Goal: Task Accomplishment & Management: Complete application form

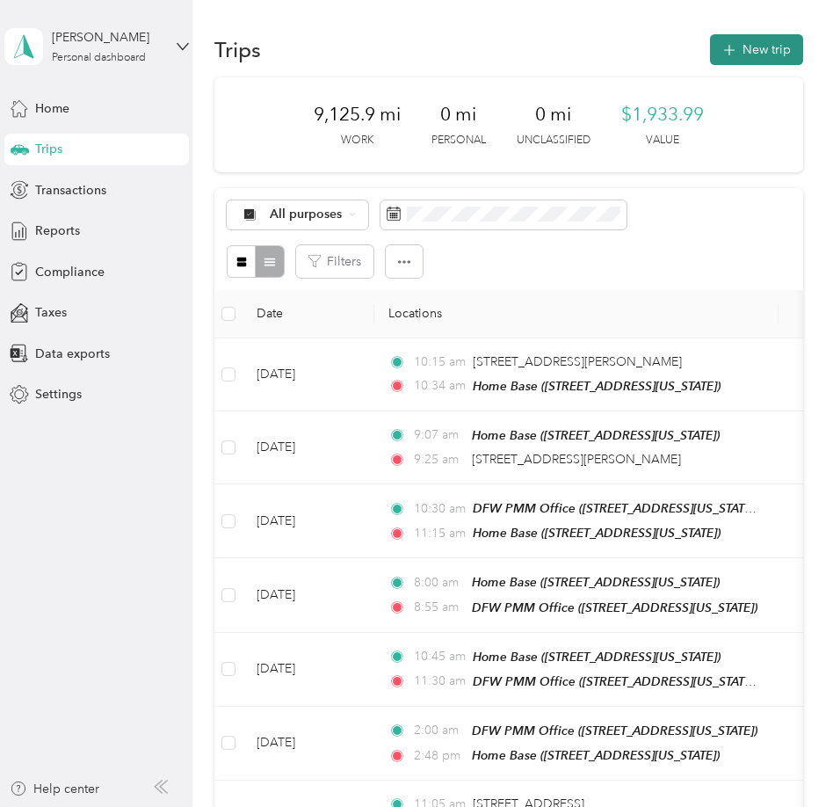
click at [770, 50] on button "New trip" at bounding box center [756, 49] width 93 height 31
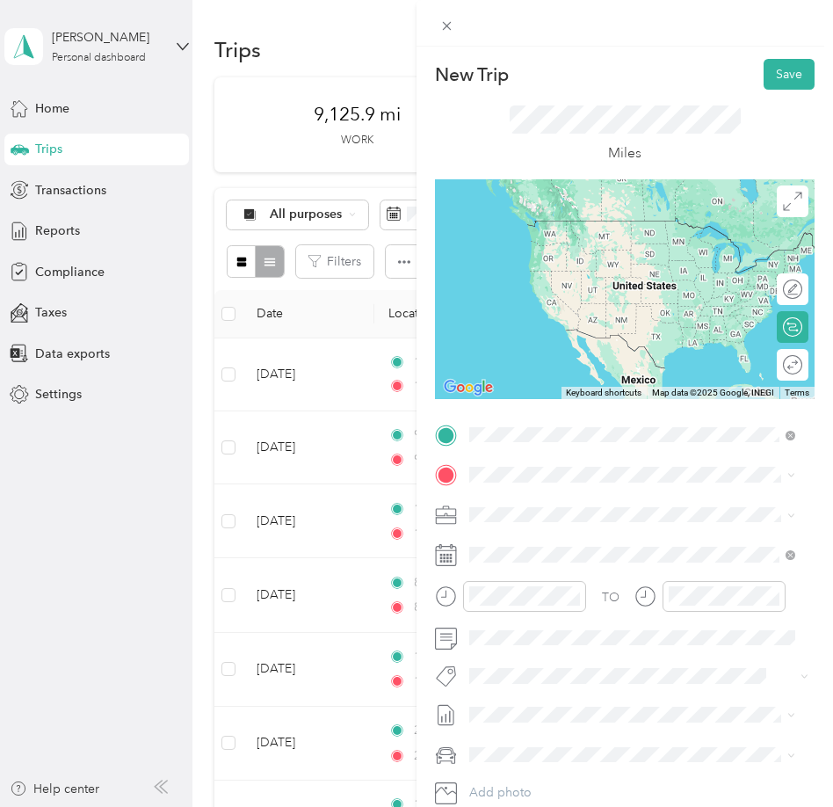
click at [540, 511] on div "Home Base [STREET_ADDRESS][US_STATE]" at bounding box center [591, 514] width 176 height 37
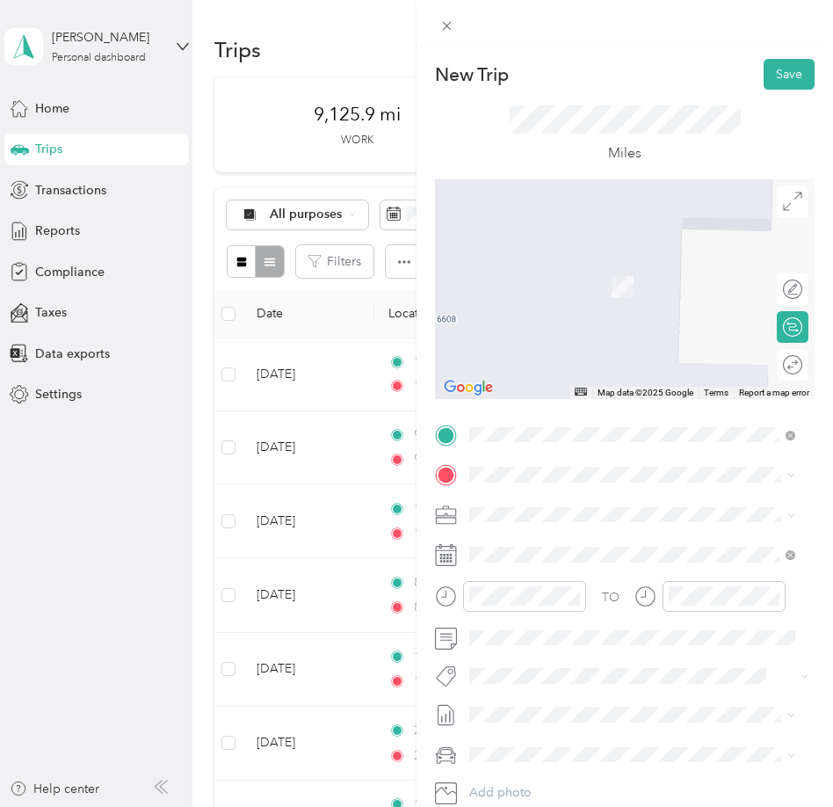
click at [587, 538] on span "[STREET_ADDRESS][US_STATE]" at bounding box center [591, 530] width 176 height 16
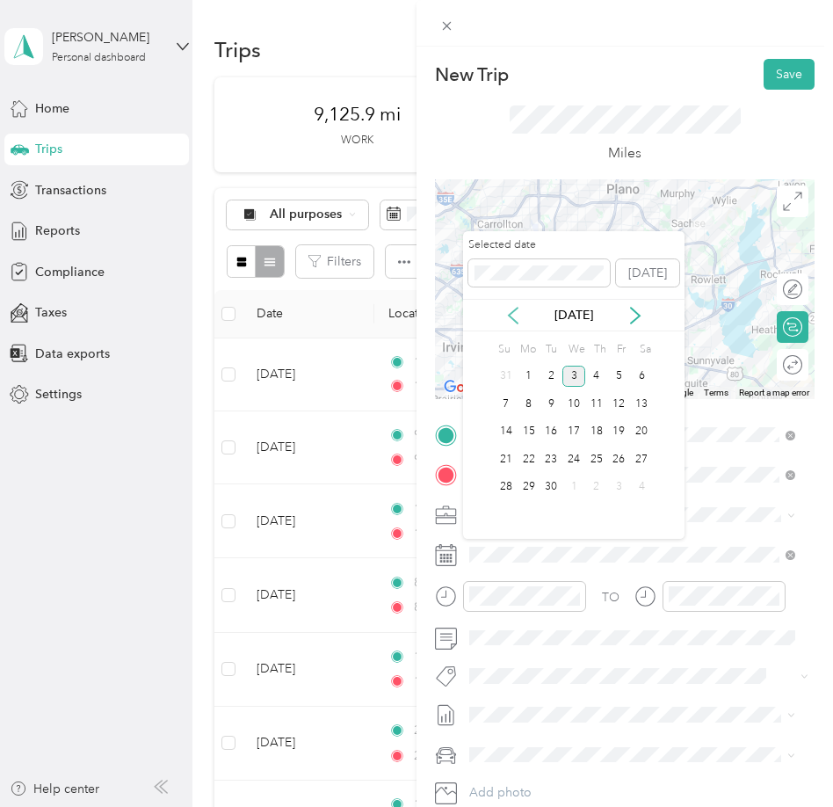
click at [511, 315] on icon at bounding box center [513, 316] width 18 height 18
click at [616, 427] on div "15" at bounding box center [619, 432] width 23 height 22
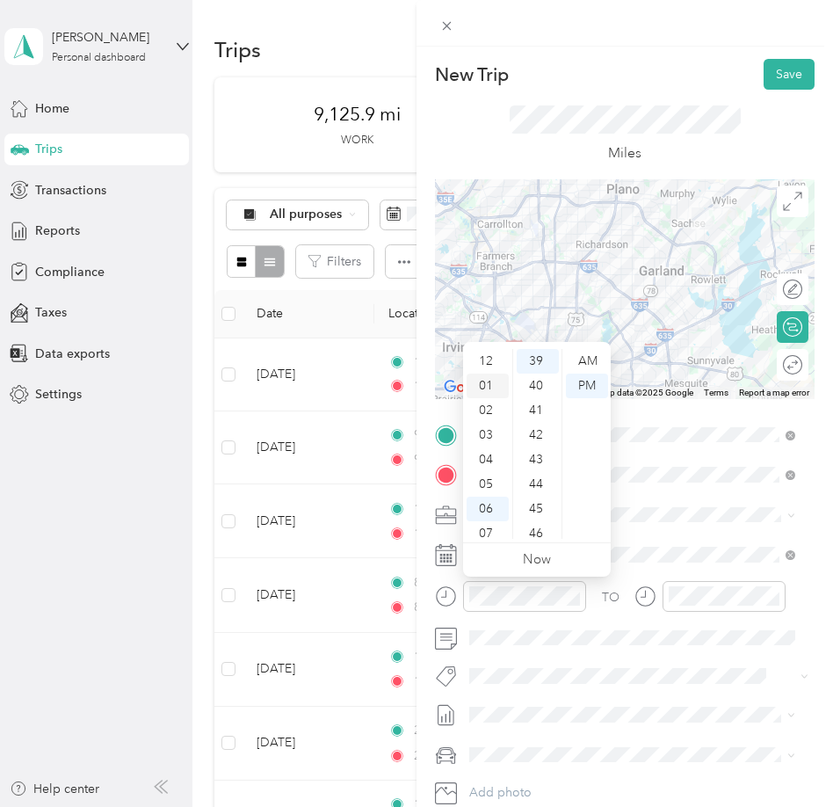
click at [490, 387] on div "01" at bounding box center [488, 385] width 42 height 25
click at [540, 429] on div "15" at bounding box center [538, 435] width 42 height 25
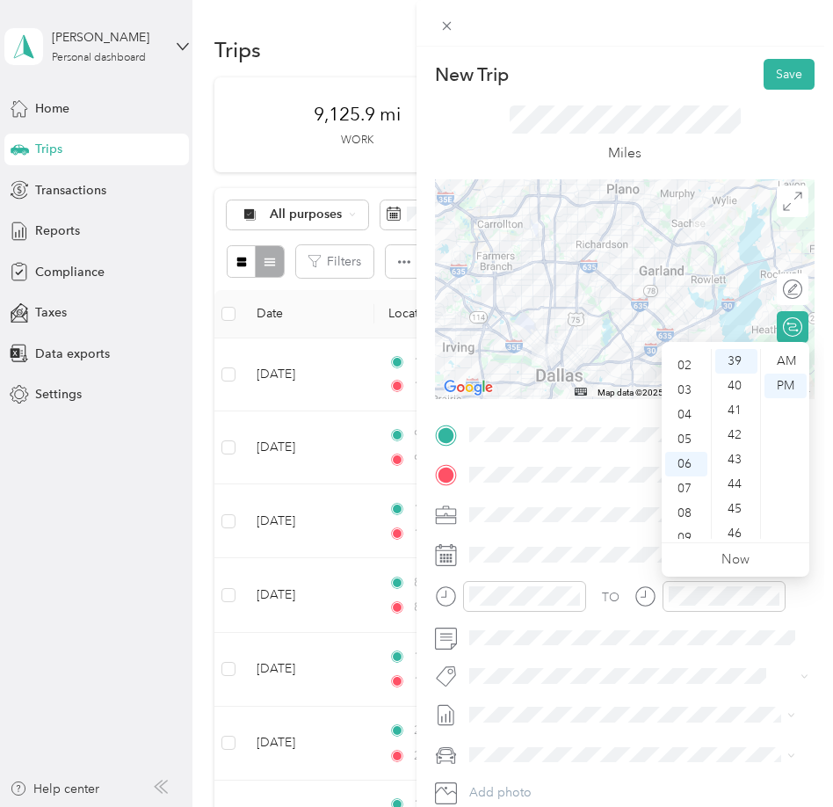
scroll to position [0, 0]
click at [684, 388] on div "01" at bounding box center [686, 385] width 42 height 25
click at [736, 426] on div "55" at bounding box center [736, 428] width 42 height 25
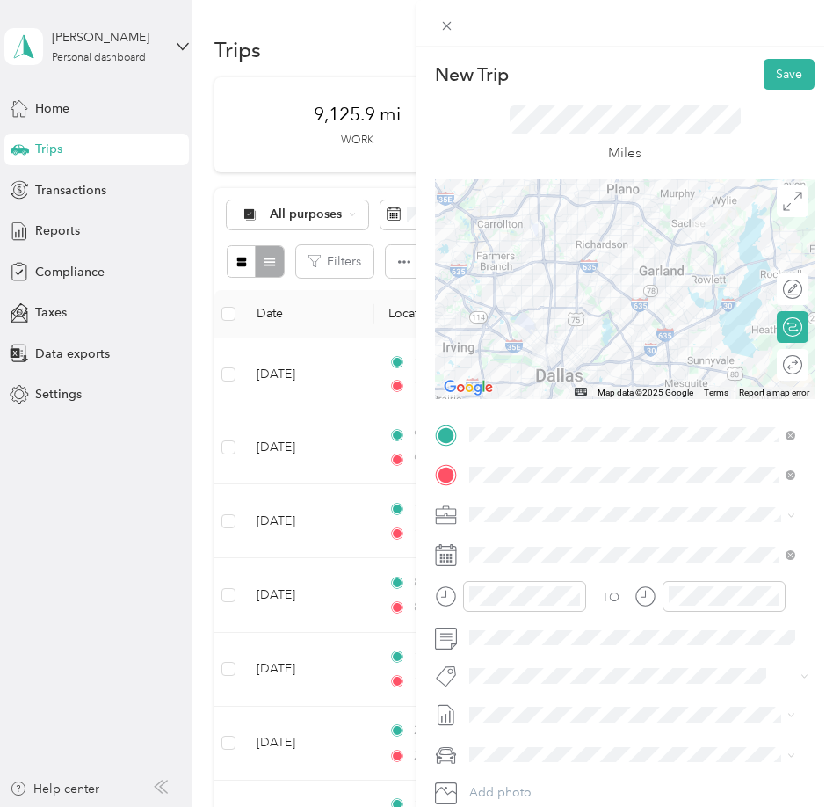
click at [572, 772] on li "SMH August Mileage Draft" at bounding box center [632, 763] width 338 height 28
click at [554, 807] on div "New Trip Save This trip cannot be edited because it is either under review, app…" at bounding box center [412, 807] width 824 height 0
click at [529, 721] on span "Ford F250SD" at bounding box center [512, 723] width 75 height 15
click at [764, 78] on button "Save" at bounding box center [789, 74] width 51 height 31
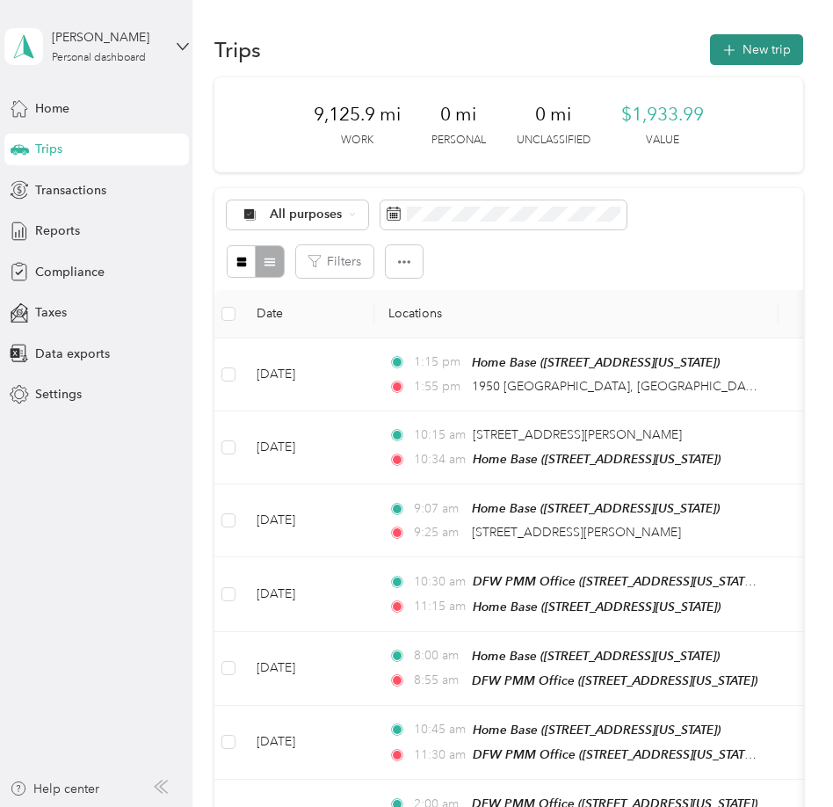
click at [759, 62] on button "New trip" at bounding box center [756, 49] width 93 height 31
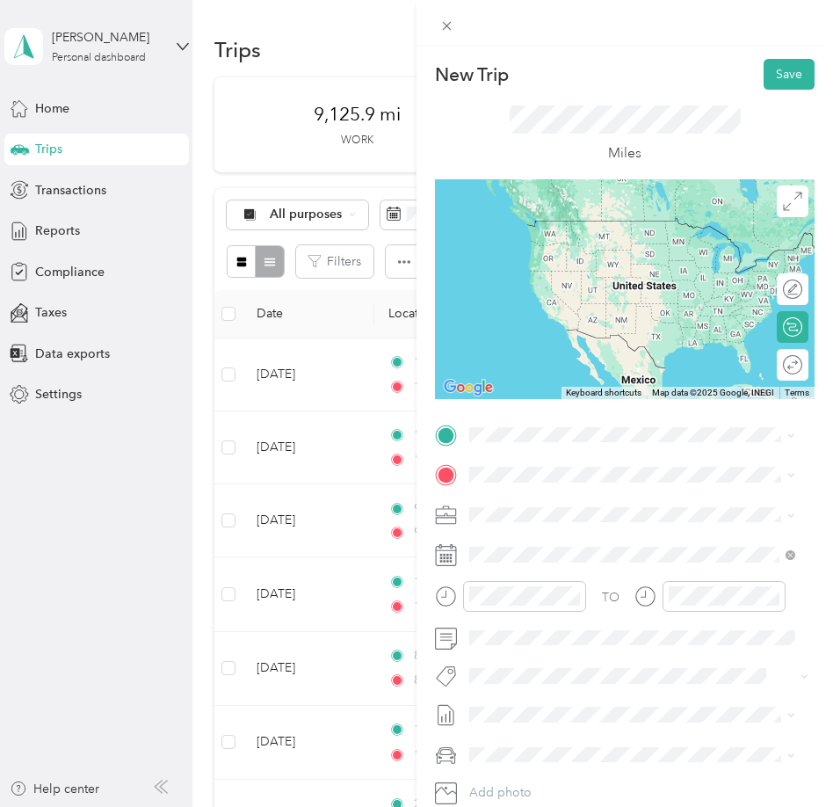
click at [622, 496] on span "[STREET_ADDRESS][US_STATE]" at bounding box center [591, 489] width 176 height 16
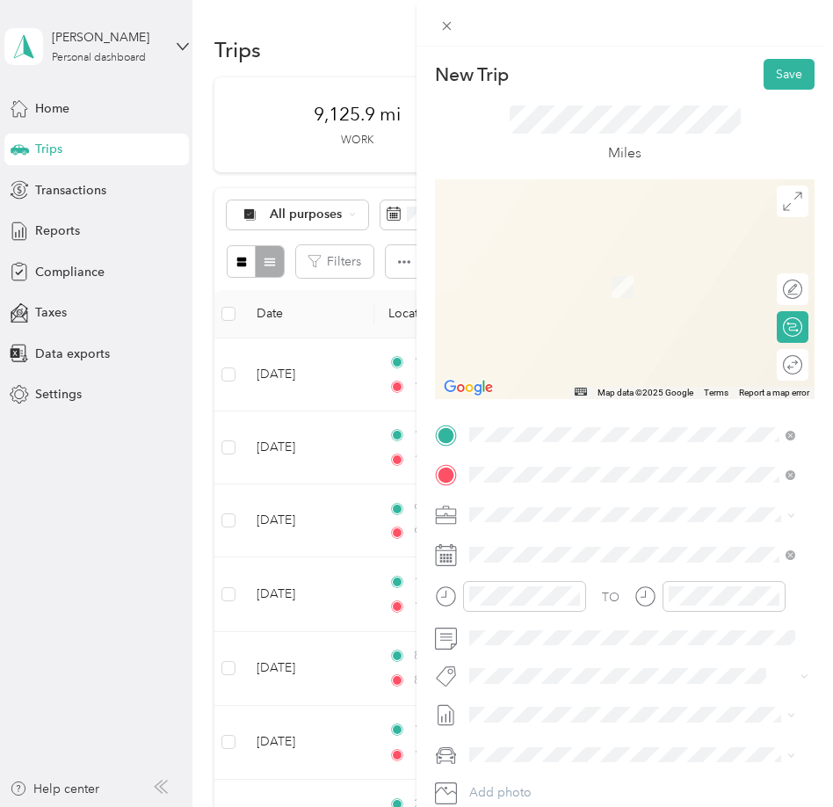
click at [553, 555] on div "Home Base [STREET_ADDRESS][US_STATE]" at bounding box center [591, 554] width 176 height 37
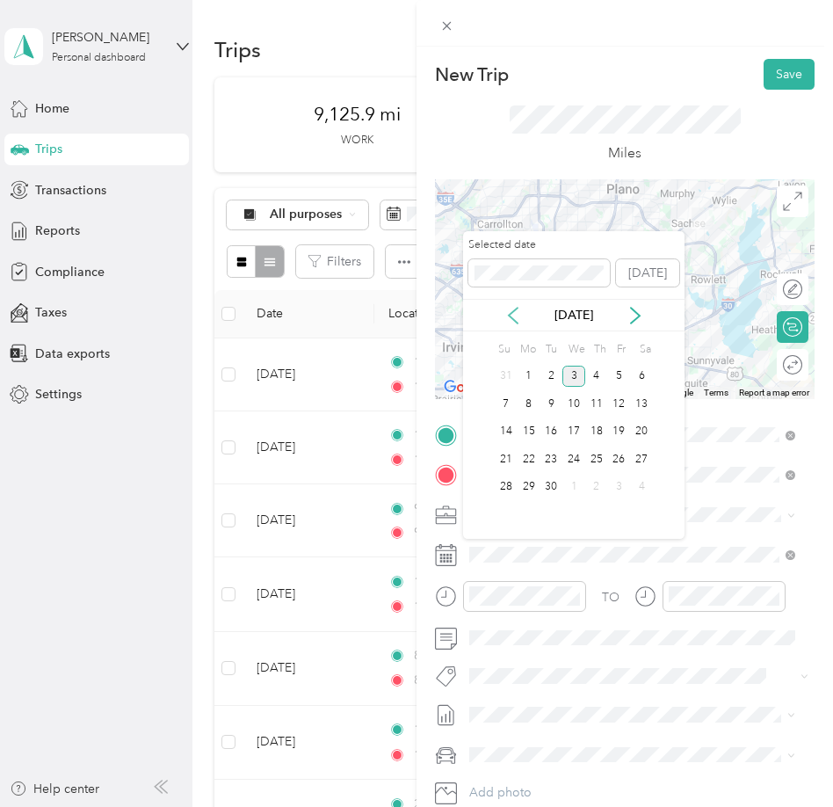
click at [519, 319] on icon at bounding box center [513, 316] width 18 height 18
click at [612, 427] on div "15" at bounding box center [619, 432] width 23 height 22
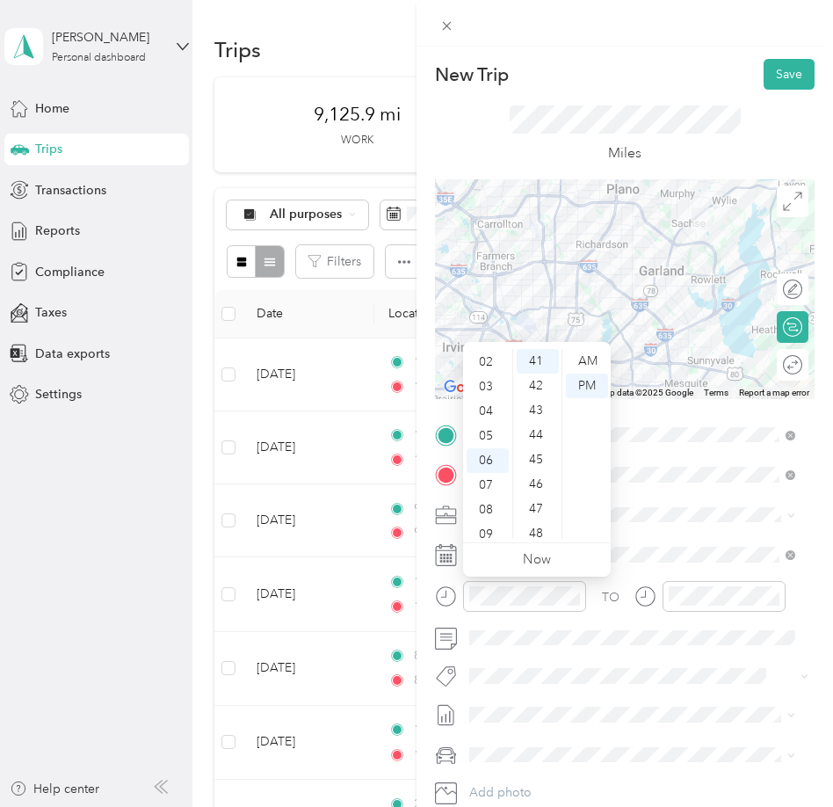
scroll to position [0, 0]
click at [480, 438] on div "03" at bounding box center [488, 435] width 42 height 25
click at [534, 420] on div "10" at bounding box center [538, 428] width 42 height 25
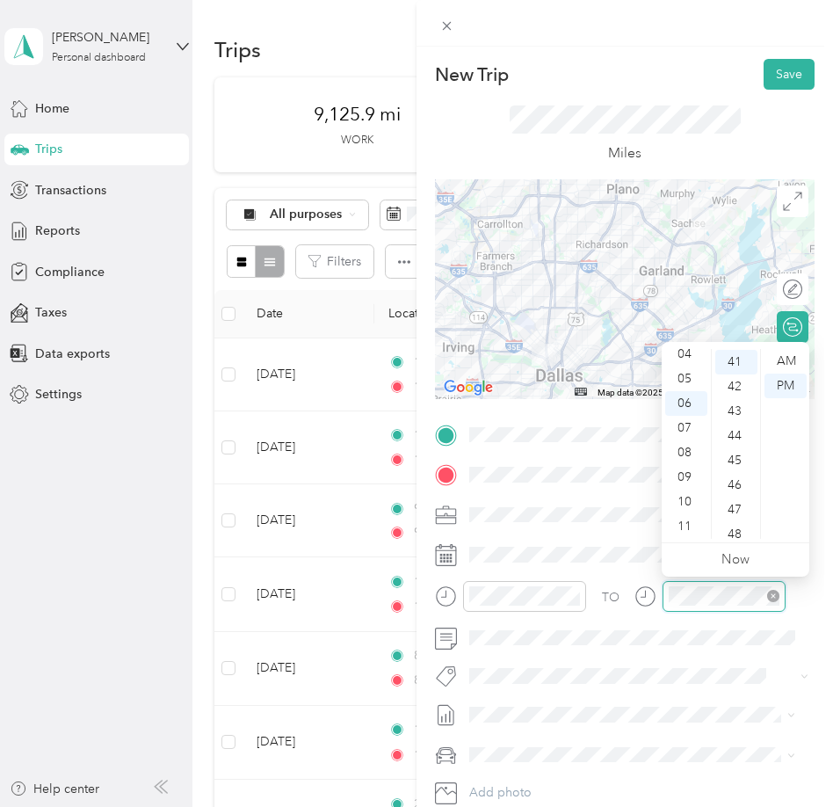
scroll to position [1009, 0]
click at [682, 351] on div "04" at bounding box center [686, 354] width 42 height 25
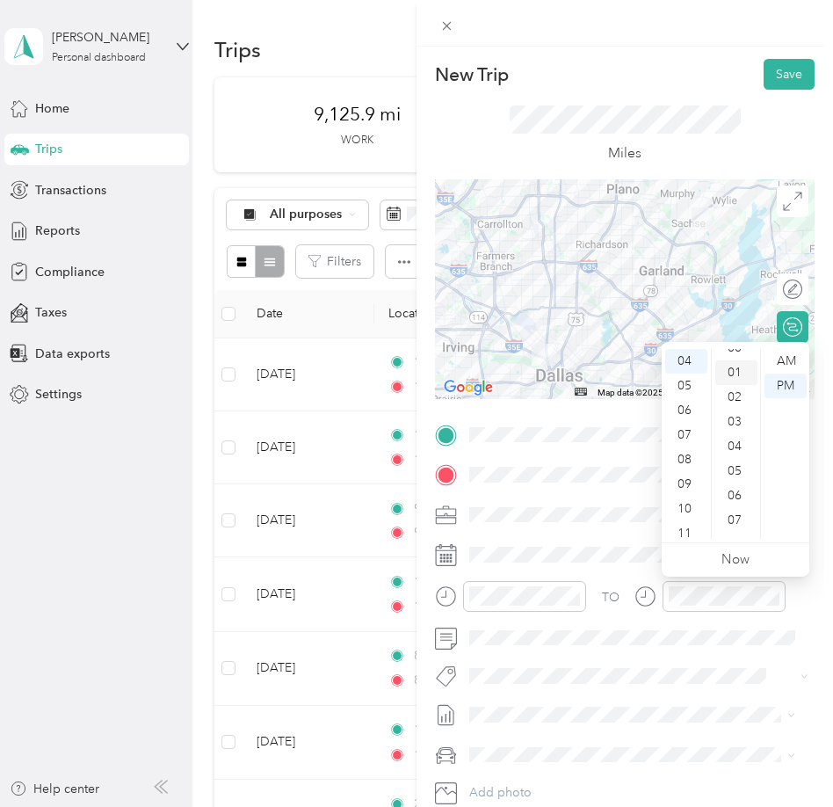
click at [741, 364] on div "01" at bounding box center [736, 372] width 42 height 25
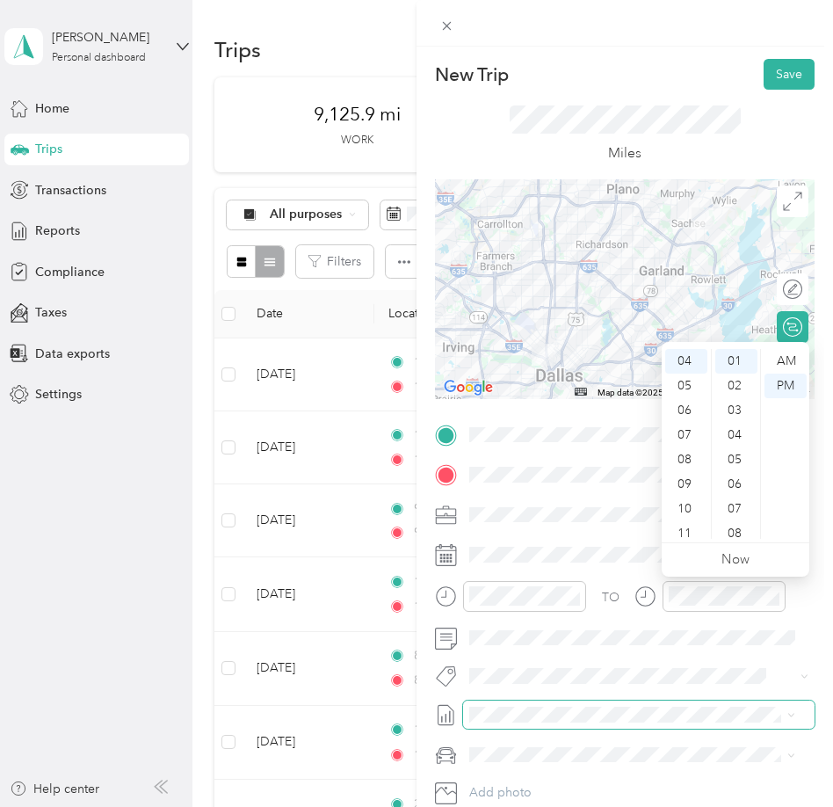
click at [561, 706] on span at bounding box center [638, 714] width 351 height 28
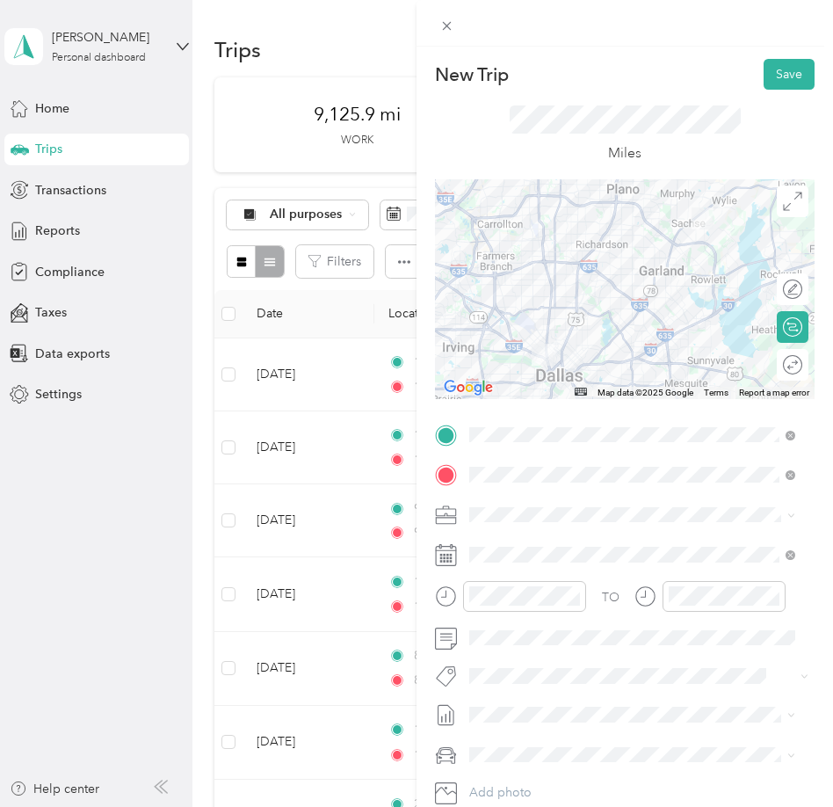
click at [535, 768] on span "SMH August Mileage" at bounding box center [527, 762] width 117 height 18
click at [539, 745] on span at bounding box center [638, 755] width 351 height 28
click at [533, 724] on li "Ford F250SD" at bounding box center [632, 723] width 338 height 31
click at [764, 76] on button "Save" at bounding box center [789, 74] width 51 height 31
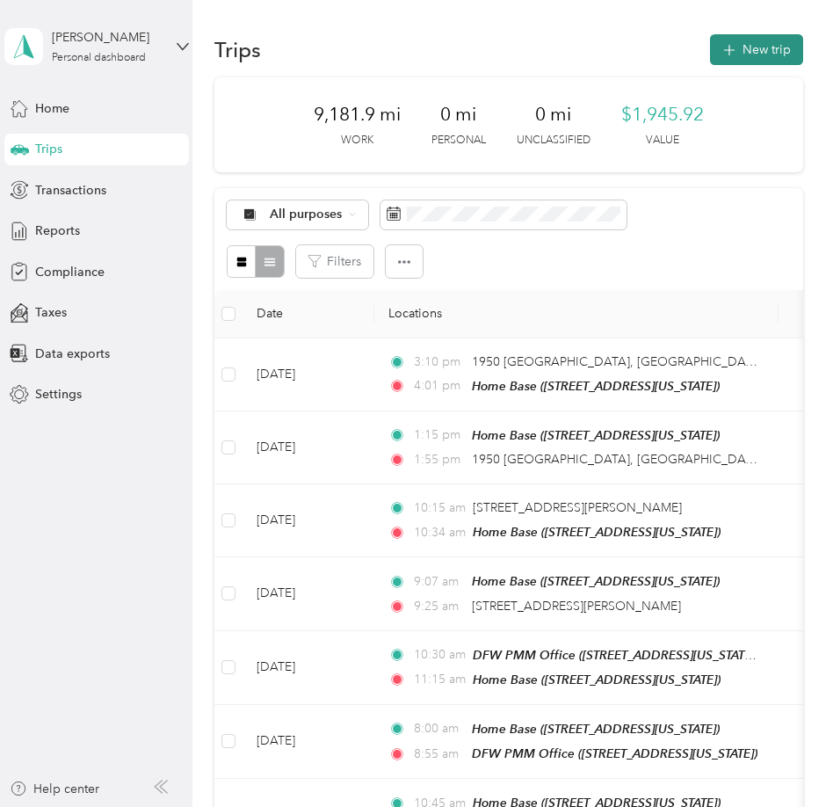
click at [756, 53] on button "New trip" at bounding box center [756, 49] width 93 height 31
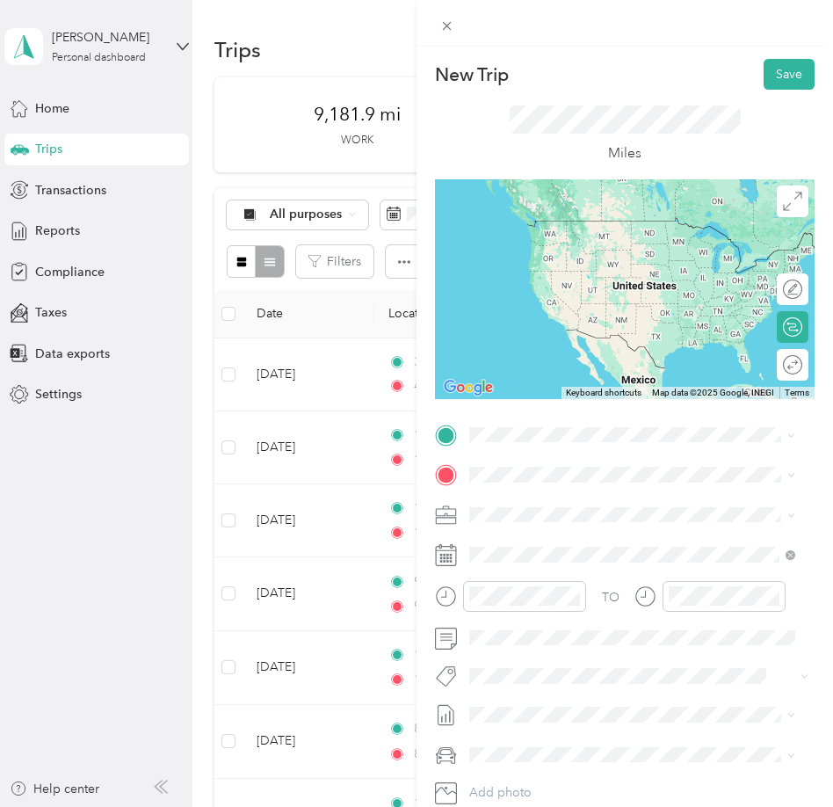
click at [646, 529] on div "Home Base [STREET_ADDRESS][US_STATE]" at bounding box center [591, 511] width 176 height 37
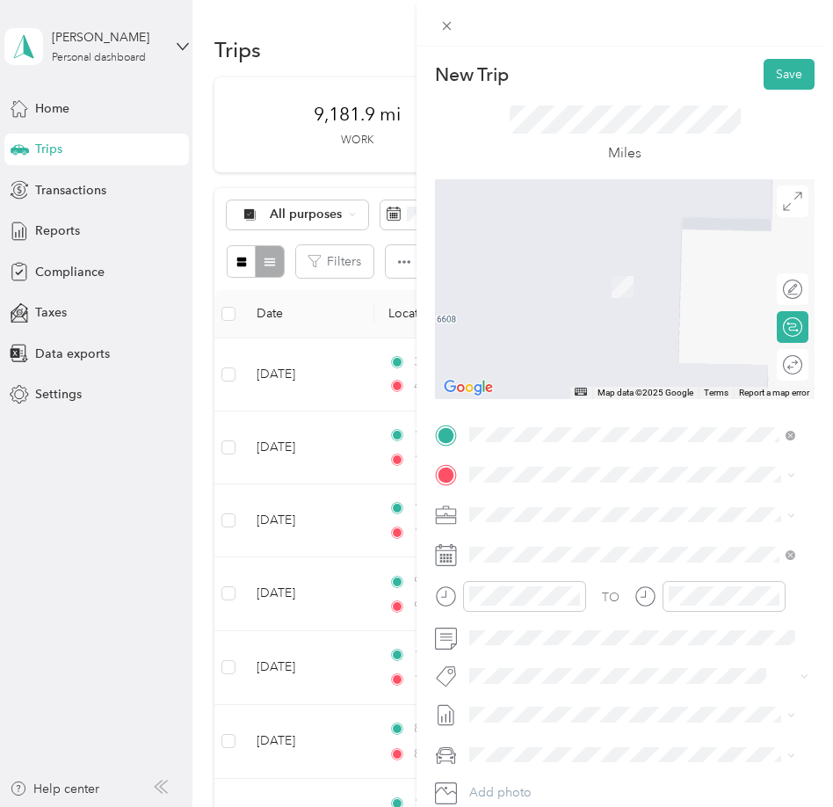
click at [589, 545] on span "[GEOGRAPHIC_DATA][US_STATE], [GEOGRAPHIC_DATA]" at bounding box center [646, 536] width 287 height 31
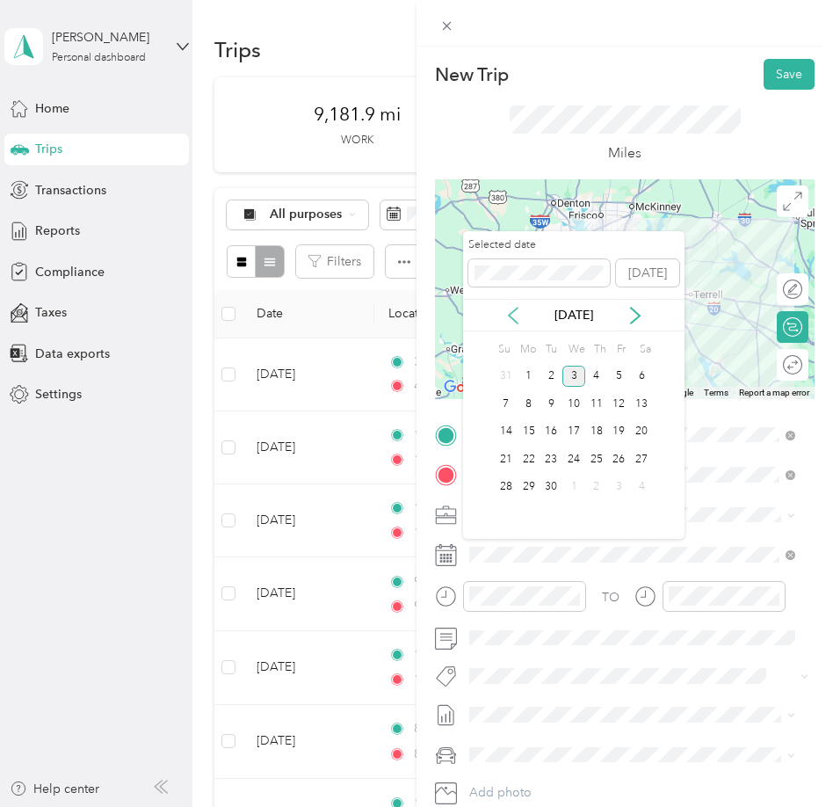
click at [518, 319] on icon at bounding box center [513, 316] width 18 height 18
click at [548, 458] on div "19" at bounding box center [551, 459] width 23 height 22
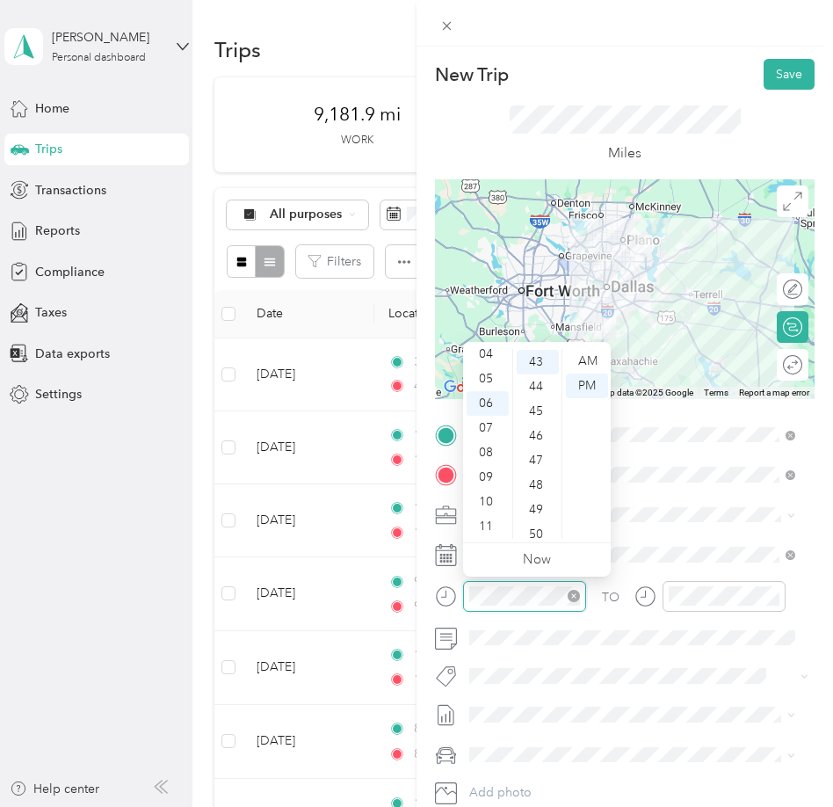
scroll to position [1058, 0]
click at [588, 361] on div "AM" at bounding box center [587, 361] width 42 height 25
click at [532, 417] on div "05" at bounding box center [538, 422] width 42 height 25
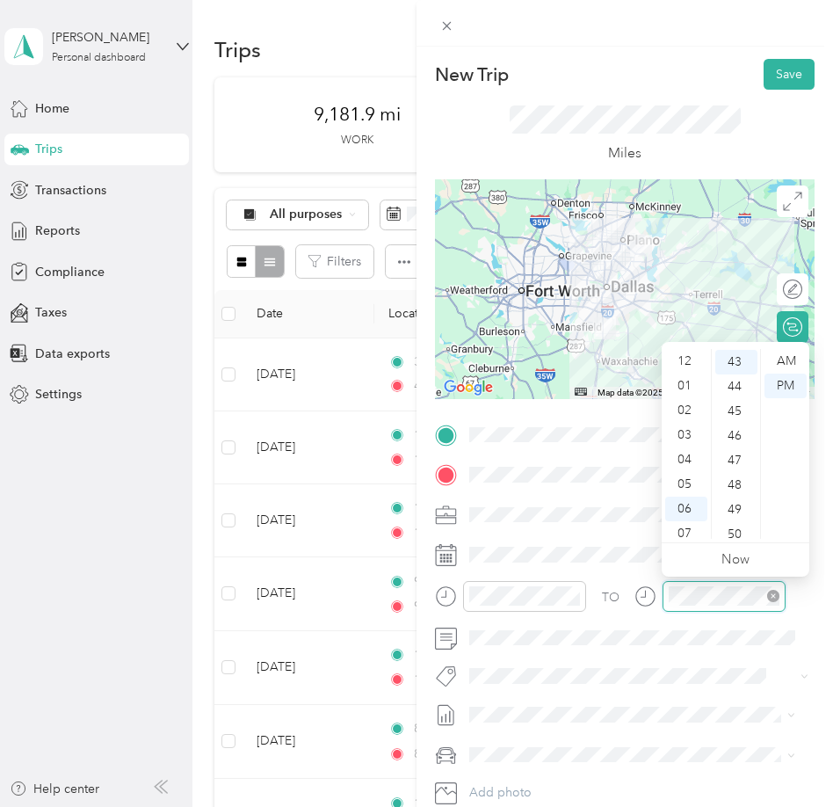
scroll to position [105, 0]
click at [686, 426] on div "07" at bounding box center [686, 428] width 42 height 25
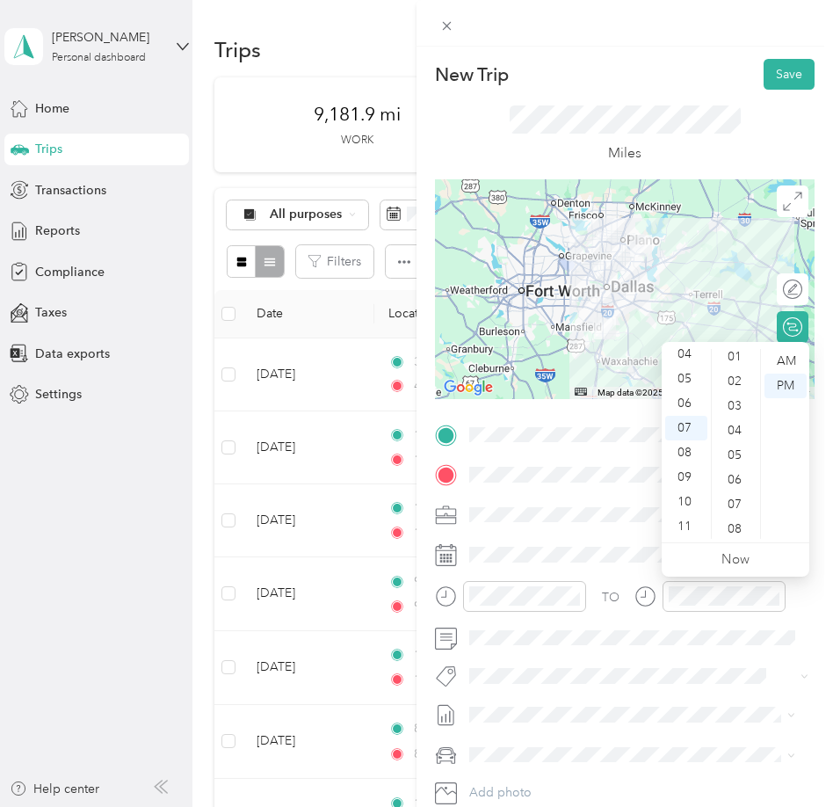
scroll to position [0, 0]
click at [736, 363] on div "00" at bounding box center [736, 361] width 42 height 25
click at [780, 363] on div "AM" at bounding box center [785, 361] width 42 height 25
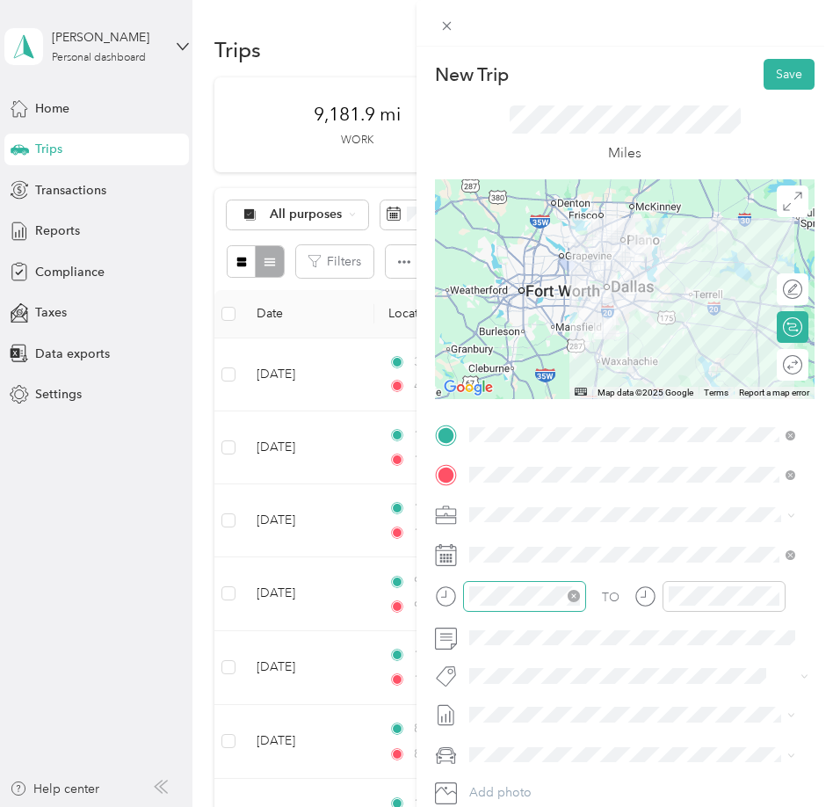
click at [532, 611] on div at bounding box center [524, 596] width 123 height 31
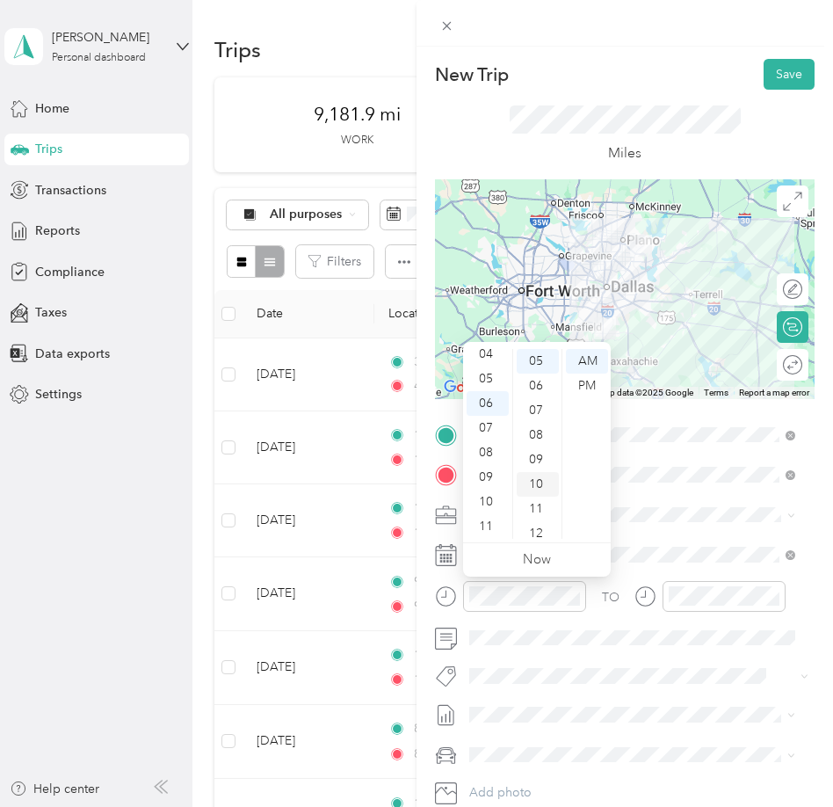
click at [534, 481] on div "10" at bounding box center [538, 484] width 42 height 25
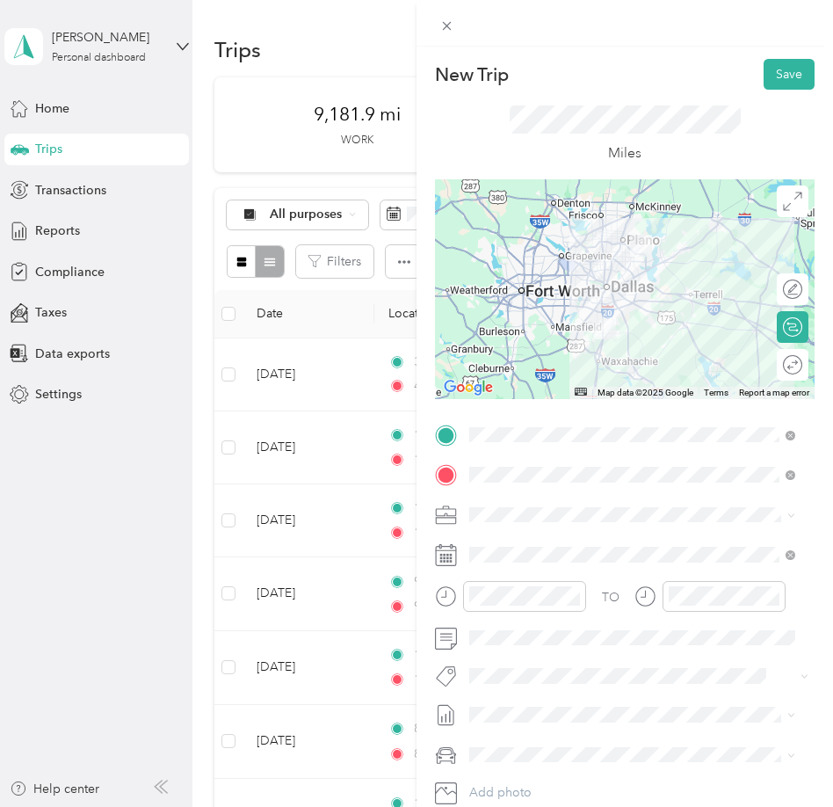
click at [537, 761] on li "SMH August Mileage Draft" at bounding box center [632, 763] width 338 height 28
click at [529, 690] on div "Lexus" at bounding box center [632, 687] width 314 height 18
click at [767, 80] on button "Save" at bounding box center [789, 74] width 51 height 31
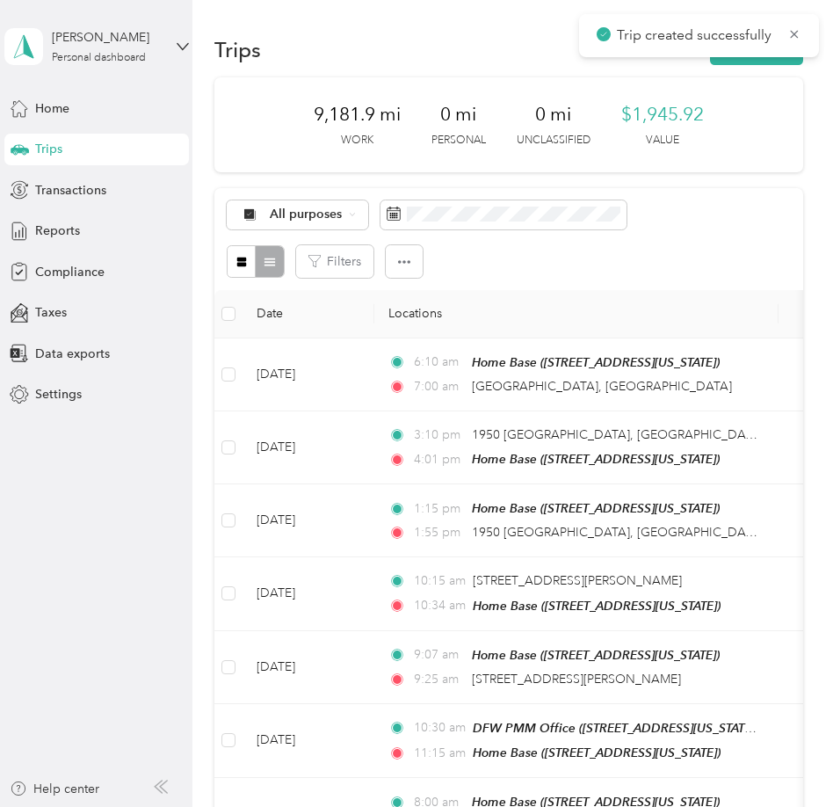
click at [751, 65] on div "Trips New trip" at bounding box center [508, 49] width 589 height 37
click at [744, 42] on button "New trip" at bounding box center [756, 49] width 93 height 31
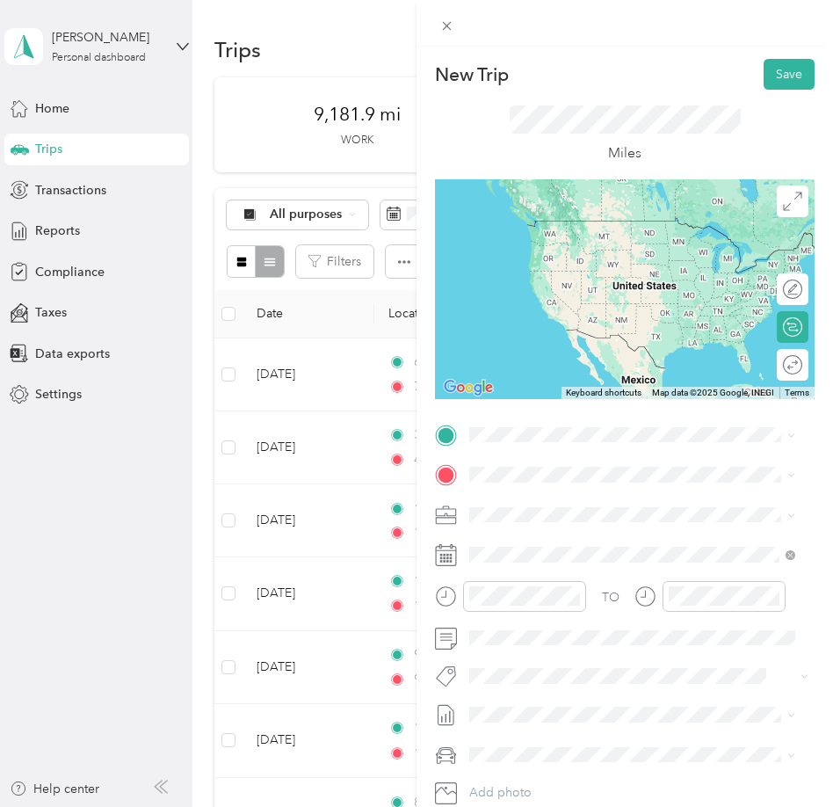
click at [569, 509] on span "[GEOGRAPHIC_DATA][US_STATE], [GEOGRAPHIC_DATA]" at bounding box center [646, 495] width 287 height 31
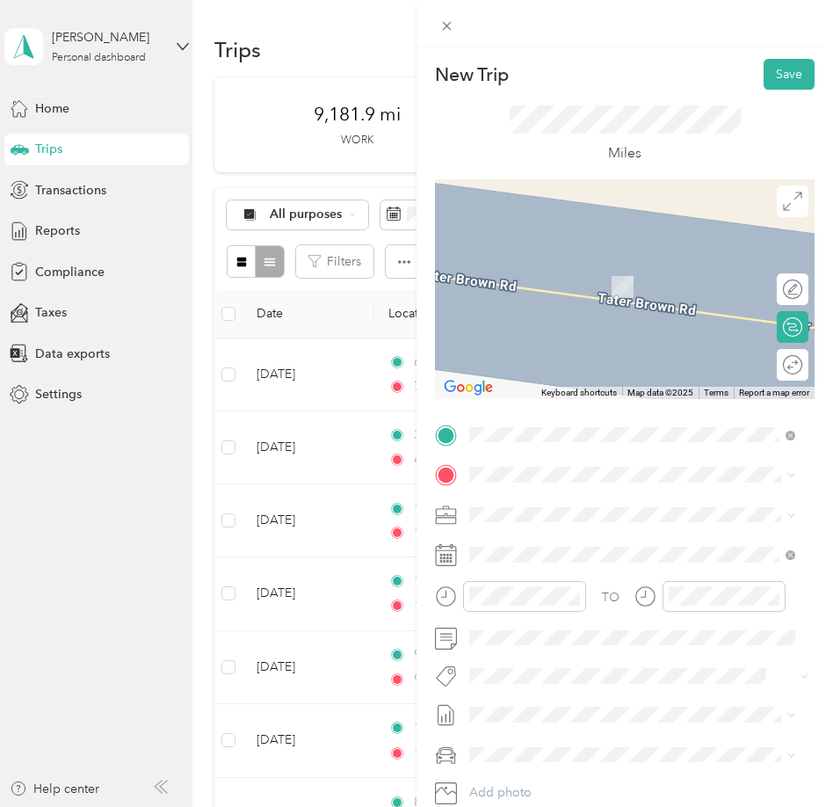
click at [527, 559] on span "[STREET_ADDRESS][US_STATE]" at bounding box center [591, 554] width 176 height 15
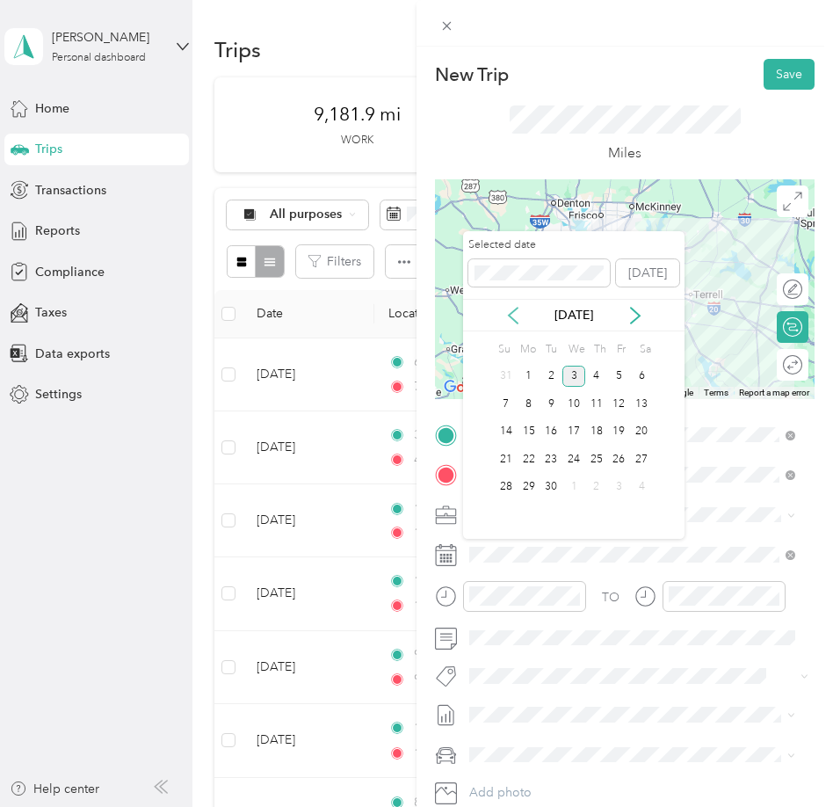
click at [512, 307] on icon at bounding box center [513, 316] width 18 height 18
click at [544, 453] on div "19" at bounding box center [551, 459] width 23 height 22
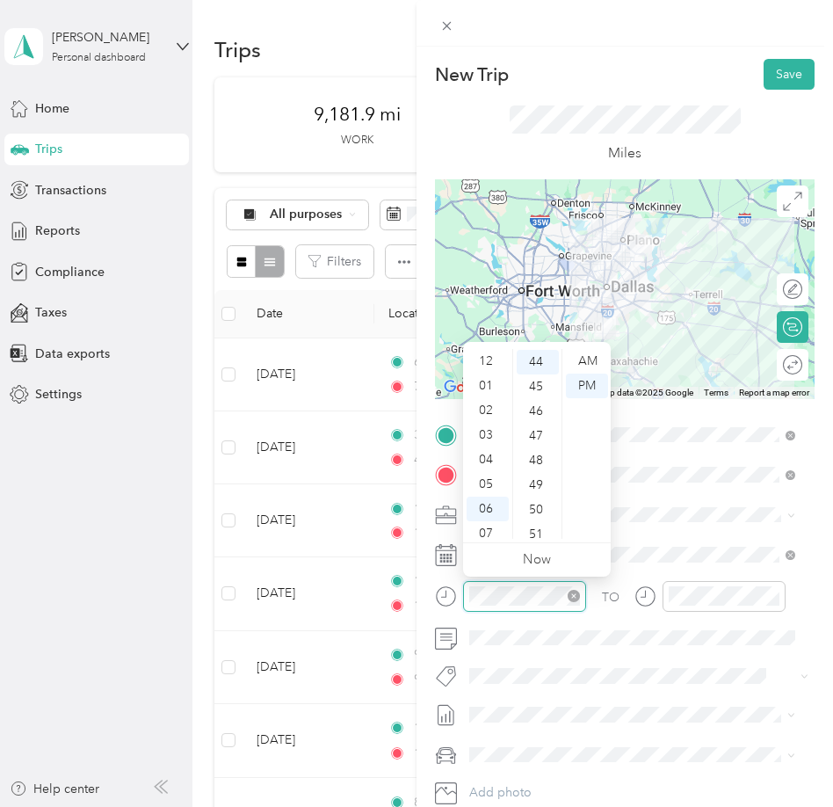
scroll to position [105, 0]
click at [586, 355] on div "AM" at bounding box center [587, 361] width 42 height 25
click at [482, 478] on div "09" at bounding box center [488, 477] width 42 height 25
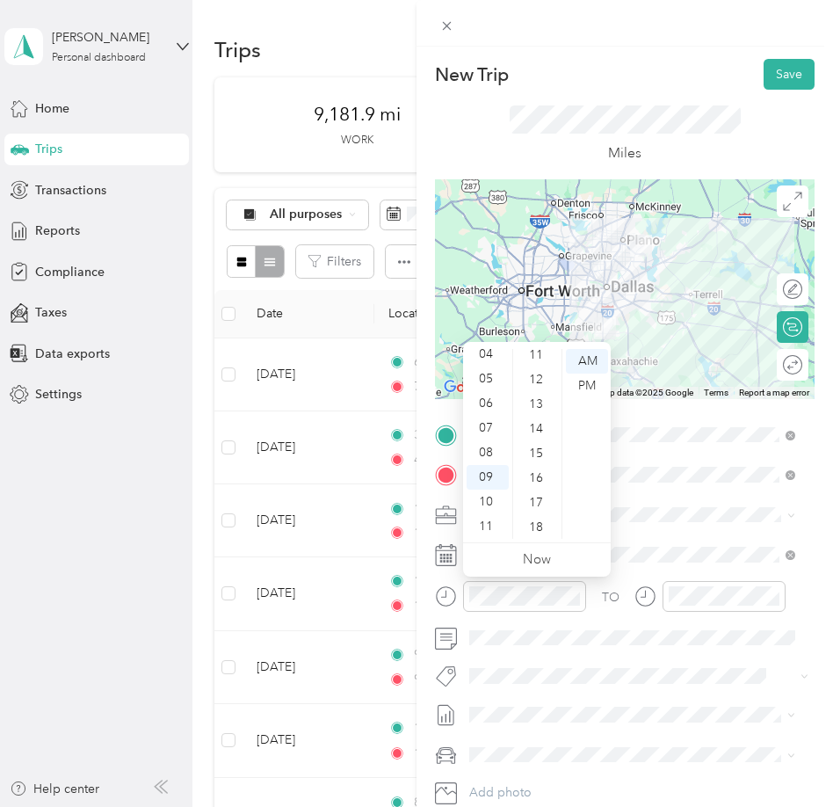
scroll to position [252, 0]
click at [536, 355] on div "10" at bounding box center [538, 355] width 42 height 25
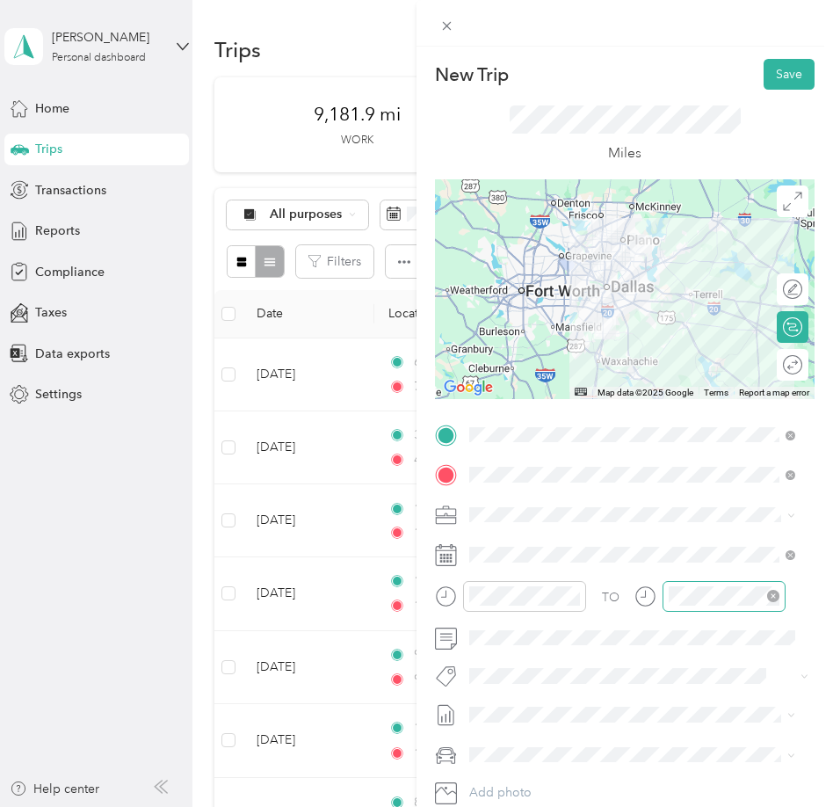
click at [666, 584] on div at bounding box center [724, 596] width 123 height 31
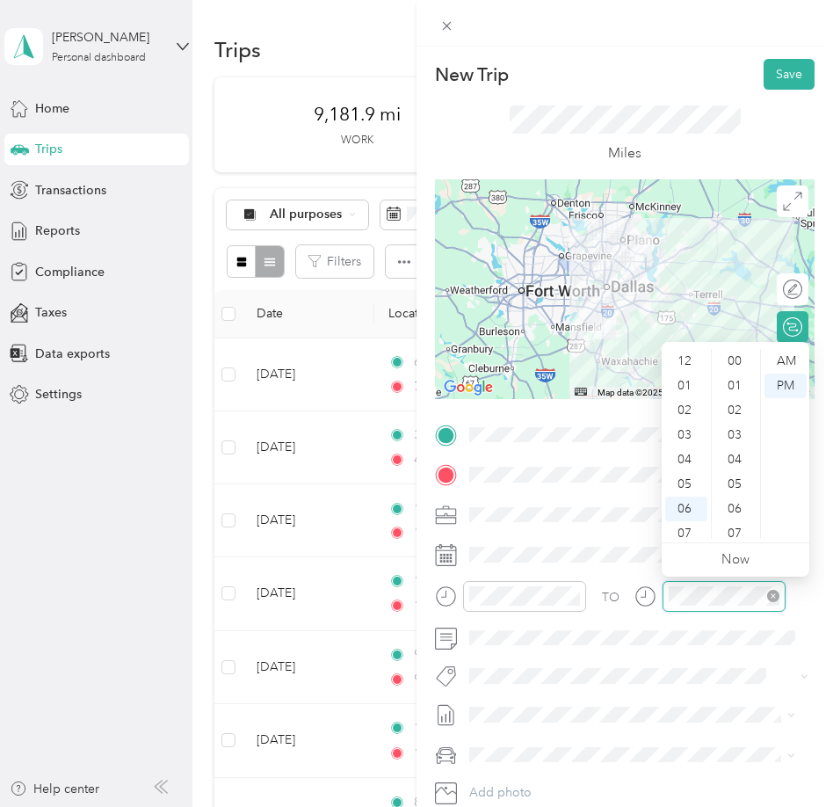
scroll to position [105, 0]
click at [785, 360] on div "AM" at bounding box center [785, 361] width 42 height 25
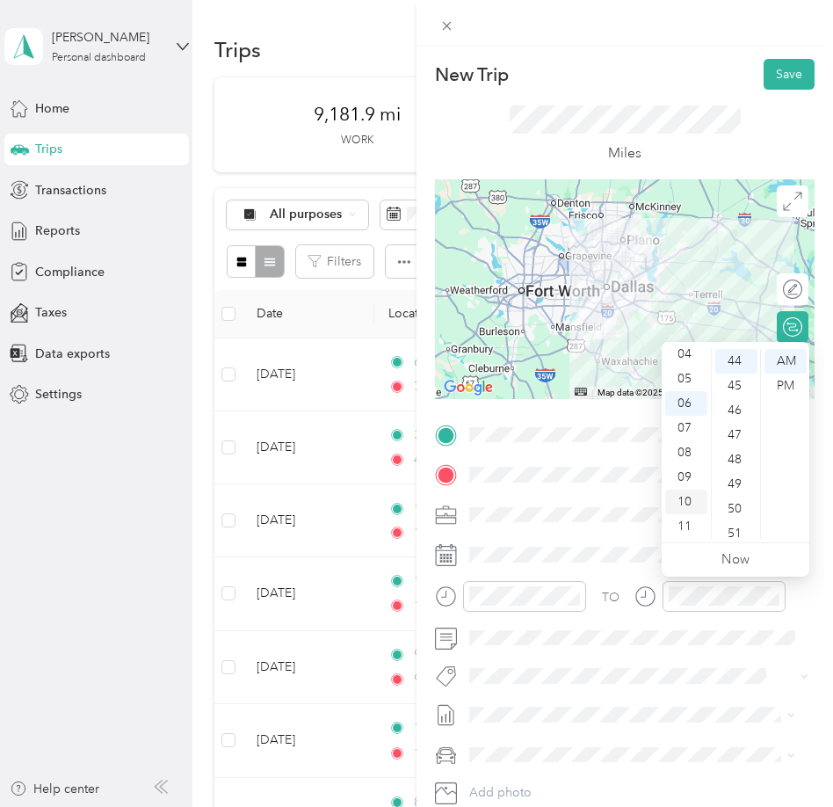
click at [684, 501] on div "10" at bounding box center [686, 501] width 42 height 25
click at [730, 360] on div "00" at bounding box center [736, 361] width 42 height 25
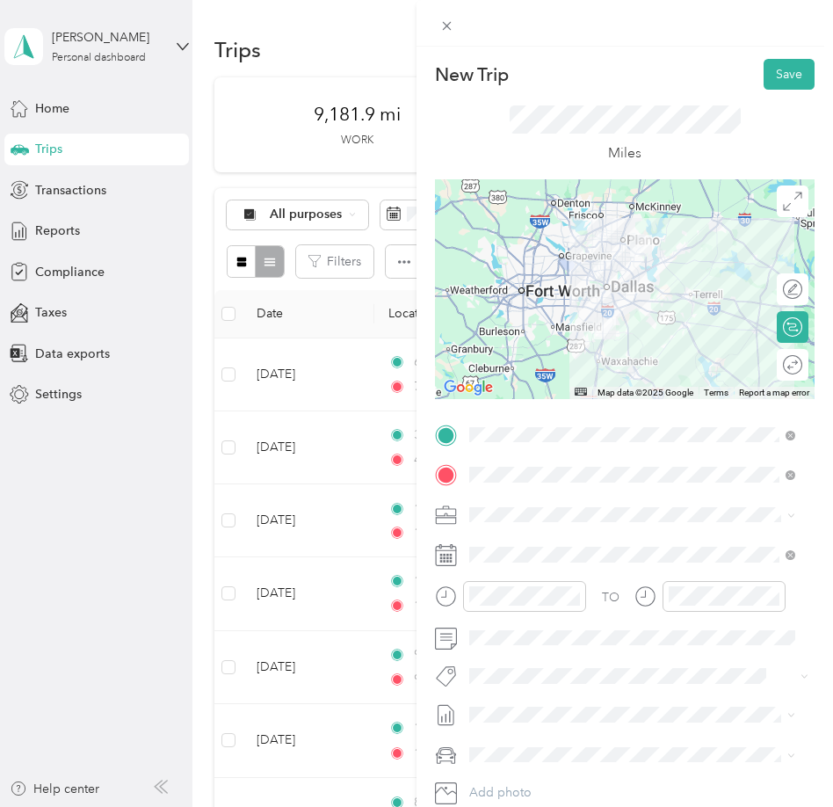
click at [496, 769] on span "SMH August Mileage" at bounding box center [527, 773] width 117 height 18
click at [503, 693] on li "Lexus" at bounding box center [632, 689] width 338 height 31
click at [770, 84] on button "Save" at bounding box center [789, 74] width 51 height 31
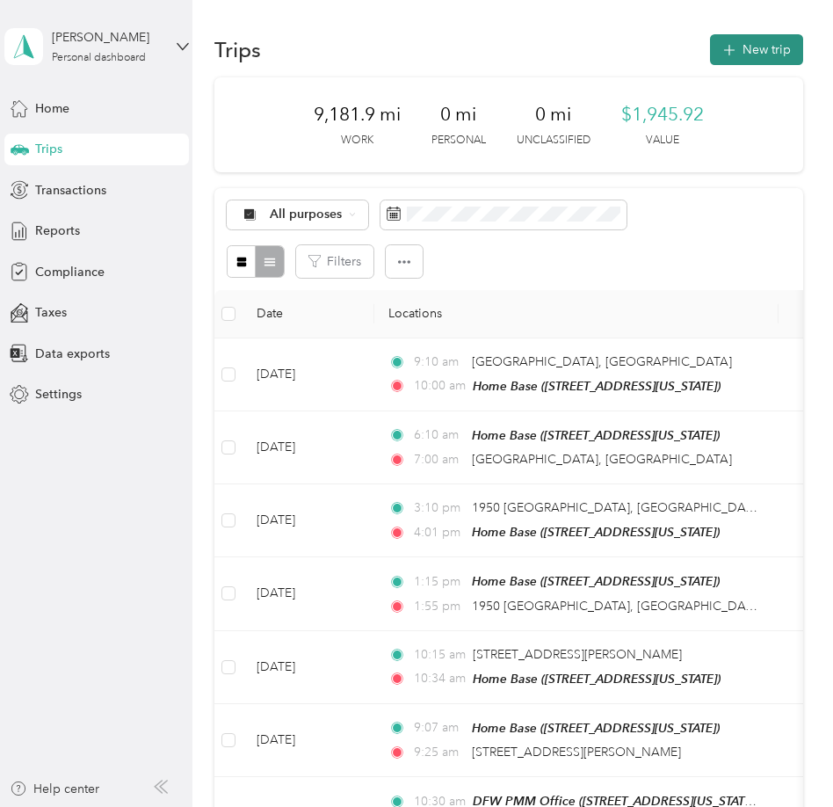
click at [754, 54] on button "New trip" at bounding box center [756, 49] width 93 height 31
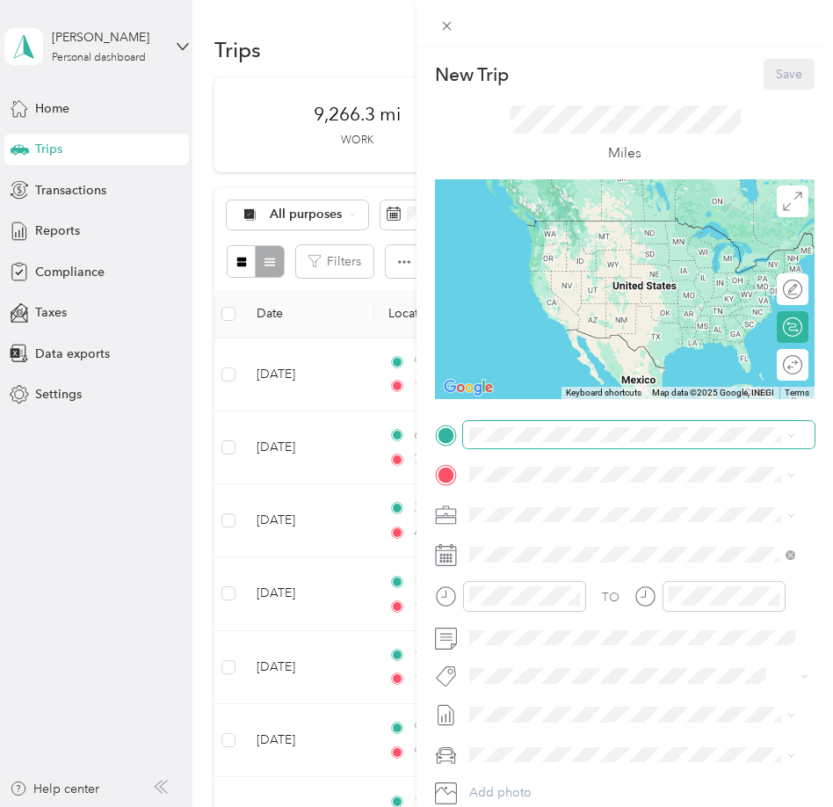
click at [562, 440] on div "TO Add photo" at bounding box center [625, 633] width 380 height 424
click at [556, 511] on div "Home Base [STREET_ADDRESS][US_STATE]" at bounding box center [591, 514] width 176 height 37
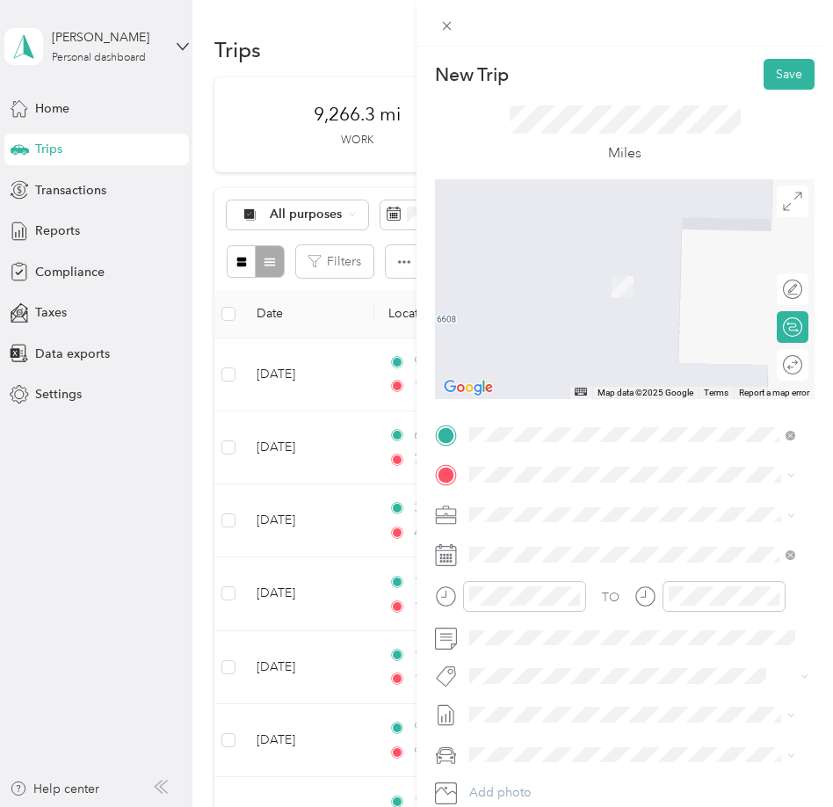
click at [520, 665] on span "14th [GEOGRAPHIC_DATA][US_STATE], [GEOGRAPHIC_DATA]" at bounding box center [646, 649] width 287 height 31
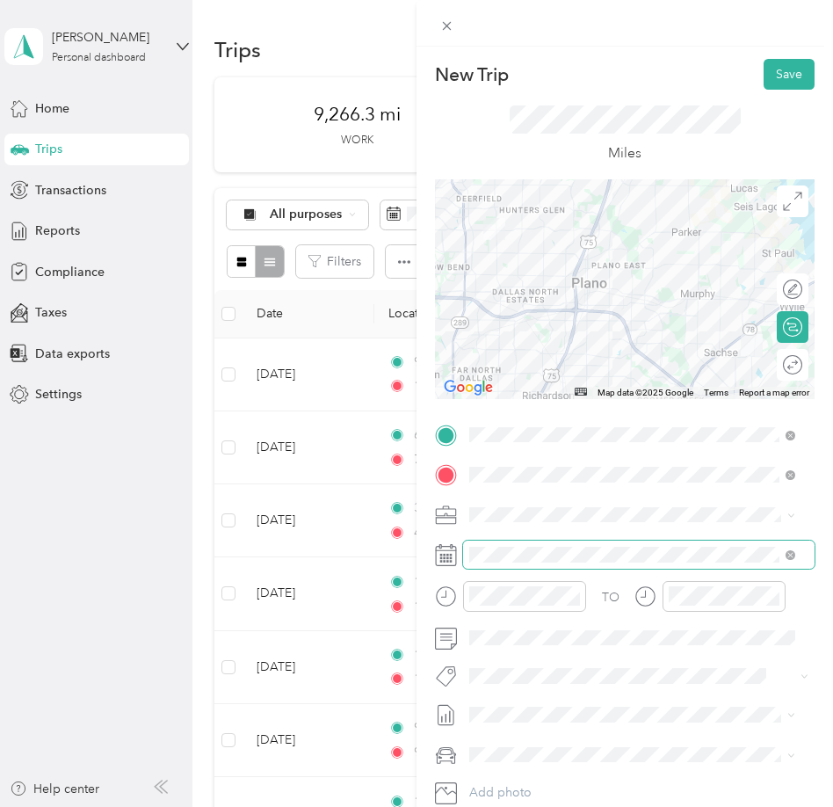
click at [592, 546] on span at bounding box center [638, 554] width 351 height 28
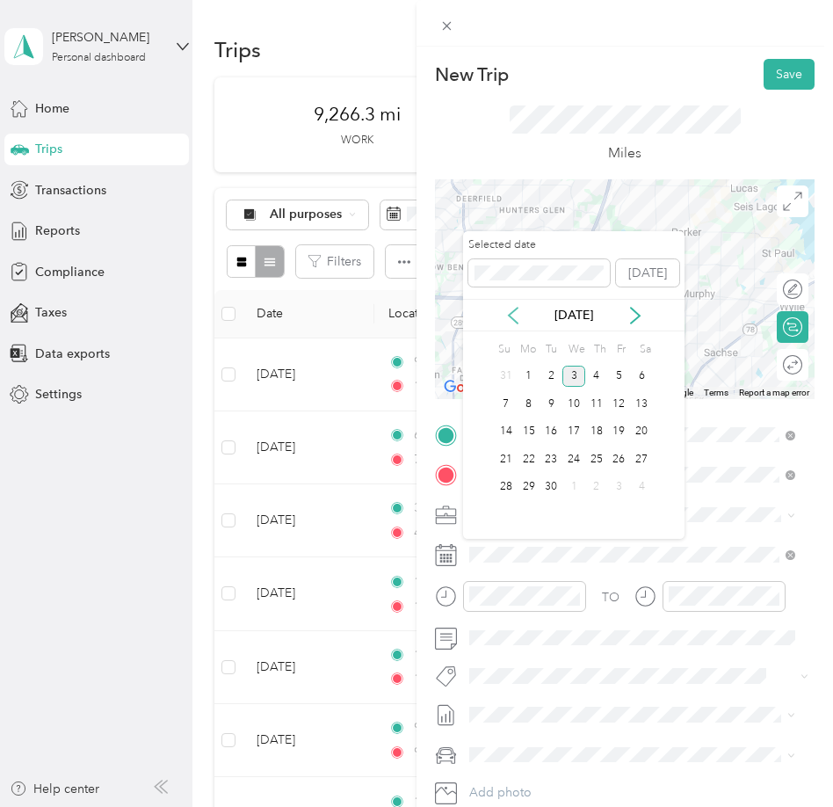
click at [517, 315] on icon at bounding box center [513, 316] width 18 height 18
click at [570, 456] on div "20" at bounding box center [573, 459] width 23 height 22
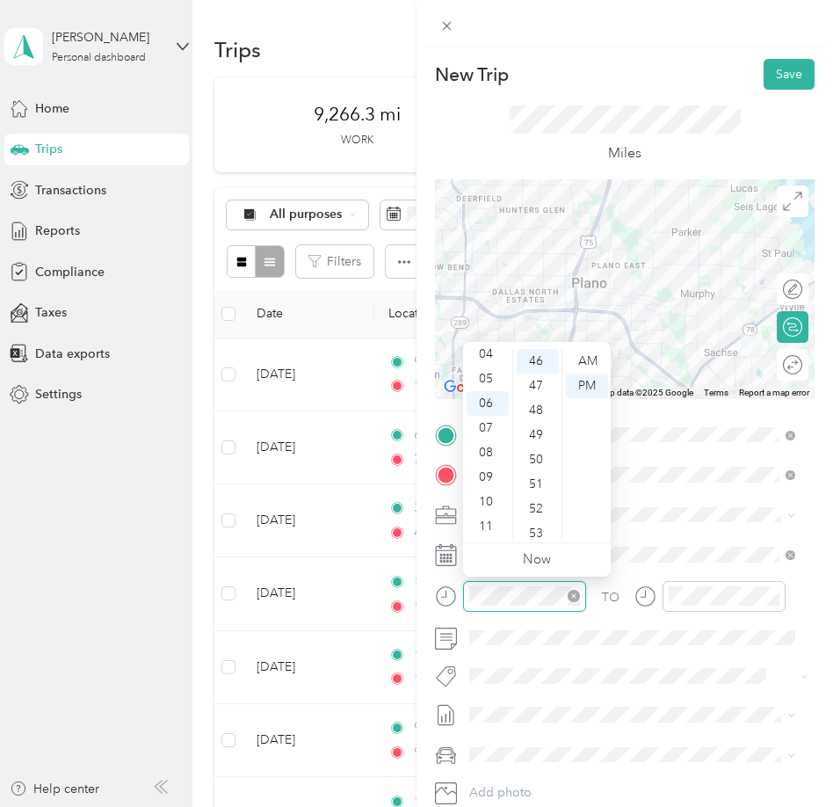
scroll to position [1132, 0]
click at [482, 517] on div "11" at bounding box center [488, 526] width 42 height 25
click at [483, 523] on div "11" at bounding box center [488, 526] width 42 height 25
click at [542, 465] on div "05" at bounding box center [538, 469] width 42 height 25
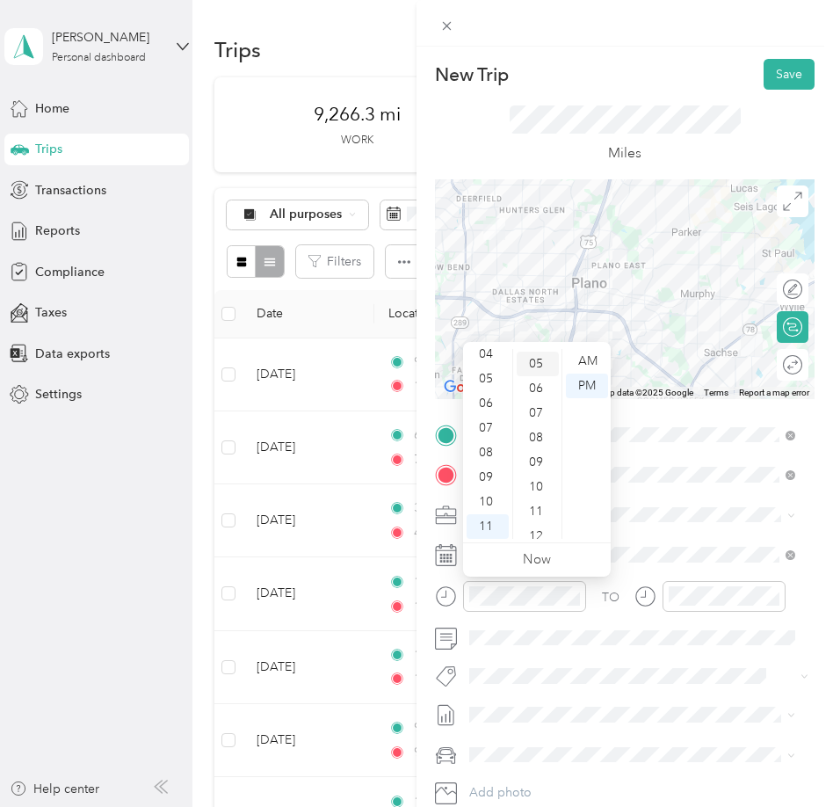
scroll to position [123, 0]
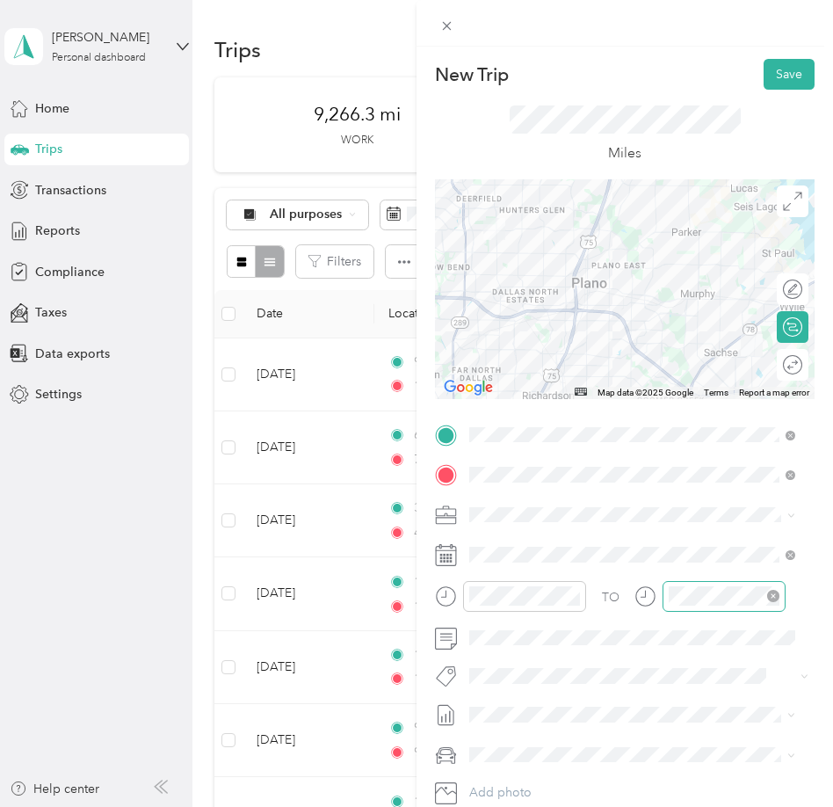
click at [690, 607] on div at bounding box center [724, 596] width 123 height 31
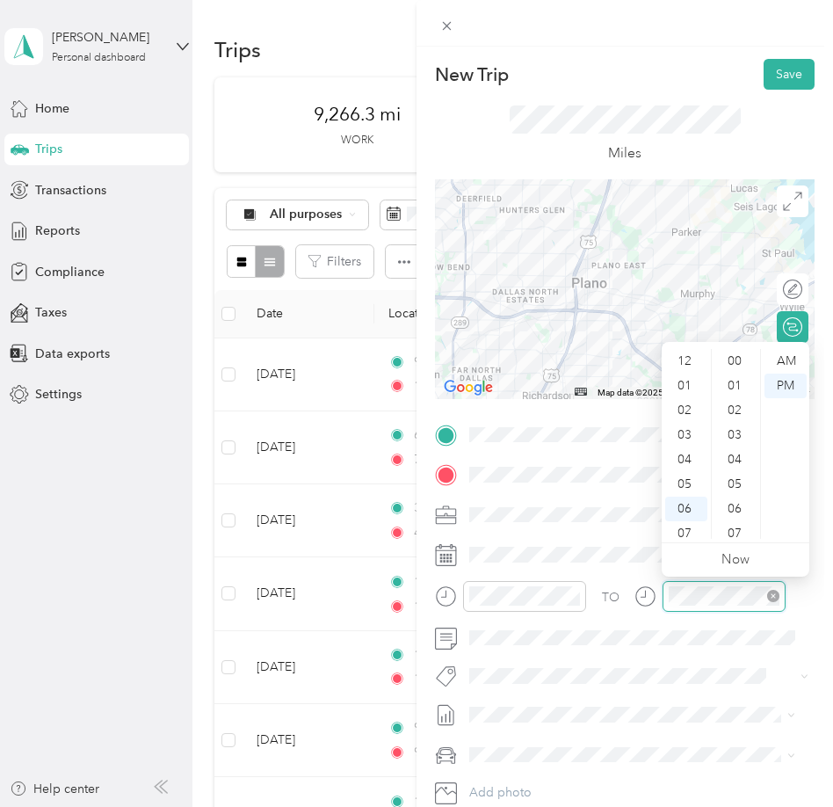
scroll to position [105, 0]
click at [786, 360] on div "AM" at bounding box center [785, 361] width 42 height 25
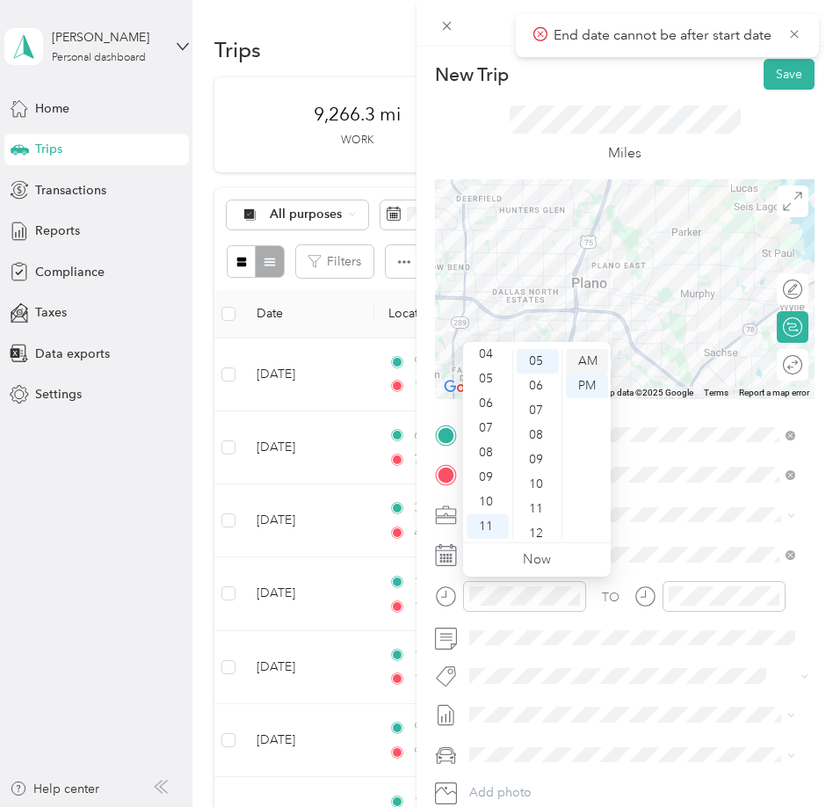
click at [583, 359] on div "AM" at bounding box center [587, 361] width 42 height 25
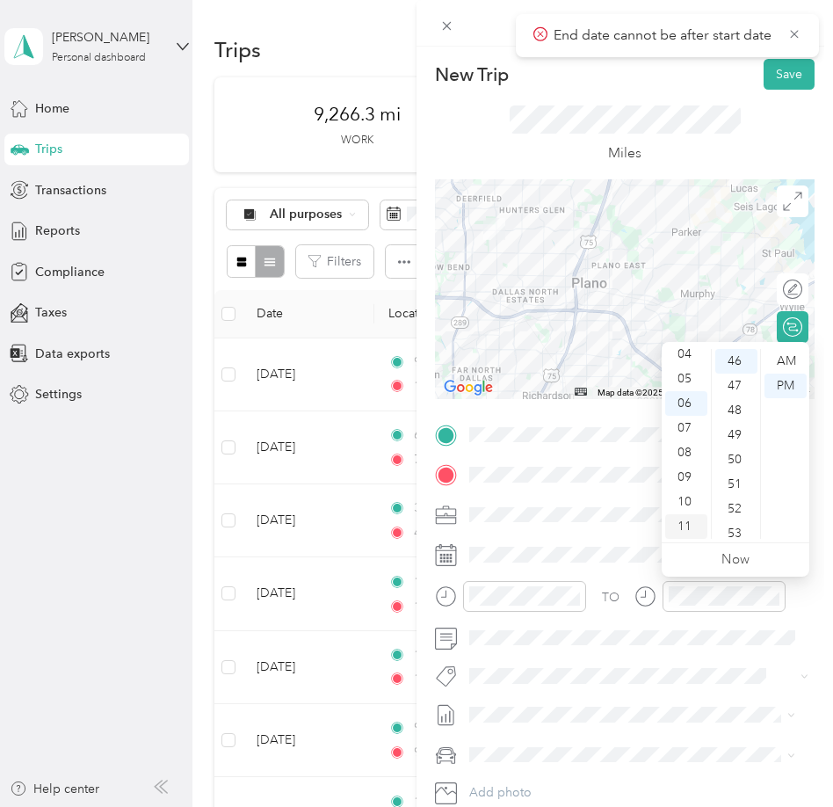
click at [686, 525] on div "11" at bounding box center [686, 526] width 42 height 25
click at [734, 461] on div "30" at bounding box center [736, 465] width 42 height 25
click at [781, 366] on div "AM" at bounding box center [785, 361] width 42 height 25
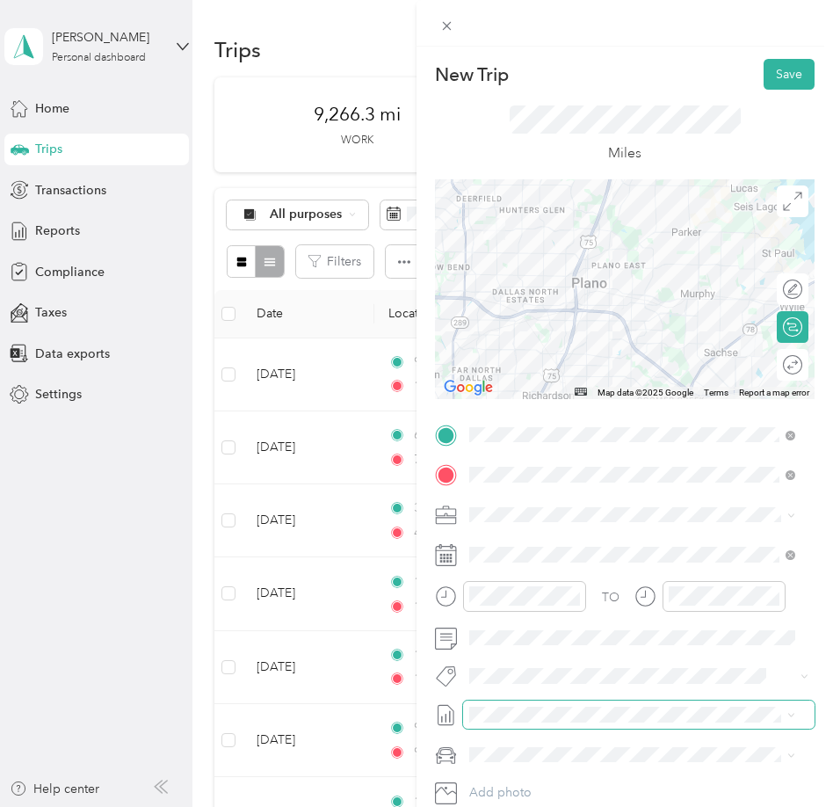
click at [598, 702] on span at bounding box center [638, 714] width 351 height 28
click at [568, 771] on span "SMH August Mileage" at bounding box center [527, 766] width 117 height 18
click at [537, 728] on li "Ford F250SD" at bounding box center [632, 721] width 338 height 31
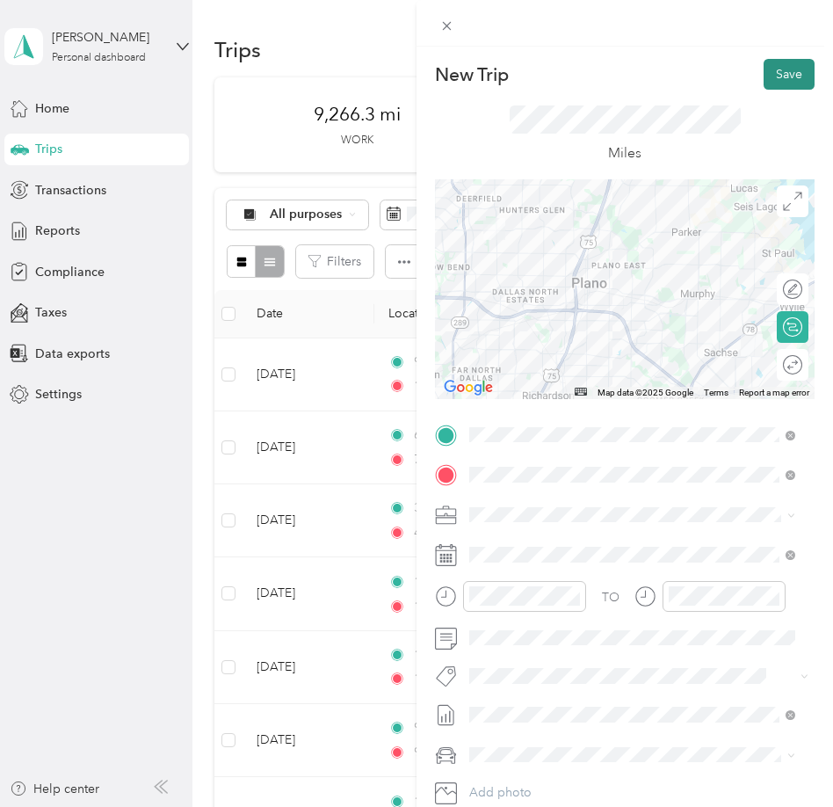
click at [764, 74] on button "Save" at bounding box center [789, 74] width 51 height 31
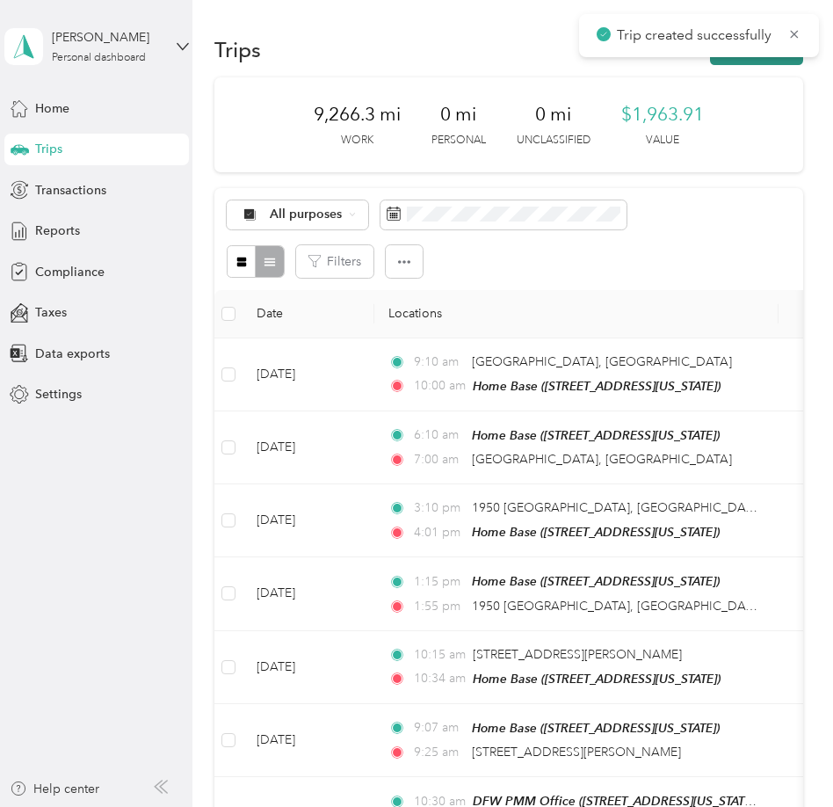
click at [768, 62] on button "New trip" at bounding box center [756, 49] width 93 height 31
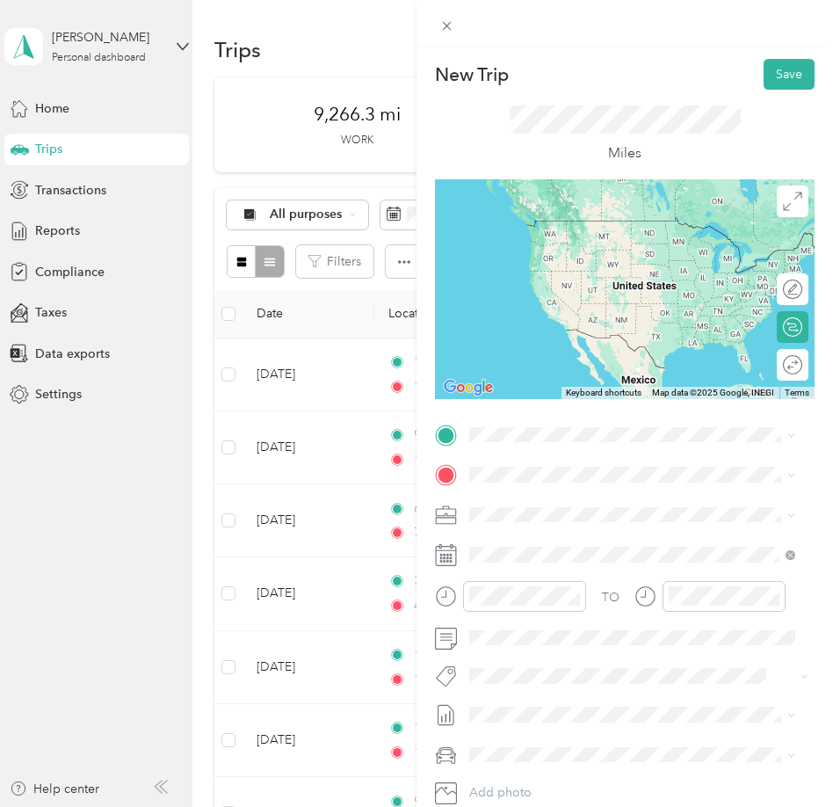
click at [537, 626] on div "[GEOGRAPHIC_DATA][US_STATE]" at bounding box center [632, 615] width 314 height 24
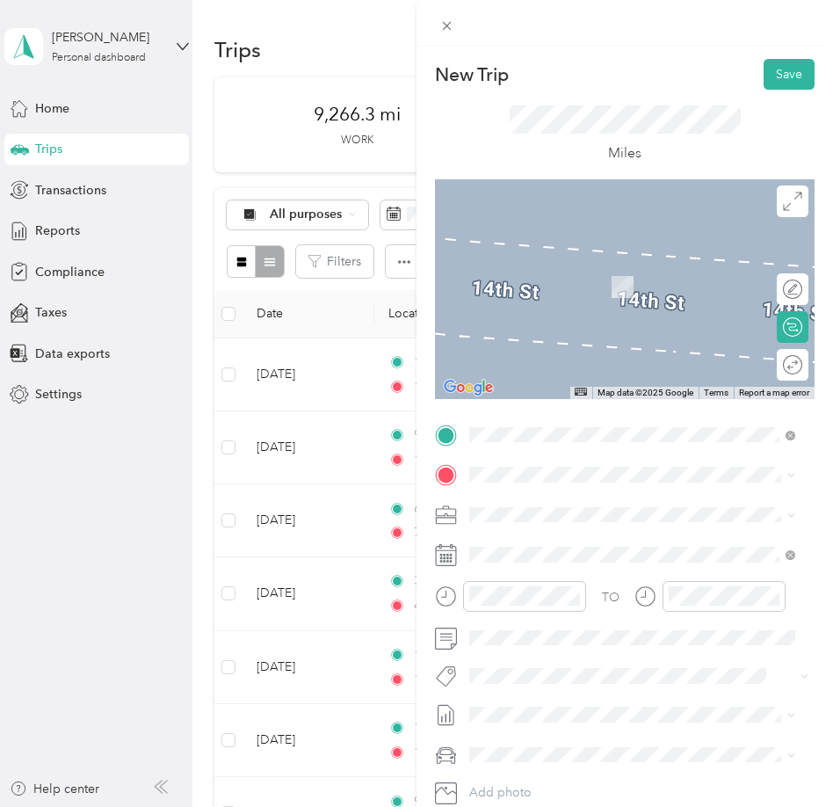
click at [584, 532] on span "[STREET_ADDRESS][PERSON_NAME][US_STATE]" at bounding box center [639, 528] width 273 height 16
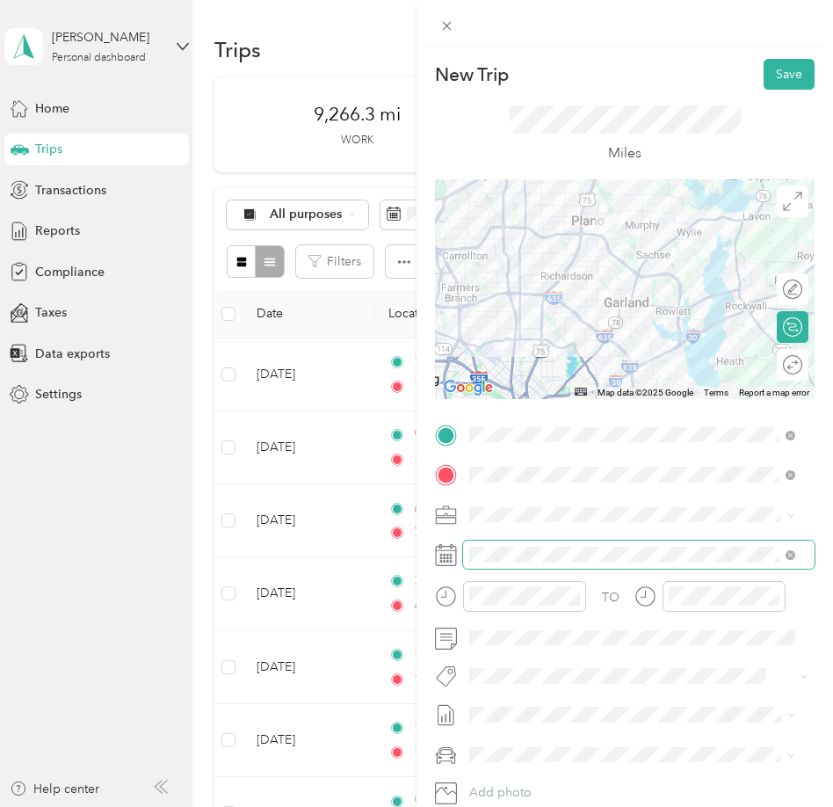
click at [581, 546] on span at bounding box center [638, 554] width 351 height 28
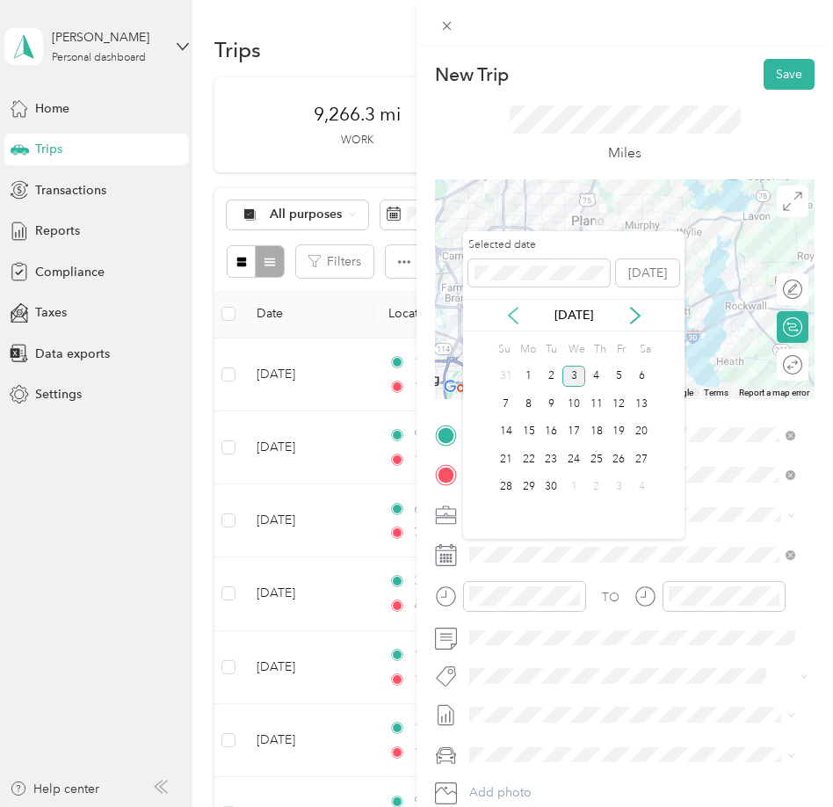
click at [518, 323] on icon at bounding box center [513, 316] width 9 height 16
click at [574, 453] on div "20" at bounding box center [573, 459] width 23 height 22
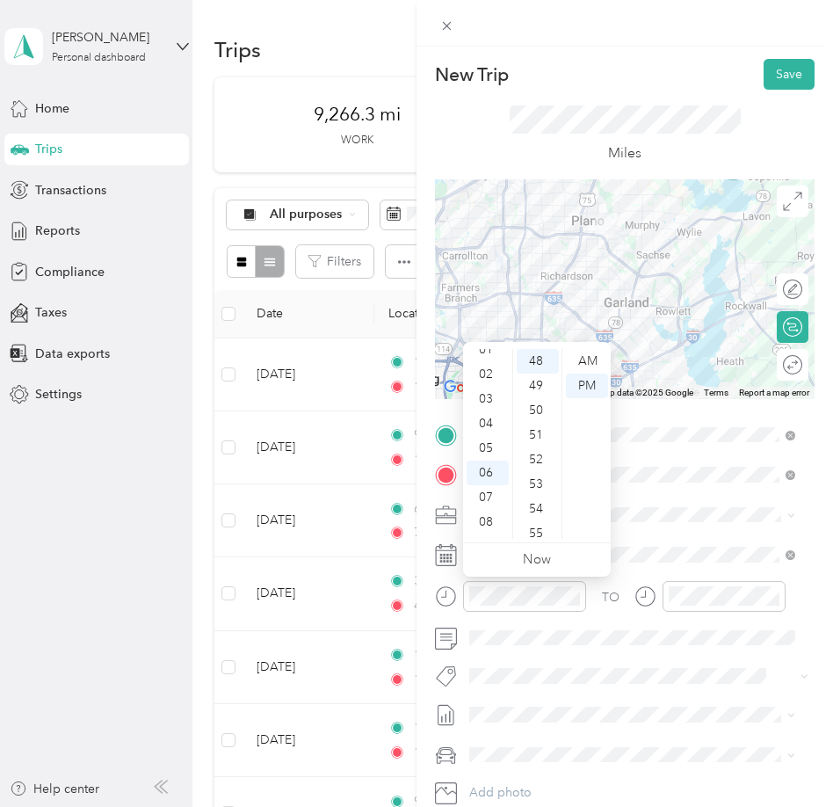
scroll to position [0, 0]
click at [480, 359] on div "12" at bounding box center [488, 361] width 42 height 25
click at [538, 409] on div "50" at bounding box center [538, 410] width 42 height 25
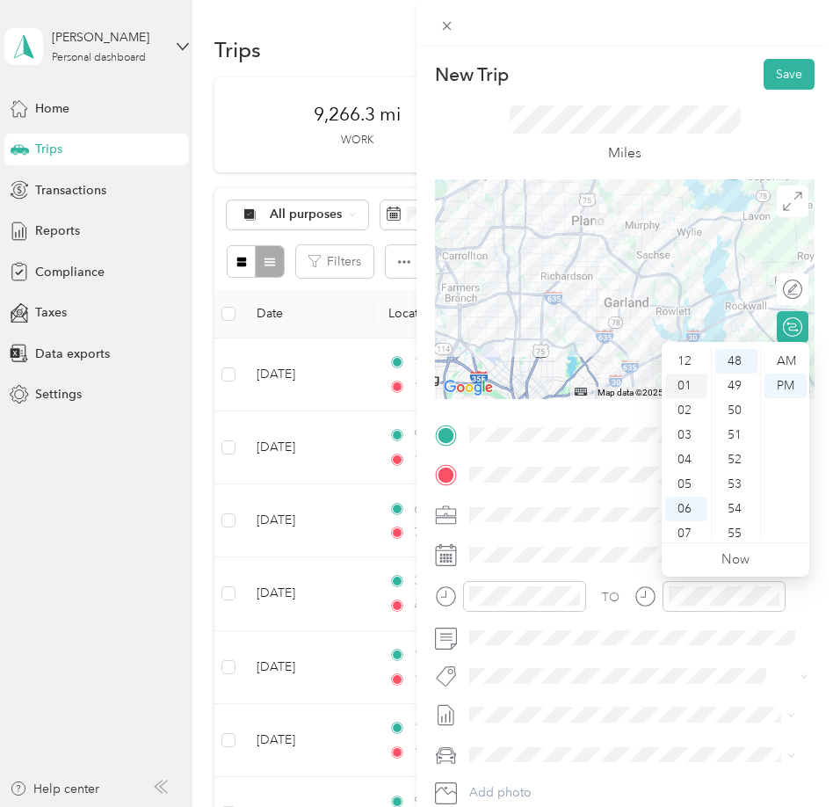
click at [688, 382] on div "01" at bounding box center [686, 385] width 42 height 25
click at [736, 422] on div "17" at bounding box center [736, 428] width 42 height 25
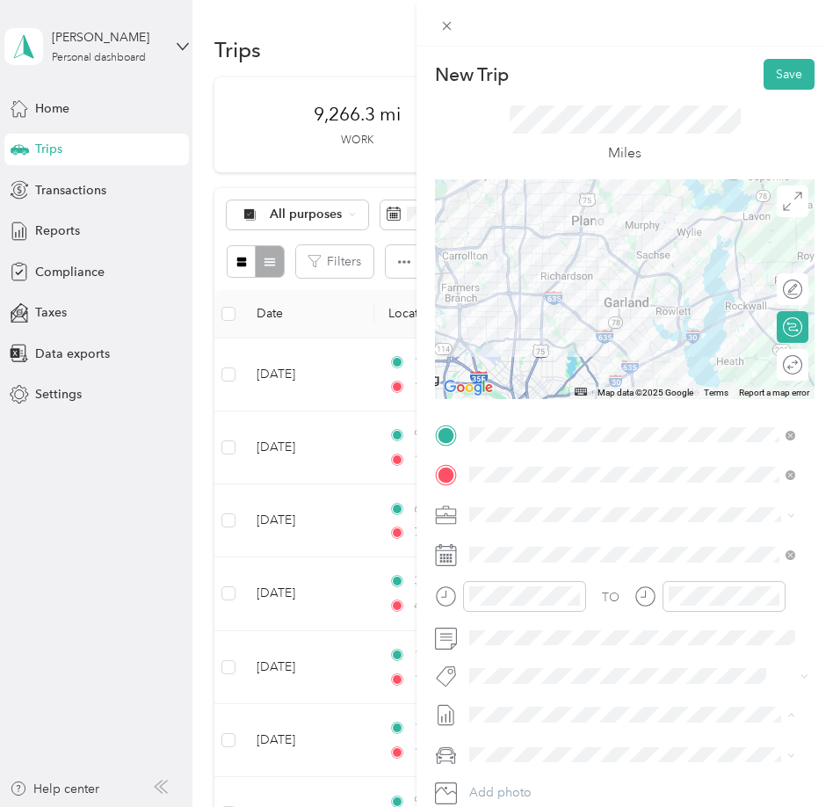
click at [547, 767] on span "SMH August Mileage" at bounding box center [527, 773] width 117 height 18
click at [540, 721] on span "Ford F250SD" at bounding box center [512, 713] width 75 height 15
click at [772, 76] on button "Save" at bounding box center [789, 74] width 51 height 31
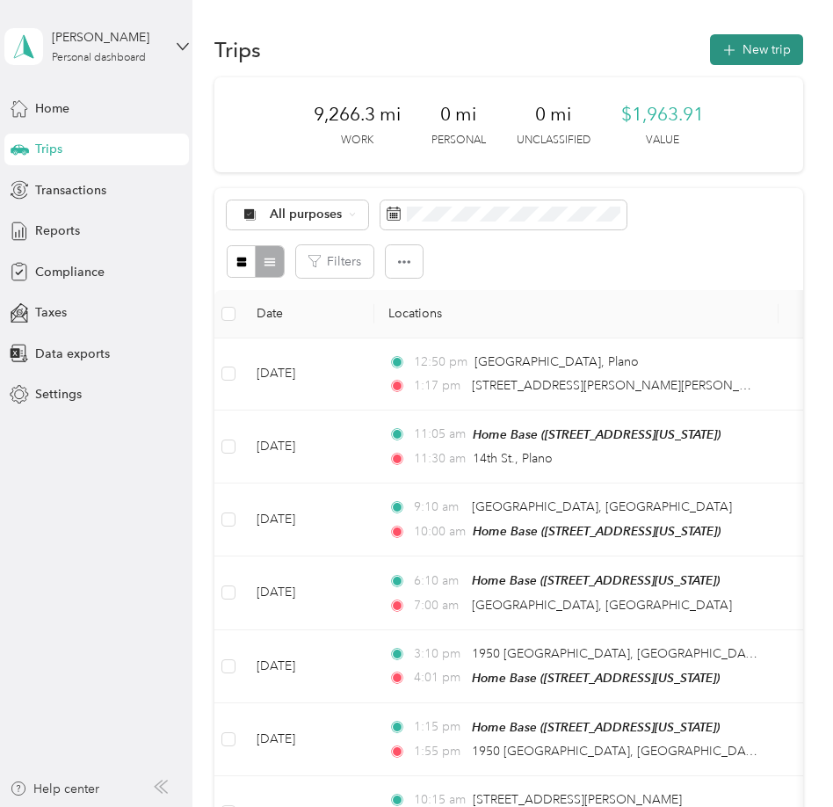
click at [757, 61] on button "New trip" at bounding box center [756, 49] width 93 height 31
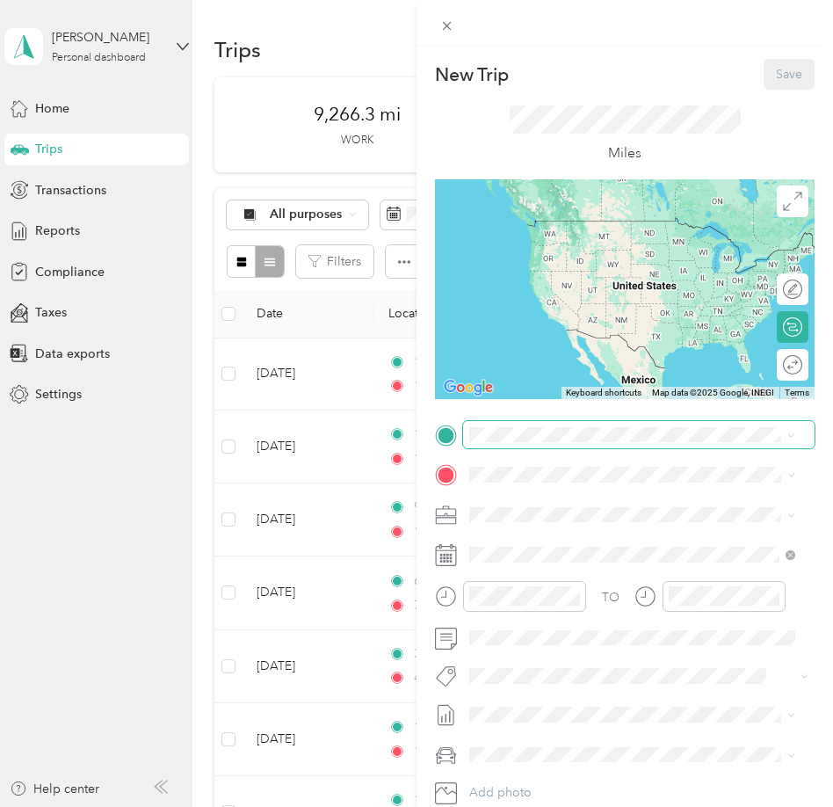
click at [585, 429] on span at bounding box center [638, 435] width 351 height 28
click at [582, 493] on span "[STREET_ADDRESS][PERSON_NAME][US_STATE]" at bounding box center [639, 498] width 273 height 16
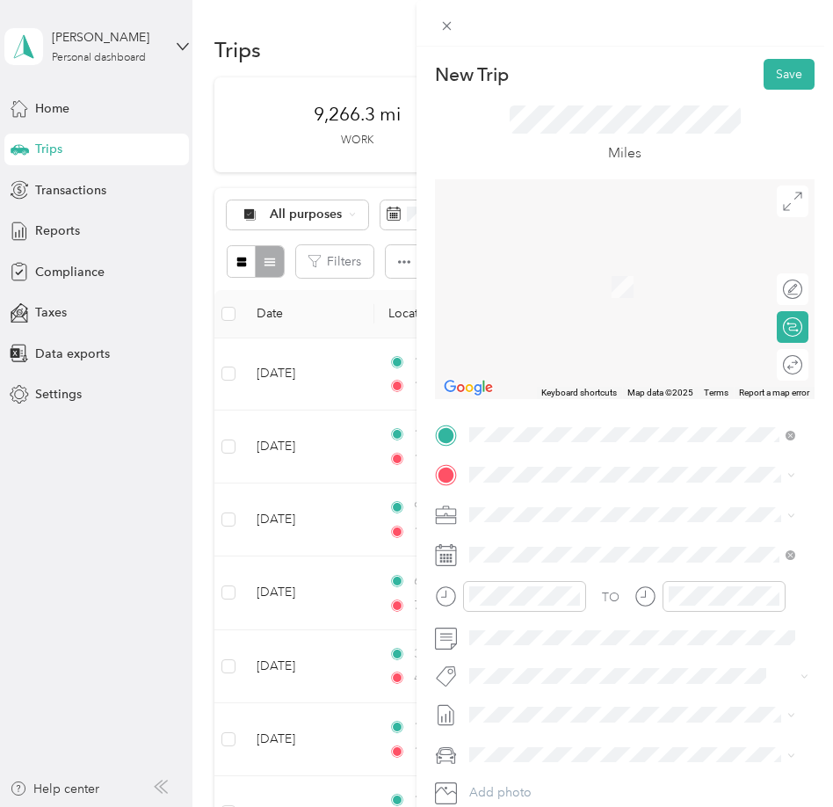
click at [541, 554] on div "Home Base [STREET_ADDRESS][US_STATE]" at bounding box center [591, 549] width 176 height 37
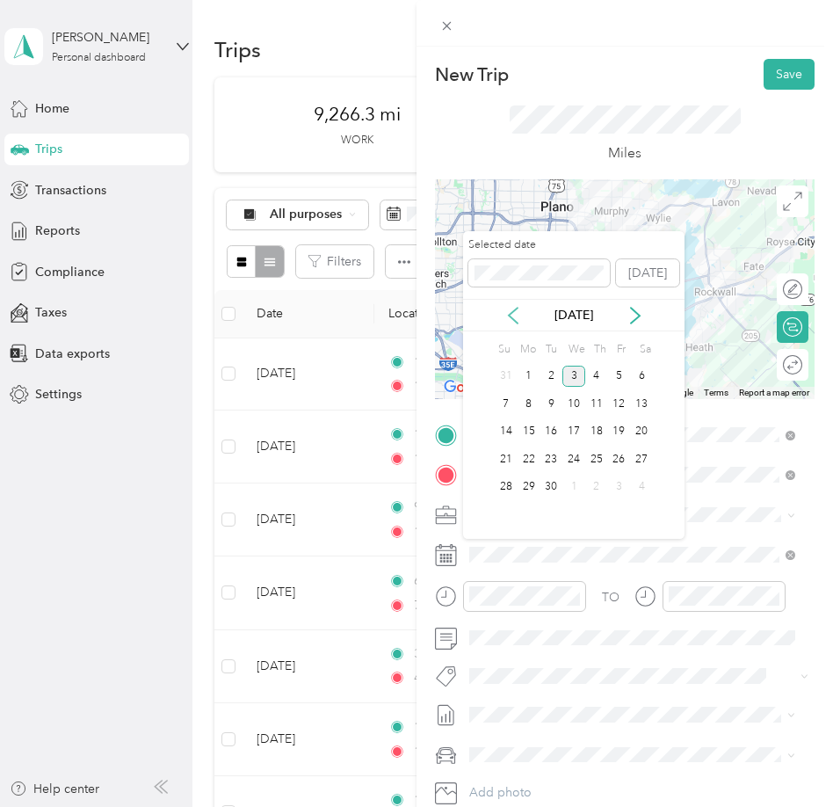
click at [511, 311] on icon at bounding box center [513, 316] width 18 height 18
click at [575, 462] on div "20" at bounding box center [573, 459] width 23 height 22
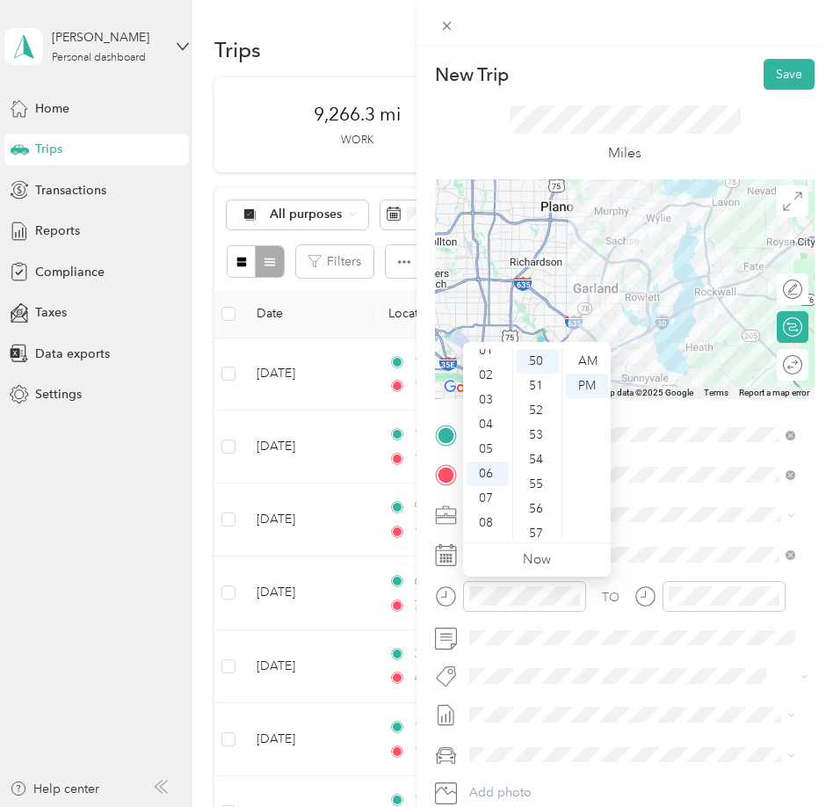
scroll to position [0, 0]
click at [494, 402] on div "02" at bounding box center [488, 410] width 42 height 25
click at [542, 365] on div "30" at bounding box center [538, 367] width 42 height 25
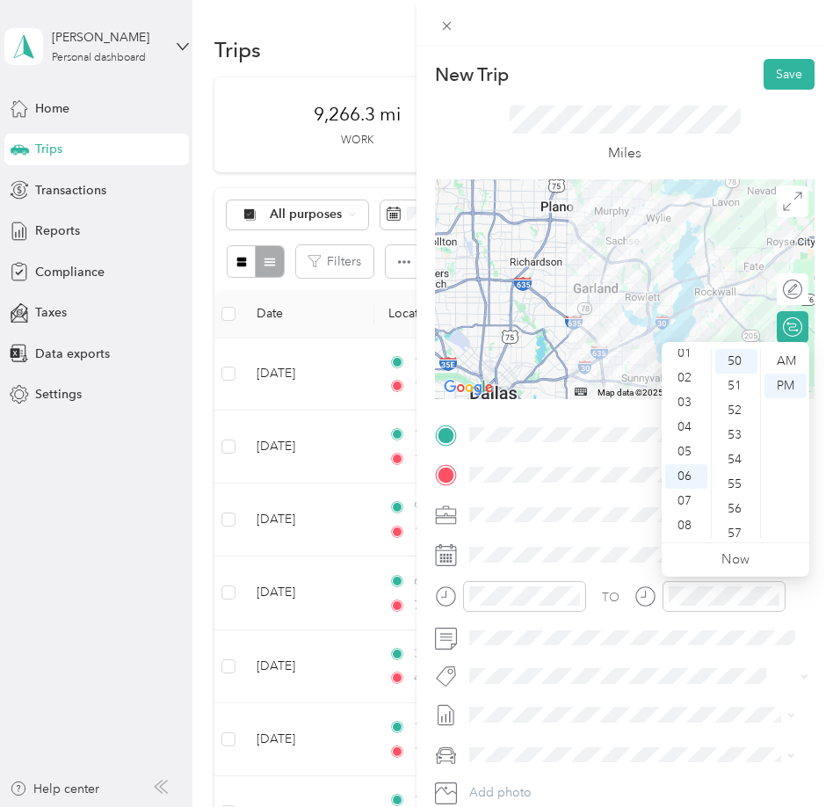
scroll to position [3, 0]
click at [692, 410] on div "02" at bounding box center [686, 407] width 42 height 25
click at [741, 482] on div "55" at bounding box center [736, 484] width 42 height 25
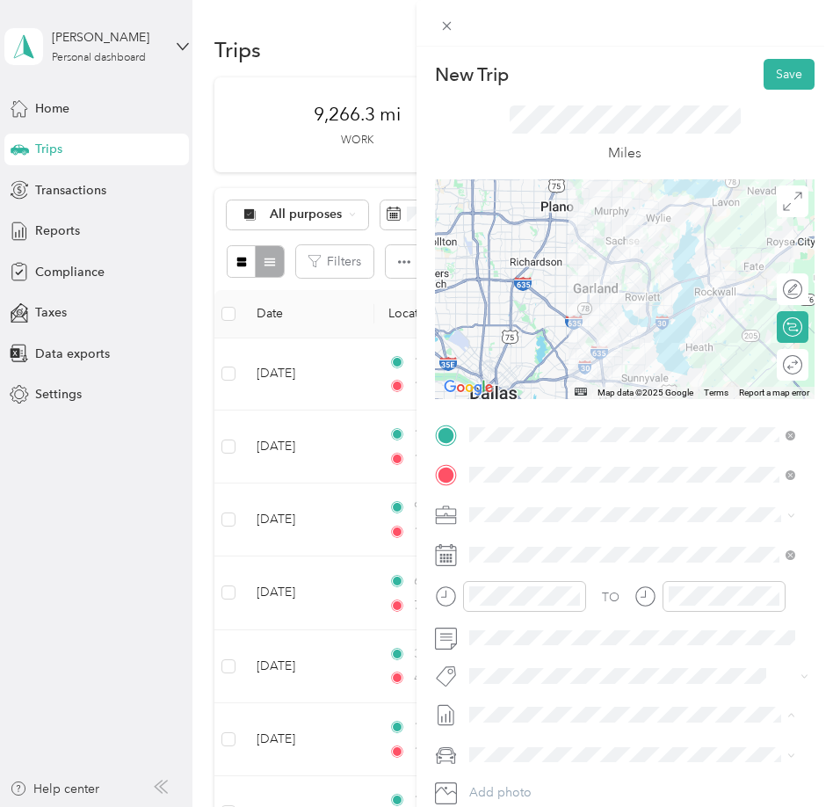
click at [652, 772] on li "SMH August Mileage Draft" at bounding box center [632, 772] width 338 height 28
click at [581, 724] on li "Ford F250SD" at bounding box center [632, 723] width 338 height 31
click at [772, 69] on button "Save" at bounding box center [789, 74] width 51 height 31
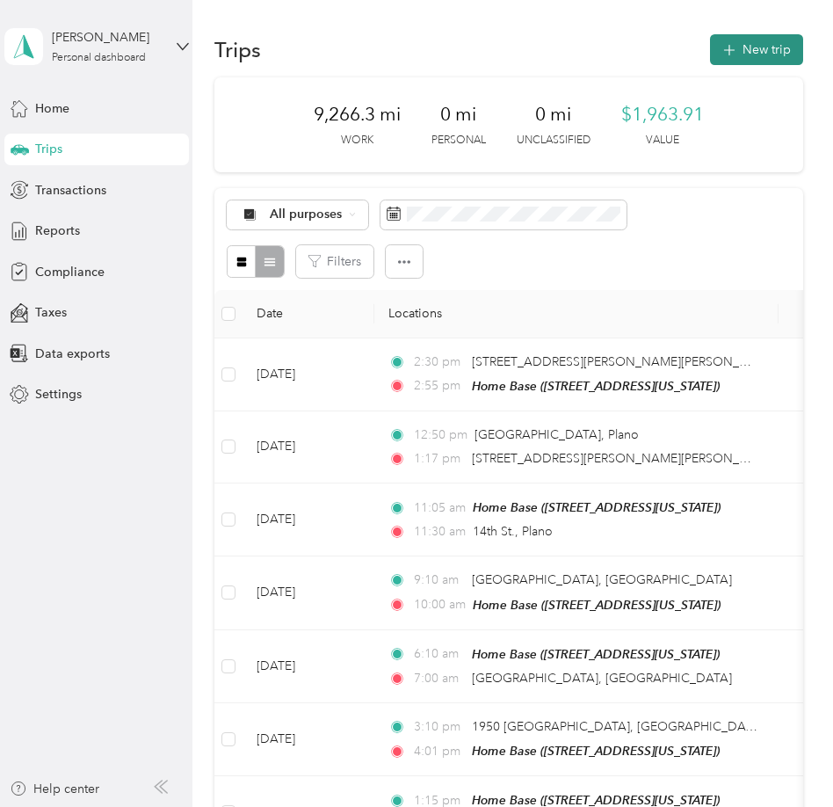
click at [748, 34] on button "New trip" at bounding box center [756, 49] width 93 height 31
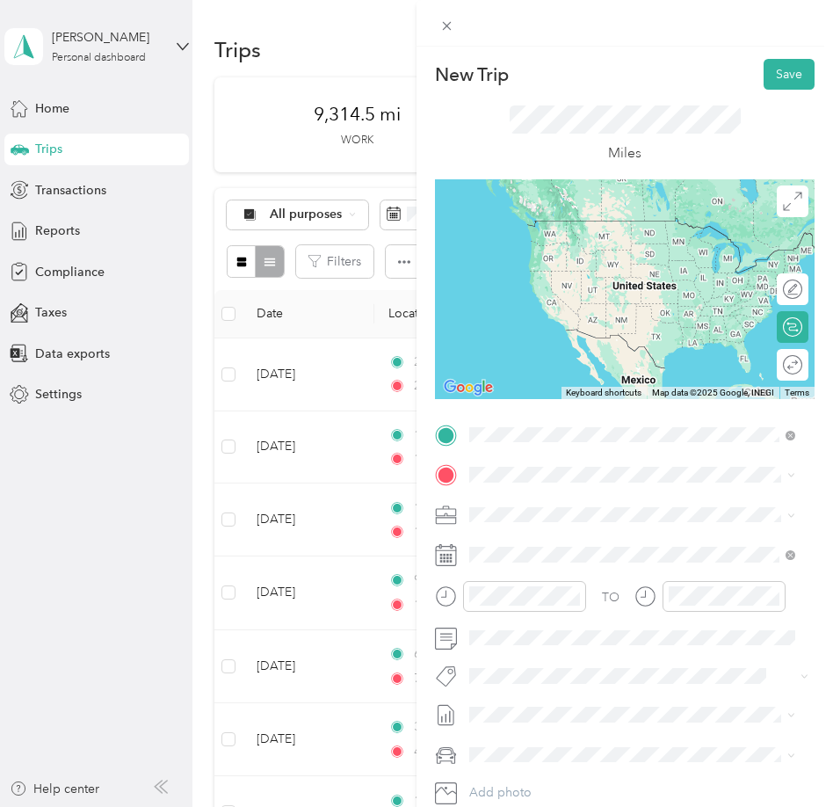
click at [596, 511] on div "Home Base [STREET_ADDRESS][US_STATE]" at bounding box center [591, 514] width 176 height 37
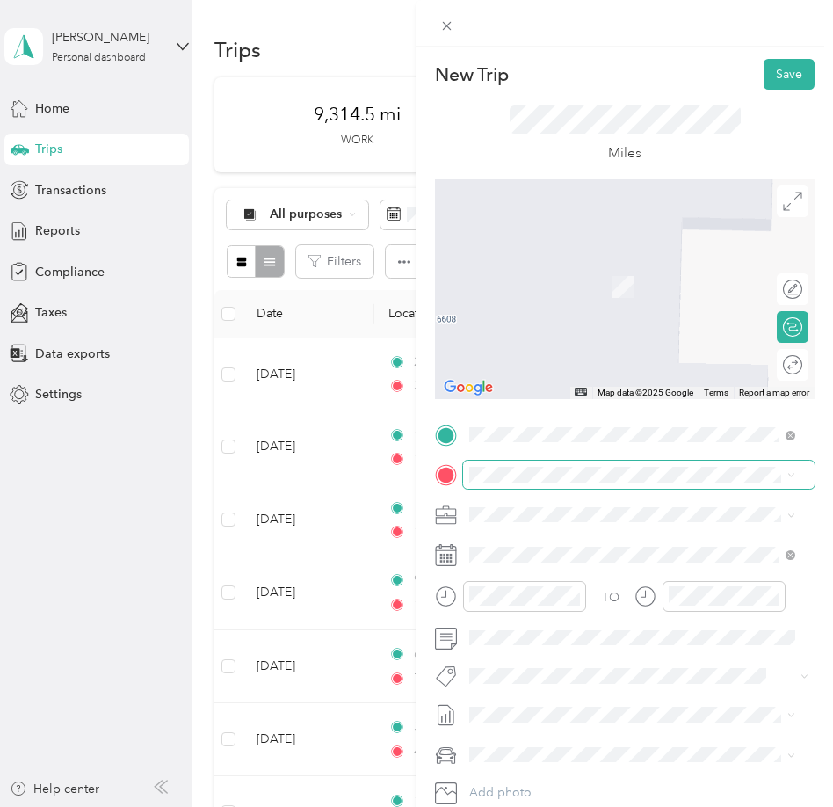
click at [578, 483] on span at bounding box center [638, 474] width 351 height 28
click at [556, 555] on div "DFW PMM Office [STREET_ADDRESS][US_STATE]" at bounding box center [591, 544] width 176 height 37
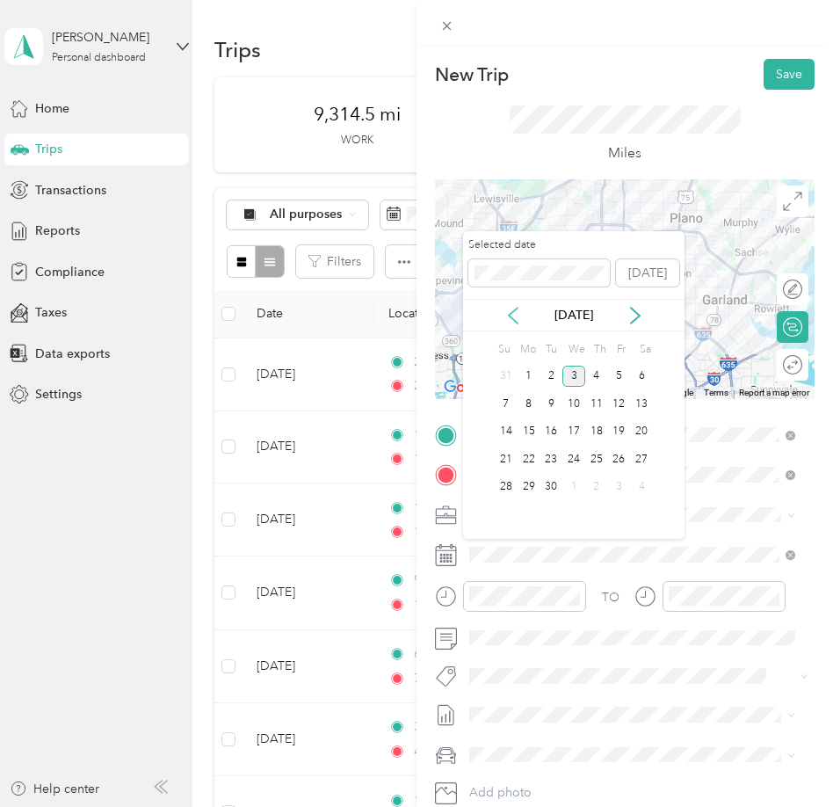
click at [514, 316] on icon at bounding box center [513, 316] width 18 height 18
click at [595, 461] on div "21" at bounding box center [596, 459] width 23 height 22
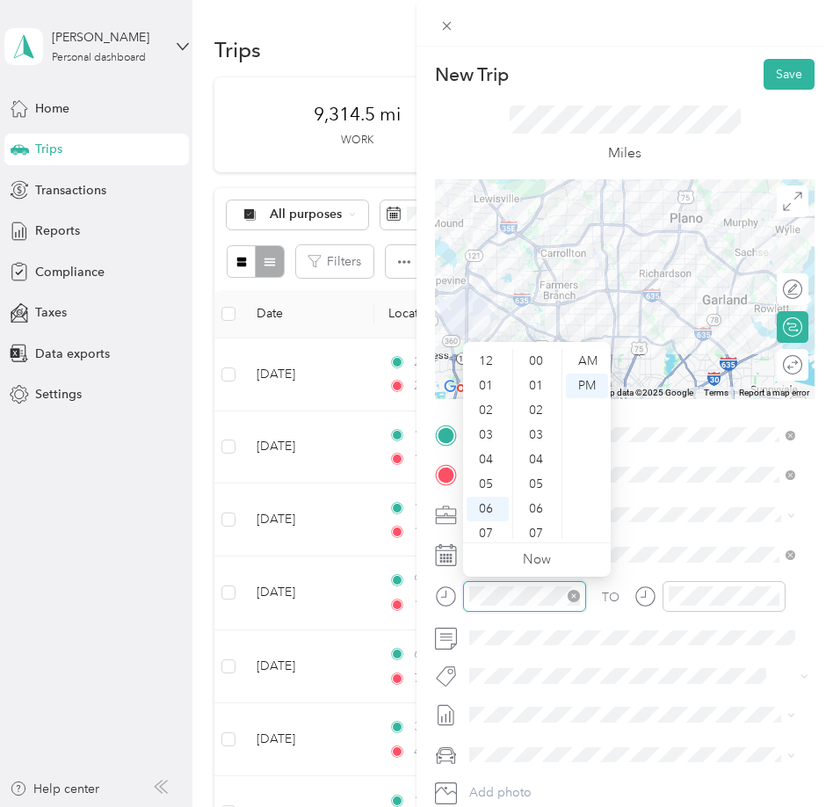
scroll to position [105, 0]
click at [589, 364] on div "AM" at bounding box center [587, 361] width 42 height 25
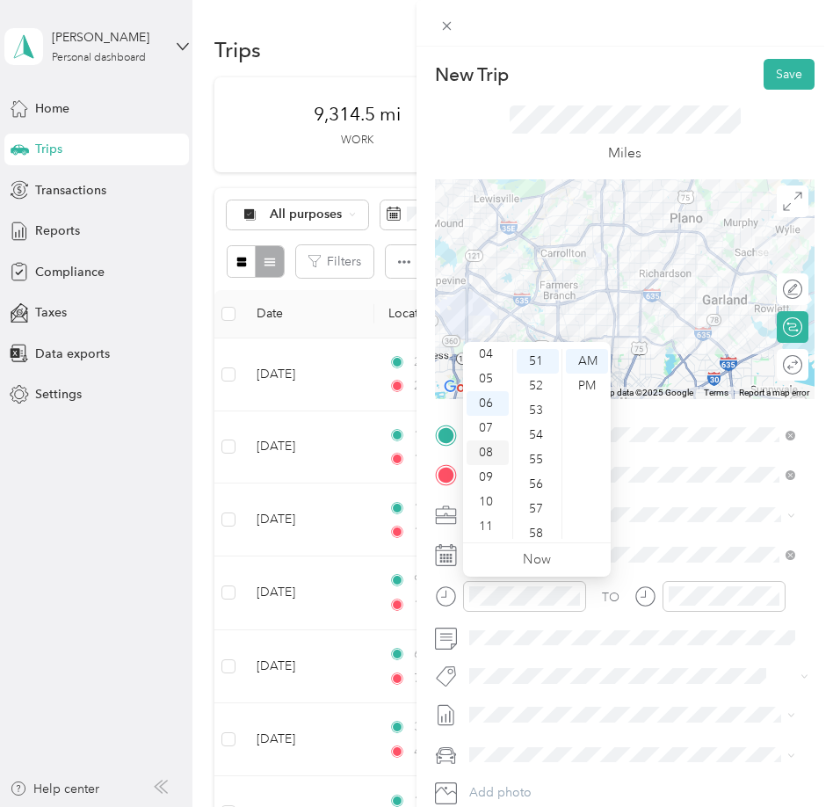
click at [494, 450] on div "08" at bounding box center [488, 452] width 42 height 25
click at [536, 389] on div "05" at bounding box center [538, 390] width 42 height 25
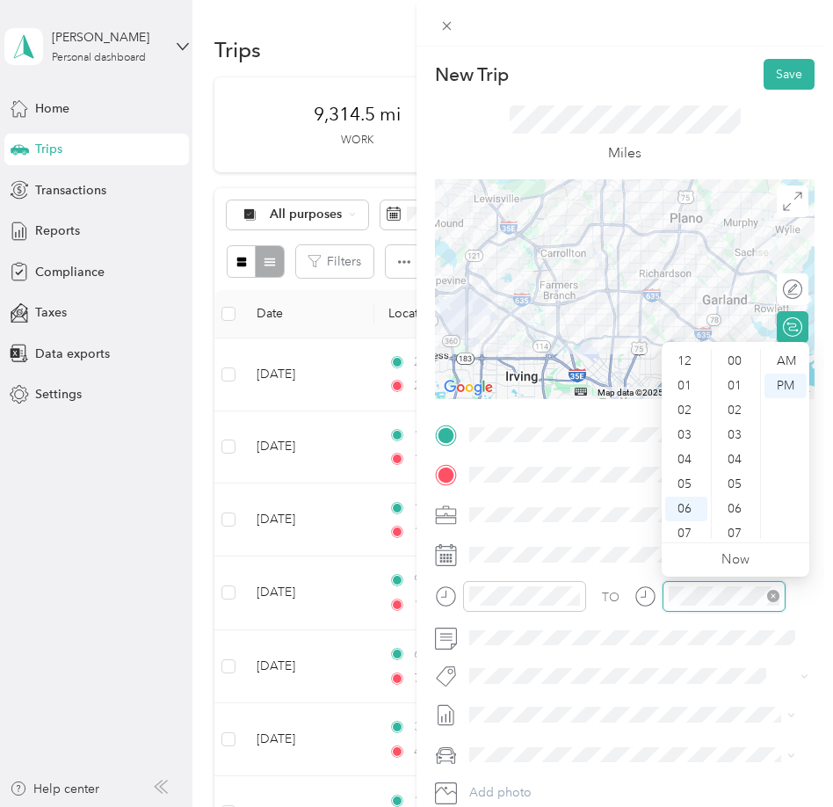
scroll to position [105, 0]
click at [786, 359] on div "AM" at bounding box center [785, 361] width 42 height 25
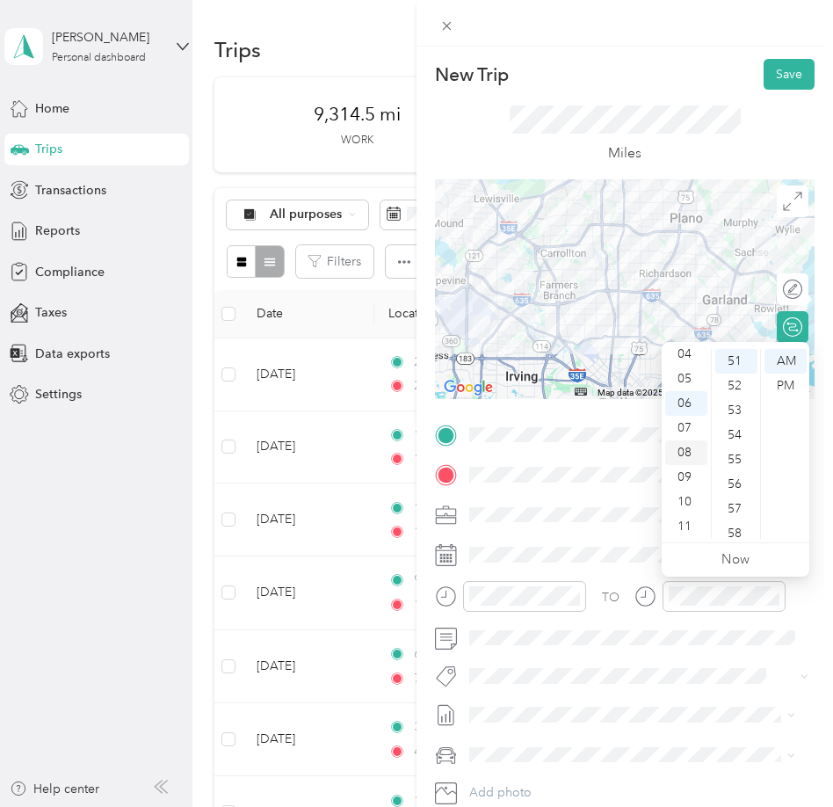
click at [684, 448] on div "08" at bounding box center [686, 452] width 42 height 25
click at [735, 527] on div "58" at bounding box center [736, 533] width 42 height 25
click at [734, 432] on div "55" at bounding box center [736, 428] width 42 height 25
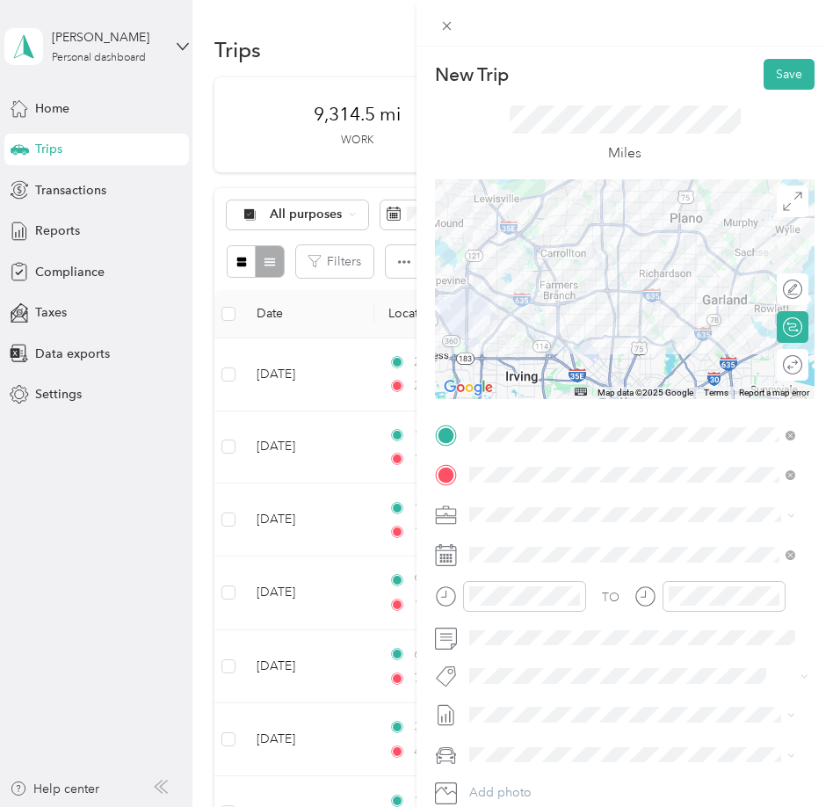
click at [563, 773] on li "SMH August Mileage Draft" at bounding box center [632, 771] width 338 height 28
click at [521, 692] on div "Lexus" at bounding box center [632, 689] width 314 height 18
click at [768, 82] on button "Save" at bounding box center [789, 74] width 51 height 31
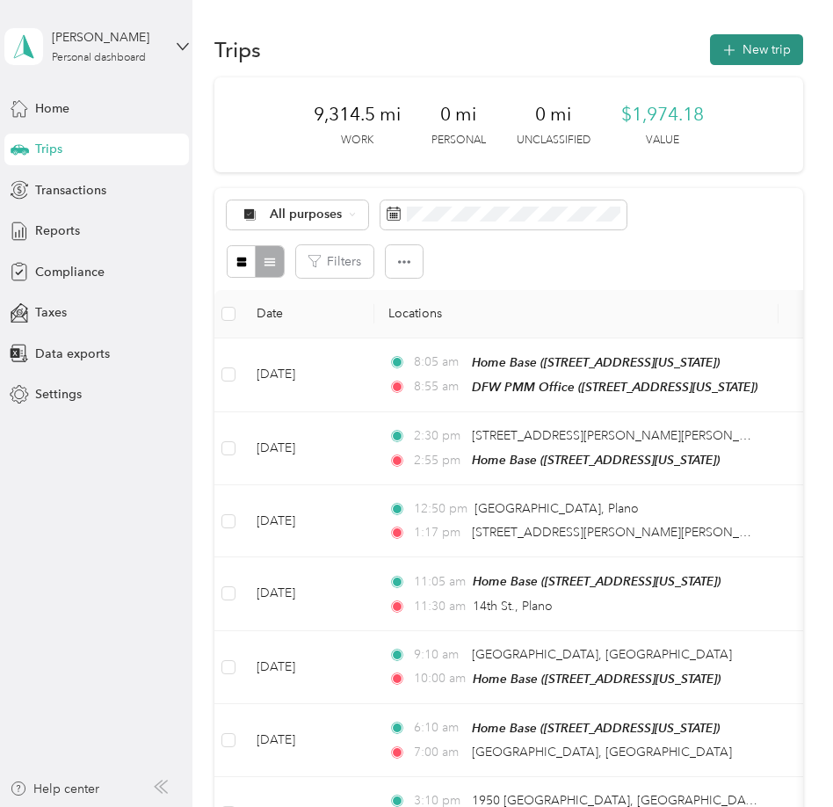
click at [764, 62] on button "New trip" at bounding box center [756, 49] width 93 height 31
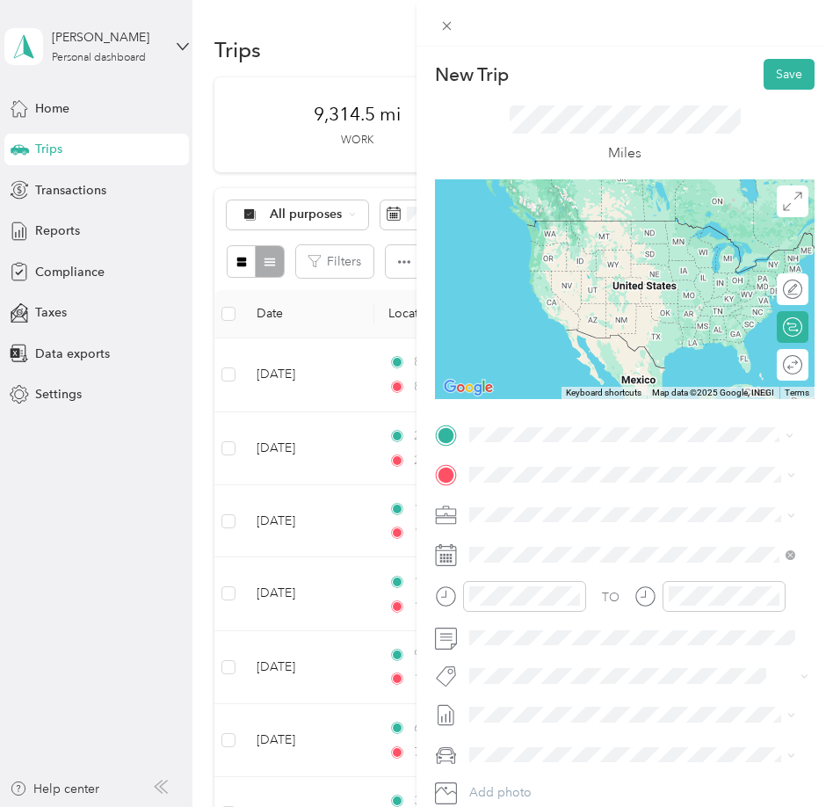
click at [539, 497] on strong "DFW PMM Office" at bounding box center [554, 504] width 103 height 16
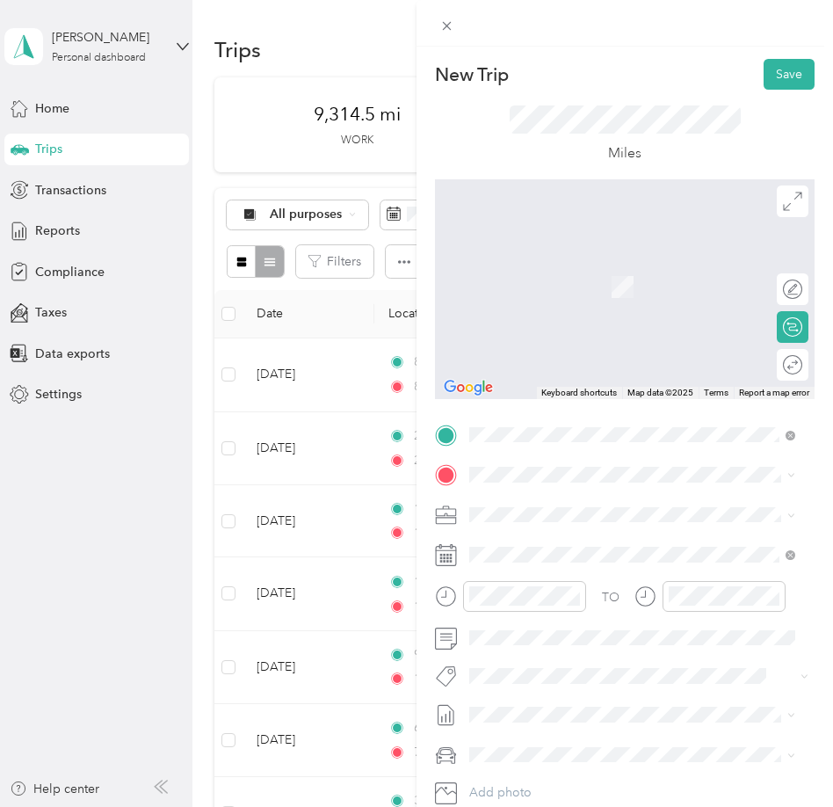
click at [532, 546] on div "Home Base [STREET_ADDRESS][US_STATE]" at bounding box center [591, 544] width 176 height 37
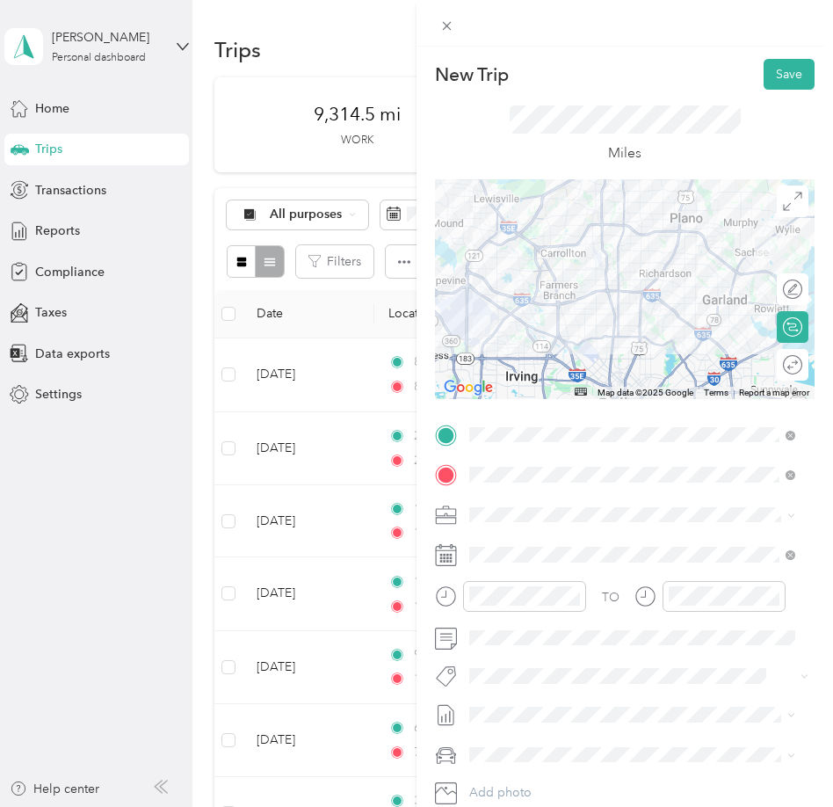
click at [532, 546] on span at bounding box center [638, 554] width 351 height 28
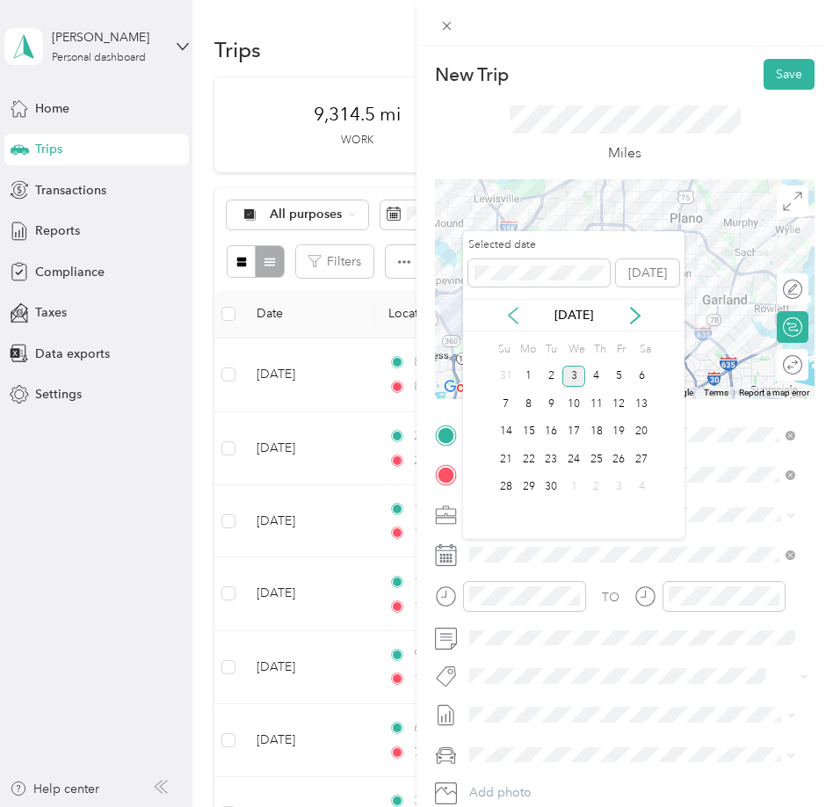
click at [504, 315] on icon at bounding box center [513, 316] width 18 height 18
click at [598, 456] on div "21" at bounding box center [596, 459] width 23 height 22
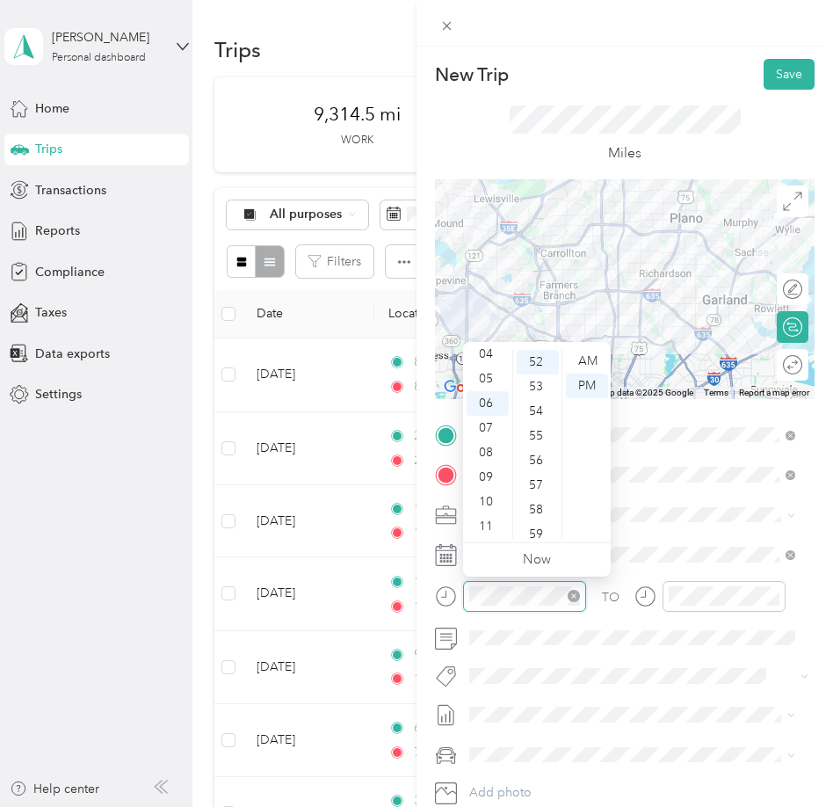
scroll to position [1279, 0]
click at [490, 516] on div "11" at bounding box center [488, 526] width 42 height 25
click at [540, 355] on div "00" at bounding box center [538, 358] width 42 height 25
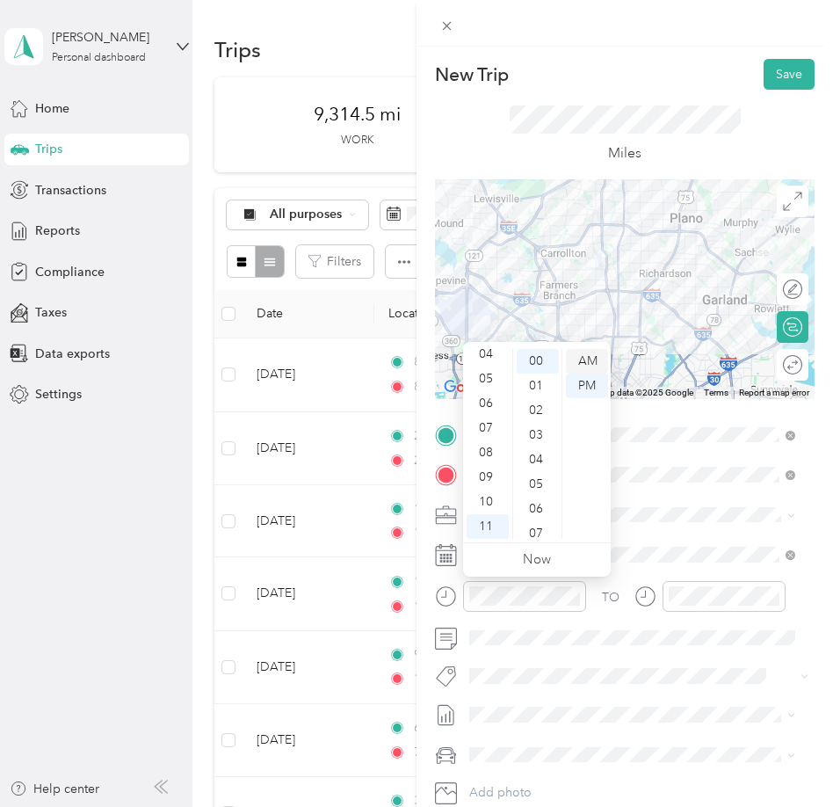
click at [582, 366] on div "AM" at bounding box center [587, 361] width 42 height 25
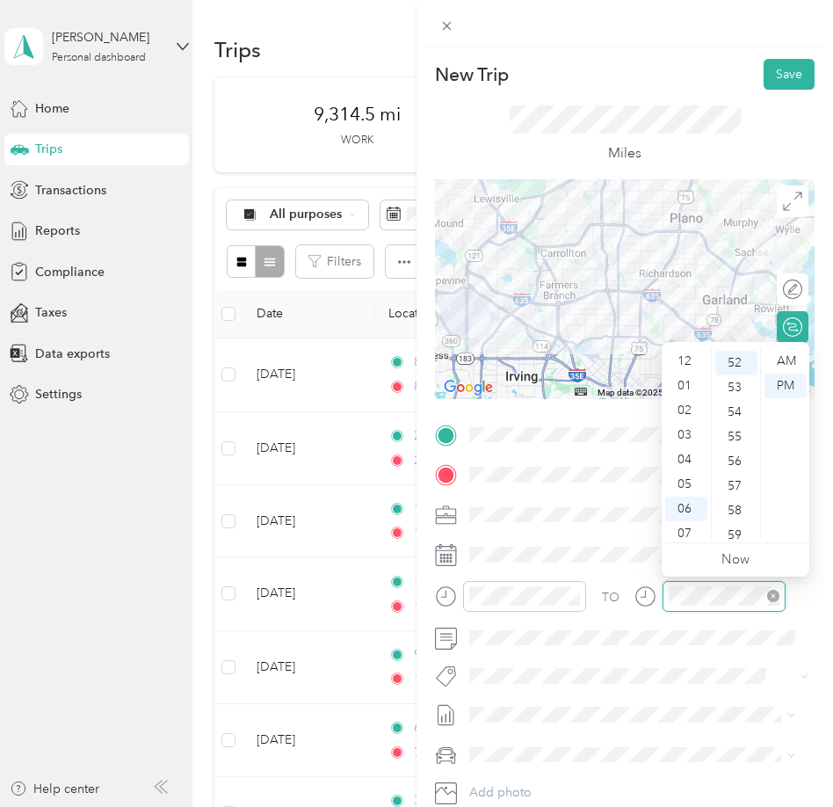
scroll to position [105, 0]
click at [782, 356] on div "AM" at bounding box center [785, 361] width 42 height 25
click at [676, 525] on div "11" at bounding box center [686, 526] width 42 height 25
click at [737, 366] on div "52" at bounding box center [736, 361] width 42 height 25
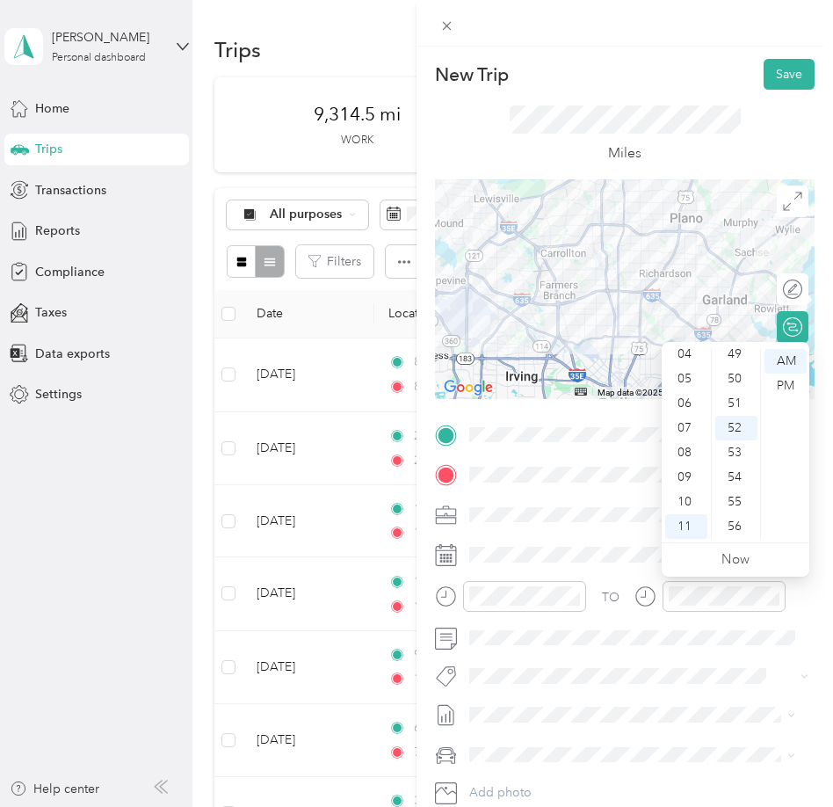
scroll to position [1209, 0]
click at [739, 376] on div "50" at bounding box center [736, 382] width 42 height 25
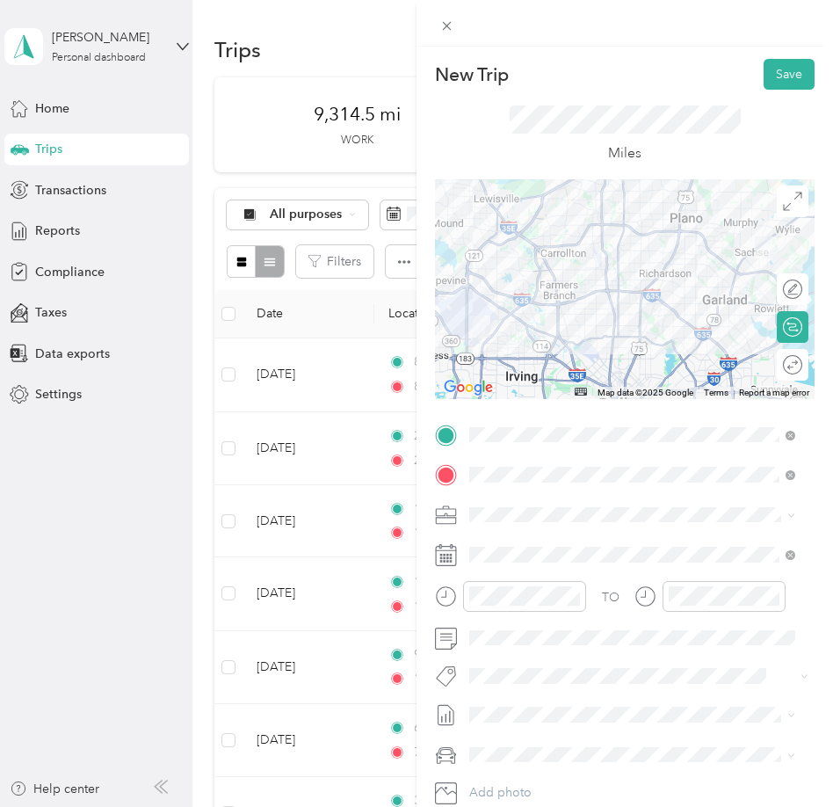
click at [530, 776] on li "SMH August Mileage Draft" at bounding box center [632, 767] width 338 height 28
click at [525, 692] on div "Lexus" at bounding box center [632, 684] width 314 height 18
click at [773, 71] on button "Save" at bounding box center [789, 74] width 51 height 31
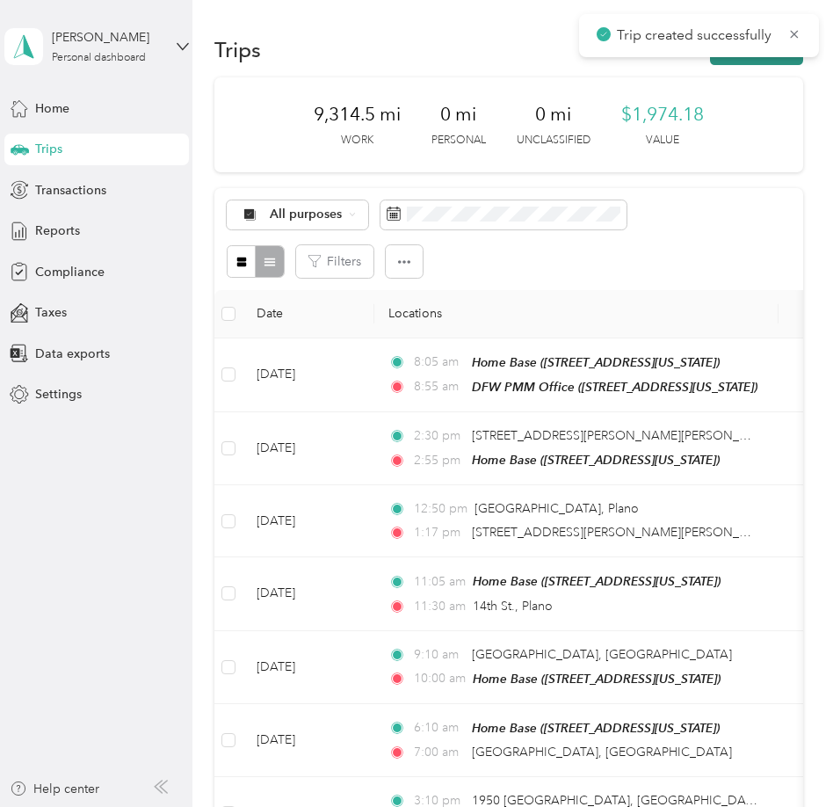
click at [755, 60] on button "New trip" at bounding box center [756, 49] width 93 height 31
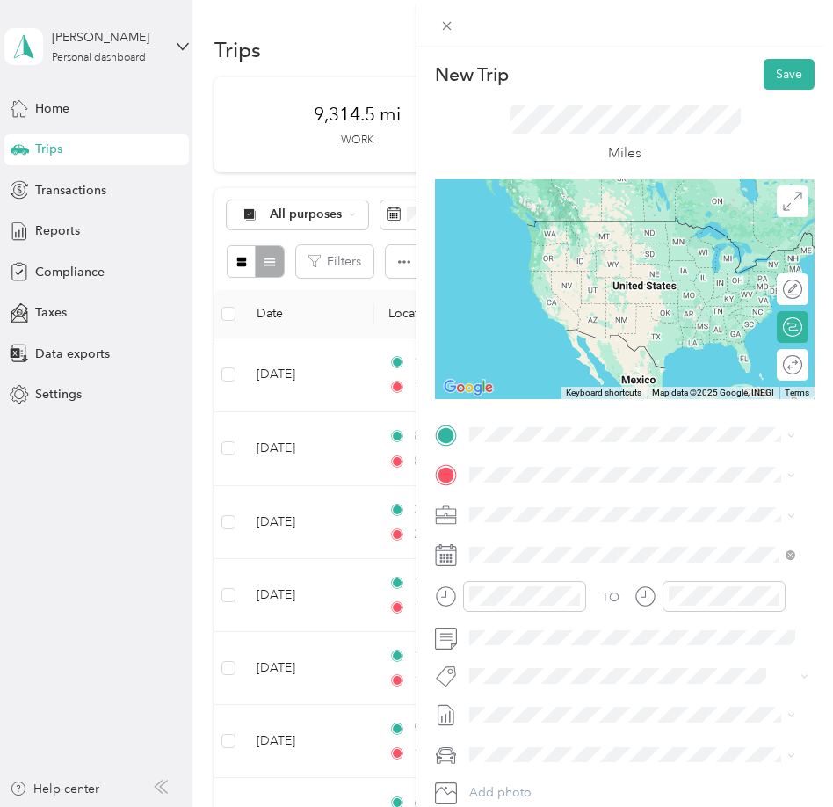
click at [556, 524] on span "[STREET_ADDRESS][US_STATE]" at bounding box center [591, 516] width 176 height 15
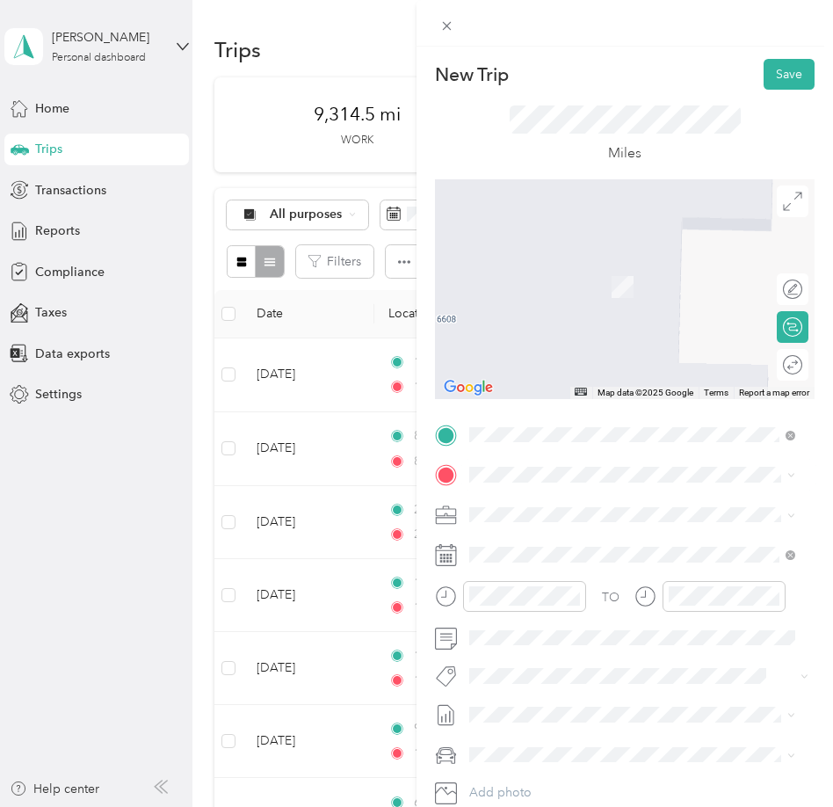
click at [560, 538] on span "[STREET_ADDRESS][US_STATE]" at bounding box center [591, 530] width 176 height 16
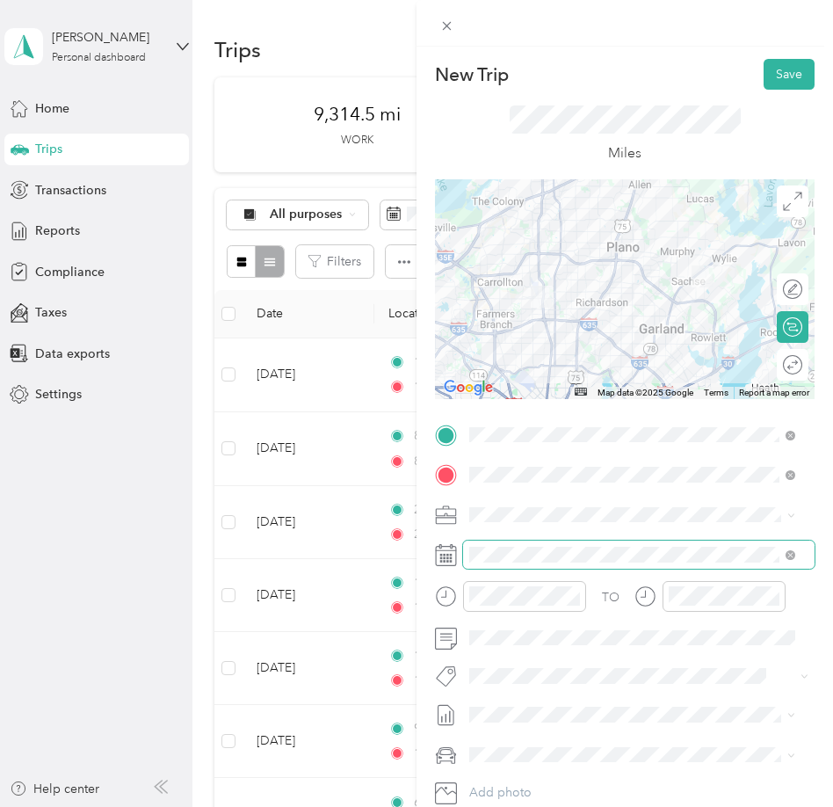
click at [532, 545] on span at bounding box center [638, 554] width 351 height 28
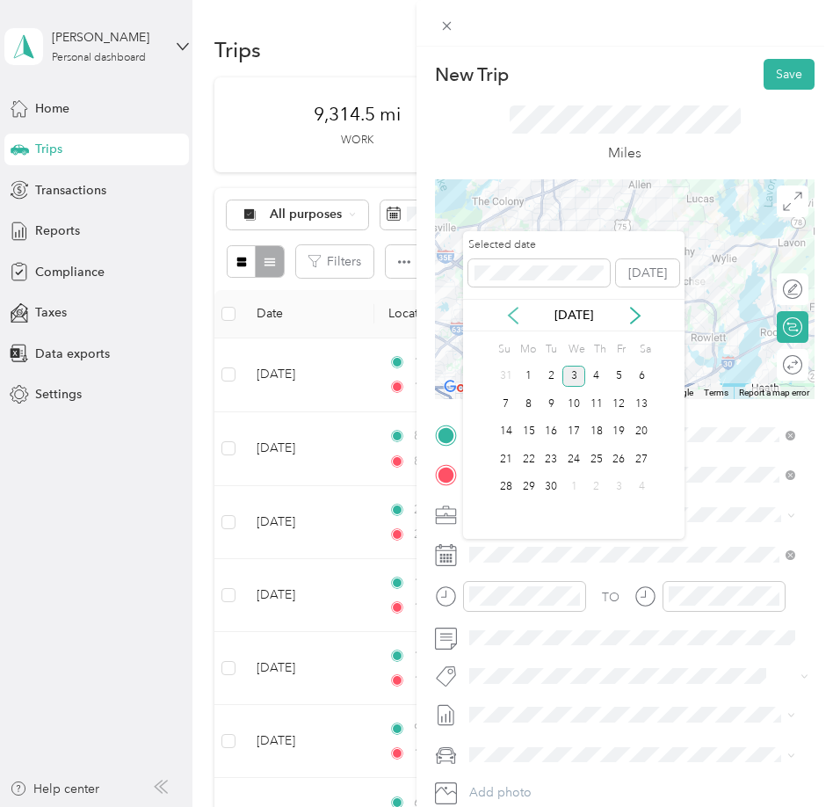
click at [515, 307] on icon at bounding box center [513, 316] width 18 height 18
click at [593, 454] on div "21" at bounding box center [596, 459] width 23 height 22
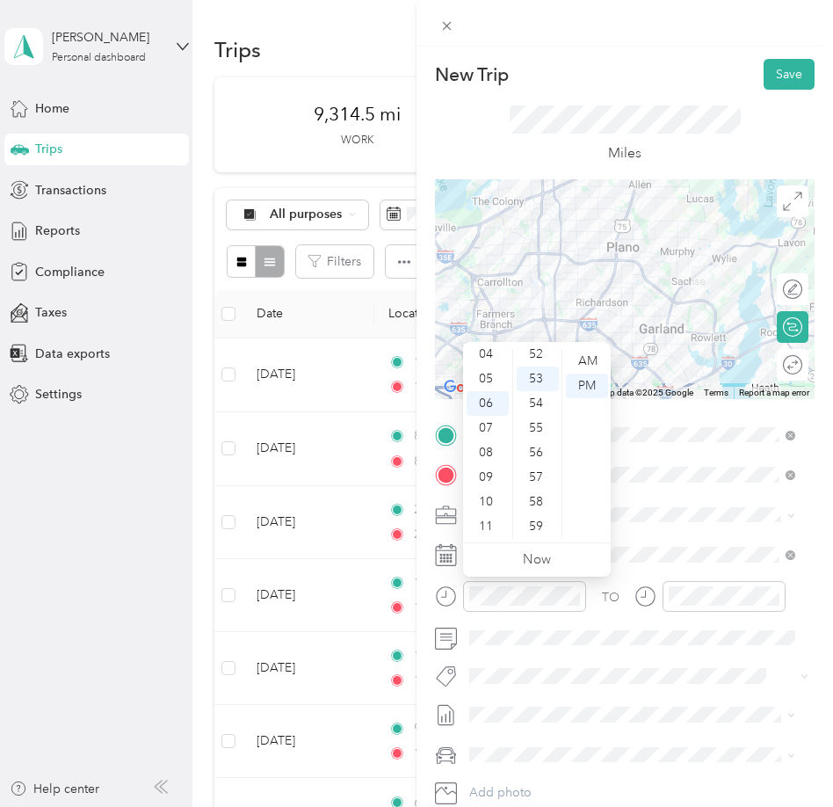
scroll to position [0, 0]
click at [488, 437] on div "03" at bounding box center [488, 435] width 42 height 25
click at [541, 367] on div "01" at bounding box center [538, 369] width 42 height 25
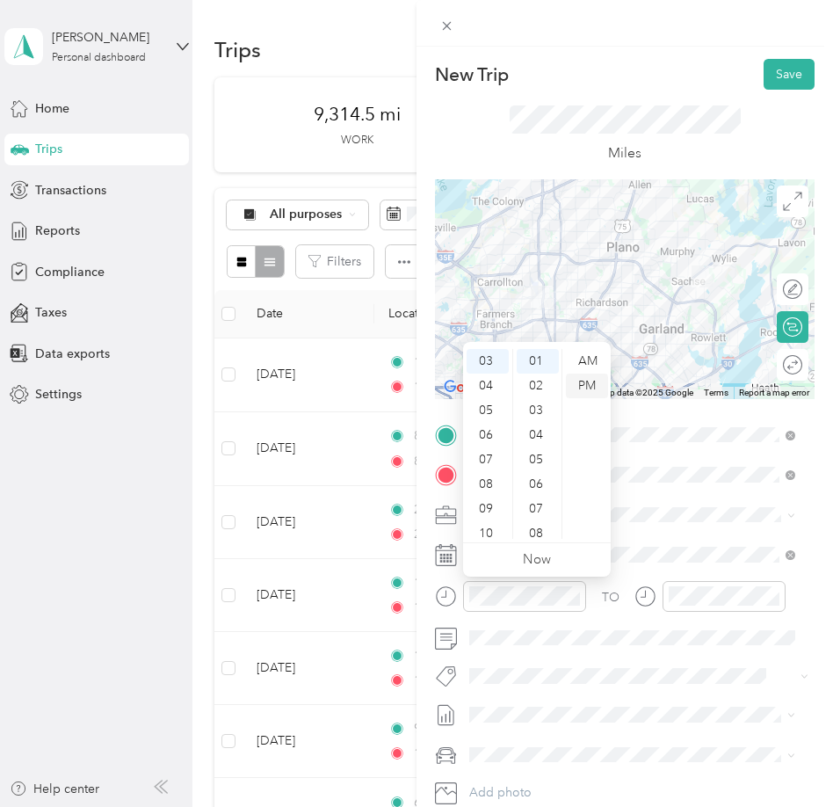
click at [580, 388] on div "PM" at bounding box center [587, 385] width 42 height 25
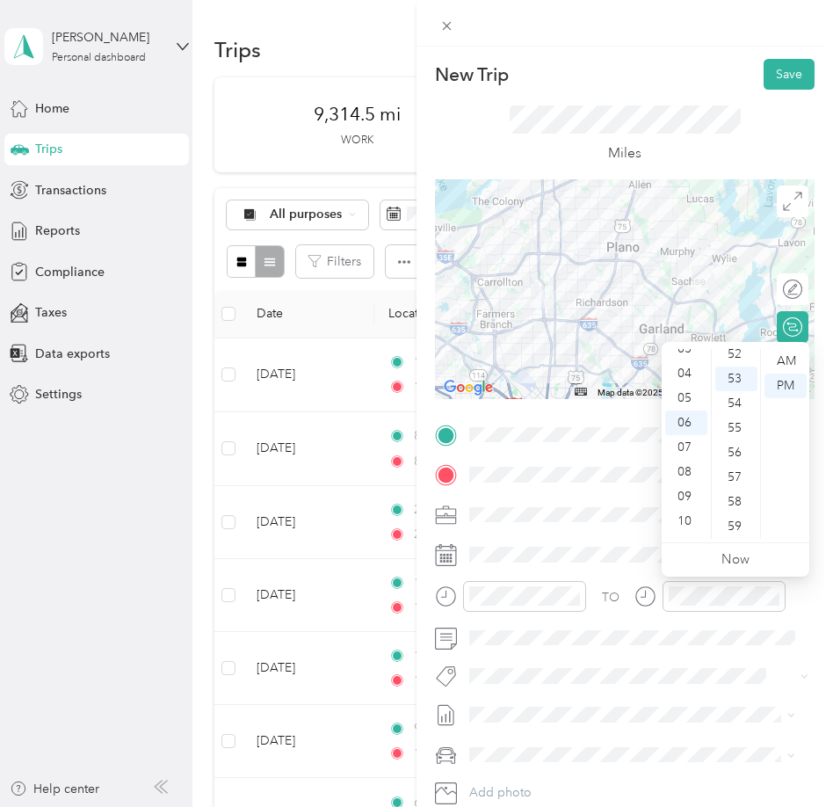
scroll to position [70, 0]
click at [691, 360] on div "03" at bounding box center [686, 364] width 42 height 25
click at [691, 360] on div "03" at bounding box center [686, 361] width 42 height 25
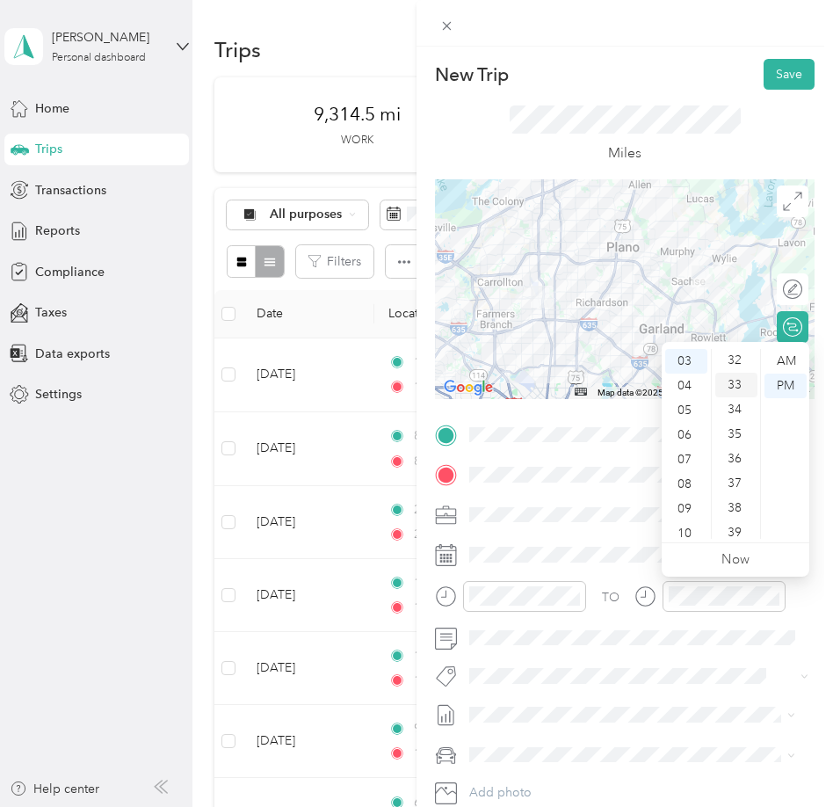
click at [735, 382] on div "33" at bounding box center [736, 385] width 42 height 25
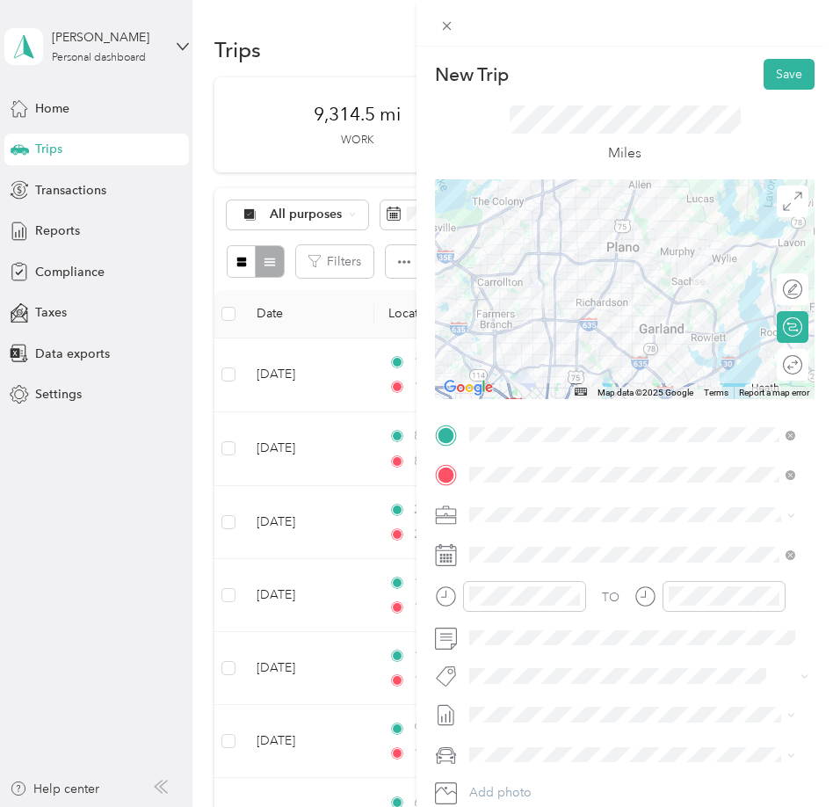
click at [581, 764] on span "SMH August Mileage" at bounding box center [527, 769] width 117 height 18
click at [546, 720] on span "Ford F250SD" at bounding box center [512, 722] width 75 height 15
click at [764, 78] on button "Save" at bounding box center [789, 74] width 51 height 31
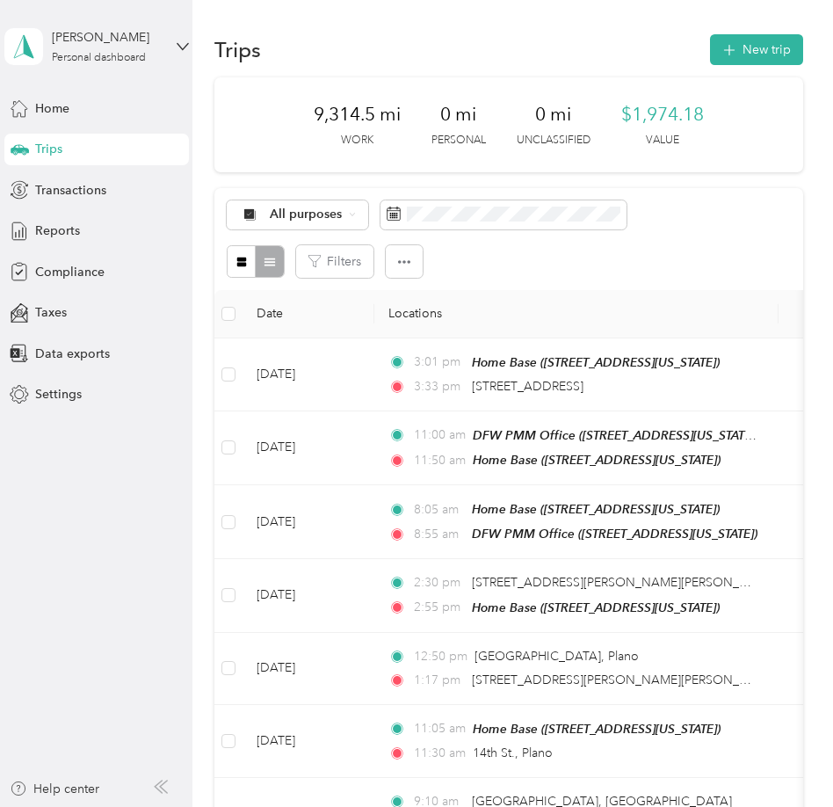
click at [762, 65] on div "Trips New trip" at bounding box center [508, 49] width 589 height 37
click at [760, 52] on button "New trip" at bounding box center [756, 49] width 93 height 31
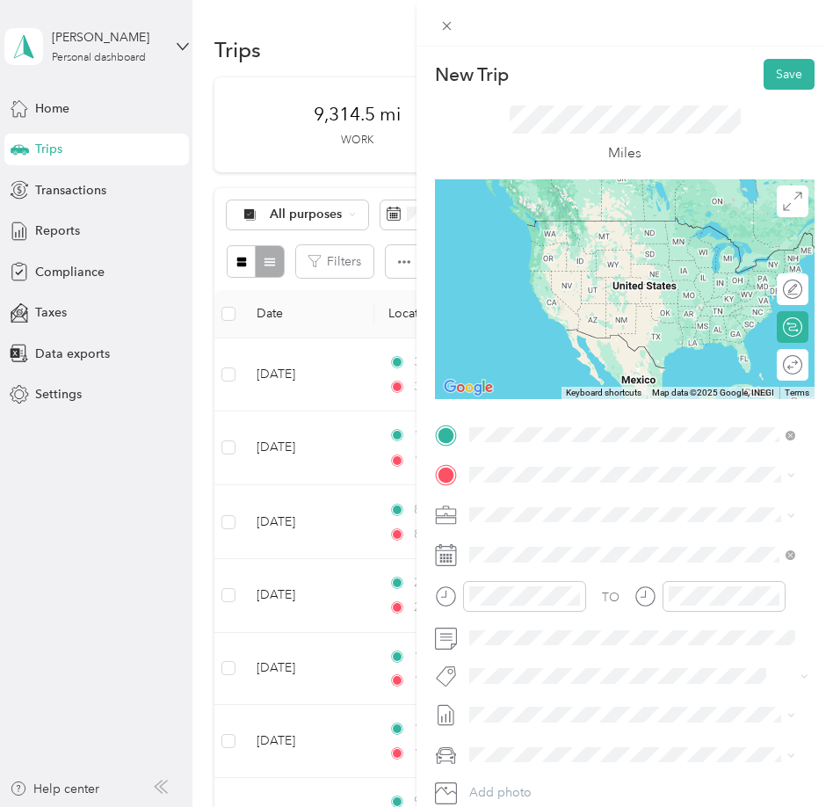
click at [601, 500] on span "[STREET_ADDRESS][US_STATE]" at bounding box center [591, 498] width 176 height 16
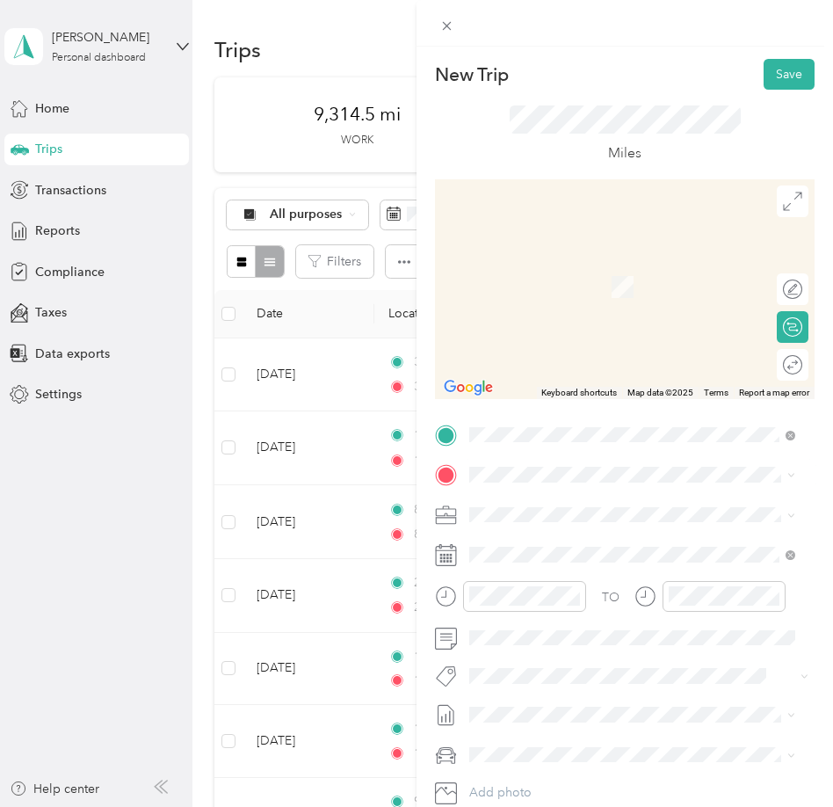
click at [551, 540] on strong "Home Base" at bounding box center [535, 542] width 65 height 16
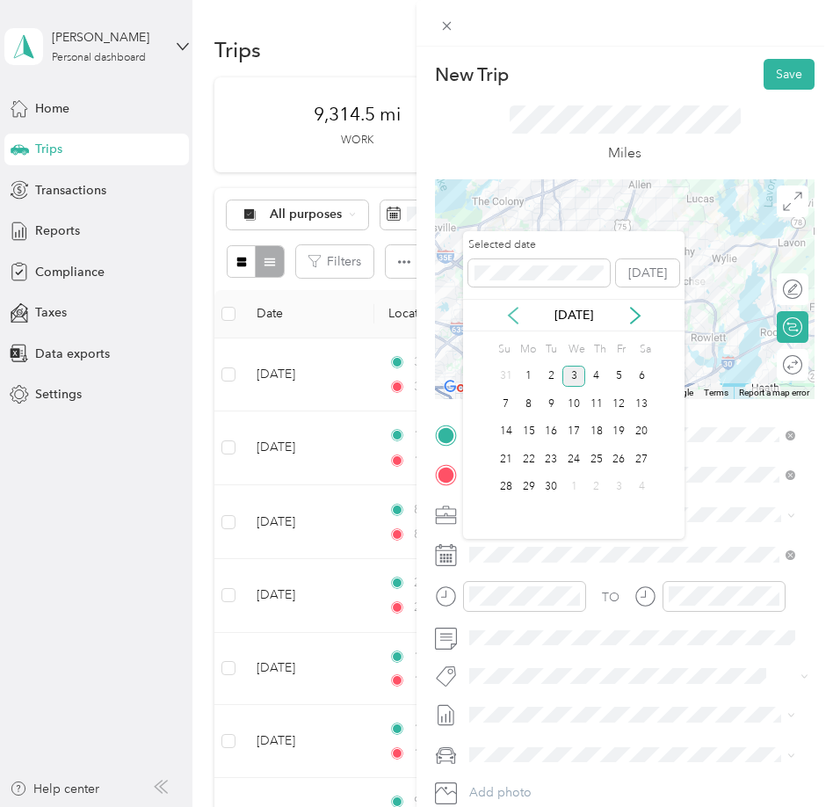
click at [512, 318] on icon at bounding box center [513, 316] width 9 height 16
click at [598, 458] on div "21" at bounding box center [596, 459] width 23 height 22
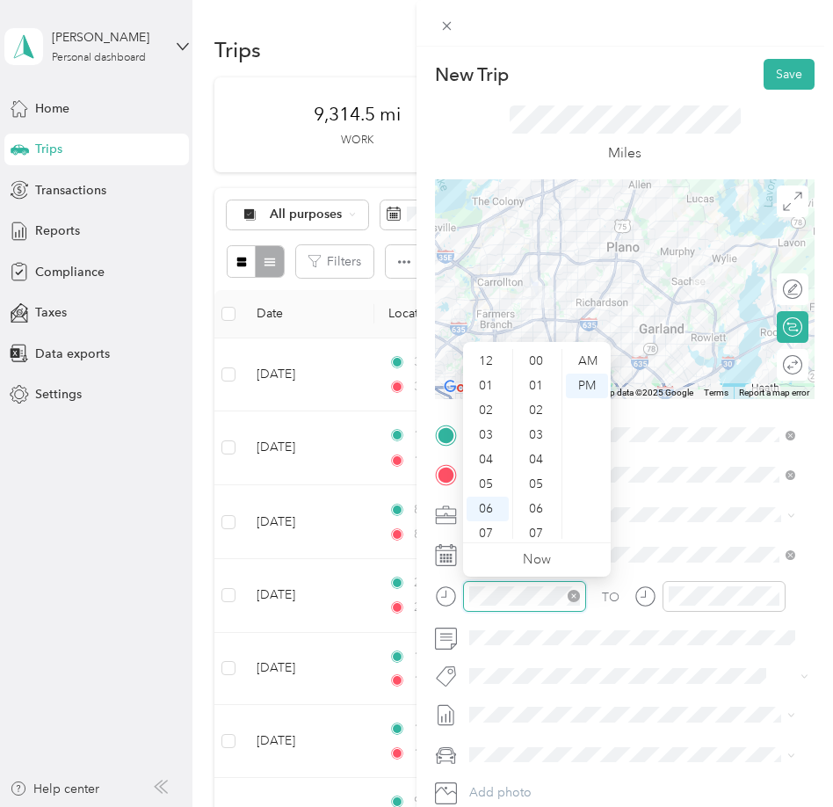
scroll to position [1286, 0]
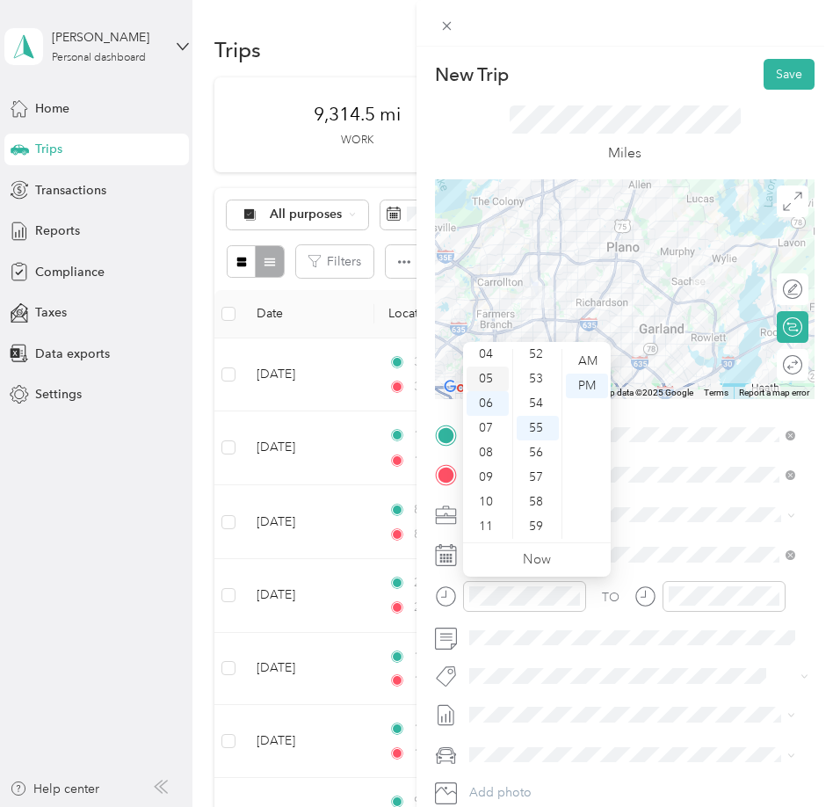
click at [483, 377] on div "05" at bounding box center [488, 378] width 42 height 25
click at [537, 367] on div "30" at bounding box center [538, 375] width 42 height 25
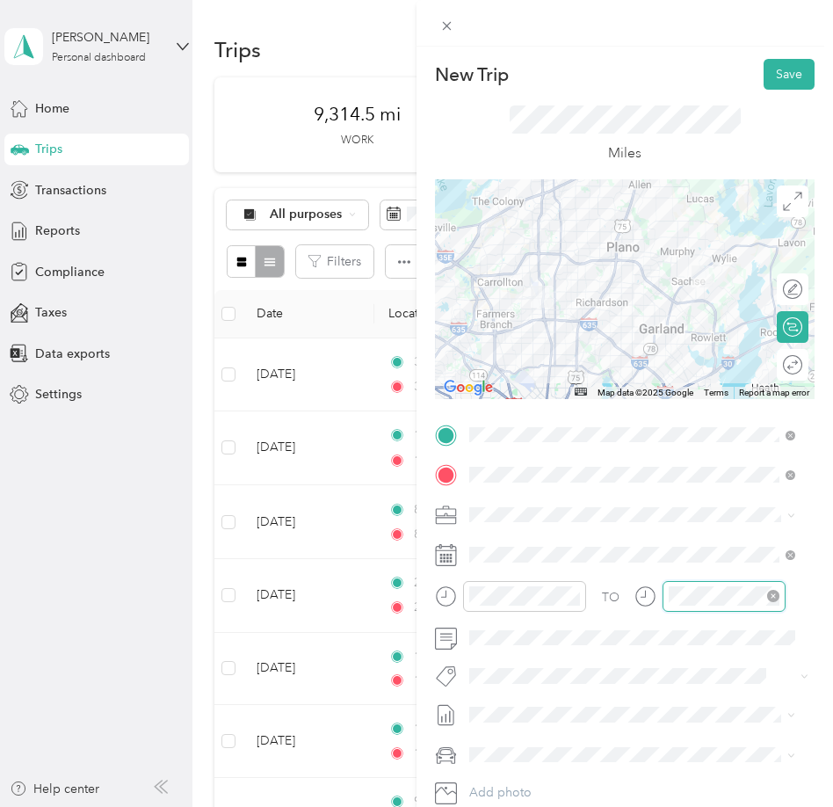
scroll to position [1286, 0]
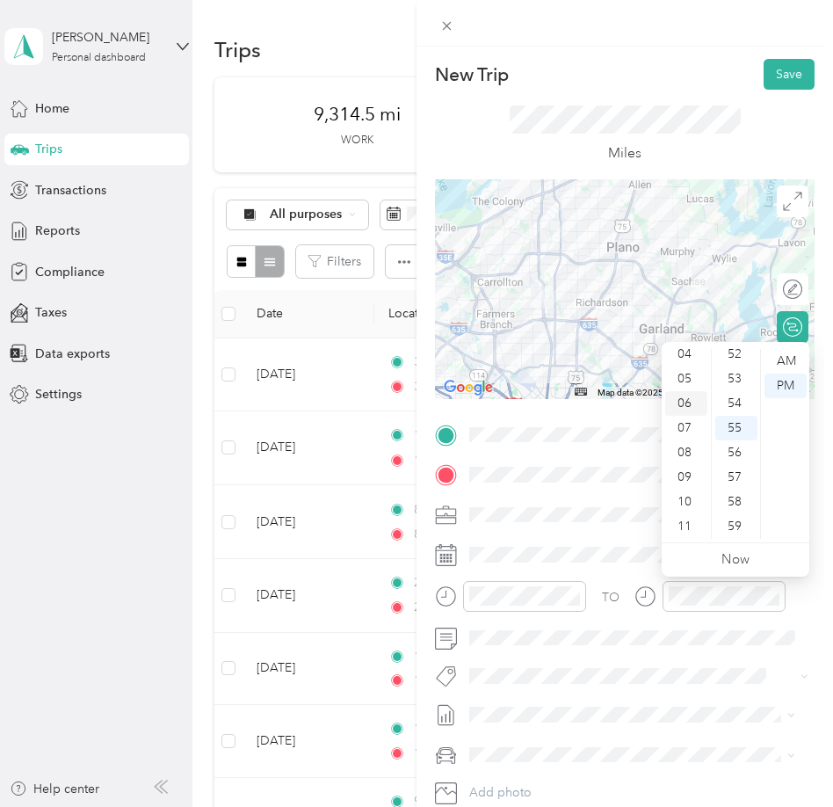
click at [685, 399] on div "06" at bounding box center [686, 403] width 42 height 25
click at [731, 479] on div "10" at bounding box center [736, 483] width 42 height 25
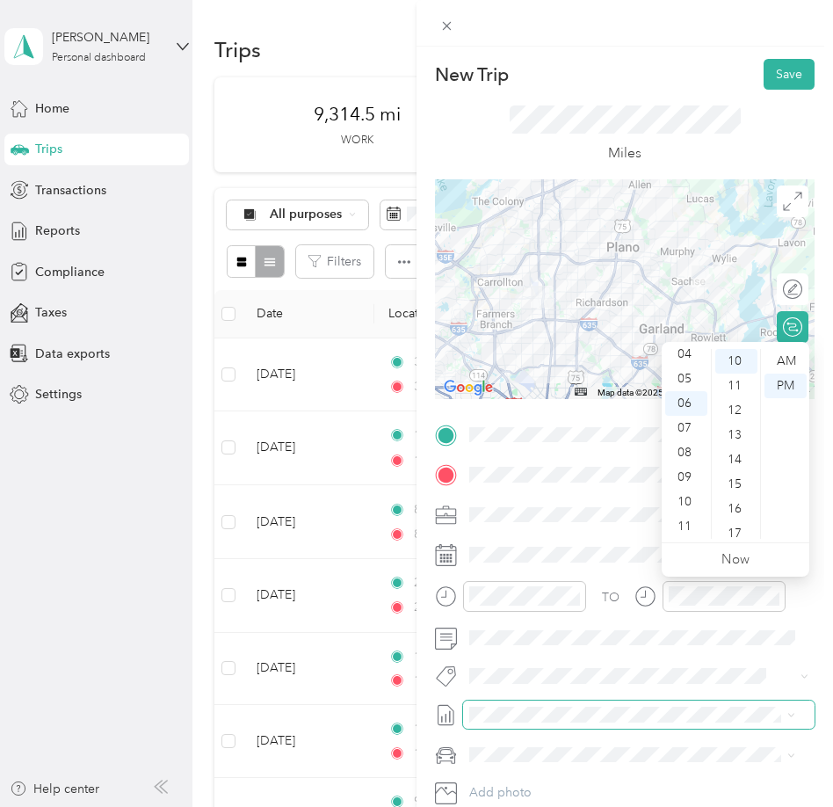
click at [528, 725] on span at bounding box center [638, 714] width 351 height 28
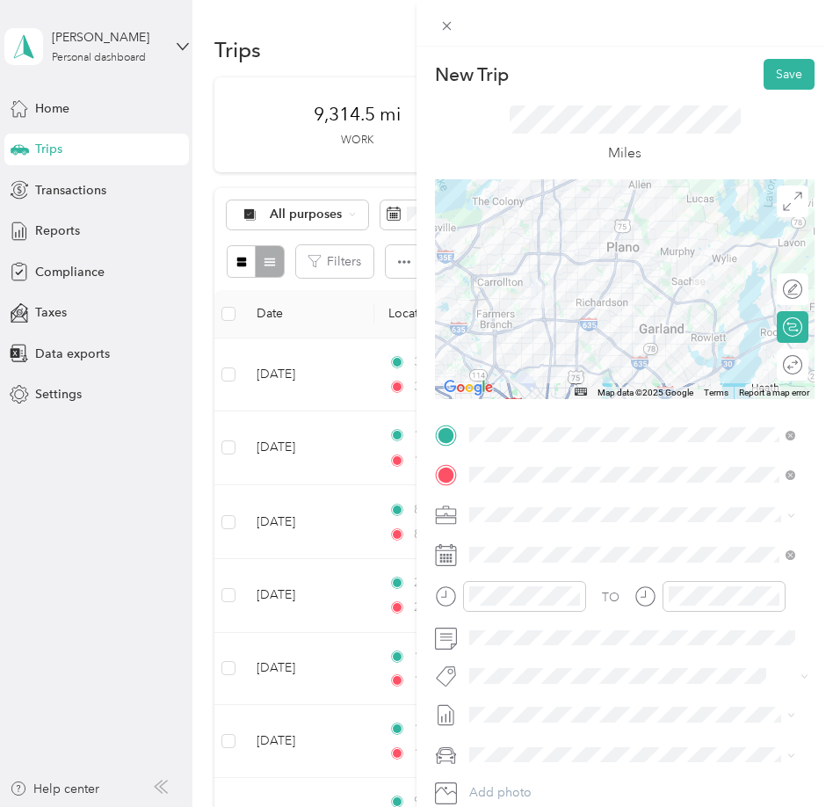
click at [511, 764] on span "SMH August Mileage" at bounding box center [527, 769] width 117 height 18
click at [514, 727] on li "Ford F250SD" at bounding box center [632, 715] width 338 height 31
click at [765, 75] on button "Save" at bounding box center [789, 74] width 51 height 31
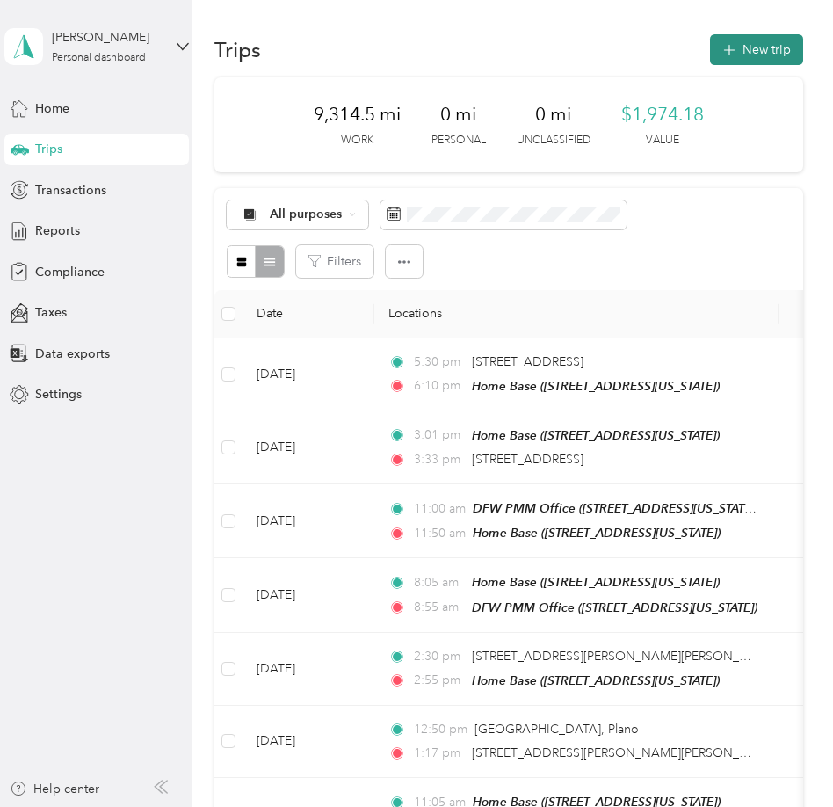
click at [731, 51] on icon "button" at bounding box center [729, 50] width 20 height 20
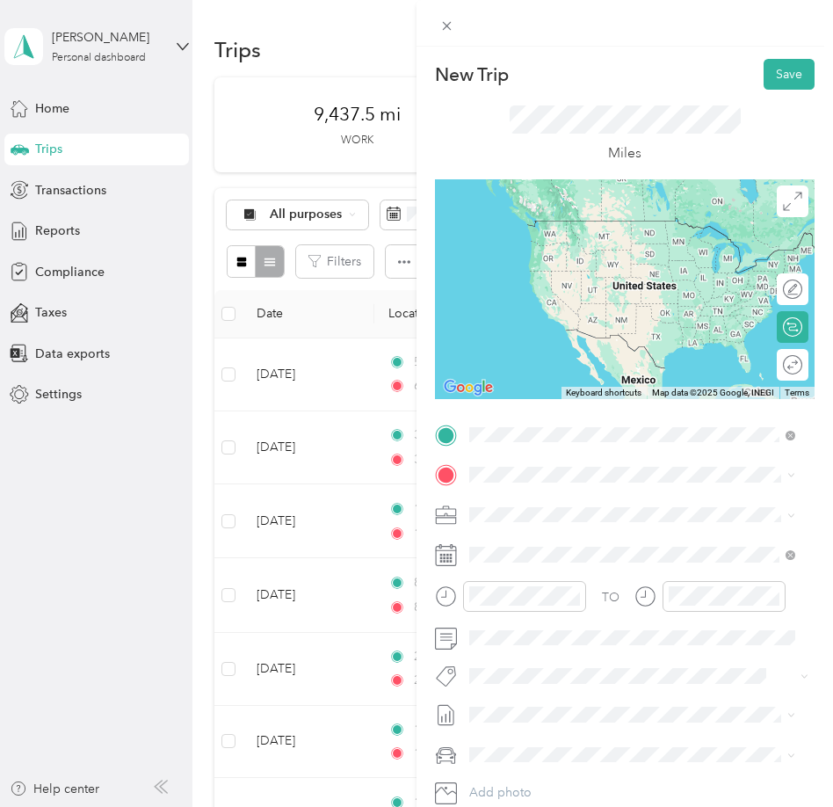
click at [598, 507] on div "Home Base [STREET_ADDRESS][US_STATE]" at bounding box center [591, 514] width 176 height 37
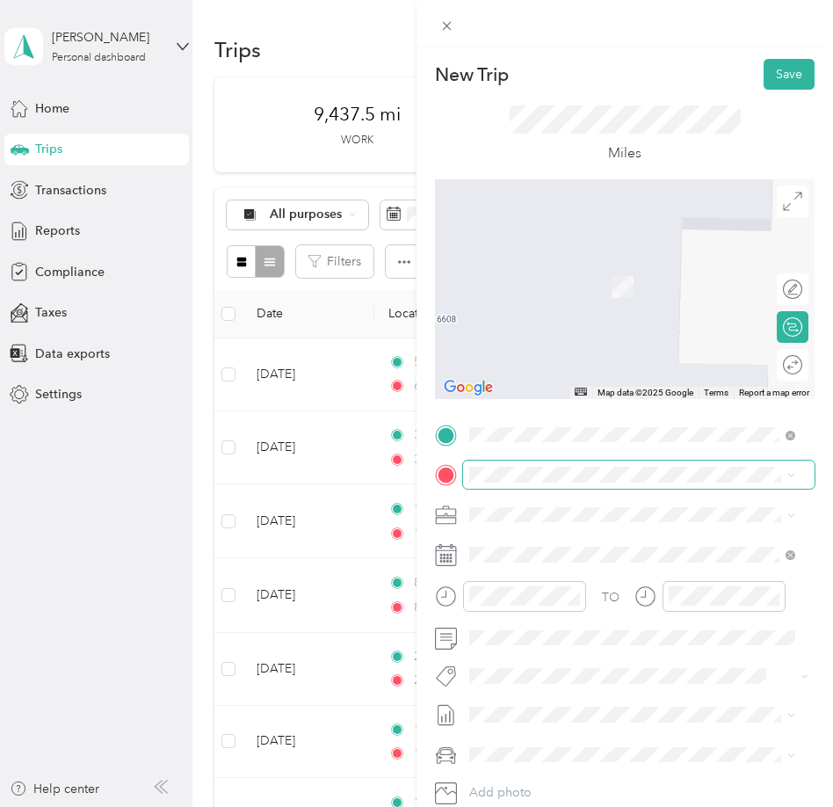
click at [612, 485] on span at bounding box center [638, 474] width 351 height 28
click at [588, 536] on span "[STREET_ADDRESS][US_STATE]" at bounding box center [591, 528] width 176 height 16
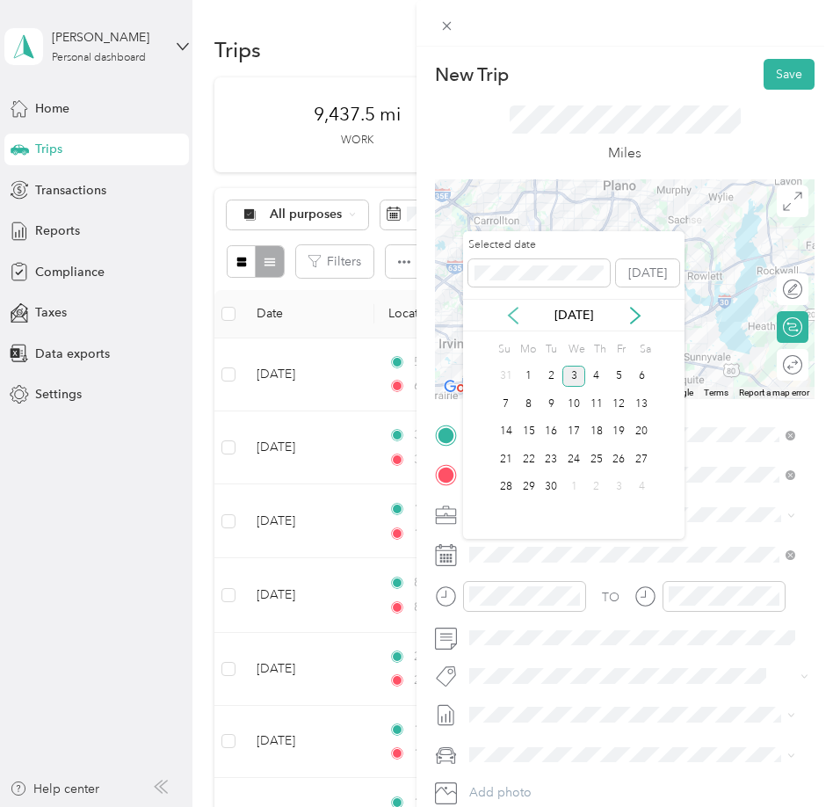
click at [514, 316] on icon at bounding box center [513, 316] width 18 height 18
click at [613, 456] on div "22" at bounding box center [619, 459] width 23 height 22
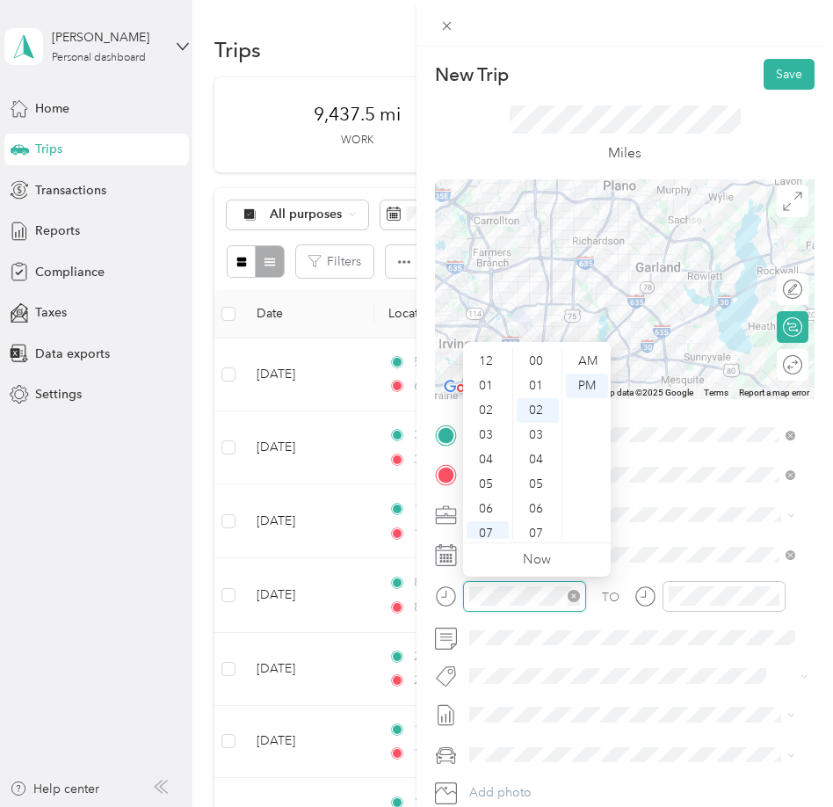
scroll to position [105, 0]
click at [482, 501] on div "10" at bounding box center [488, 501] width 42 height 25
click at [541, 368] on div "00" at bounding box center [538, 361] width 42 height 25
click at [591, 367] on div "AM" at bounding box center [587, 361] width 42 height 25
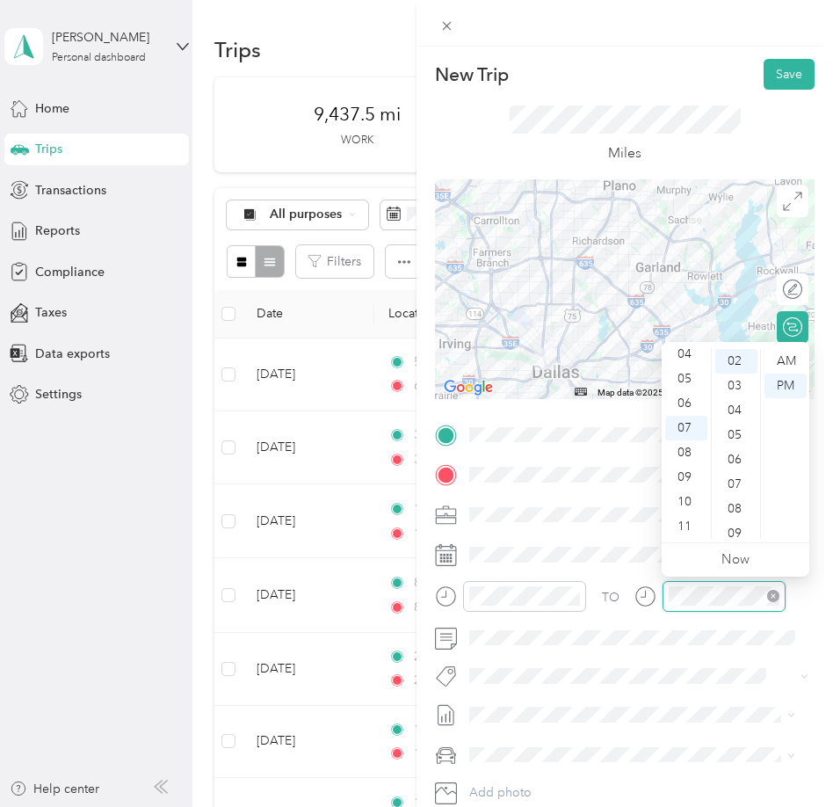
scroll to position [49, 0]
click at [682, 504] on div "10" at bounding box center [686, 501] width 42 height 25
click at [740, 380] on div "50" at bounding box center [736, 379] width 42 height 25
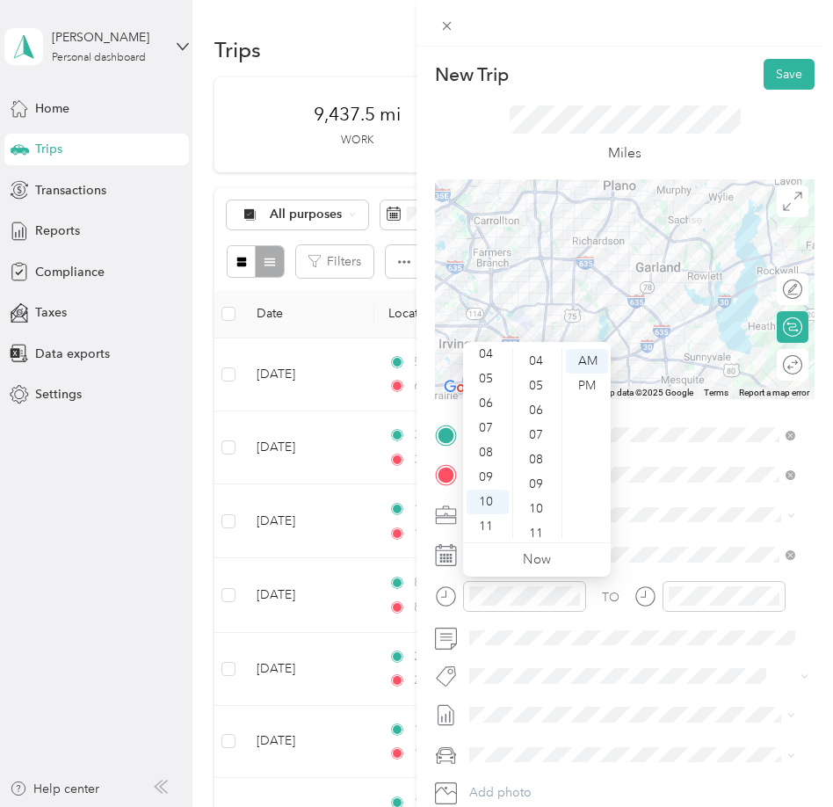
scroll to position [105, 0]
click at [538, 493] on div "10" at bounding box center [538, 501] width 42 height 25
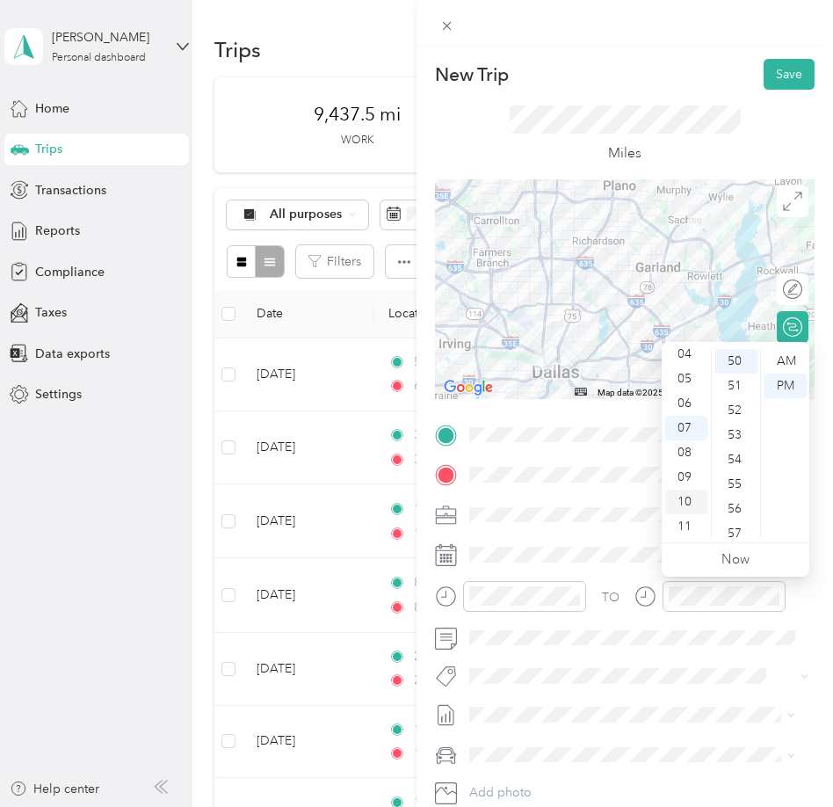
click at [684, 501] on div "10" at bounding box center [686, 501] width 42 height 25
click at [736, 487] on div "55" at bounding box center [736, 484] width 42 height 25
click at [792, 355] on div "AM" at bounding box center [785, 361] width 42 height 25
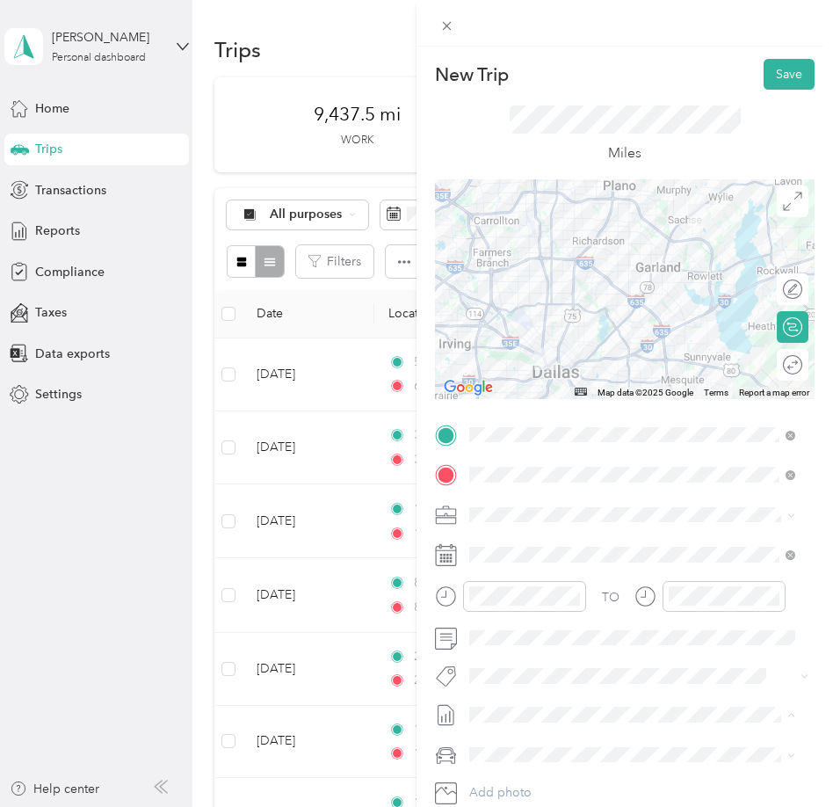
click at [570, 768] on span "SMH August Mileage" at bounding box center [527, 773] width 117 height 18
click at [549, 692] on li "Lexus" at bounding box center [632, 692] width 338 height 31
click at [775, 80] on button "Save" at bounding box center [789, 74] width 51 height 31
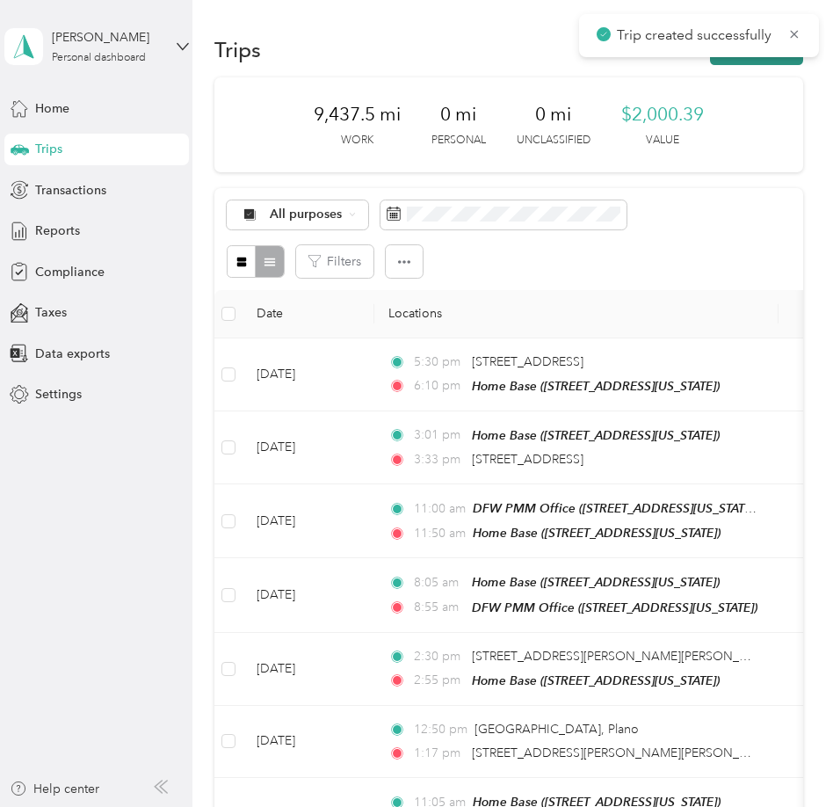
click at [764, 62] on button "New trip" at bounding box center [756, 49] width 93 height 31
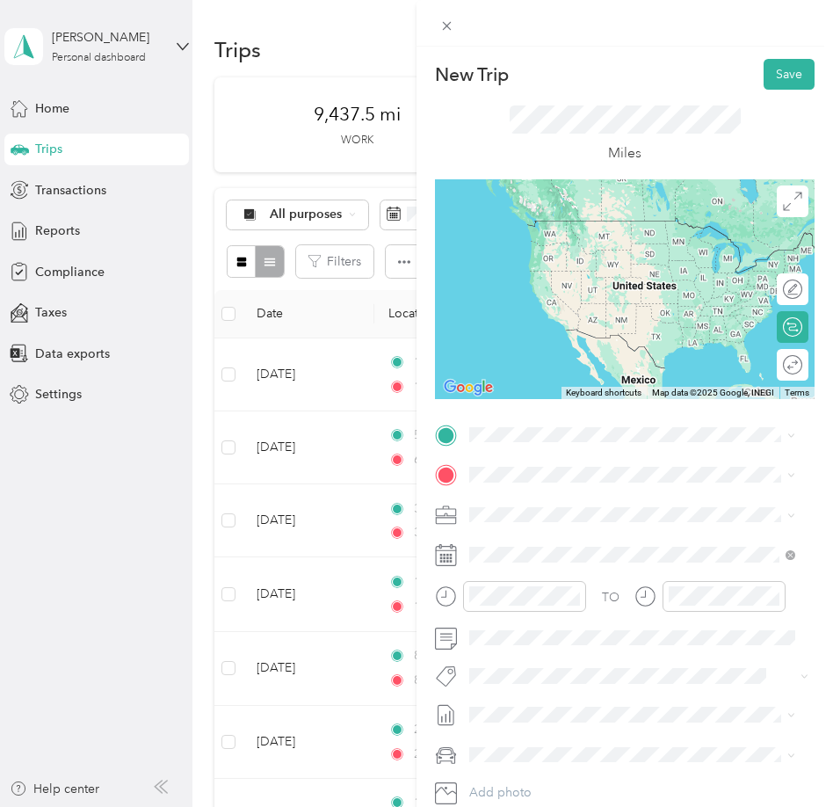
click at [610, 497] on span "[STREET_ADDRESS][US_STATE]" at bounding box center [591, 491] width 176 height 16
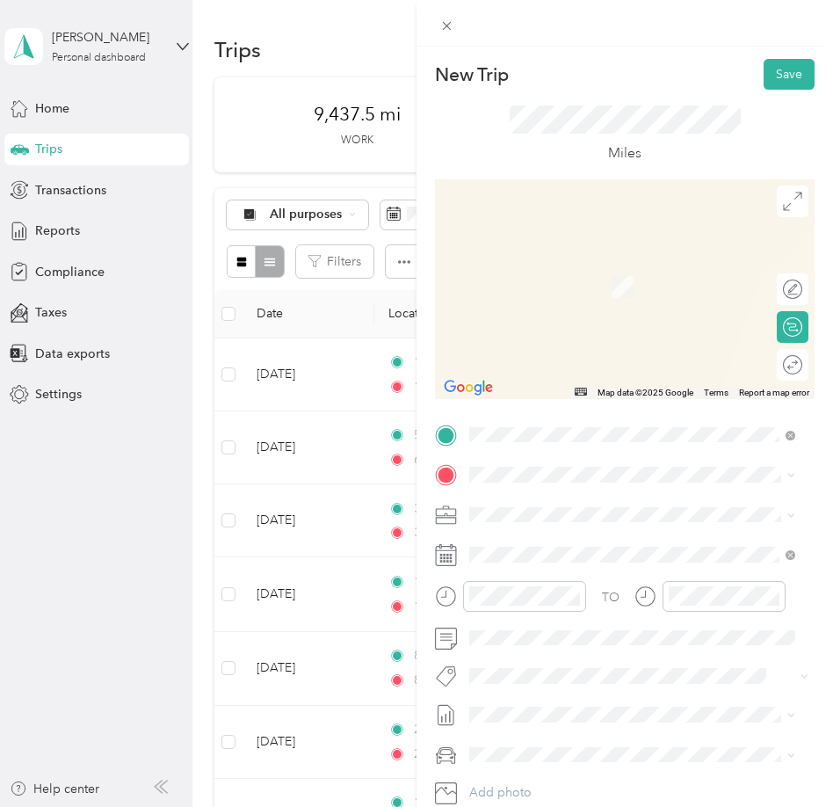
click at [577, 563] on div "Home Base [STREET_ADDRESS][US_STATE]" at bounding box center [591, 549] width 176 height 37
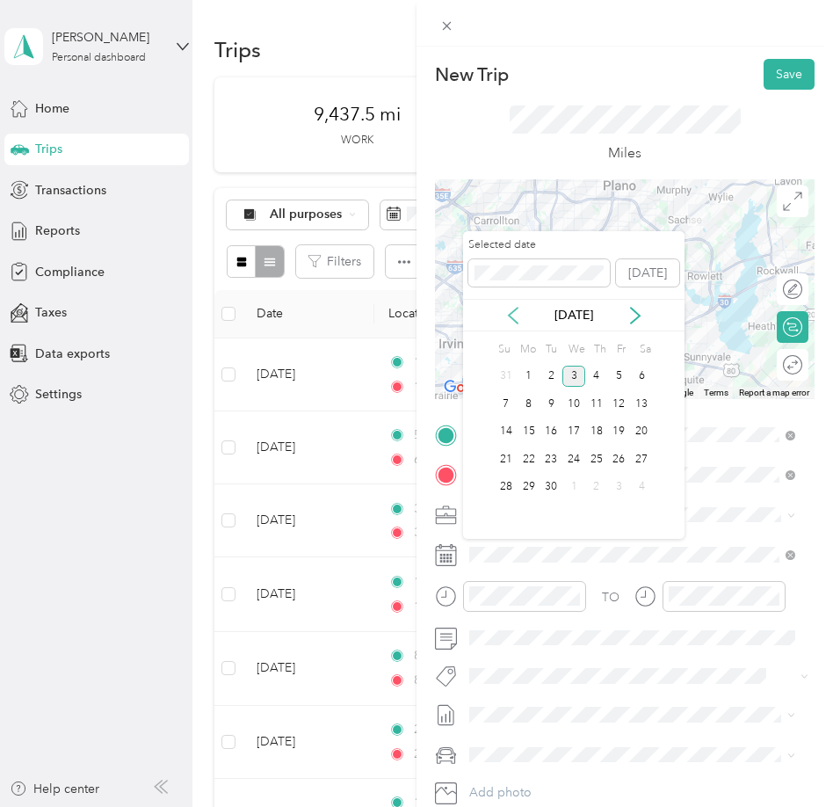
click at [509, 314] on icon at bounding box center [513, 316] width 9 height 16
click at [617, 456] on div "22" at bounding box center [619, 459] width 23 height 22
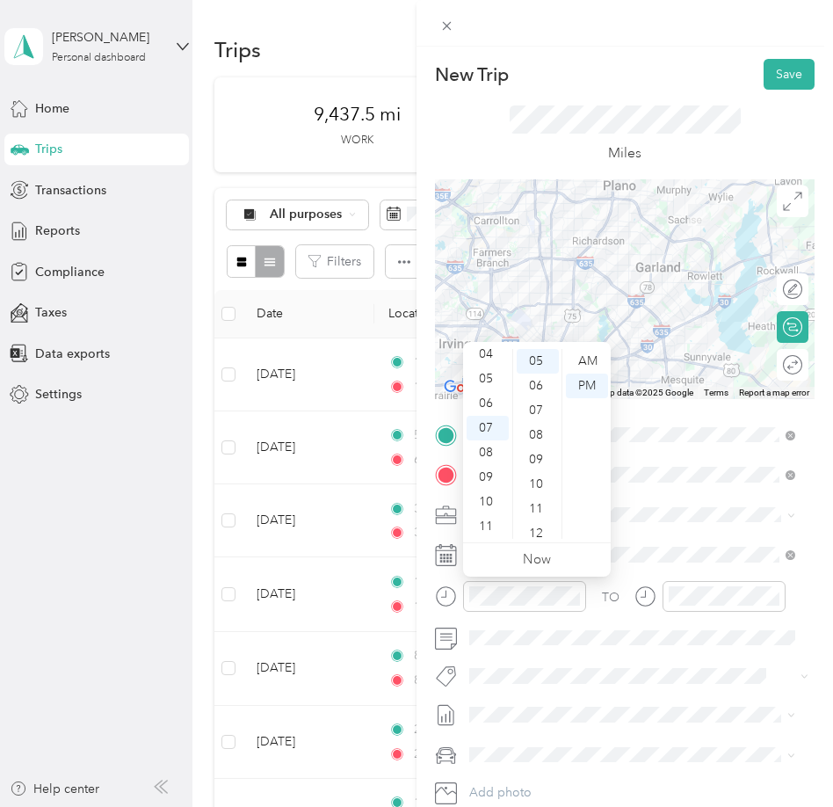
scroll to position [0, 0]
click at [492, 363] on div "12" at bounding box center [488, 361] width 42 height 25
click at [539, 467] on div "30" at bounding box center [538, 478] width 42 height 25
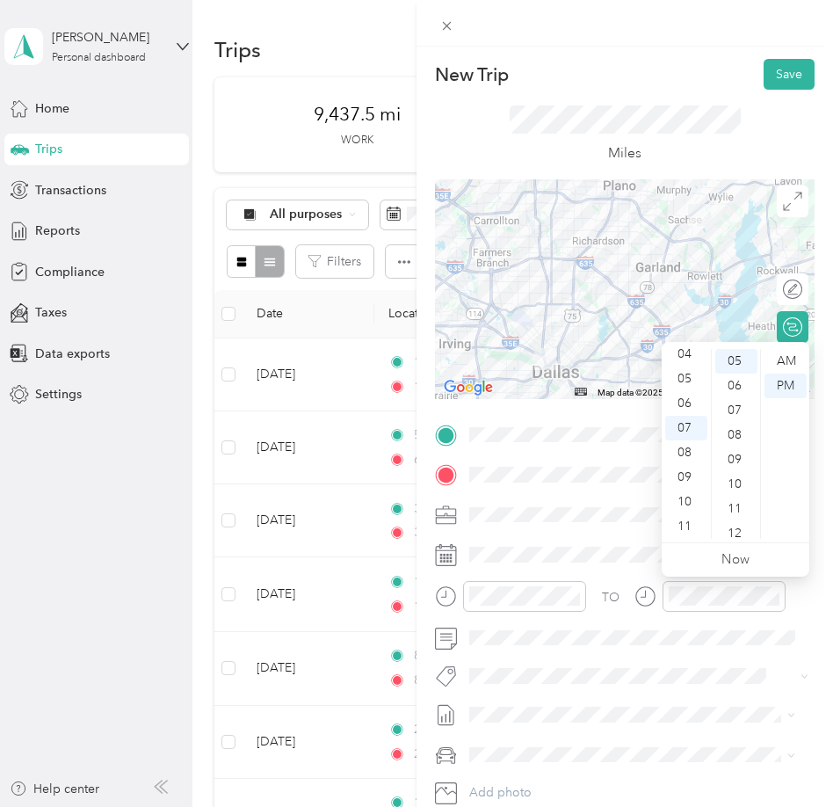
scroll to position [0, 0]
click at [690, 382] on div "01" at bounding box center [686, 385] width 42 height 25
click at [738, 483] on div "10" at bounding box center [736, 484] width 42 height 25
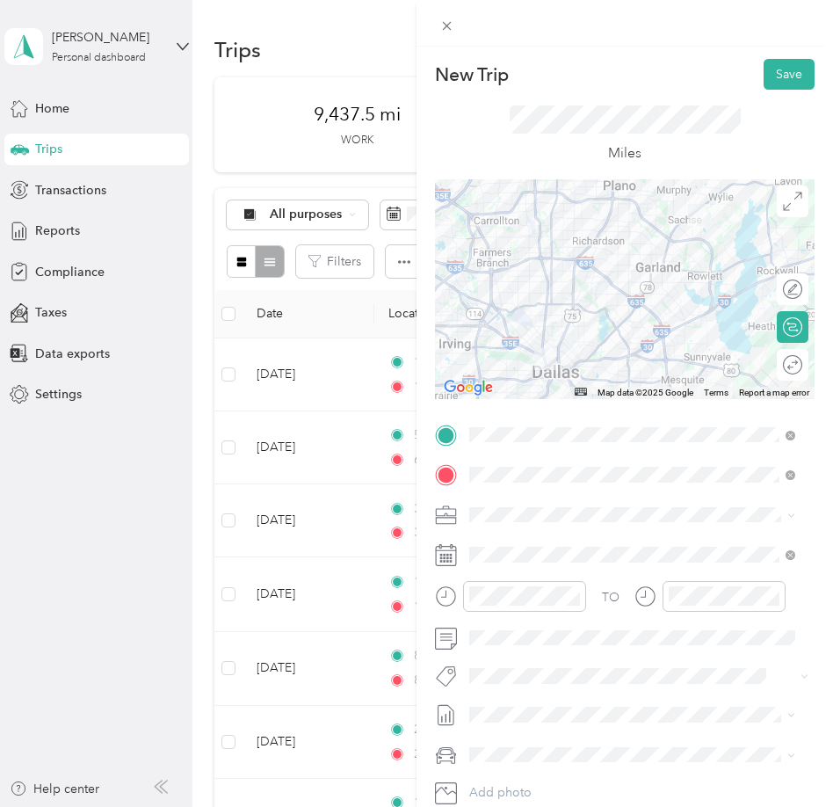
click at [582, 764] on span "SMH August Mileage" at bounding box center [527, 773] width 117 height 18
click at [540, 694] on li "Lexus" at bounding box center [632, 683] width 338 height 31
click at [771, 86] on button "Save" at bounding box center [789, 74] width 51 height 31
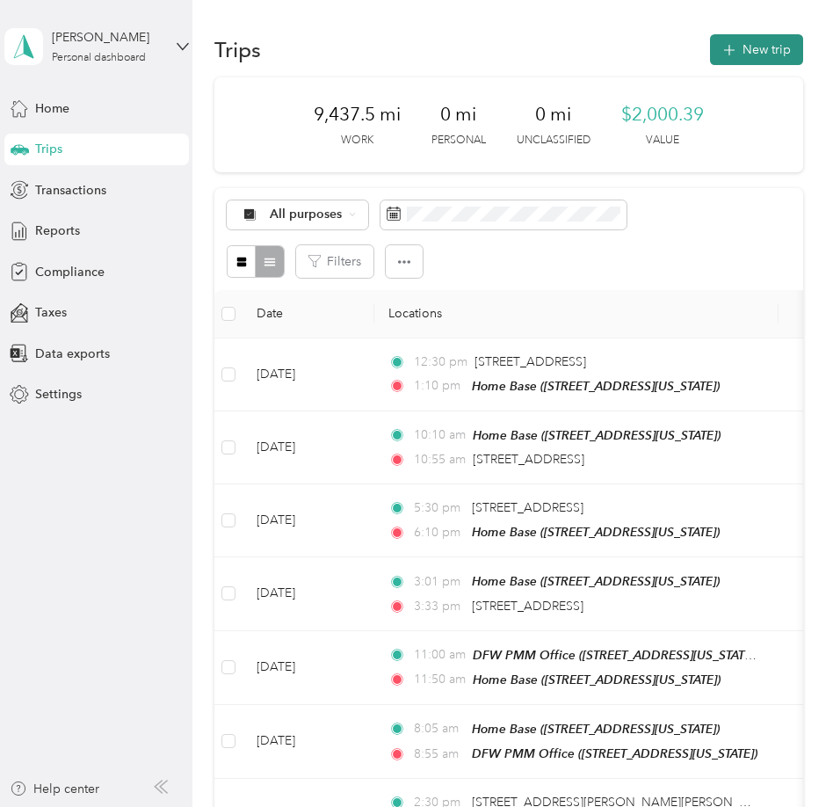
click at [746, 43] on button "New trip" at bounding box center [756, 49] width 93 height 31
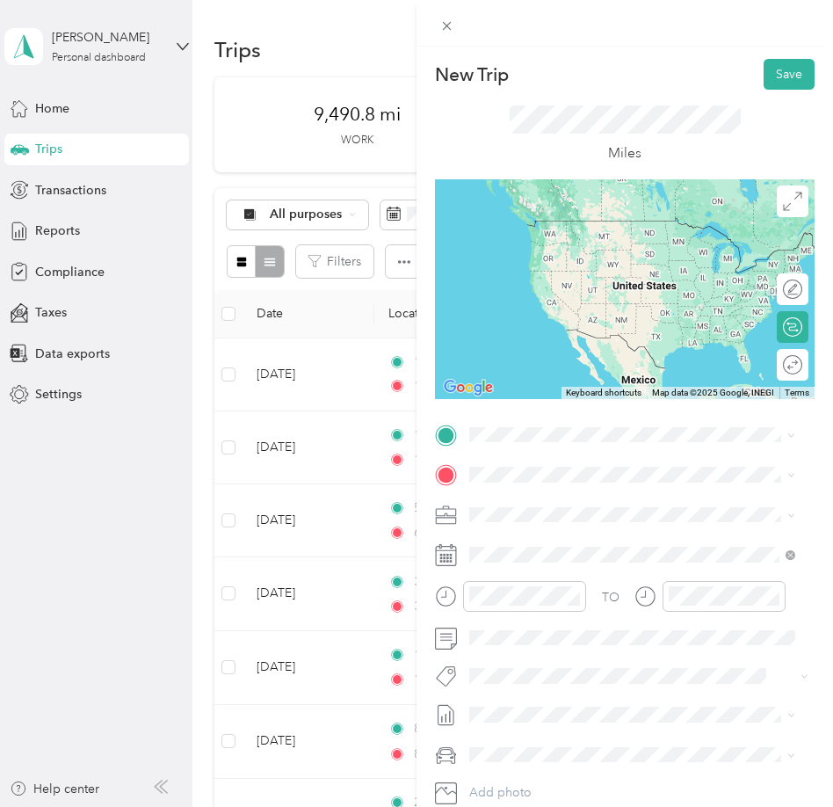
click at [580, 511] on div "Home Base [STREET_ADDRESS][US_STATE]" at bounding box center [591, 506] width 176 height 37
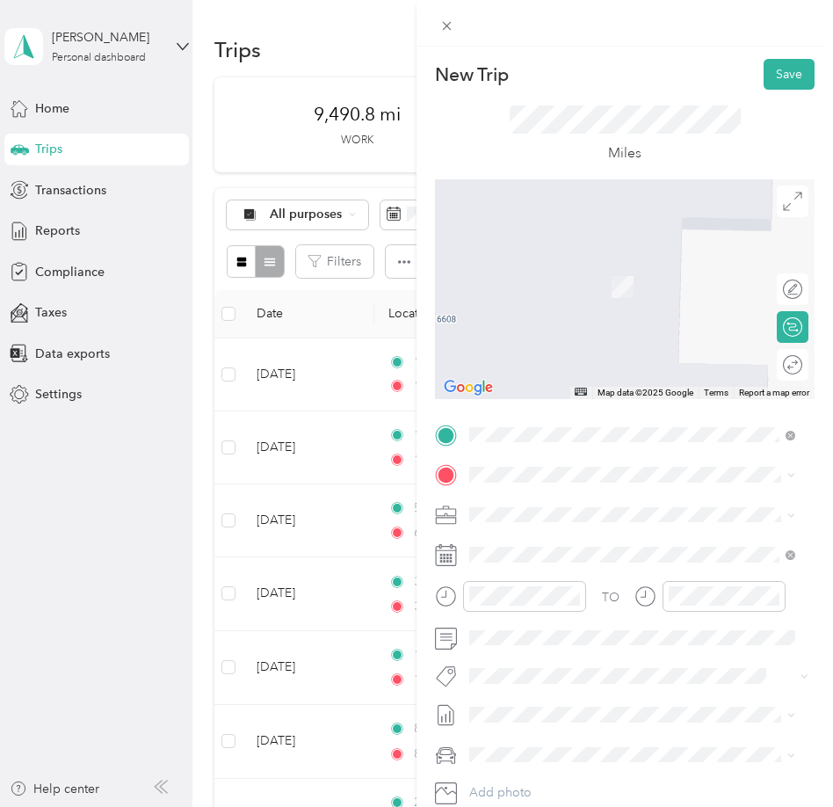
click at [554, 545] on div "DFW PMM Office [STREET_ADDRESS][US_STATE]" at bounding box center [591, 544] width 176 height 37
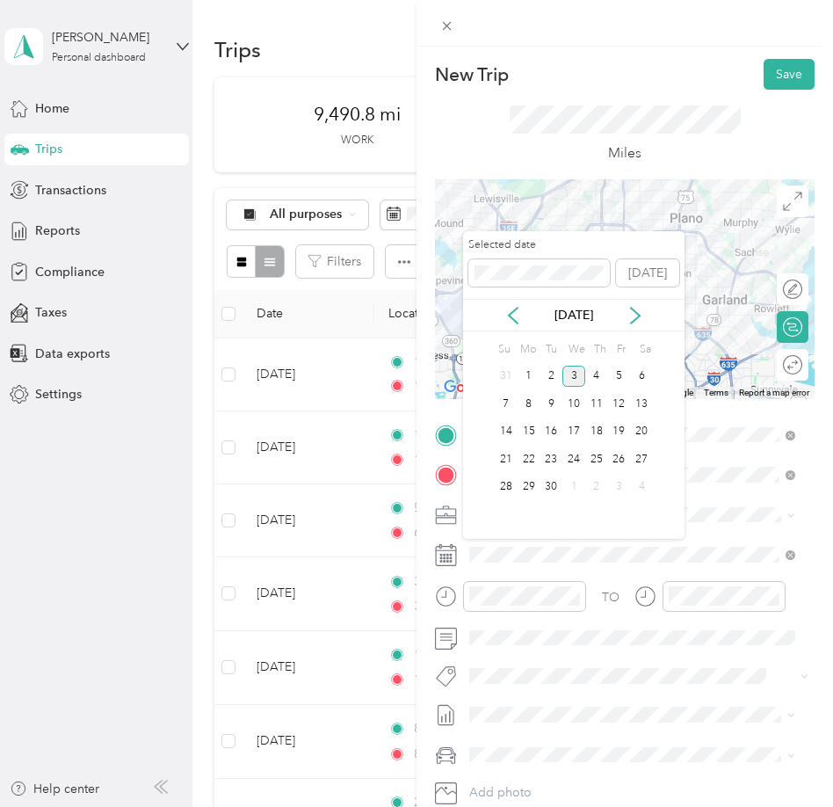
click at [515, 303] on div "[DATE]" at bounding box center [573, 315] width 221 height 33
click at [516, 308] on icon at bounding box center [513, 316] width 9 height 16
click at [530, 481] on div "25" at bounding box center [529, 487] width 23 height 22
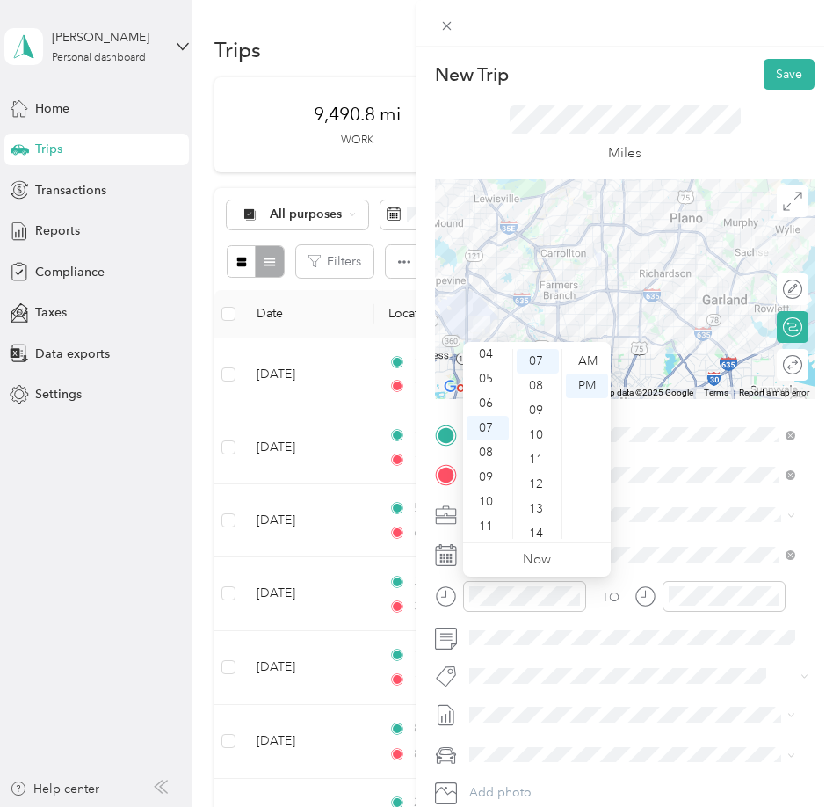
scroll to position [0, 0]
click at [489, 538] on div "07" at bounding box center [488, 533] width 42 height 25
click at [486, 534] on div "07" at bounding box center [488, 533] width 42 height 25
click at [540, 538] on div "14" at bounding box center [538, 533] width 42 height 25
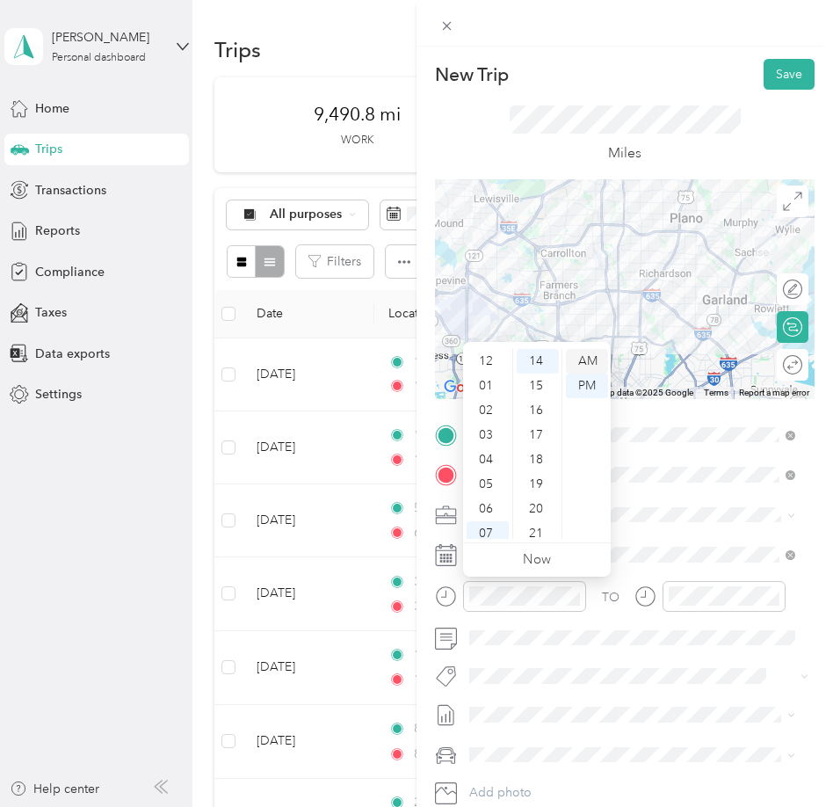
click at [588, 362] on div "AM" at bounding box center [587, 361] width 42 height 25
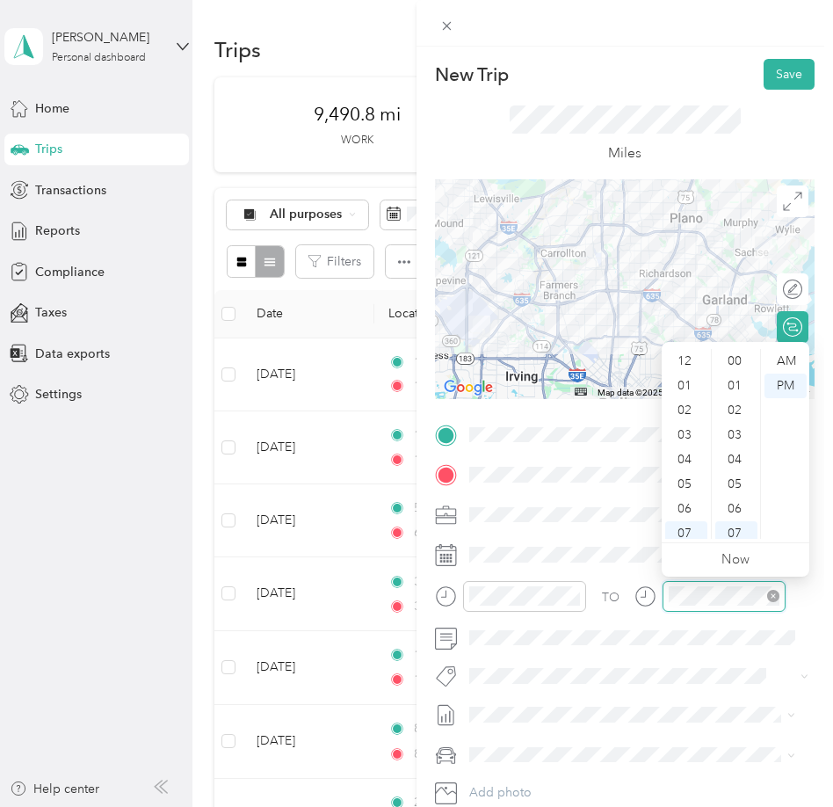
scroll to position [105, 0]
click at [677, 450] on div "08" at bounding box center [686, 452] width 42 height 25
click at [735, 480] on div "05" at bounding box center [736, 478] width 42 height 25
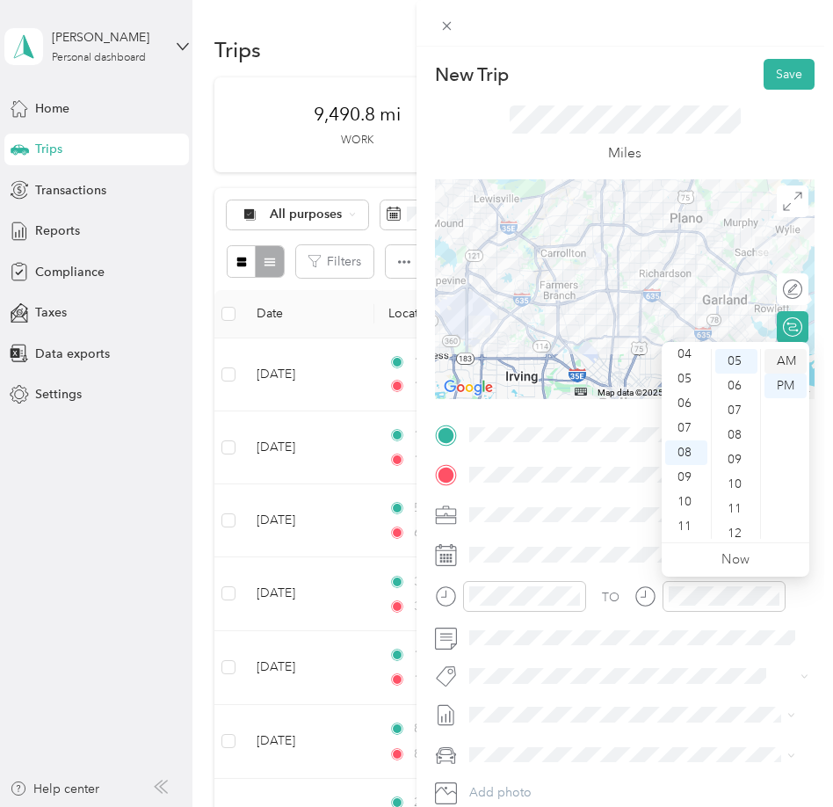
click at [783, 366] on div "AM" at bounding box center [785, 361] width 42 height 25
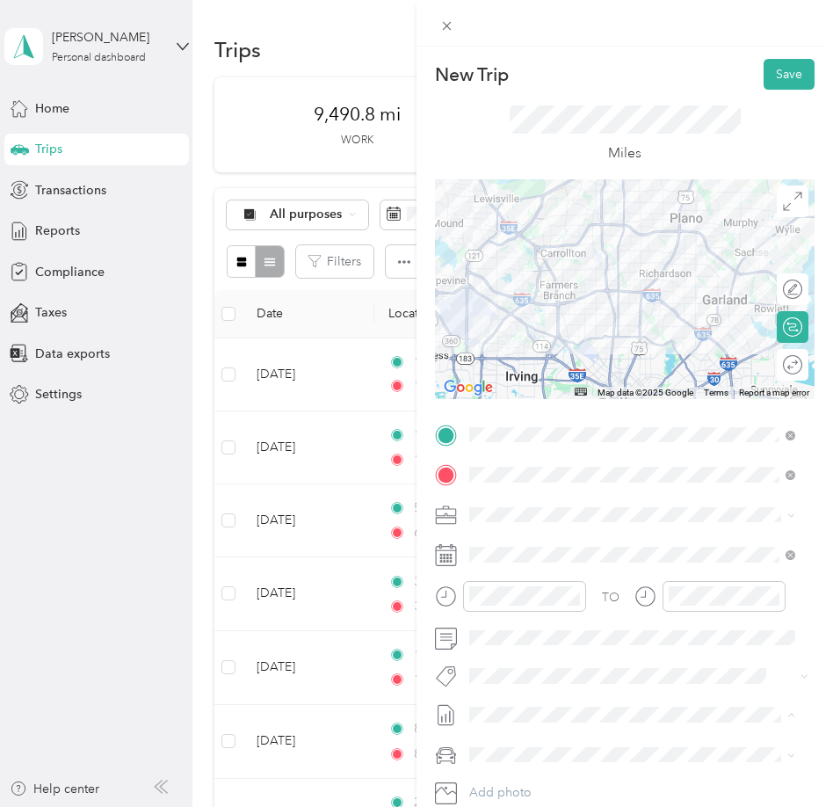
click at [595, 771] on li "SMH August Mileage Draft" at bounding box center [632, 772] width 338 height 28
click at [536, 688] on div "Lexus" at bounding box center [632, 683] width 314 height 18
click at [764, 81] on button "Save" at bounding box center [789, 74] width 51 height 31
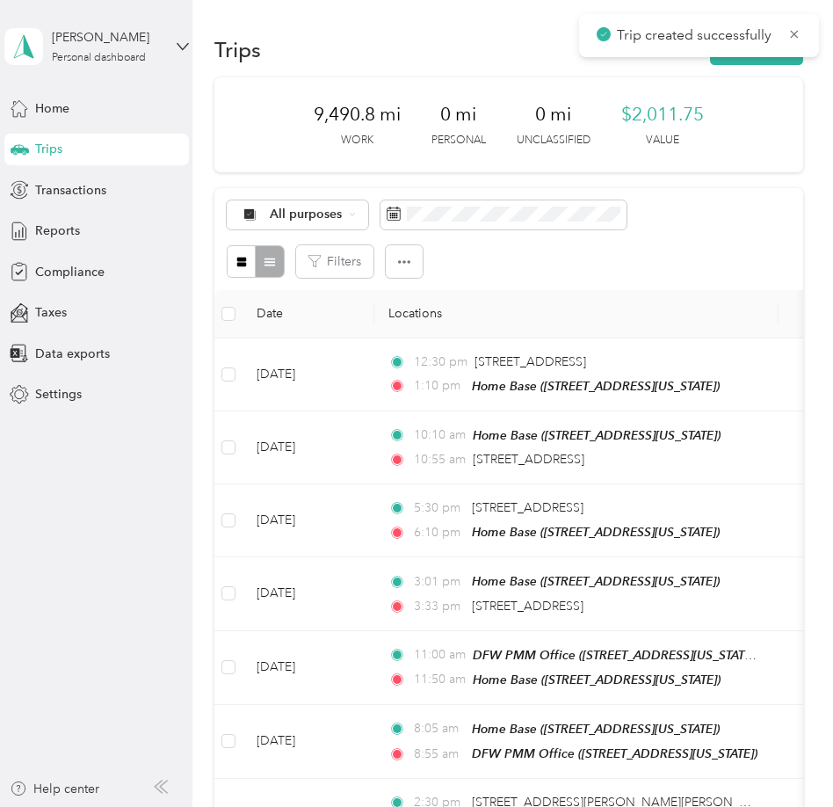
click at [747, 65] on div "Trips New trip" at bounding box center [508, 49] width 589 height 37
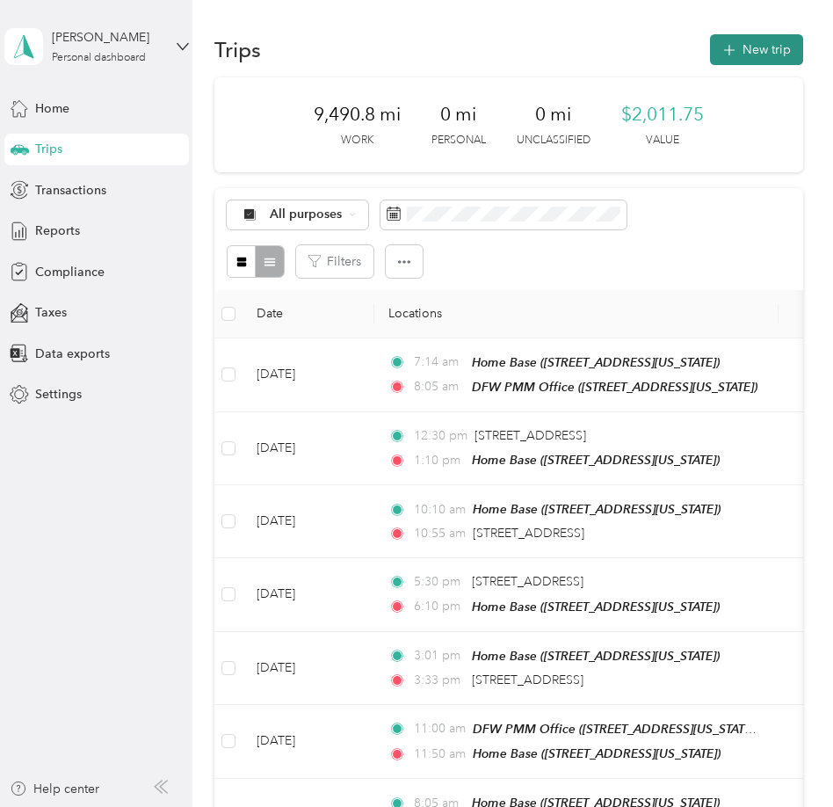
click at [744, 57] on button "New trip" at bounding box center [756, 49] width 93 height 31
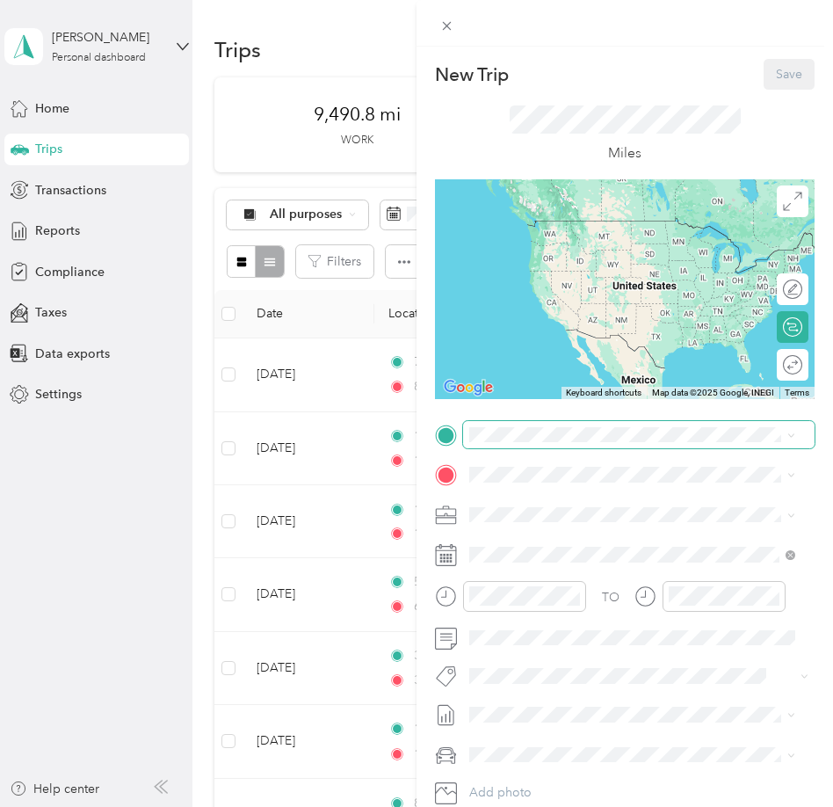
click at [593, 424] on span at bounding box center [638, 435] width 351 height 28
click at [569, 503] on div "DFW PMM Office [STREET_ADDRESS][US_STATE]" at bounding box center [591, 511] width 176 height 37
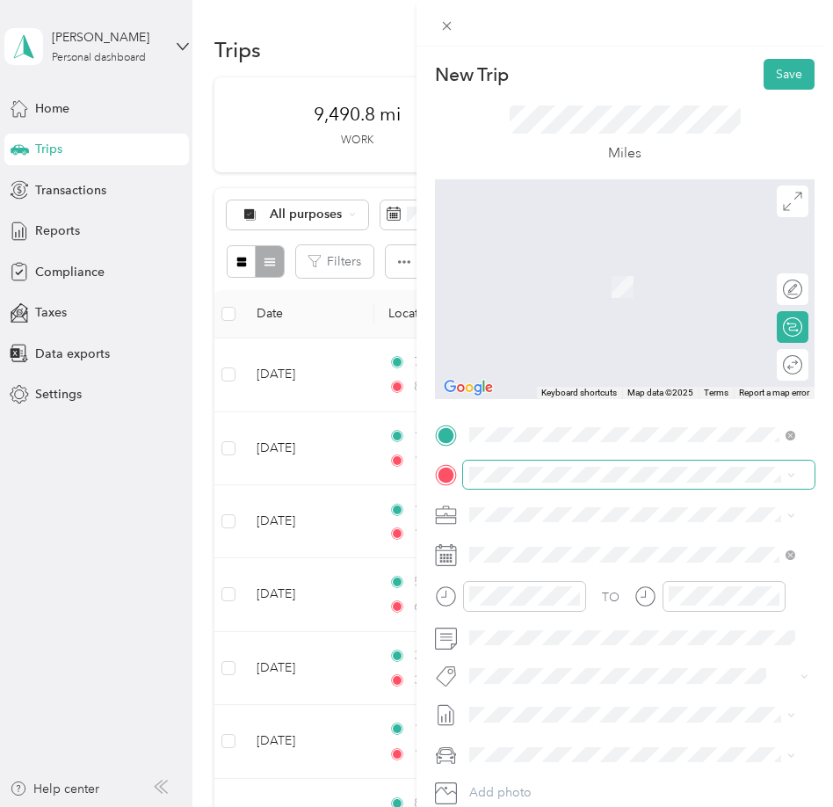
click at [569, 484] on span at bounding box center [638, 474] width 351 height 28
click at [551, 541] on strong "Home Base" at bounding box center [535, 534] width 65 height 16
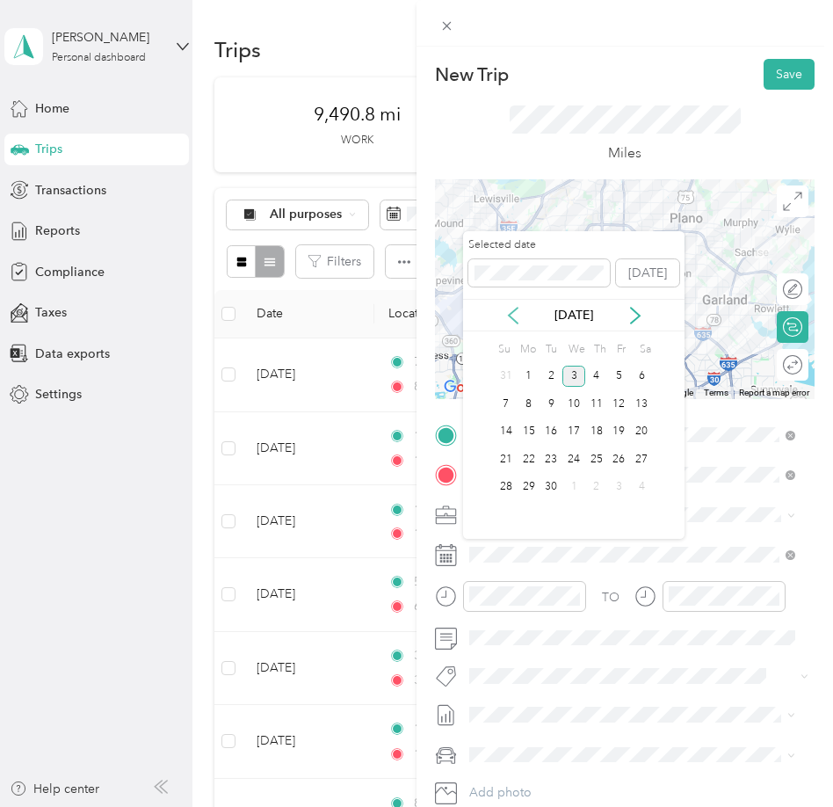
click at [511, 316] on icon at bounding box center [513, 316] width 18 height 18
click at [525, 481] on div "25" at bounding box center [529, 487] width 23 height 22
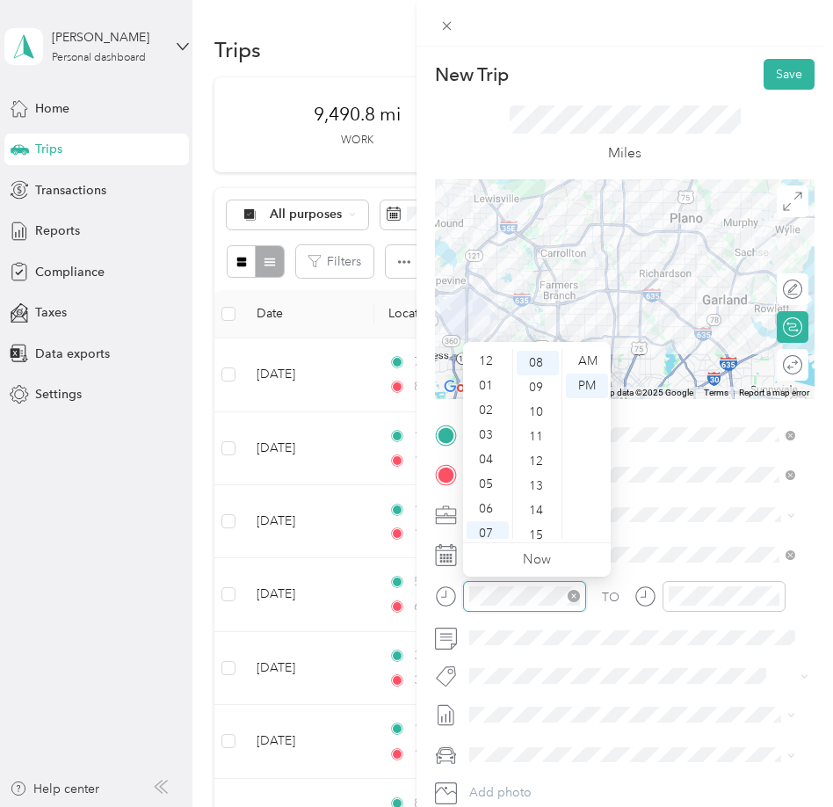
scroll to position [105, 0]
click at [495, 496] on div "10" at bounding box center [488, 501] width 42 height 25
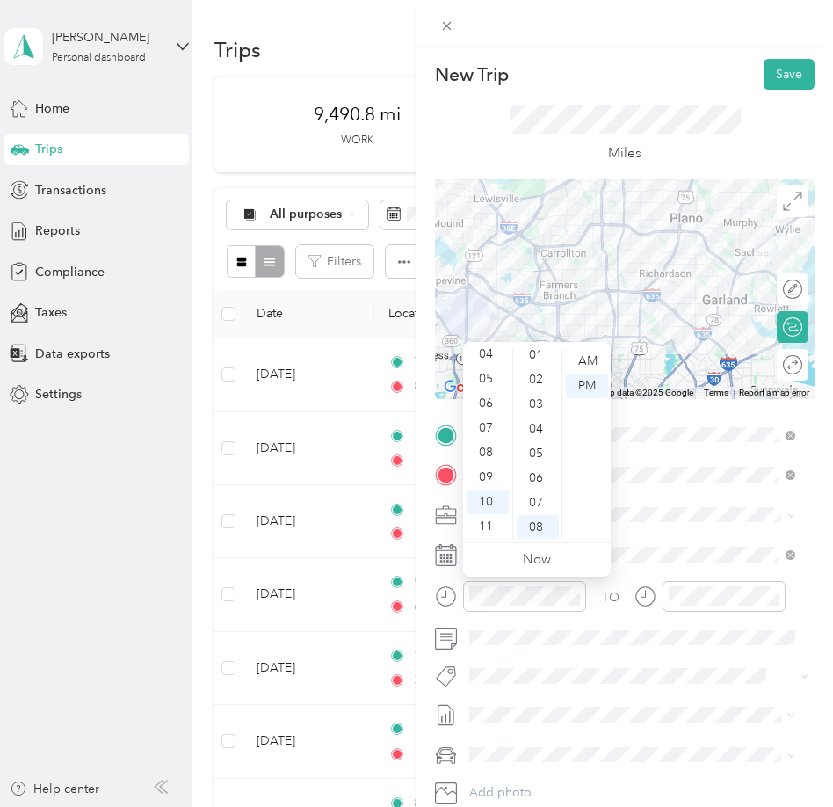
scroll to position [0, 0]
click at [543, 360] on div "00" at bounding box center [538, 361] width 42 height 25
click at [583, 360] on div "AM" at bounding box center [587, 361] width 42 height 25
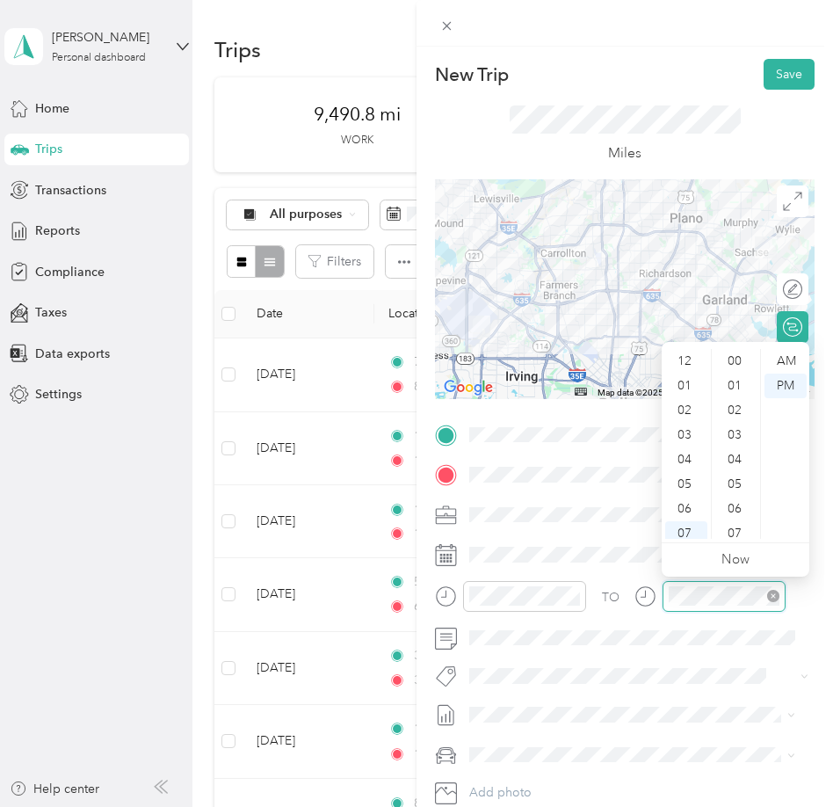
scroll to position [105, 0]
click at [683, 503] on div "10" at bounding box center [686, 501] width 42 height 25
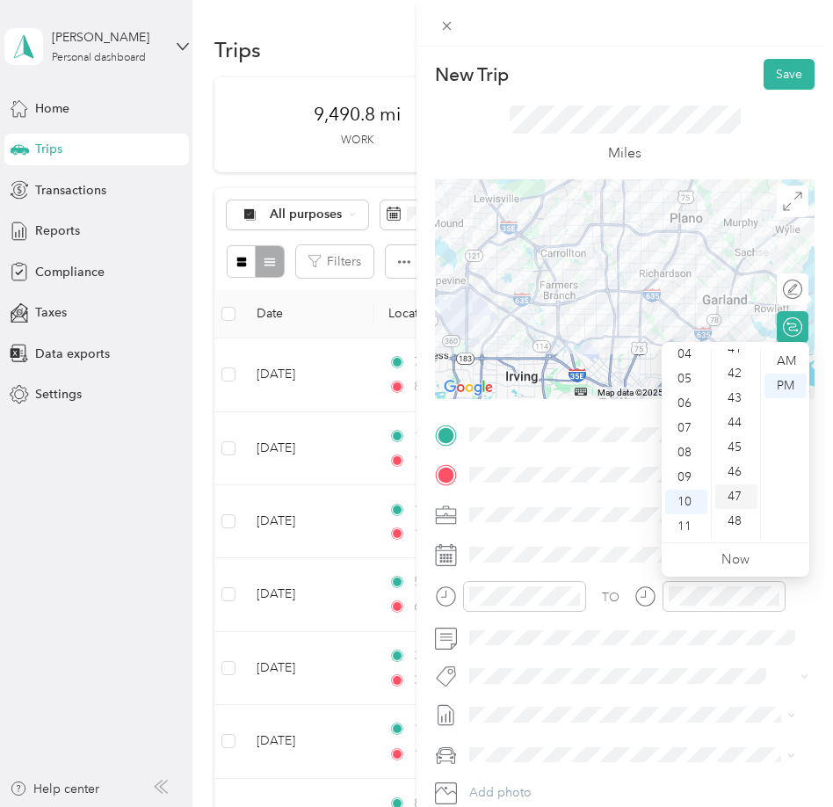
click at [731, 492] on div "47" at bounding box center [736, 496] width 42 height 25
click at [782, 368] on div "AM" at bounding box center [785, 361] width 42 height 25
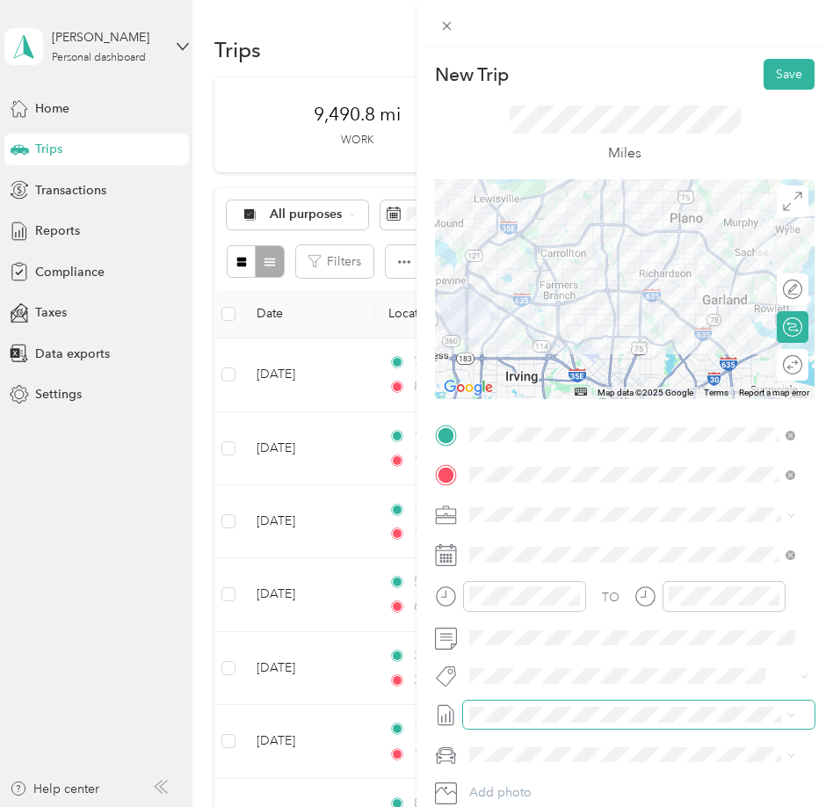
click at [563, 711] on div "TO Add photo" at bounding box center [625, 633] width 380 height 424
click at [549, 762] on li "SMH August Mileage Draft" at bounding box center [632, 772] width 338 height 28
click at [536, 688] on div "Lexus" at bounding box center [632, 693] width 314 height 18
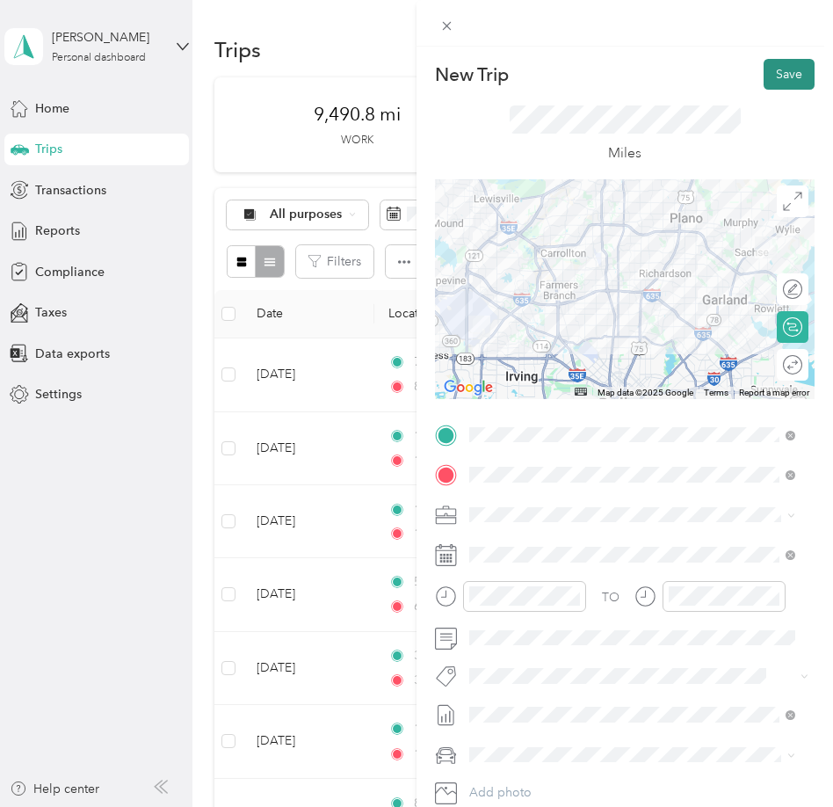
click at [783, 81] on button "Save" at bounding box center [789, 74] width 51 height 31
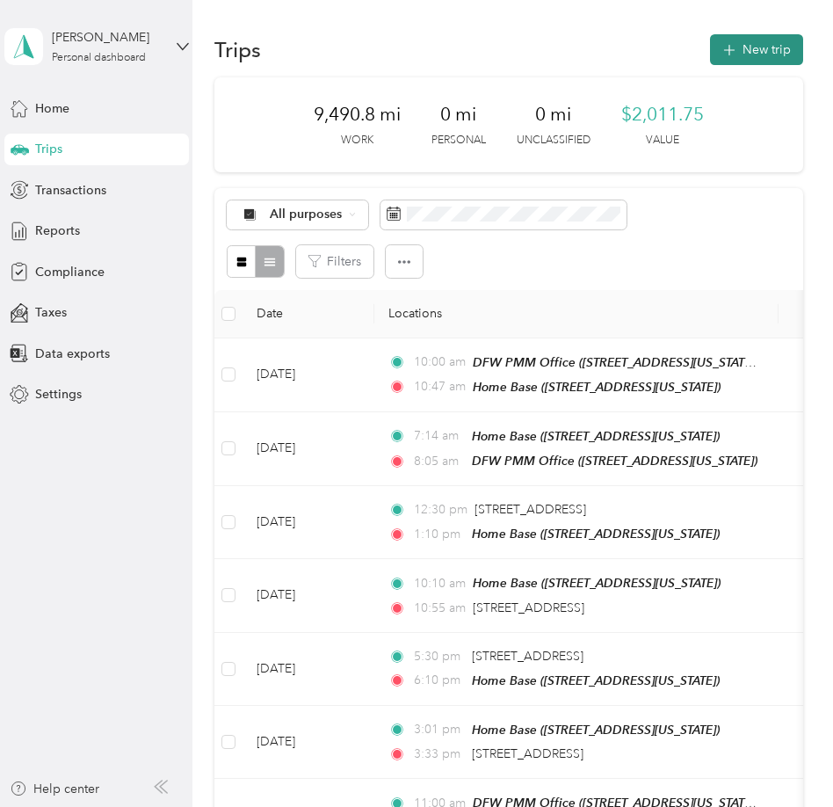
click at [757, 50] on button "New trip" at bounding box center [756, 49] width 93 height 31
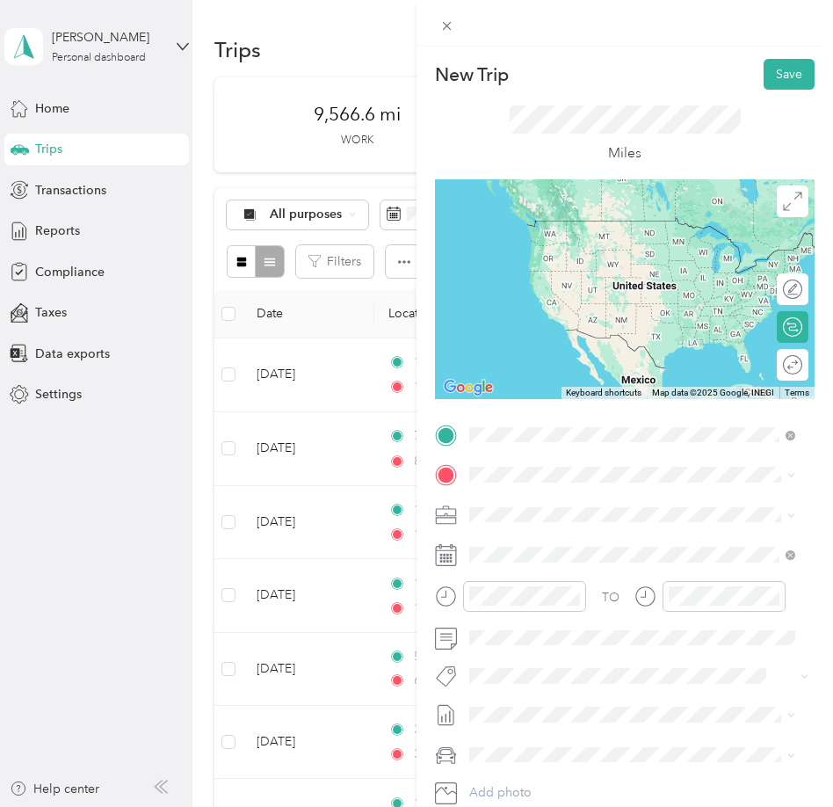
click at [547, 517] on span "[STREET_ADDRESS][US_STATE]" at bounding box center [591, 524] width 176 height 15
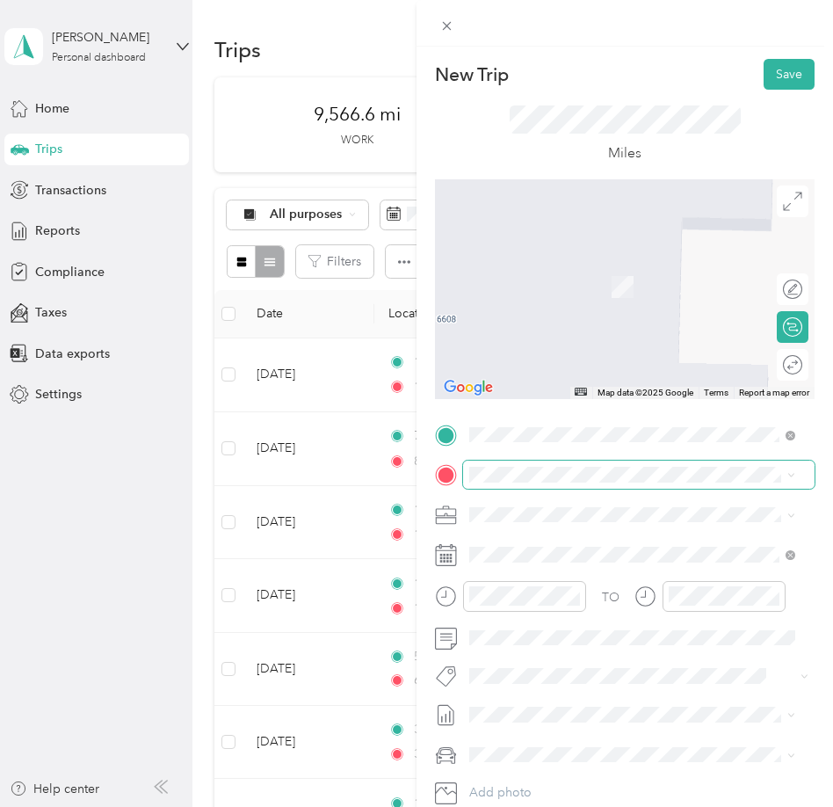
click at [541, 484] on span at bounding box center [638, 474] width 351 height 28
click at [536, 559] on span "[STREET_ADDRESS][PERSON_NAME][US_STATE]" at bounding box center [639, 563] width 273 height 15
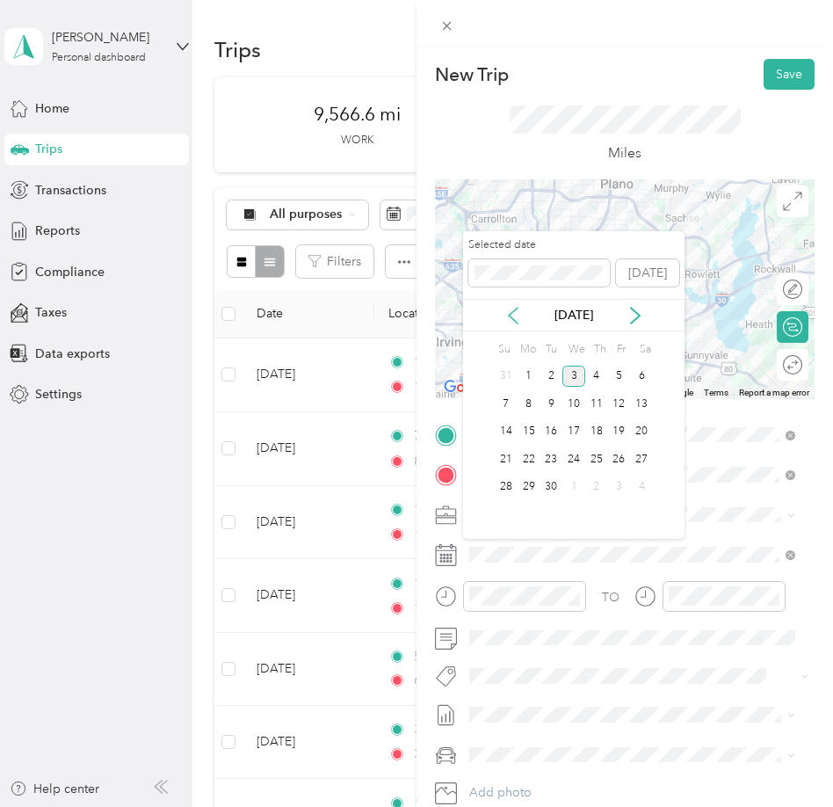
click at [511, 313] on icon at bounding box center [513, 316] width 9 height 16
click at [550, 486] on div "26" at bounding box center [551, 487] width 23 height 22
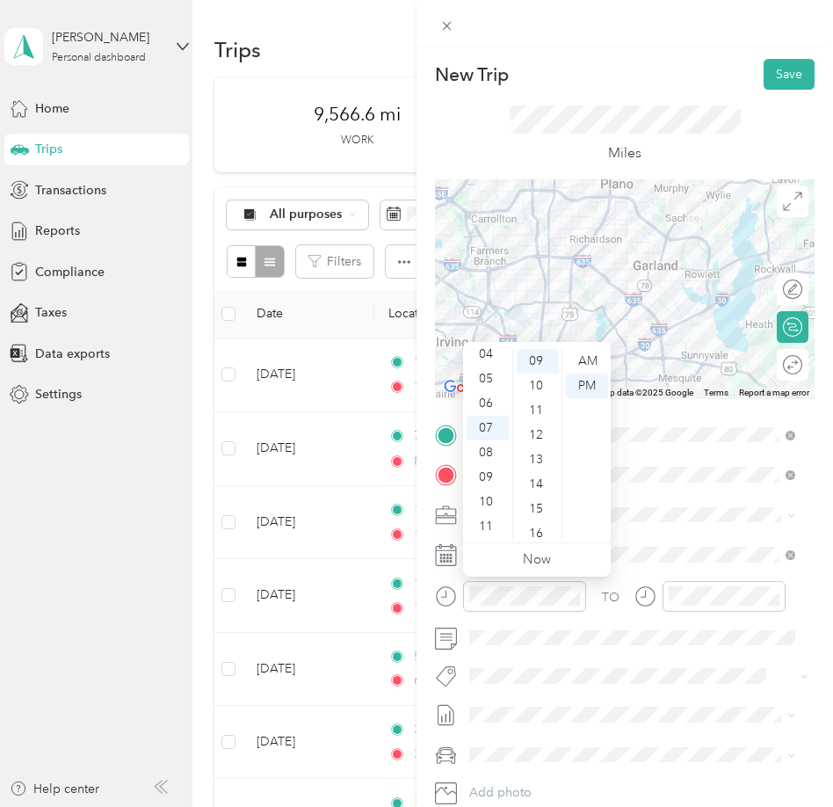
scroll to position [2, 0]
click at [490, 384] on div "01" at bounding box center [488, 384] width 42 height 25
click at [532, 511] on div "15" at bounding box center [538, 508] width 42 height 25
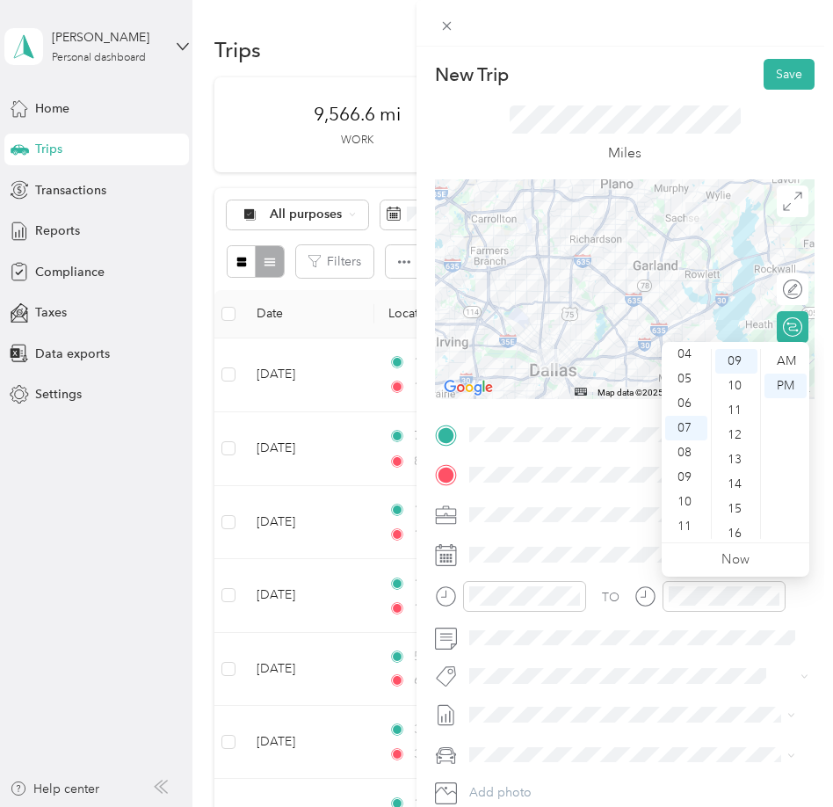
scroll to position [0, 0]
click at [686, 381] on div "01" at bounding box center [686, 385] width 42 height 25
click at [737, 496] on div "55" at bounding box center [736, 501] width 42 height 25
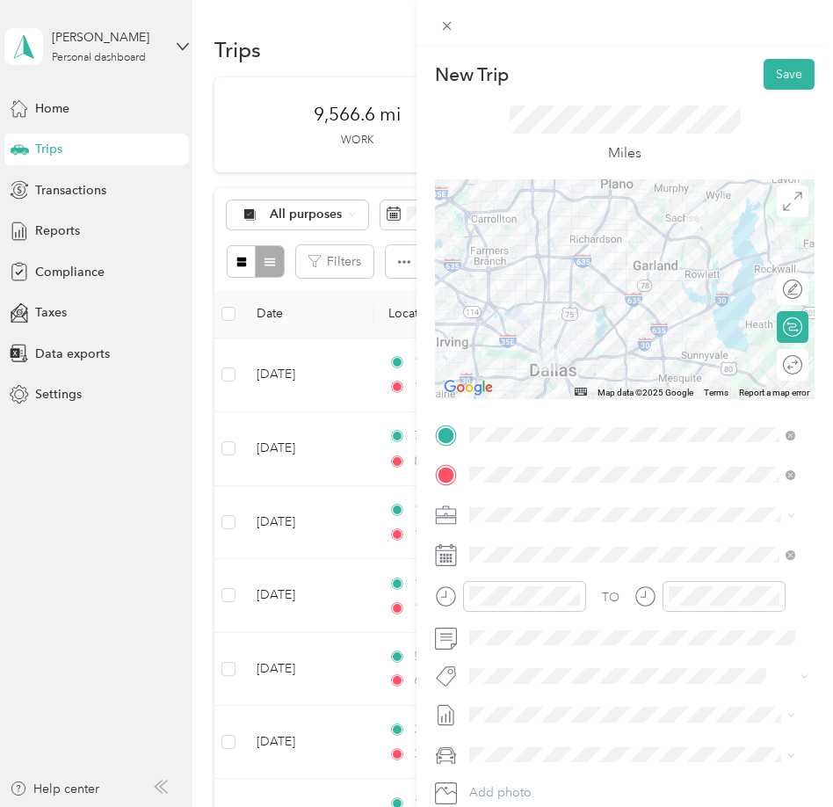
click at [583, 774] on li "SMH August Mileage Draft" at bounding box center [632, 772] width 338 height 28
click at [558, 745] on span at bounding box center [638, 755] width 351 height 28
click at [531, 692] on div "Lexus" at bounding box center [632, 686] width 314 height 18
click at [764, 79] on button "Save" at bounding box center [789, 74] width 51 height 31
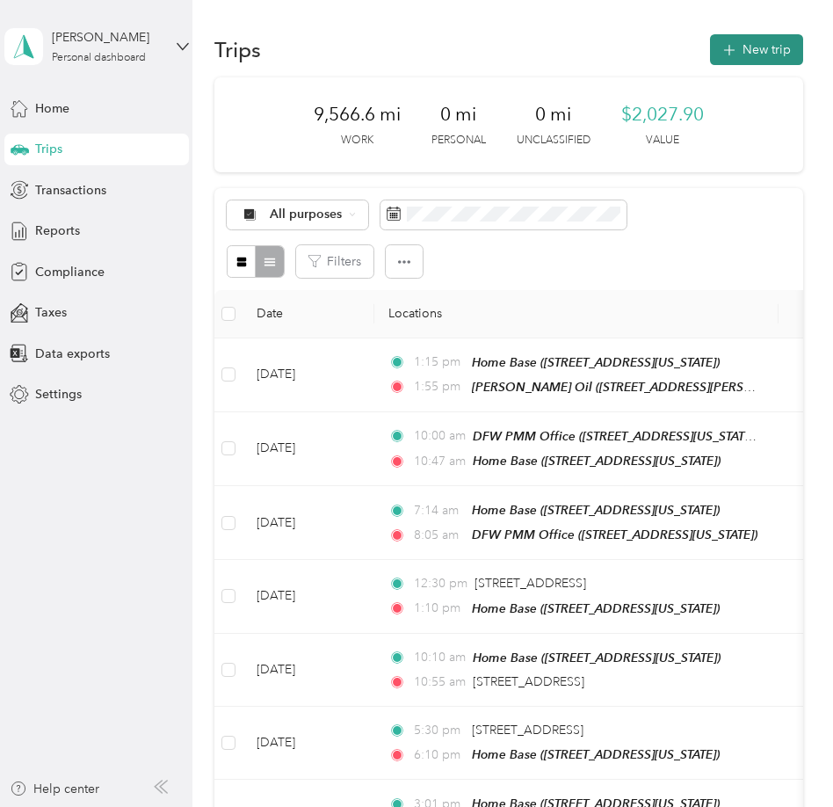
click at [755, 60] on button "New trip" at bounding box center [756, 49] width 93 height 31
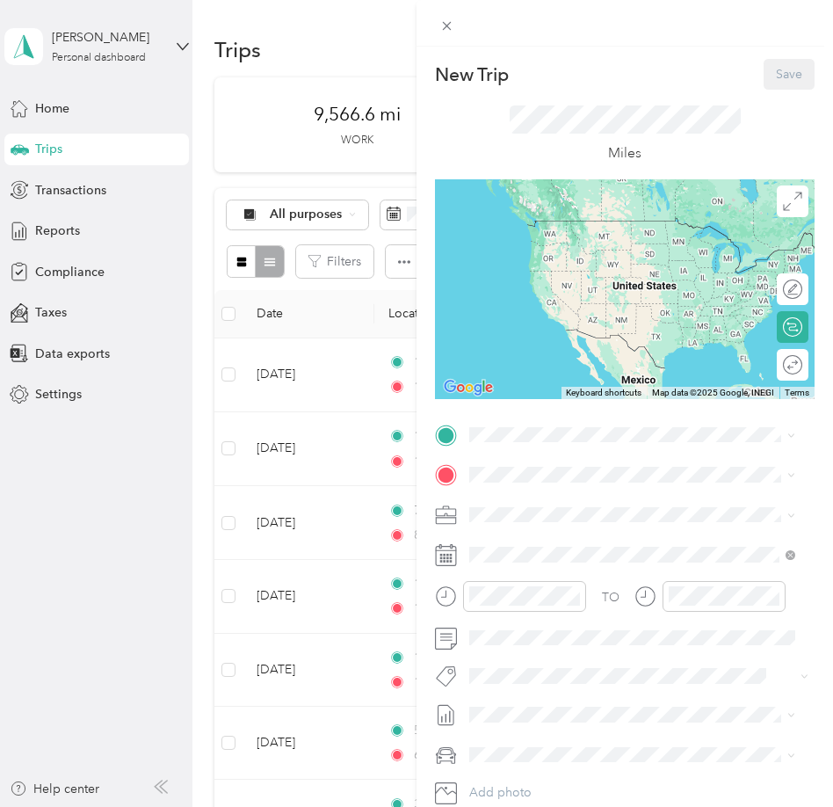
click at [613, 518] on span "[STREET_ADDRESS][PERSON_NAME][US_STATE]" at bounding box center [639, 513] width 273 height 15
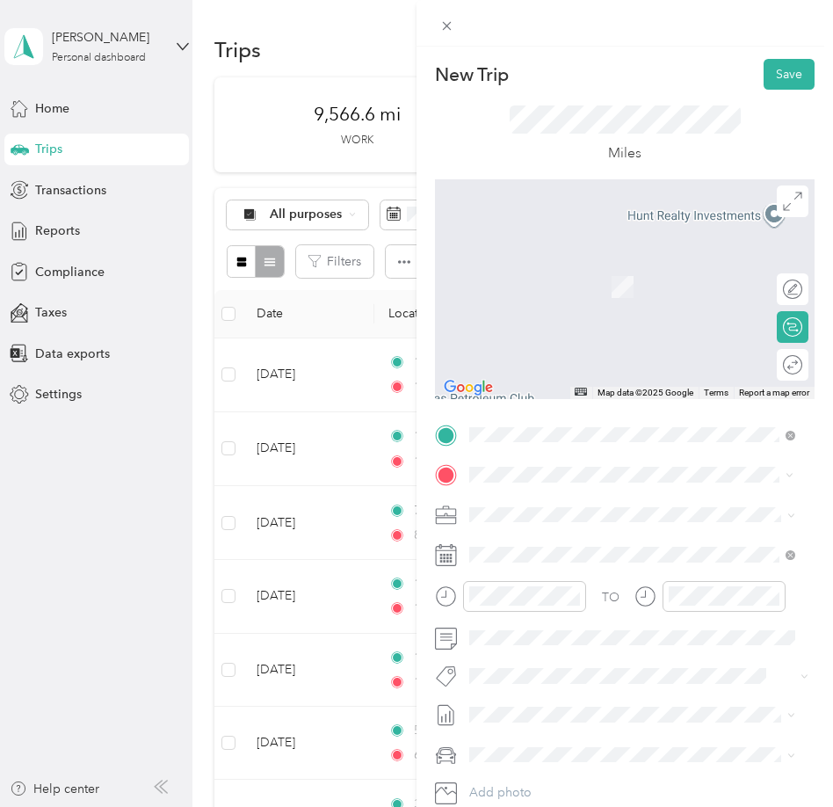
click at [569, 545] on div "Home Base [STREET_ADDRESS][US_STATE]" at bounding box center [591, 554] width 176 height 37
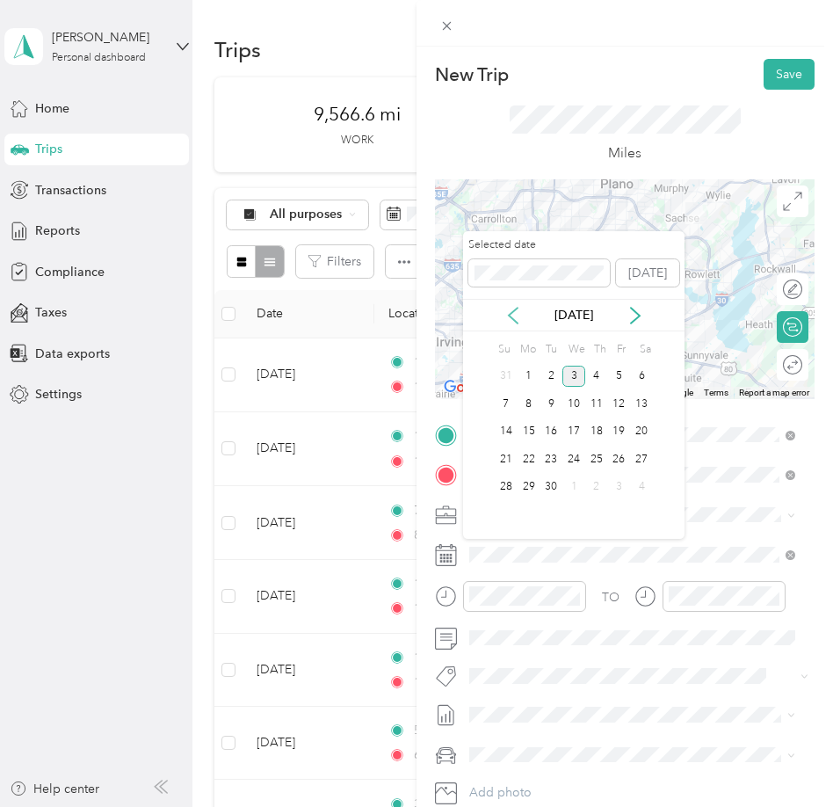
click at [512, 315] on icon at bounding box center [513, 316] width 18 height 18
click at [550, 480] on div "26" at bounding box center [551, 487] width 23 height 22
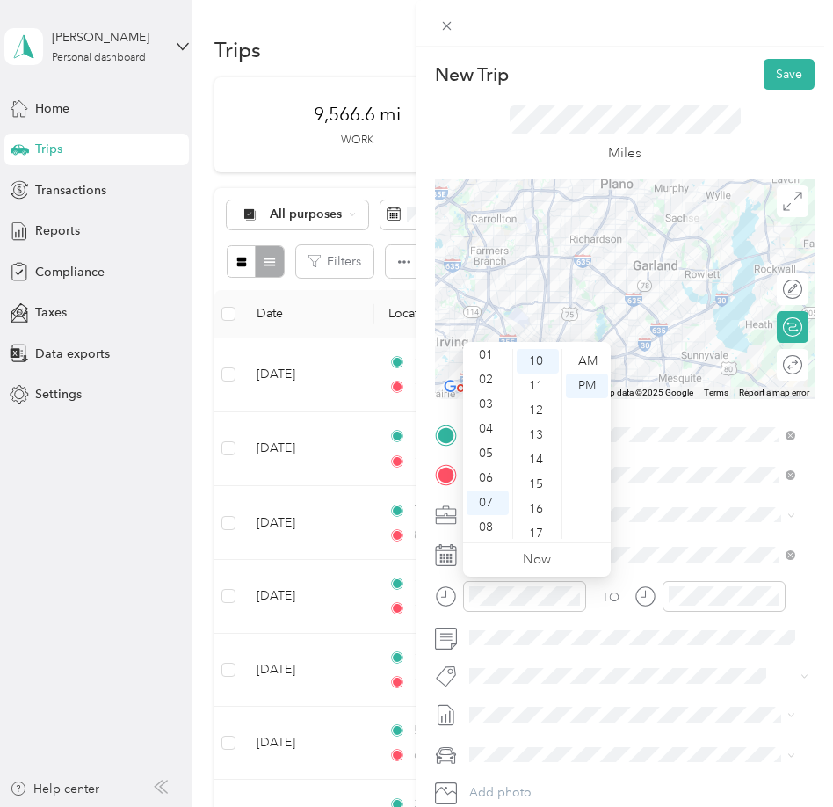
scroll to position [0, 0]
click at [491, 431] on div "03" at bounding box center [488, 435] width 42 height 25
click at [540, 492] on div "15" at bounding box center [538, 484] width 42 height 25
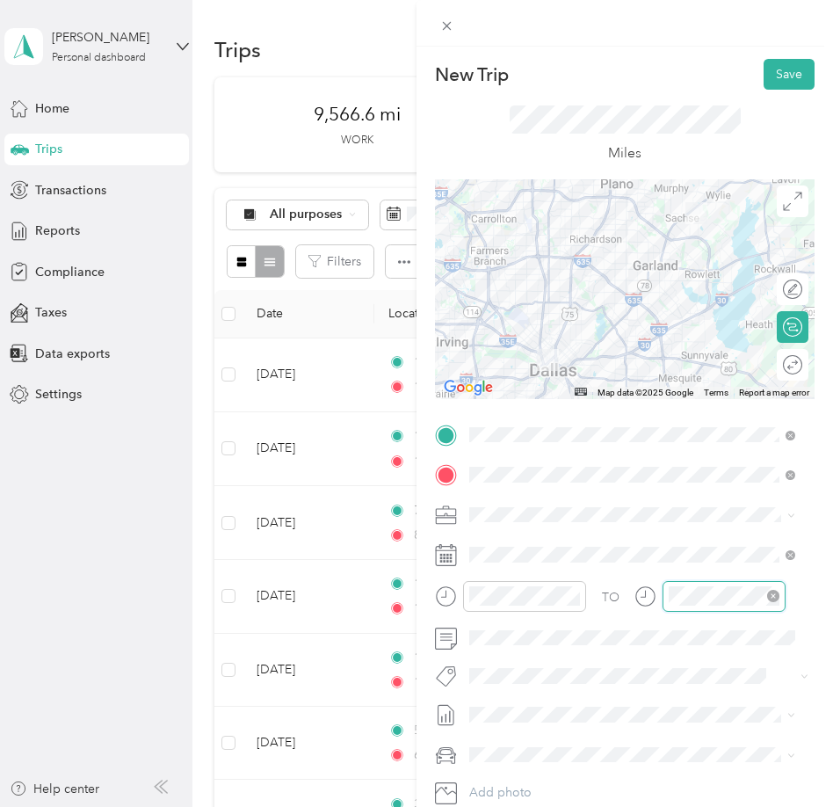
scroll to position [246, 0]
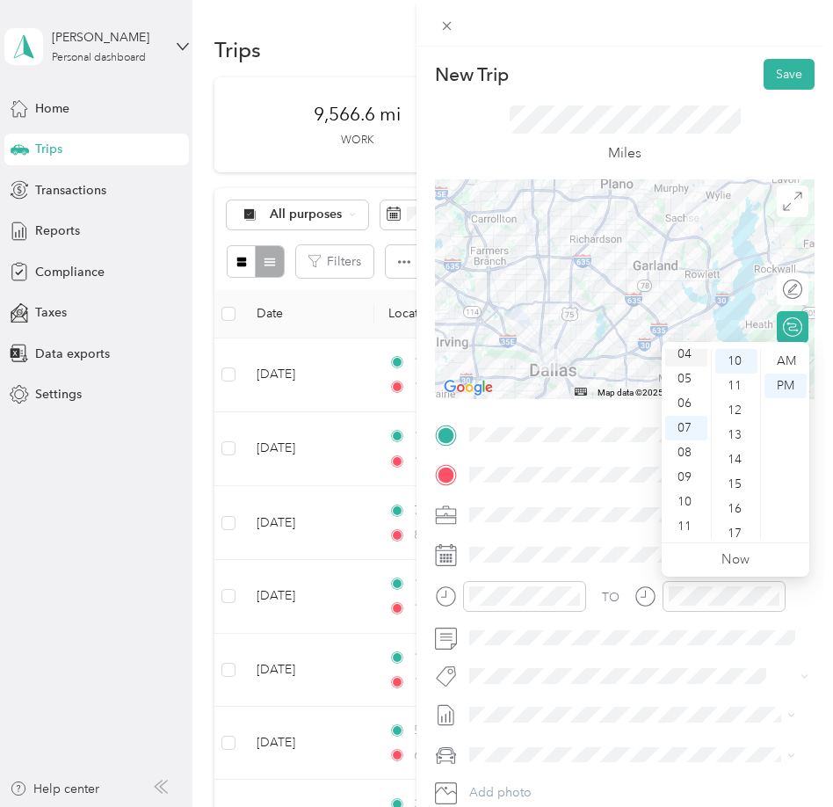
click at [685, 351] on div "04" at bounding box center [686, 354] width 42 height 25
drag, startPoint x: 735, startPoint y: 373, endPoint x: 706, endPoint y: 354, distance: 34.8
click at [706, 354] on ul "12 01 02 03 04 05 06 07 08 09 10 11" at bounding box center [686, 444] width 49 height 190
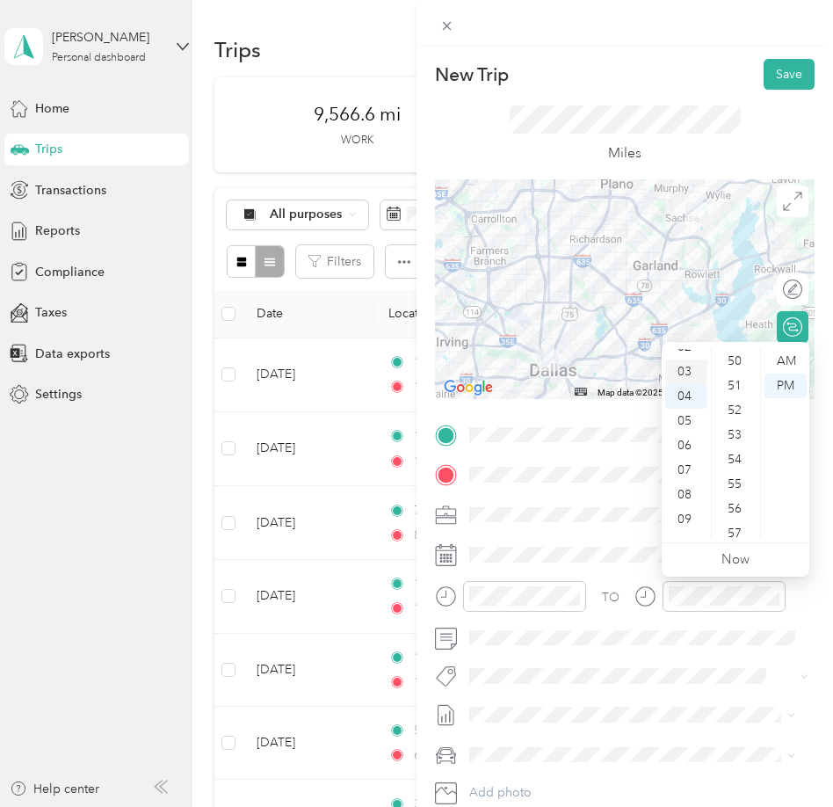
click at [691, 373] on div "03" at bounding box center [686, 371] width 42 height 25
click at [734, 528] on div "55" at bounding box center [736, 528] width 42 height 25
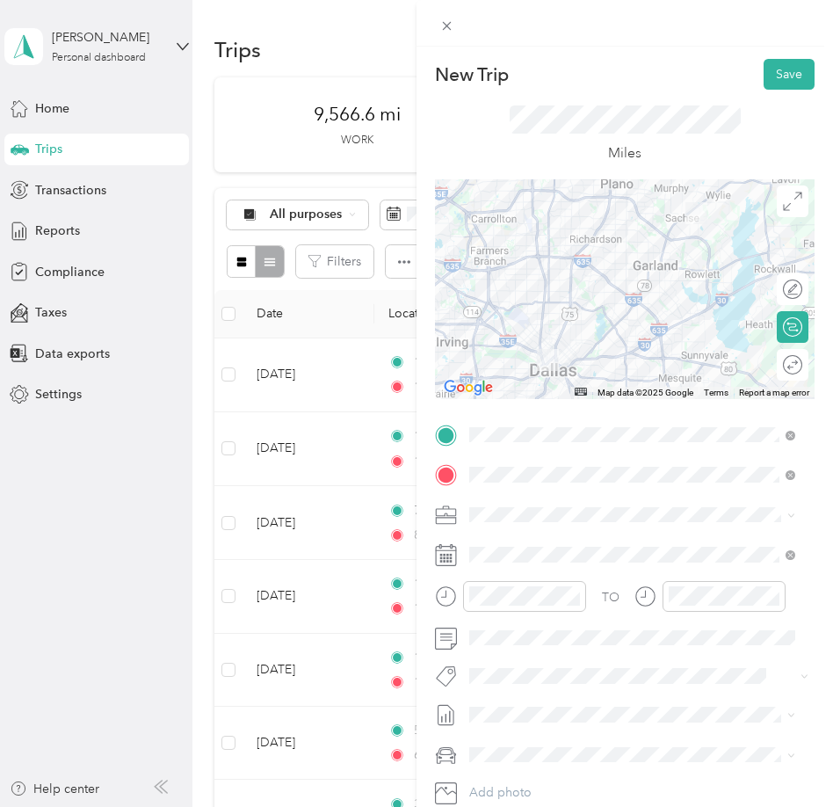
click at [626, 696] on div "TO Add photo" at bounding box center [625, 633] width 380 height 424
click at [587, 769] on span "SMH August Mileage Draft" at bounding box center [632, 772] width 314 height 16
click at [541, 688] on div "Lexus" at bounding box center [632, 683] width 314 height 18
click at [774, 63] on button "Save" at bounding box center [789, 74] width 51 height 31
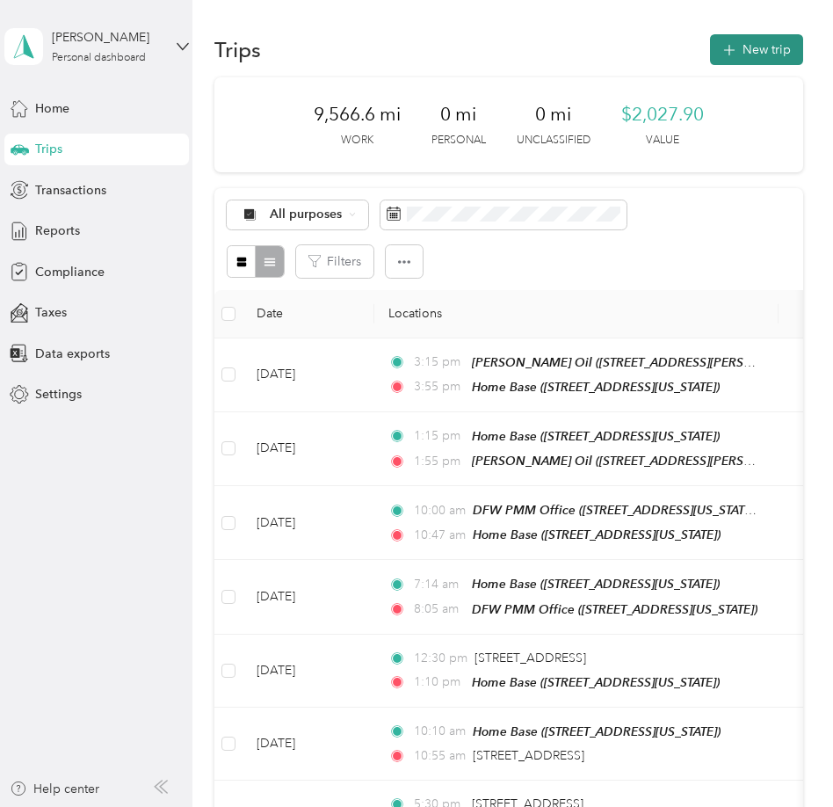
click at [756, 51] on button "New trip" at bounding box center [756, 49] width 93 height 31
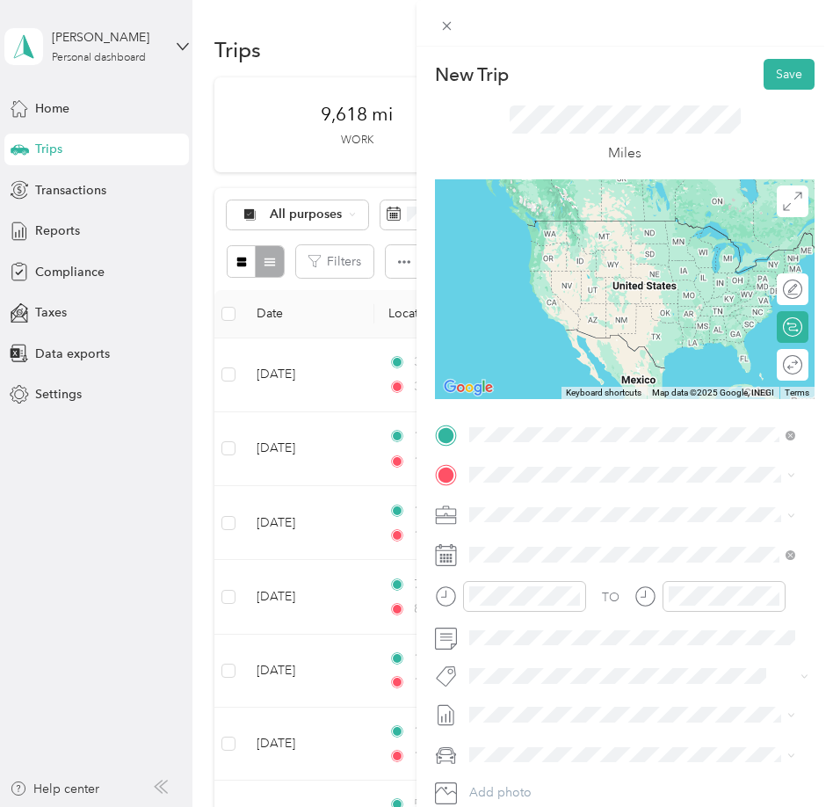
click at [526, 511] on div "Home Base [STREET_ADDRESS][US_STATE]" at bounding box center [591, 514] width 176 height 37
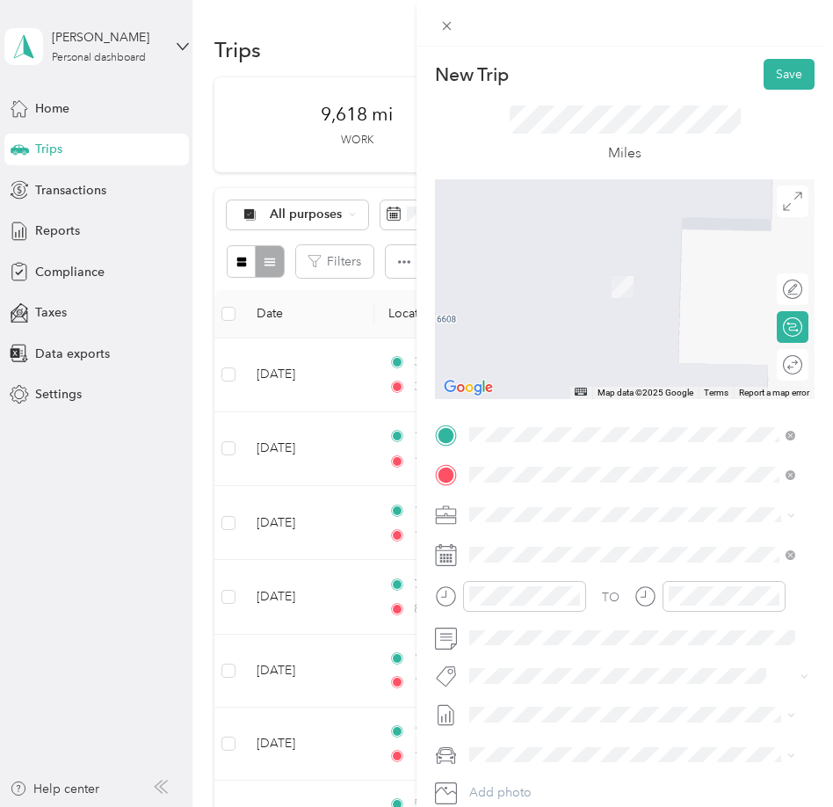
click at [536, 562] on div "DFW PMM Office [STREET_ADDRESS][US_STATE]" at bounding box center [591, 554] width 176 height 37
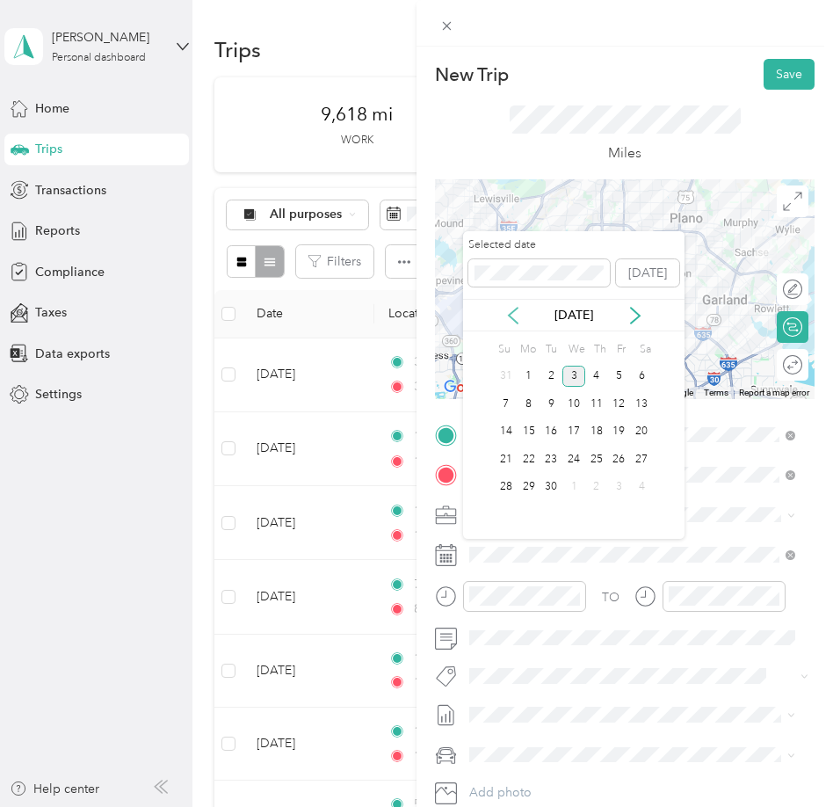
click at [511, 314] on icon at bounding box center [513, 316] width 9 height 16
click at [572, 483] on div "27" at bounding box center [573, 487] width 23 height 22
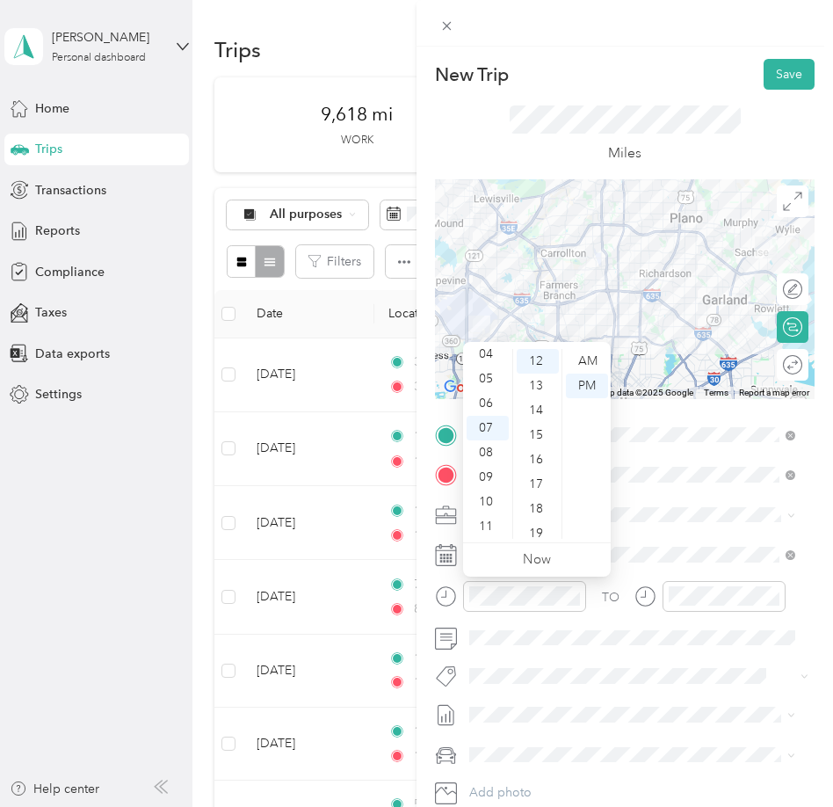
scroll to position [0, 0]
click at [489, 380] on div "01" at bounding box center [488, 385] width 42 height 25
click at [529, 524] on div "12" at bounding box center [538, 527] width 42 height 25
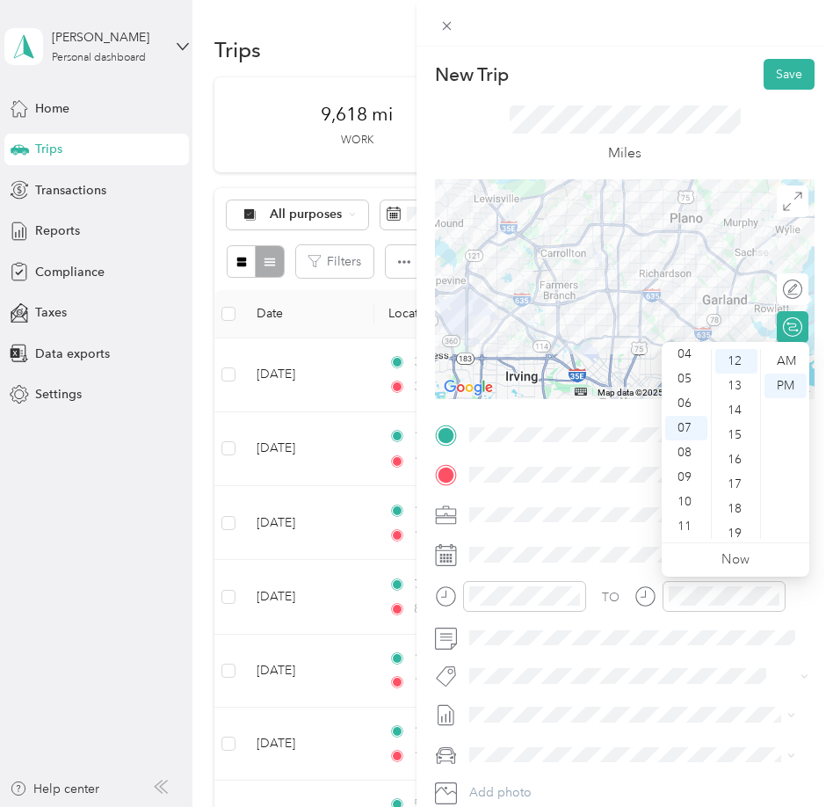
scroll to position [0, 0]
click at [683, 410] on div "02" at bounding box center [686, 410] width 42 height 25
click at [733, 353] on div "12 01 02 03 04 05 06 07 08 09 10 11 00 01 02 03 04 05 06 07 08 09 10 11 12 13 1…" at bounding box center [736, 443] width 148 height 197
click at [733, 353] on div "00" at bounding box center [736, 353] width 42 height 25
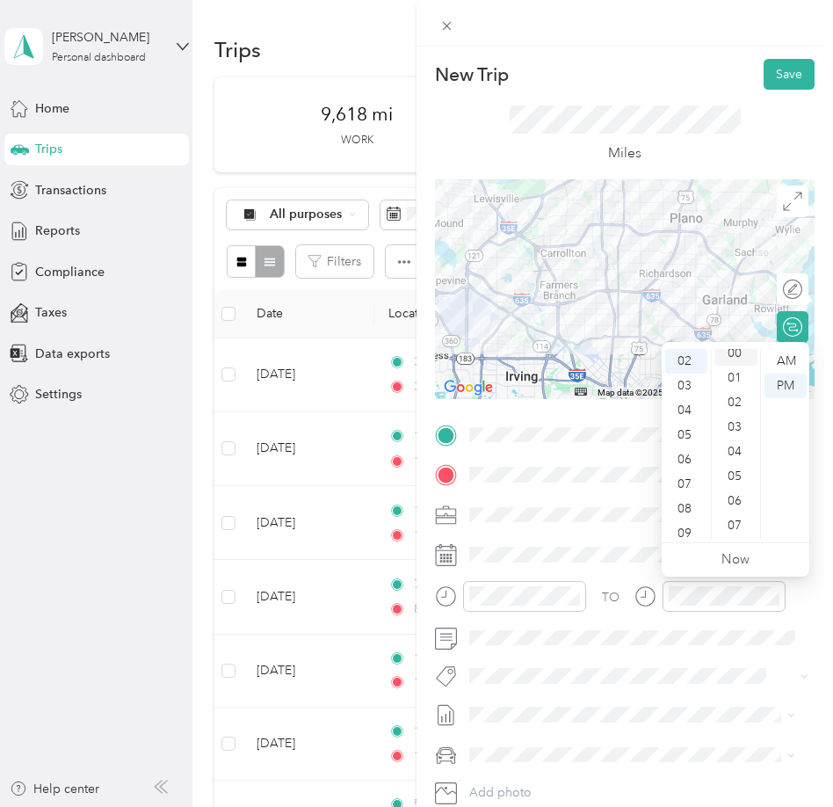
scroll to position [0, 0]
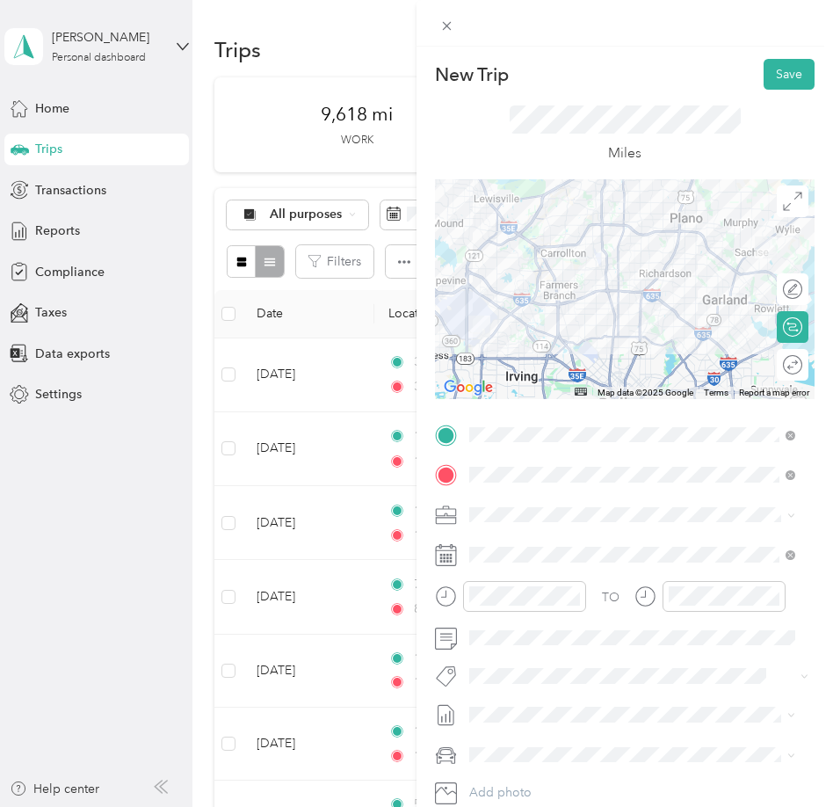
click at [554, 766] on span "SMH August Mileage" at bounding box center [527, 762] width 117 height 18
click at [520, 719] on span "Ford F250SD" at bounding box center [512, 722] width 75 height 15
click at [764, 74] on button "Save" at bounding box center [789, 74] width 51 height 31
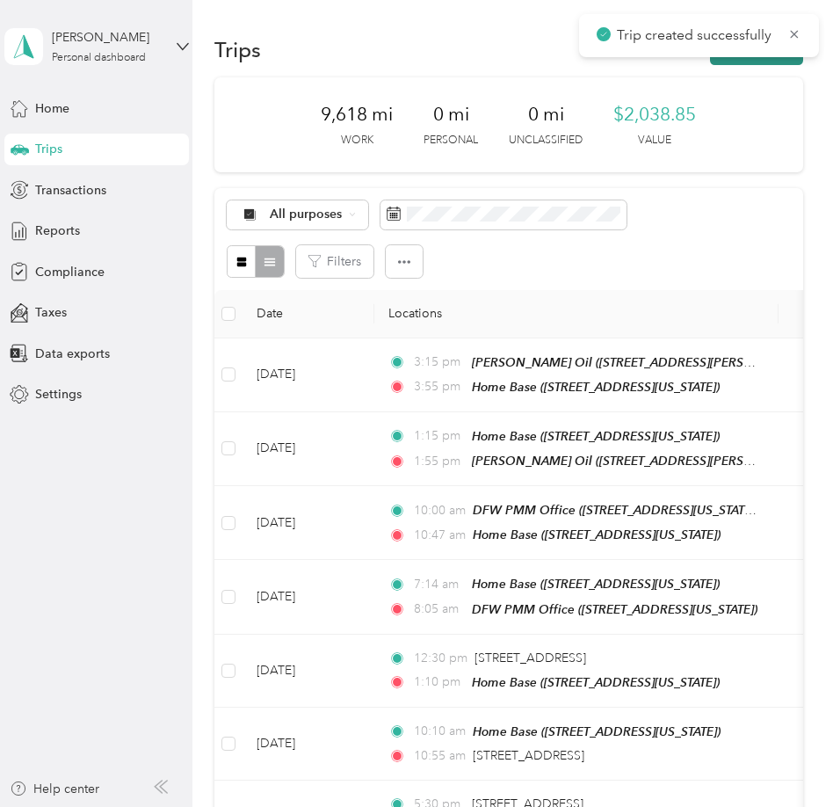
click at [756, 62] on button "New trip" at bounding box center [756, 49] width 93 height 31
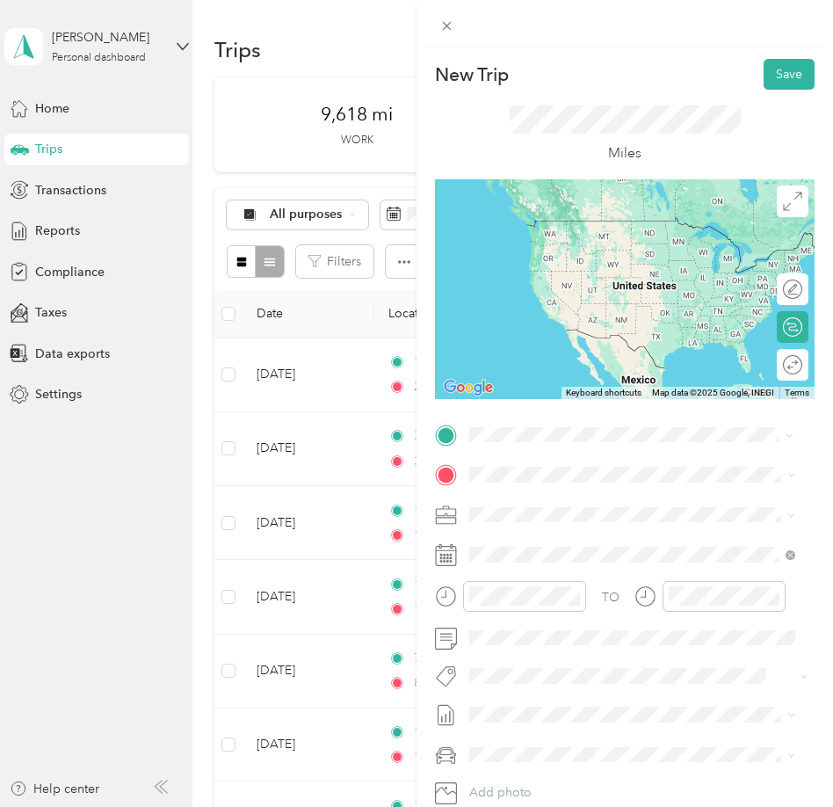
click at [549, 523] on div "DFW PMM Office [STREET_ADDRESS][US_STATE]" at bounding box center [591, 514] width 176 height 37
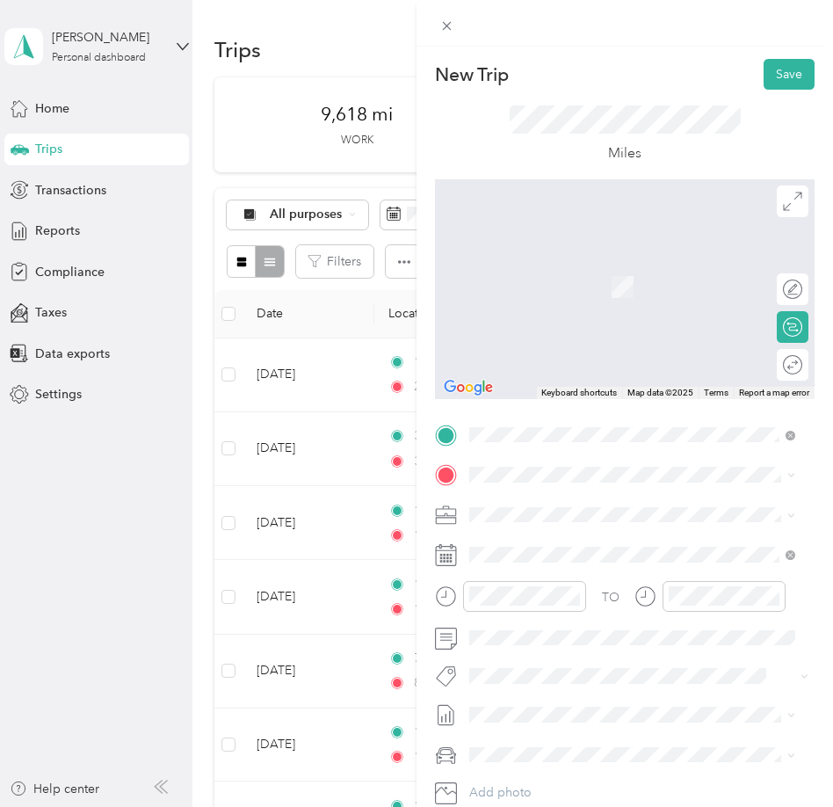
click at [540, 547] on div "Home Base [STREET_ADDRESS][US_STATE]" at bounding box center [591, 550] width 176 height 37
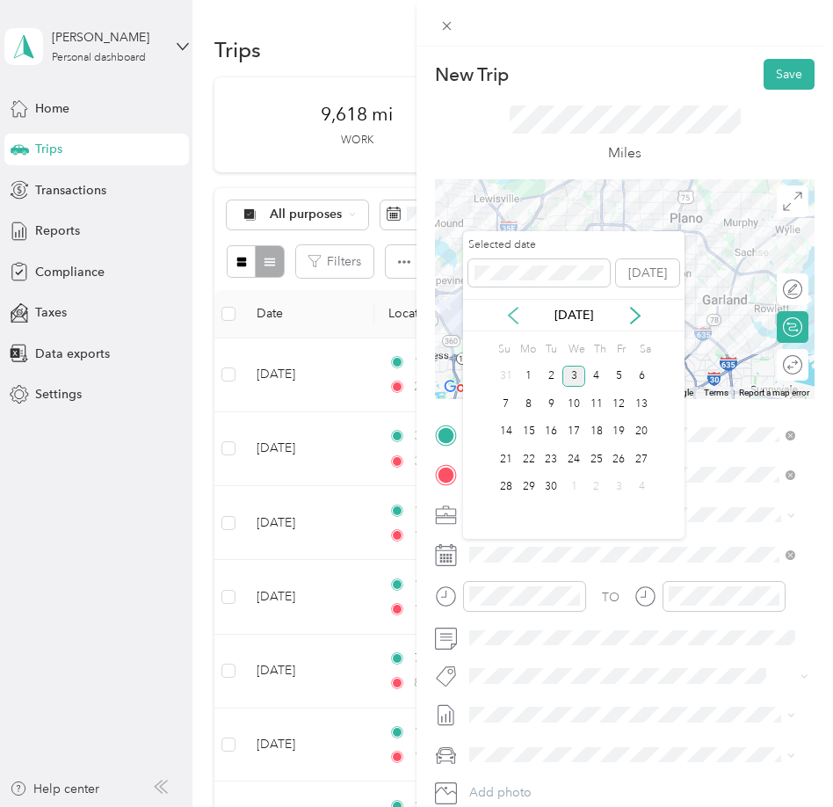
click at [509, 313] on icon at bounding box center [513, 316] width 18 height 18
click at [575, 482] on div "27" at bounding box center [573, 487] width 23 height 22
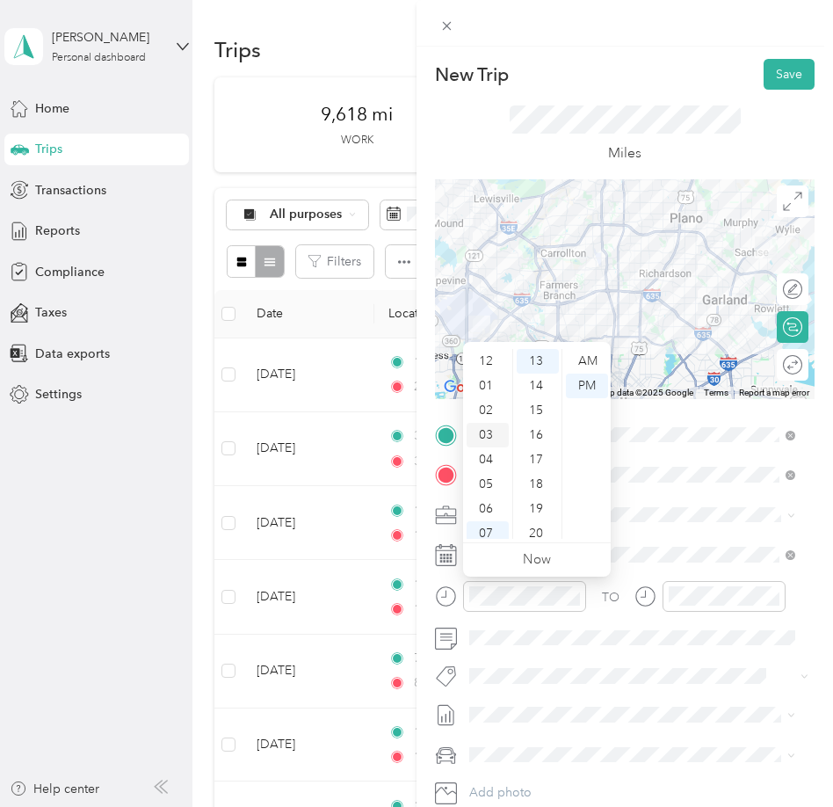
click at [487, 426] on div "03" at bounding box center [488, 435] width 42 height 25
click at [544, 400] on div "08" at bounding box center [538, 404] width 42 height 25
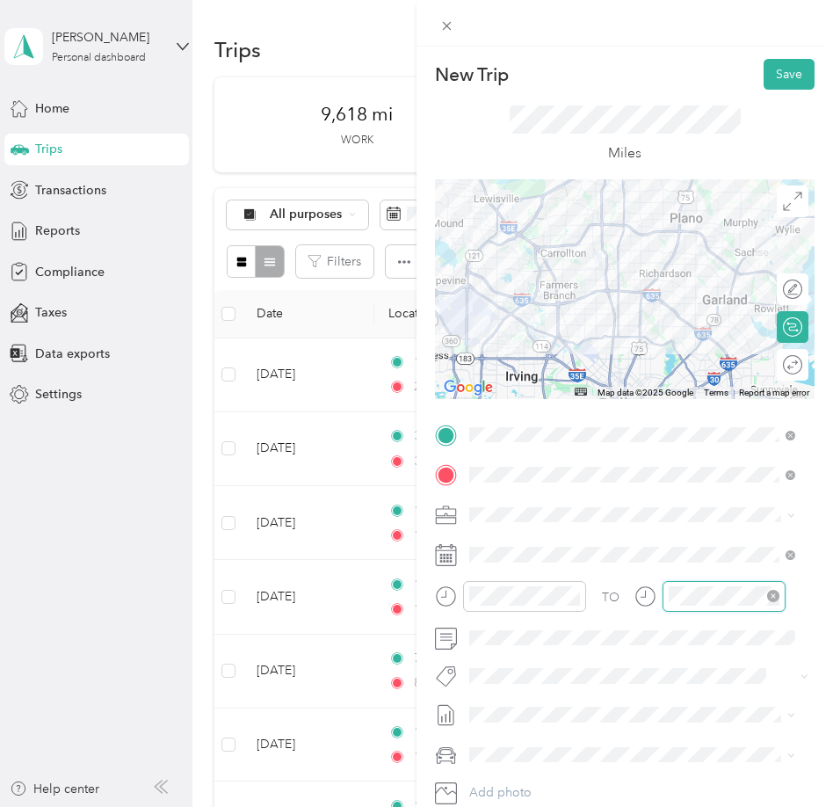
scroll to position [320, 0]
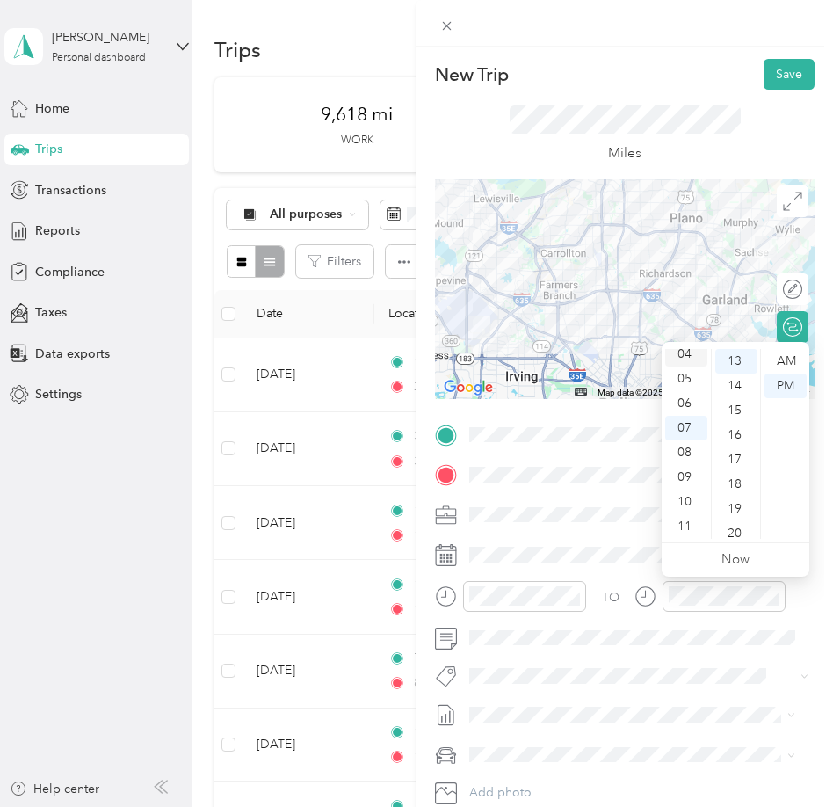
click at [686, 357] on div "04" at bounding box center [686, 354] width 42 height 25
click at [735, 359] on div "00" at bounding box center [736, 361] width 42 height 25
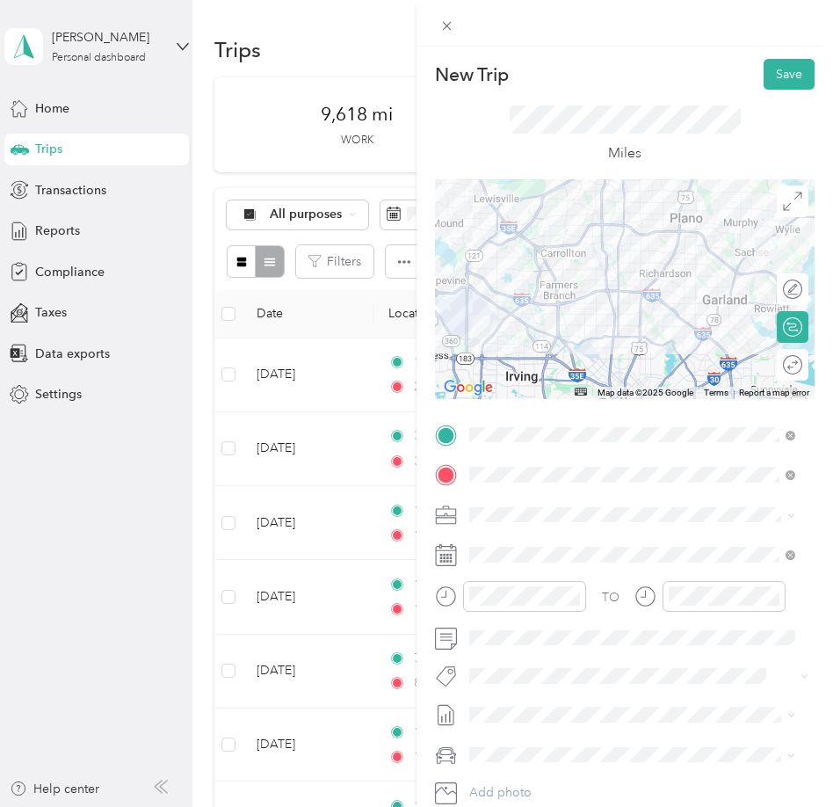
click at [526, 807] on div "New Trip Save This trip cannot be edited because it is either under review, app…" at bounding box center [412, 807] width 824 height 0
click at [525, 771] on span "SMH August Mileage" at bounding box center [527, 769] width 117 height 18
click at [533, 727] on li "Ford F250SD" at bounding box center [632, 716] width 338 height 31
click at [771, 68] on button "Save" at bounding box center [789, 74] width 51 height 31
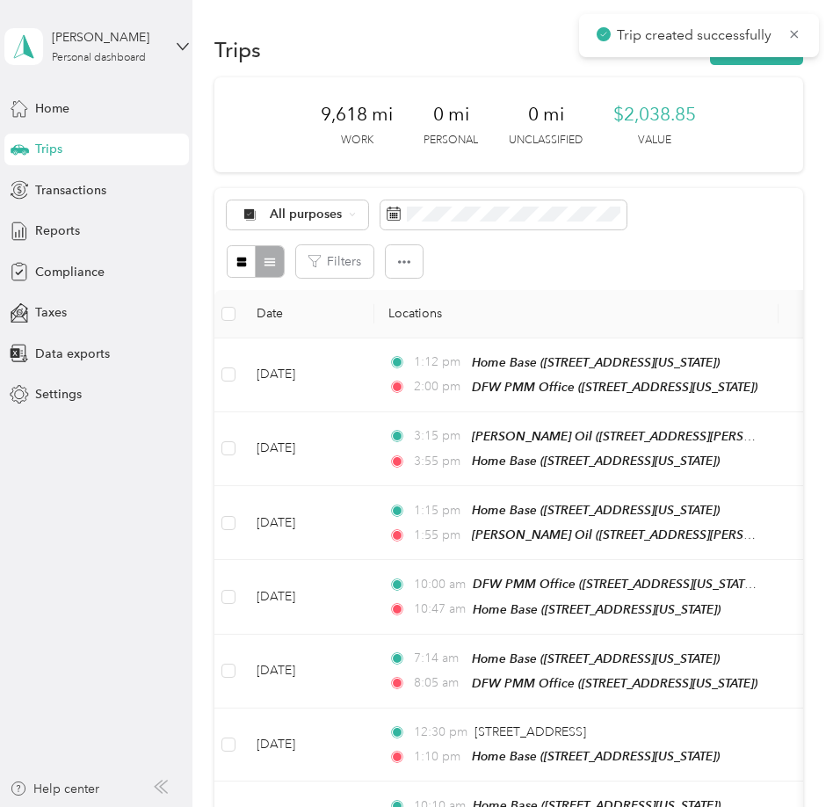
click at [762, 56] on div "Trip created successfully" at bounding box center [699, 35] width 240 height 43
click at [761, 64] on button "New trip" at bounding box center [756, 49] width 93 height 31
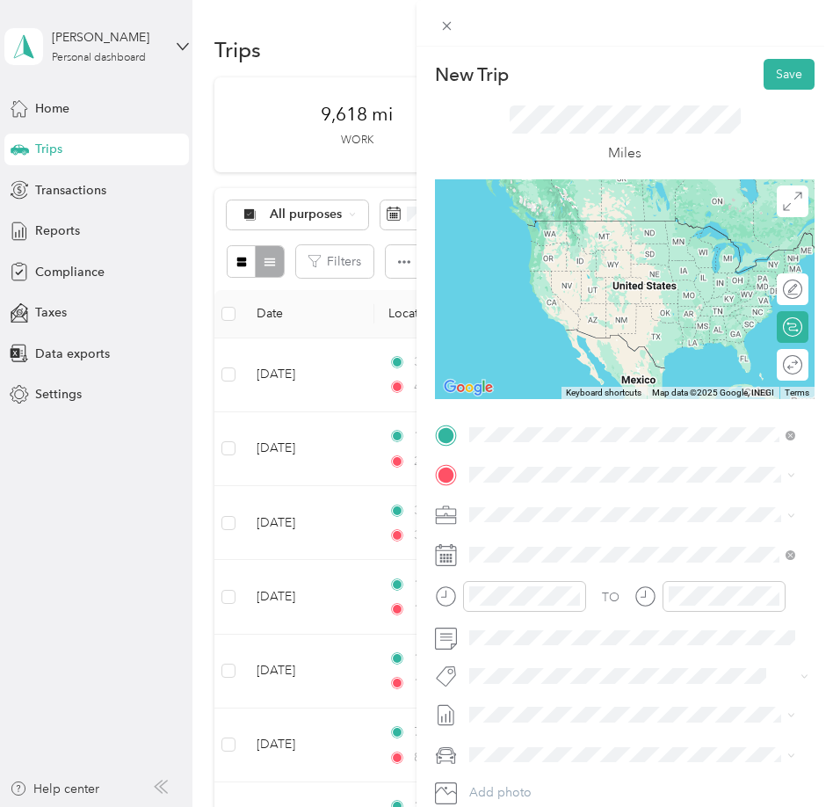
click at [583, 505] on div "Home Base [STREET_ADDRESS][US_STATE]" at bounding box center [591, 514] width 176 height 37
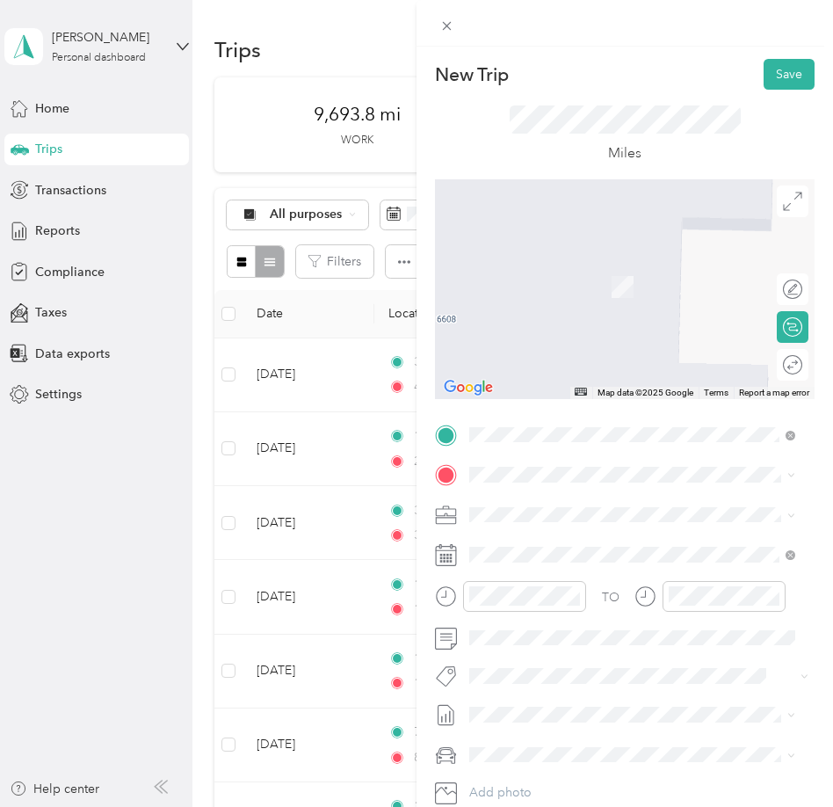
click at [559, 536] on span "[STREET_ADDRESS][PERSON_NAME][US_STATE]" at bounding box center [639, 528] width 273 height 16
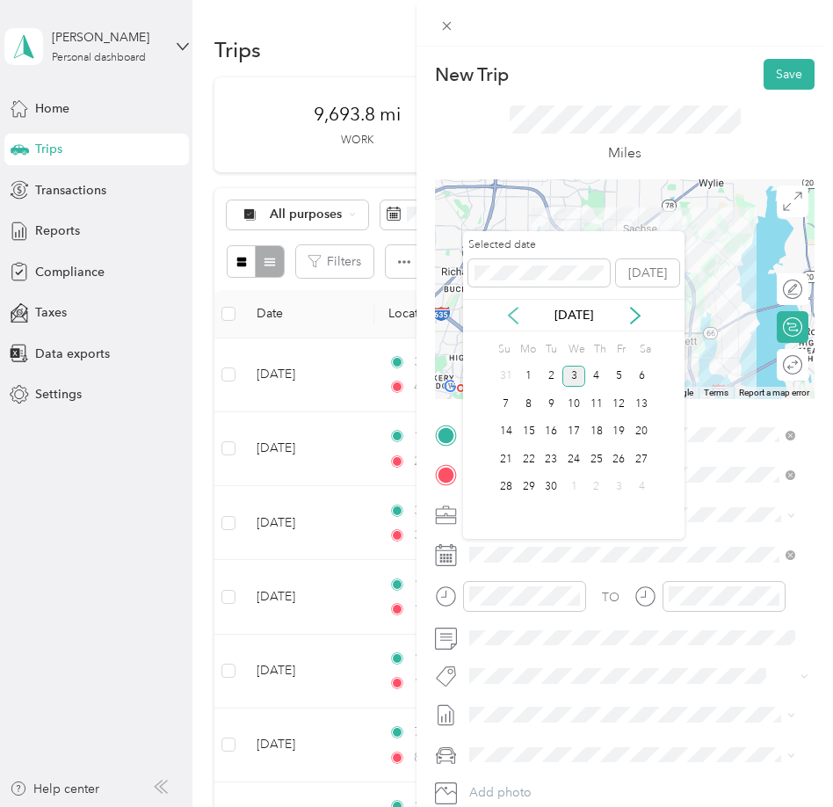
click at [510, 314] on icon at bounding box center [513, 316] width 9 height 16
click at [597, 485] on div "28" at bounding box center [596, 487] width 23 height 22
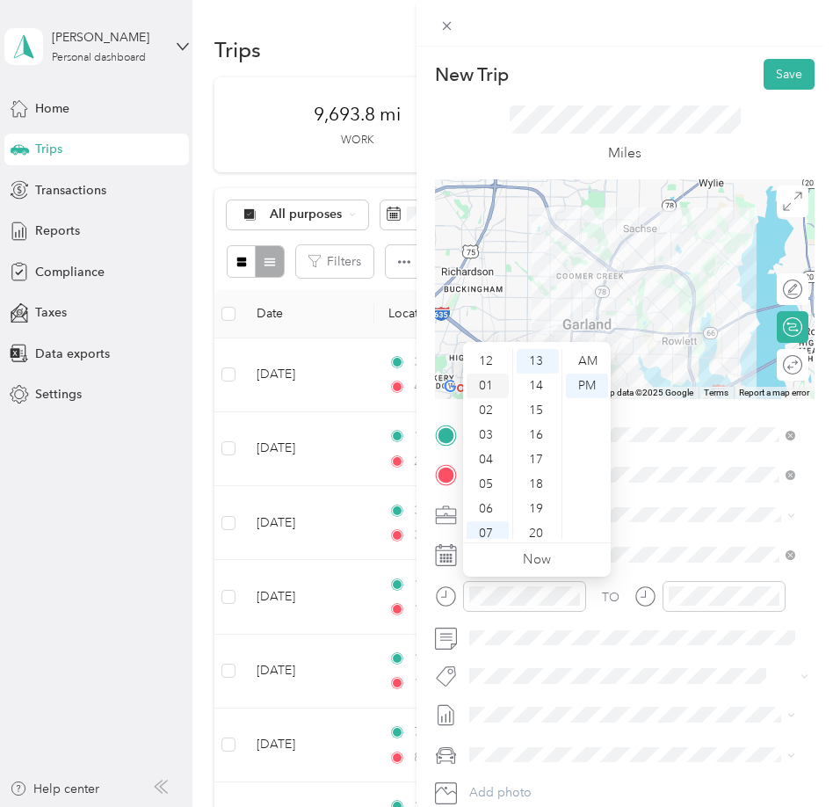
click at [487, 380] on div "01" at bounding box center [488, 385] width 42 height 25
click at [532, 524] on div "30" at bounding box center [538, 532] width 42 height 25
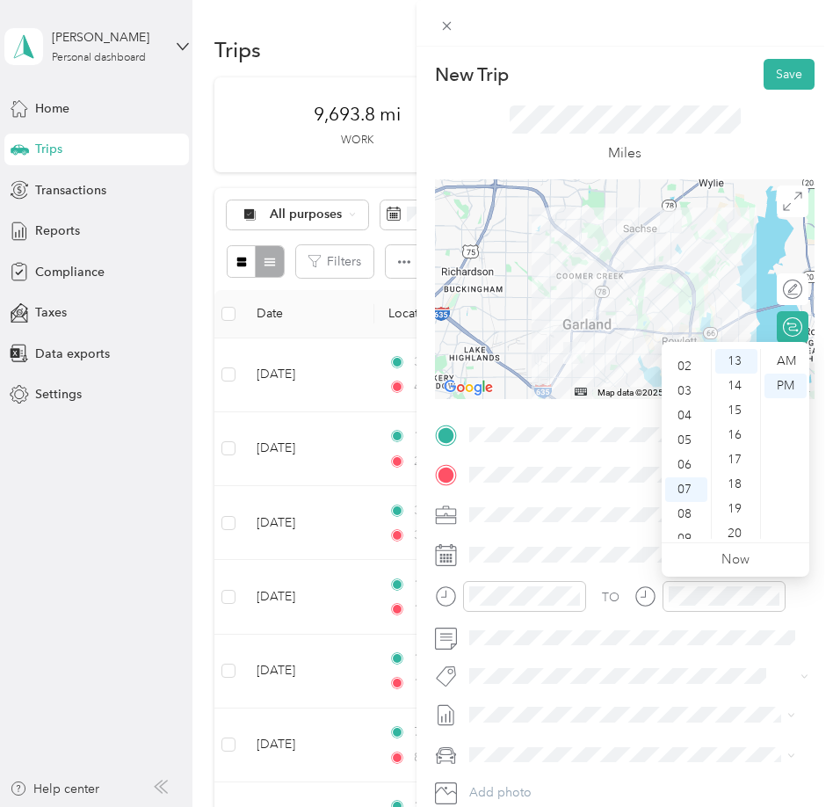
scroll to position [0, 0]
click at [689, 379] on div "01" at bounding box center [686, 385] width 42 height 25
click at [728, 530] on div "47" at bounding box center [736, 533] width 42 height 25
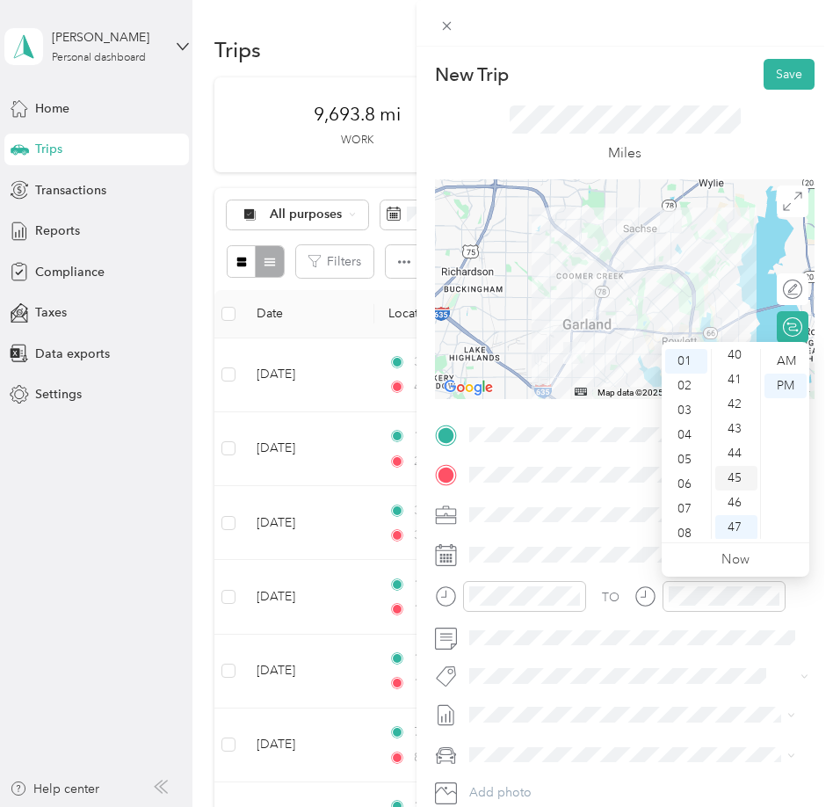
click at [737, 467] on div "45" at bounding box center [736, 478] width 42 height 25
click at [733, 476] on div "50" at bounding box center [736, 484] width 42 height 25
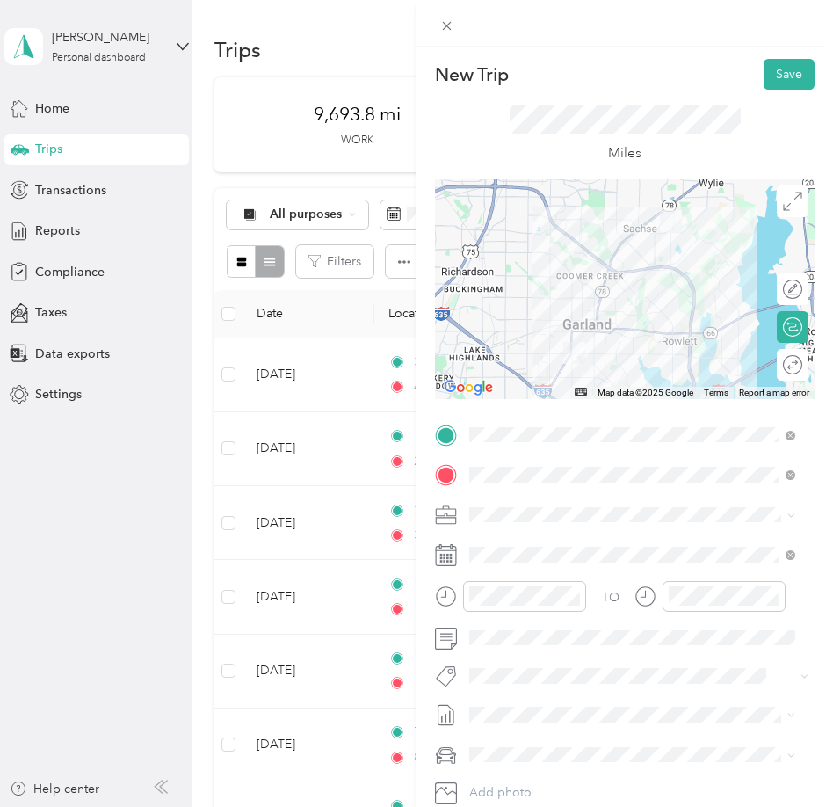
click at [554, 764] on span "SMH August Mileage" at bounding box center [527, 767] width 117 height 18
click at [543, 721] on span "Ford F250SD" at bounding box center [512, 723] width 75 height 15
click at [770, 83] on button "Save" at bounding box center [789, 74] width 51 height 31
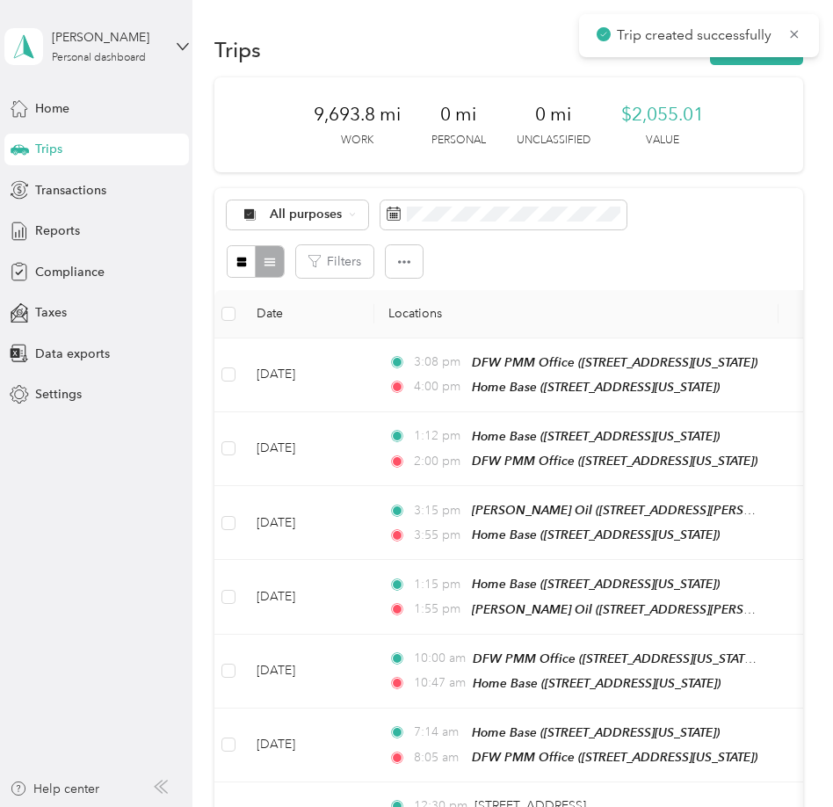
click at [763, 65] on div "Trips New trip" at bounding box center [508, 49] width 589 height 37
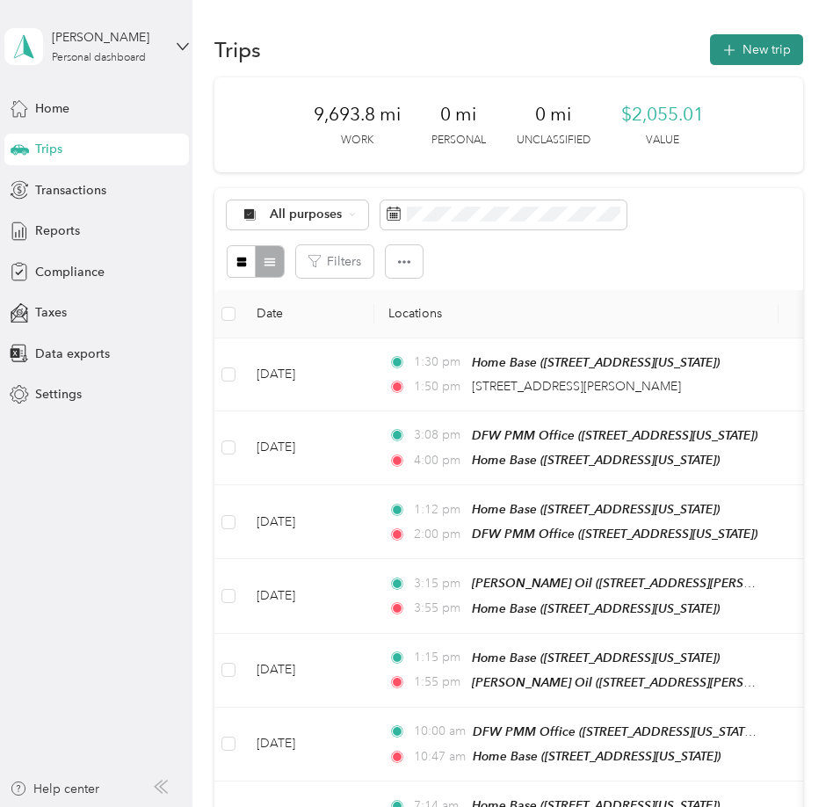
click at [759, 61] on button "New trip" at bounding box center [756, 49] width 93 height 31
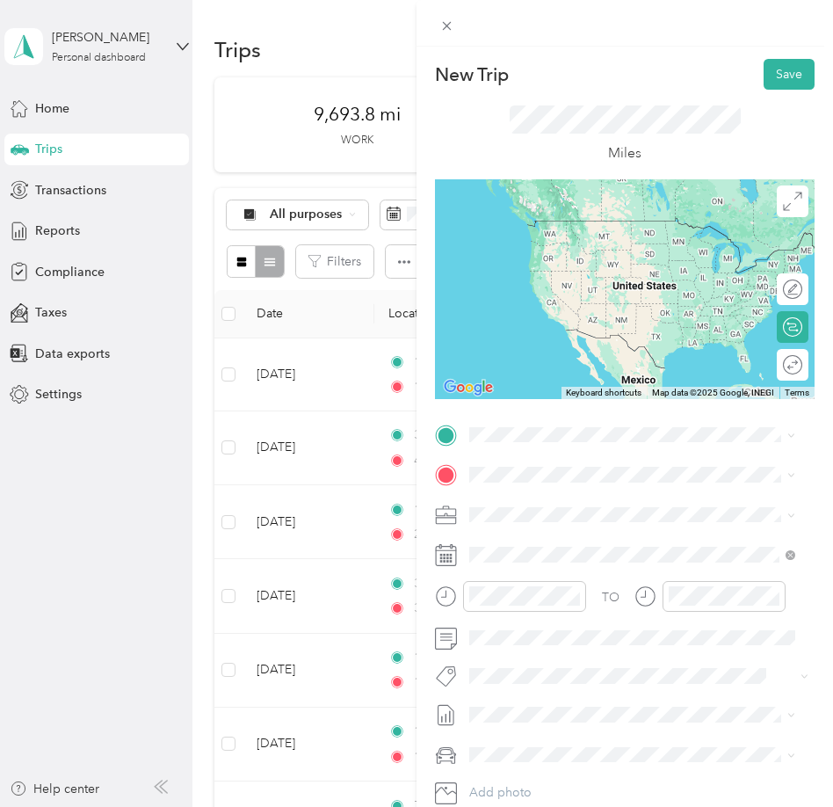
click at [575, 488] on div "[STREET_ADDRESS][PERSON_NAME][US_STATE]" at bounding box center [632, 496] width 314 height 24
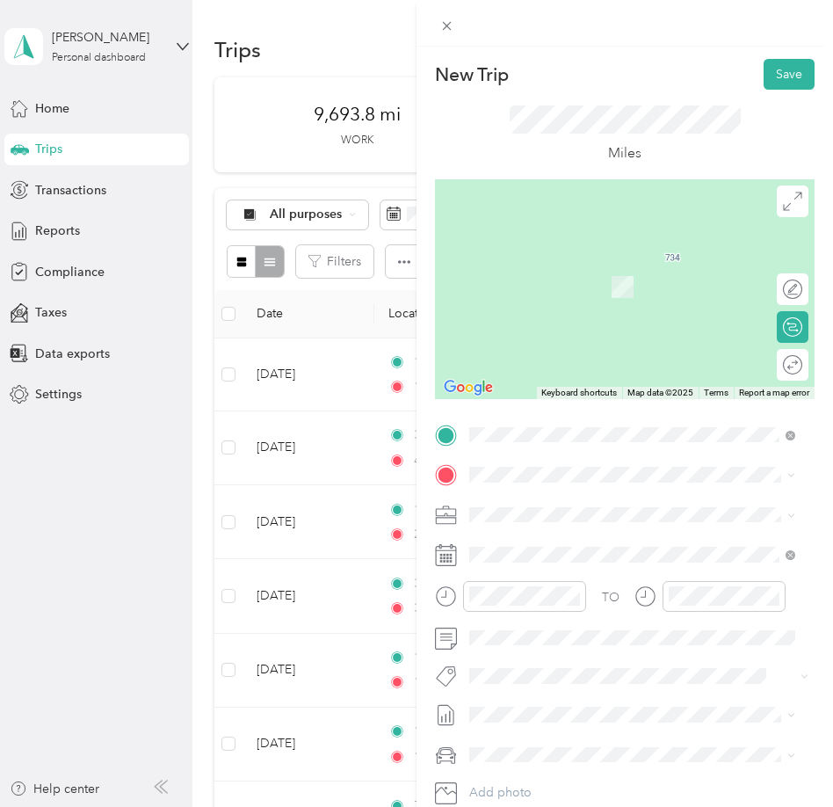
click at [555, 553] on div "Home Base [STREET_ADDRESS][US_STATE]" at bounding box center [591, 552] width 176 height 37
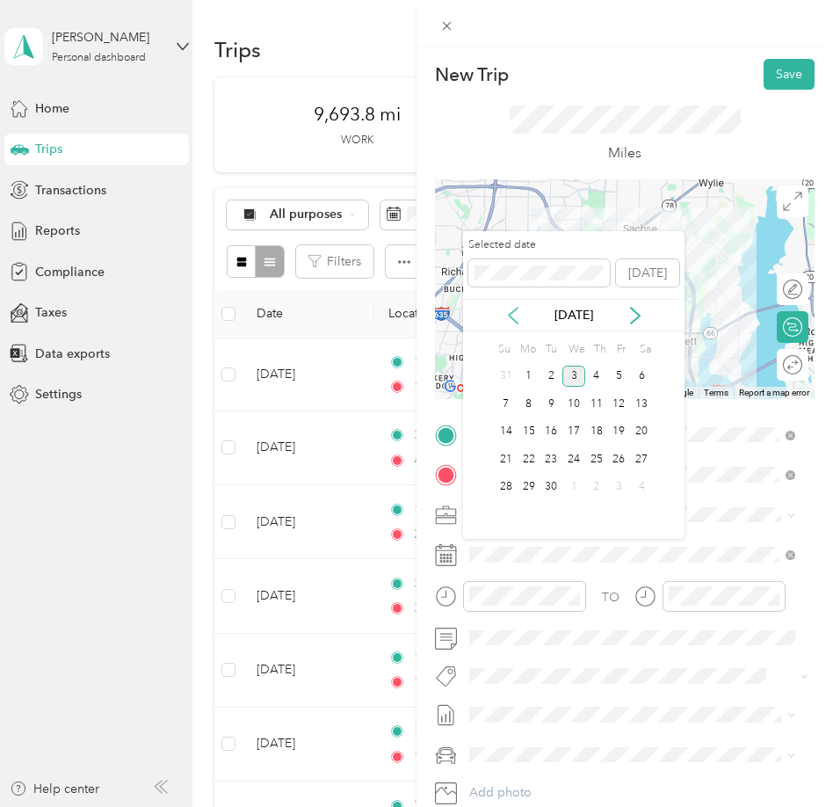
click at [511, 318] on icon at bounding box center [513, 316] width 9 height 16
click at [595, 485] on div "28" at bounding box center [596, 487] width 23 height 22
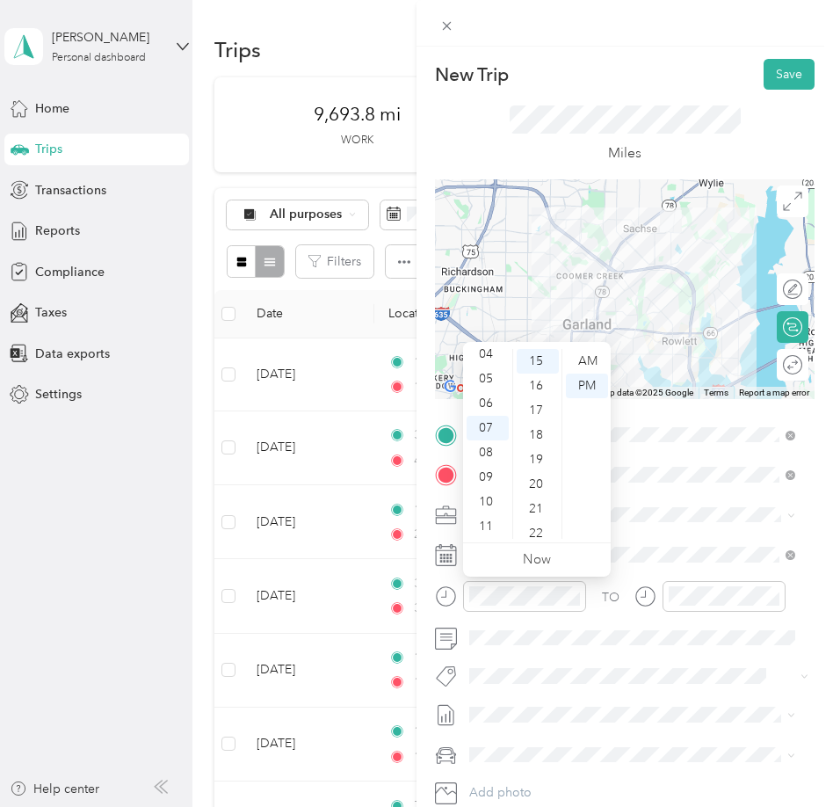
scroll to position [0, 0]
click at [483, 431] on div "03" at bounding box center [488, 435] width 42 height 25
click at [546, 356] on div "00" at bounding box center [538, 359] width 42 height 25
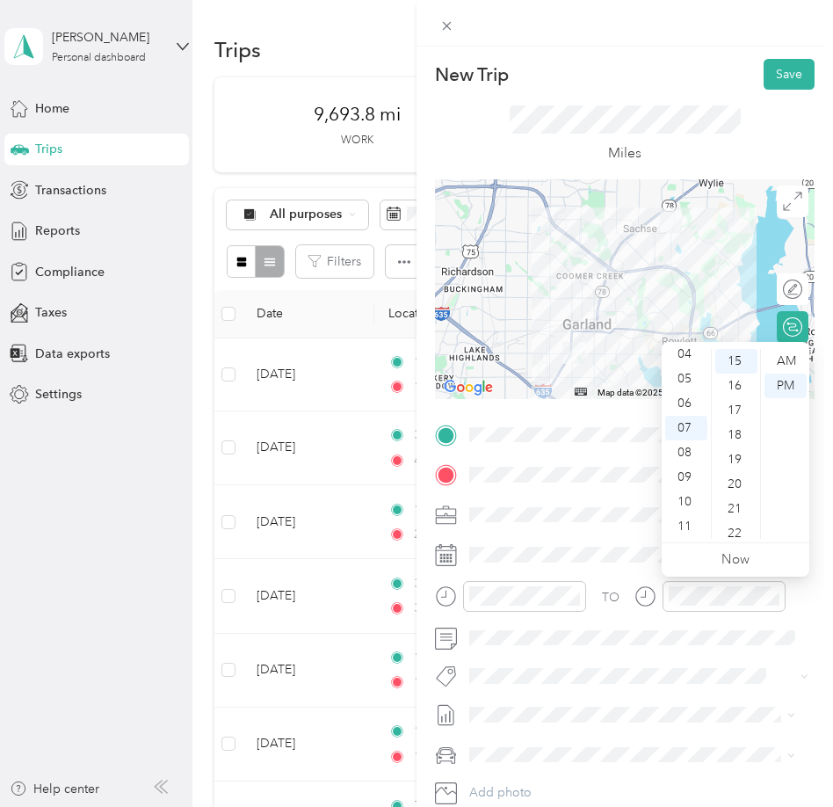
scroll to position [0, 0]
click at [687, 427] on div "03" at bounding box center [686, 435] width 42 height 25
click at [742, 488] on div "20" at bounding box center [736, 484] width 42 height 25
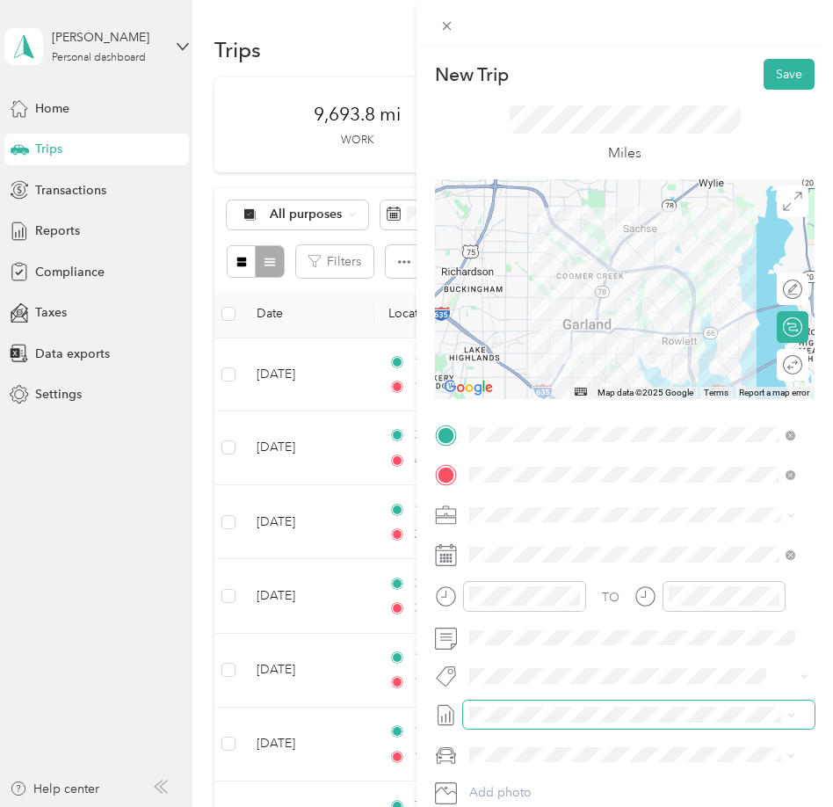
click at [662, 701] on span at bounding box center [638, 714] width 351 height 28
click at [626, 763] on li "SMH August Mileage Draft" at bounding box center [632, 771] width 338 height 28
click at [546, 717] on span "Ford F250SD" at bounding box center [512, 717] width 75 height 15
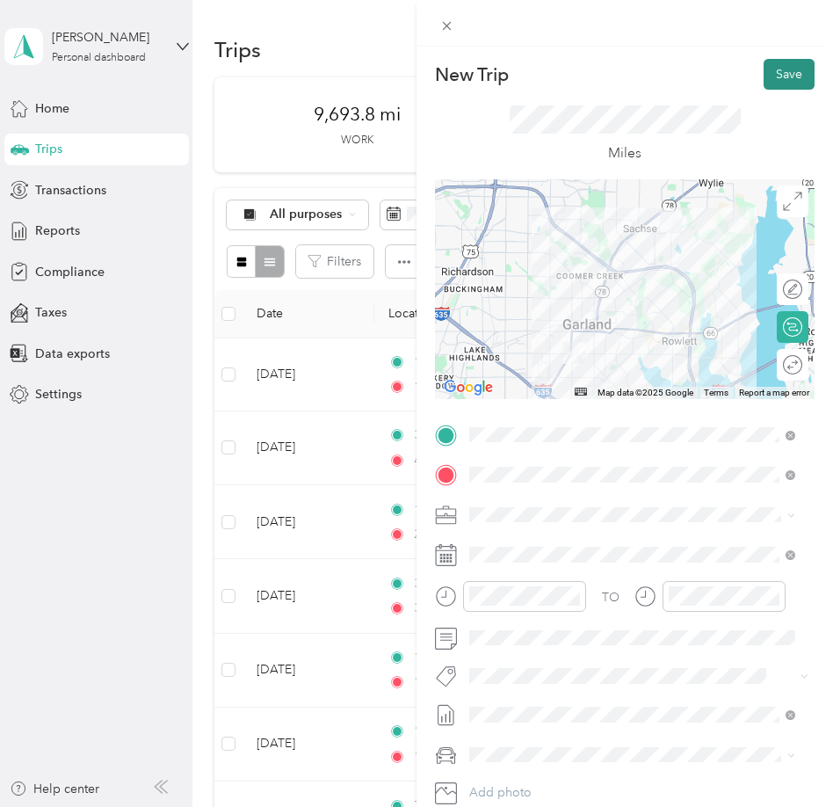
click at [772, 76] on button "Save" at bounding box center [789, 74] width 51 height 31
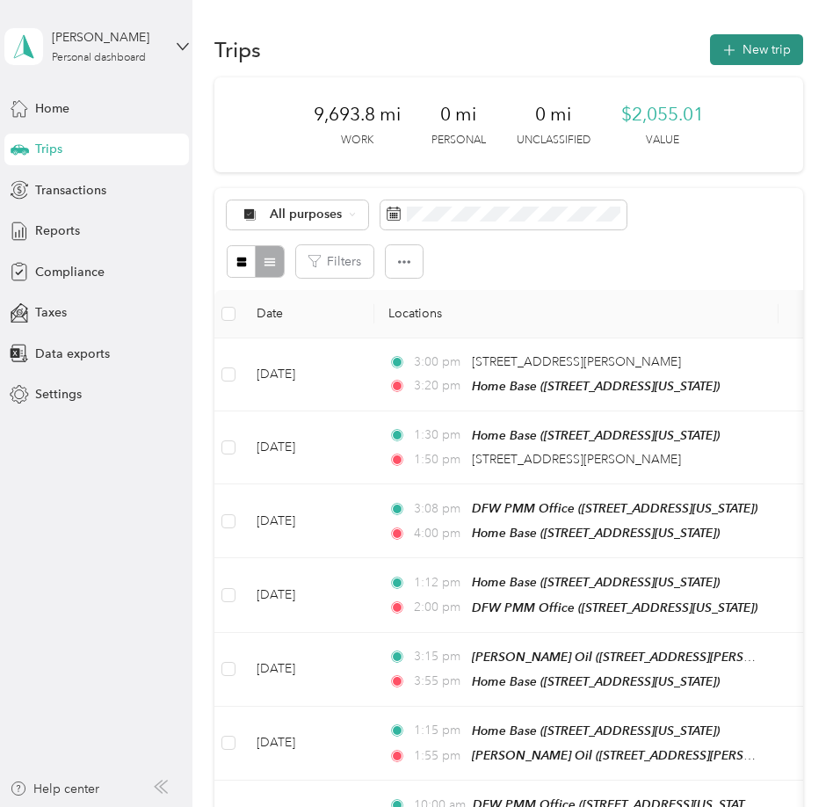
click at [749, 54] on button "New trip" at bounding box center [756, 49] width 93 height 31
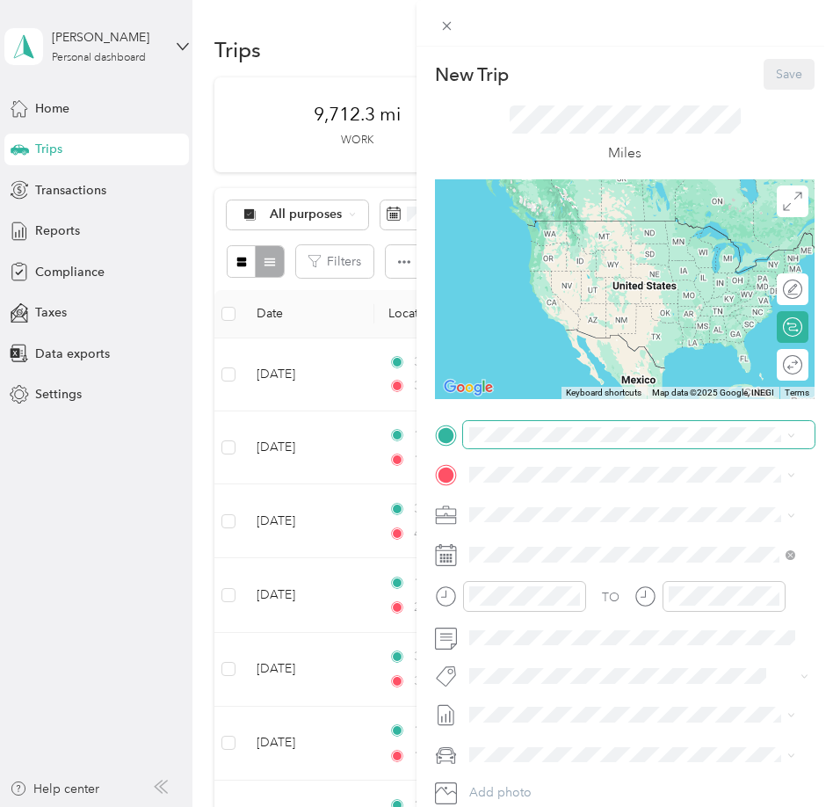
click at [534, 443] on span at bounding box center [638, 435] width 351 height 28
click at [546, 518] on span "[STREET_ADDRESS][US_STATE]" at bounding box center [591, 513] width 176 height 15
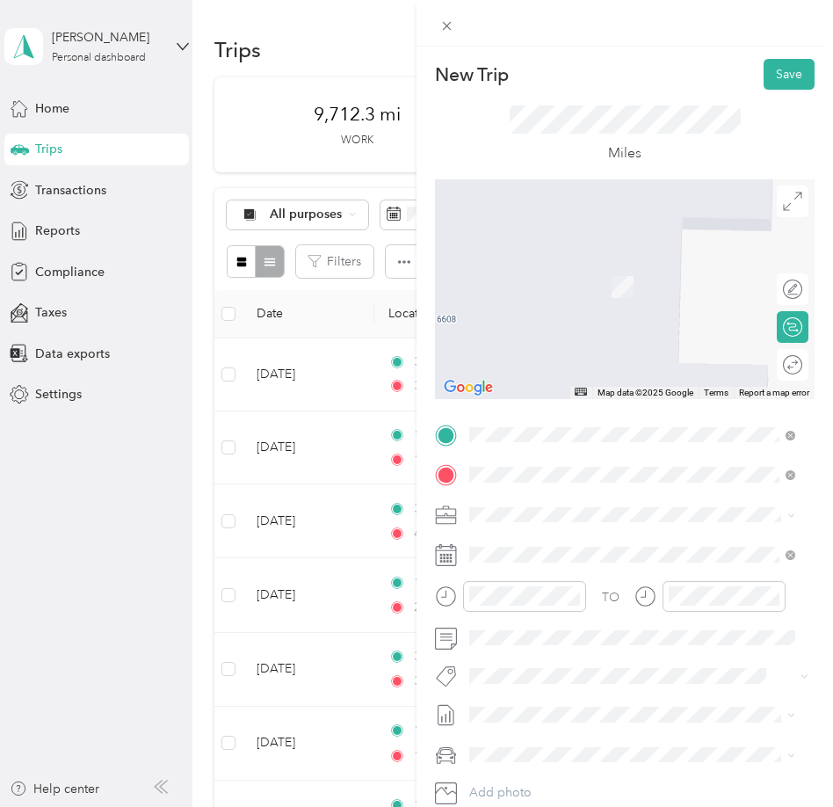
click at [609, 551] on div "[STREET_ADDRESS][US_STATE]" at bounding box center [632, 539] width 314 height 24
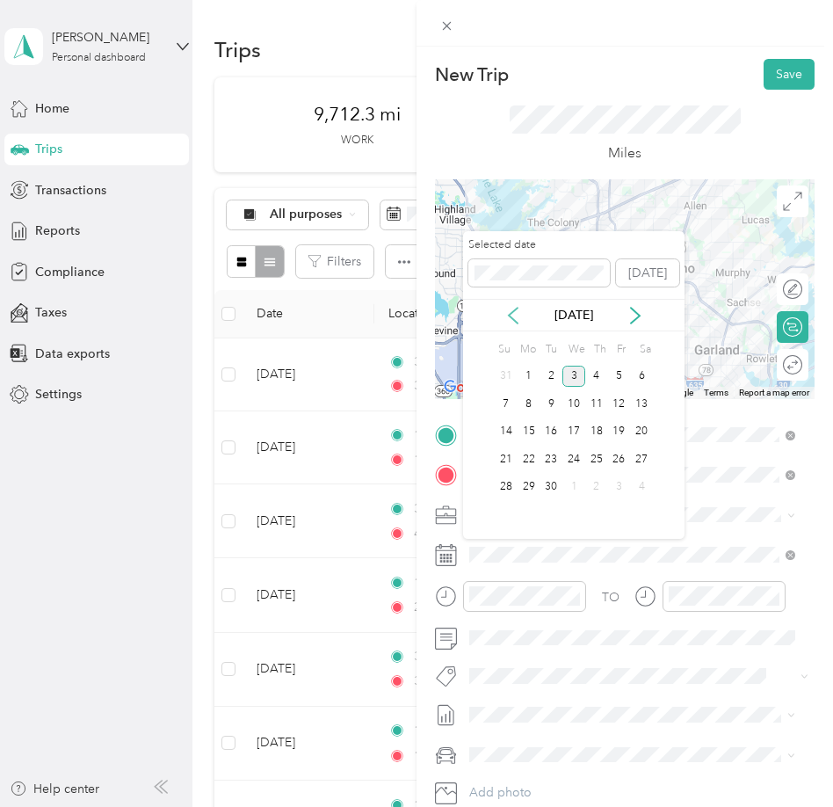
click at [509, 319] on icon at bounding box center [513, 316] width 18 height 18
click at [616, 485] on div "29" at bounding box center [619, 487] width 23 height 22
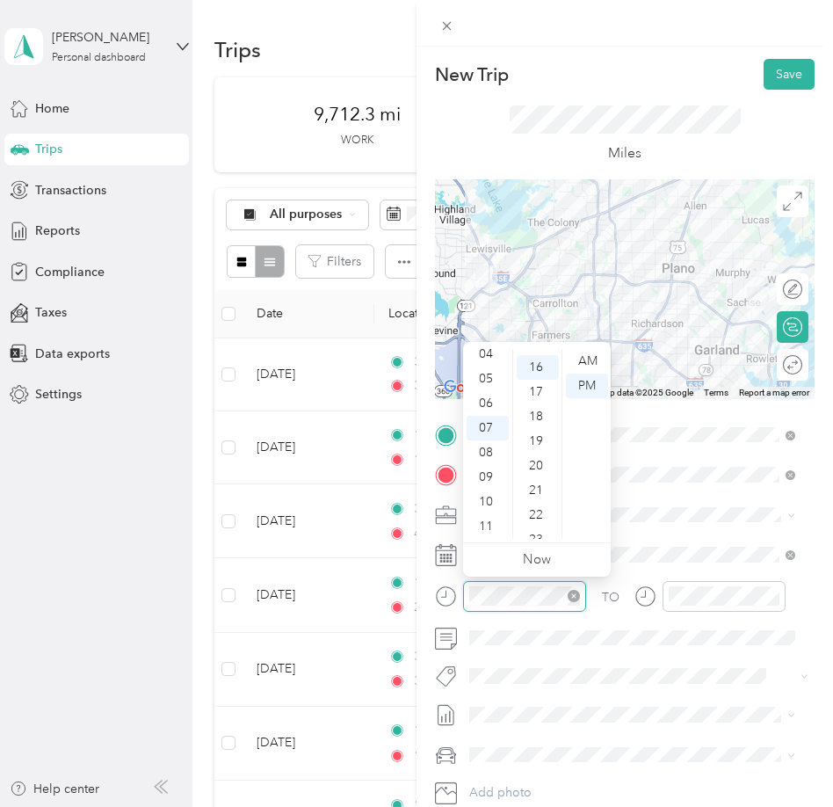
scroll to position [394, 0]
click at [591, 361] on div "AM" at bounding box center [587, 361] width 42 height 25
click at [484, 476] on div "09" at bounding box center [488, 477] width 42 height 25
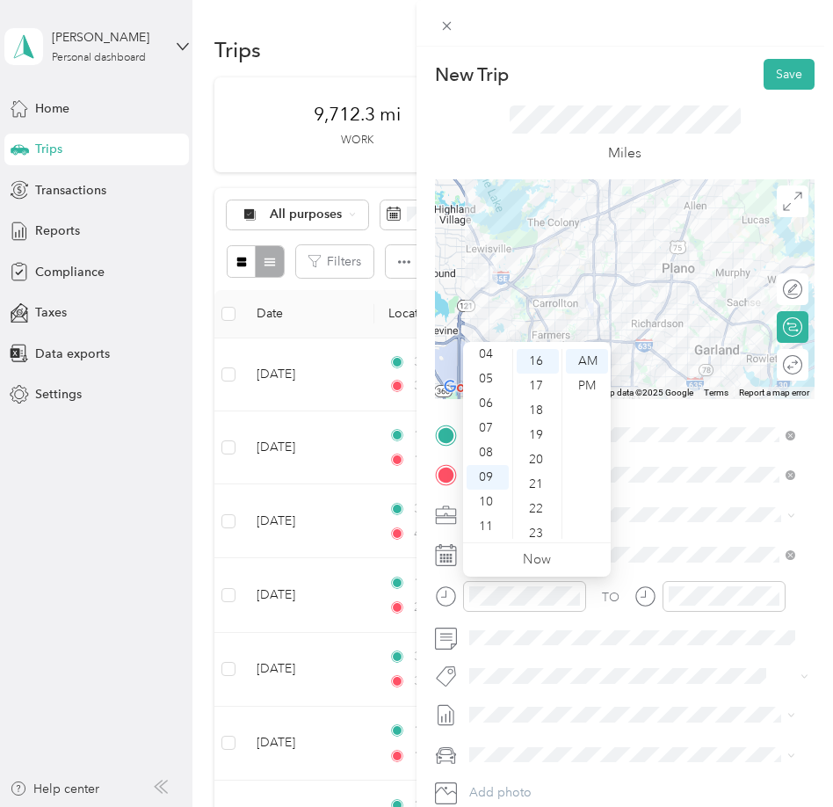
scroll to position [228, 0]
click at [531, 500] on div "15" at bounding box center [538, 502] width 42 height 25
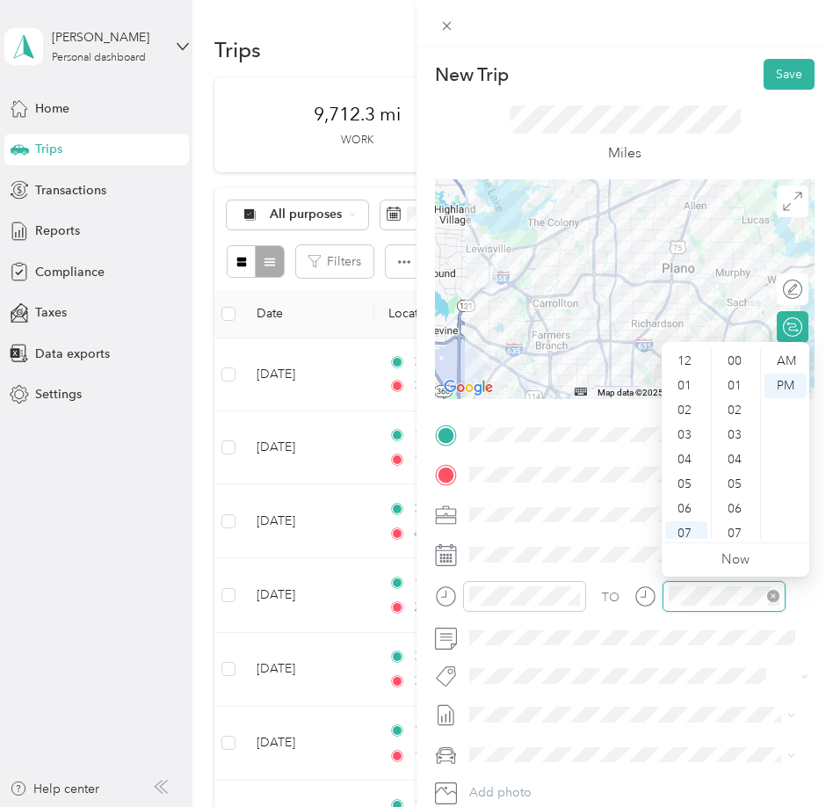
scroll to position [105, 0]
click at [683, 497] on div "10" at bounding box center [686, 501] width 42 height 25
click at [684, 472] on div "09" at bounding box center [686, 477] width 42 height 25
click at [738, 486] on div "55" at bounding box center [736, 490] width 42 height 25
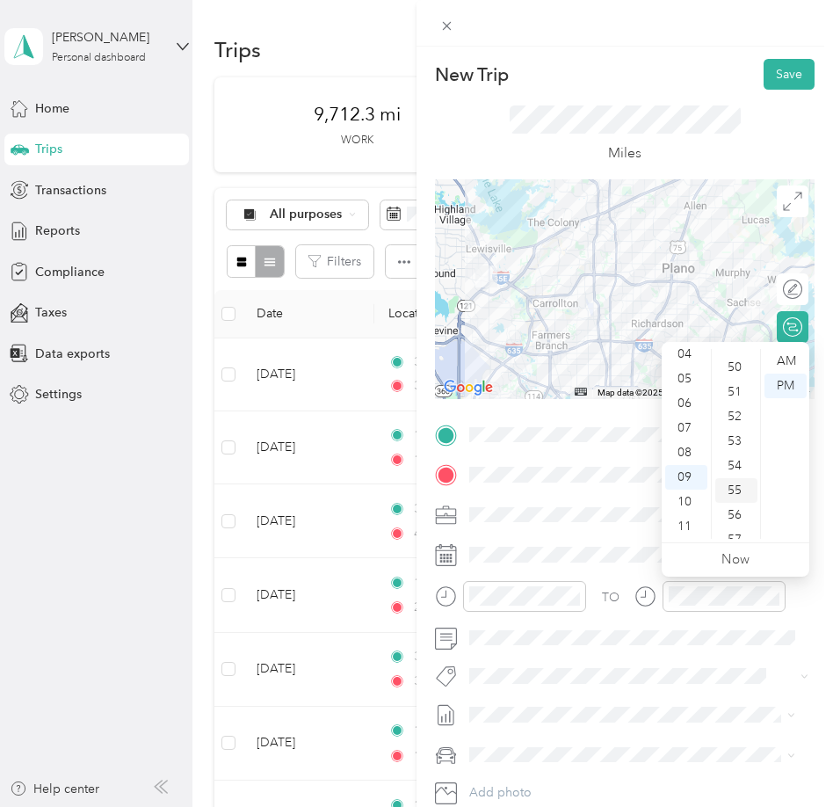
scroll to position [1286, 0]
click at [788, 358] on div "AM" at bounding box center [785, 361] width 42 height 25
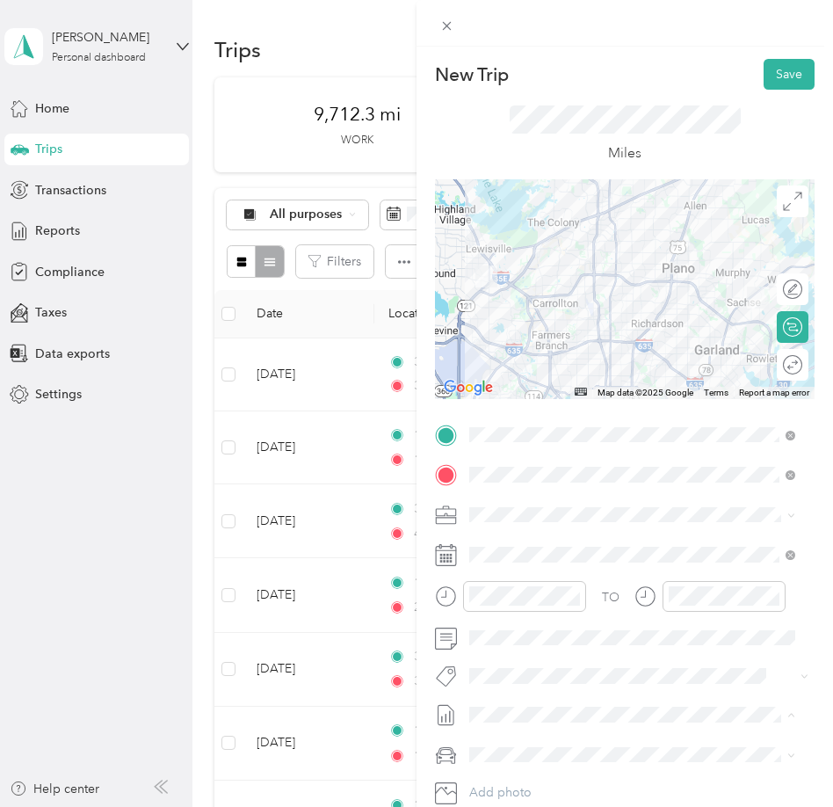
click at [529, 764] on span "SMH August Mileage" at bounding box center [527, 773] width 117 height 18
click at [517, 692] on div "Lexus" at bounding box center [632, 692] width 314 height 18
drag, startPoint x: 672, startPoint y: 286, endPoint x: 612, endPoint y: 421, distance: 147.1
click at [612, 421] on div "New Trip Save This trip cannot be edited because it is either under review, app…" at bounding box center [625, 452] width 380 height 786
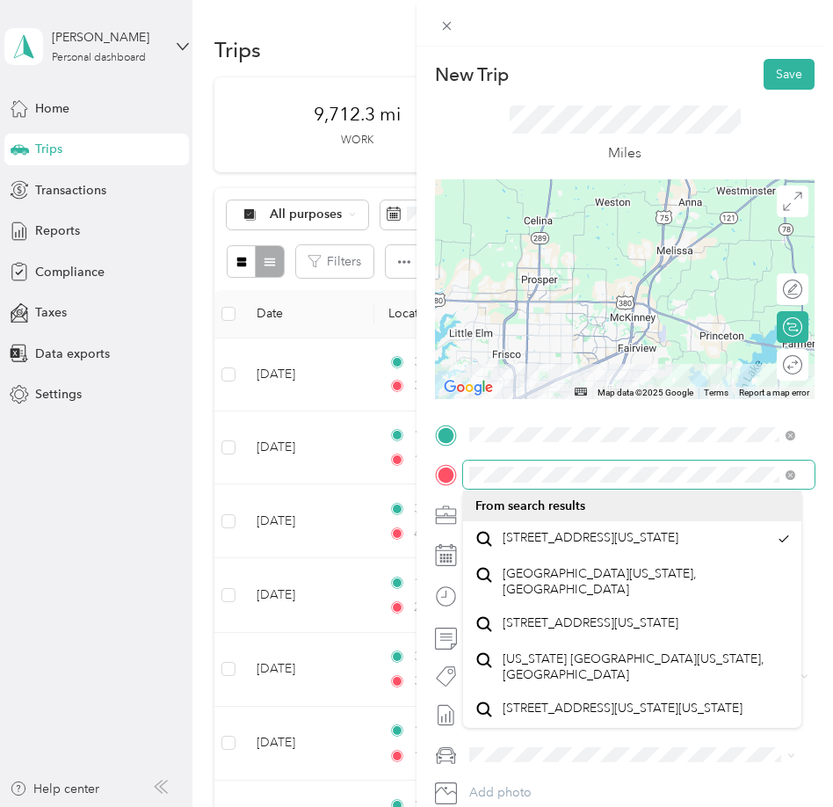
scroll to position [0, 22]
click at [812, 474] on form "New Trip Save This trip cannot be edited because it is either under review, app…" at bounding box center [624, 452] width 416 height 786
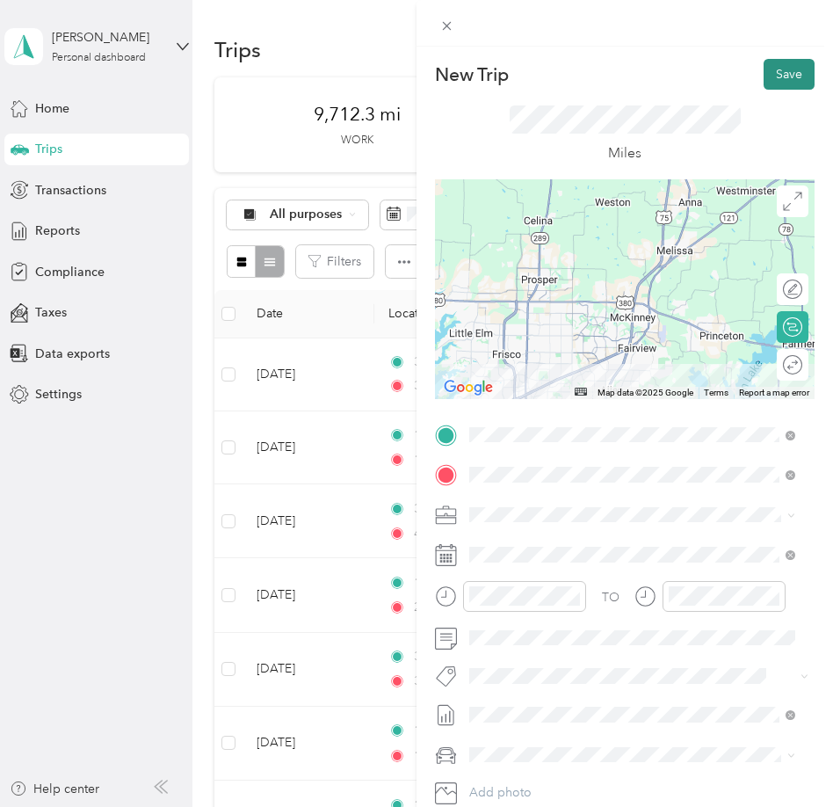
scroll to position [0, 0]
click at [800, 80] on button "Save" at bounding box center [789, 74] width 51 height 31
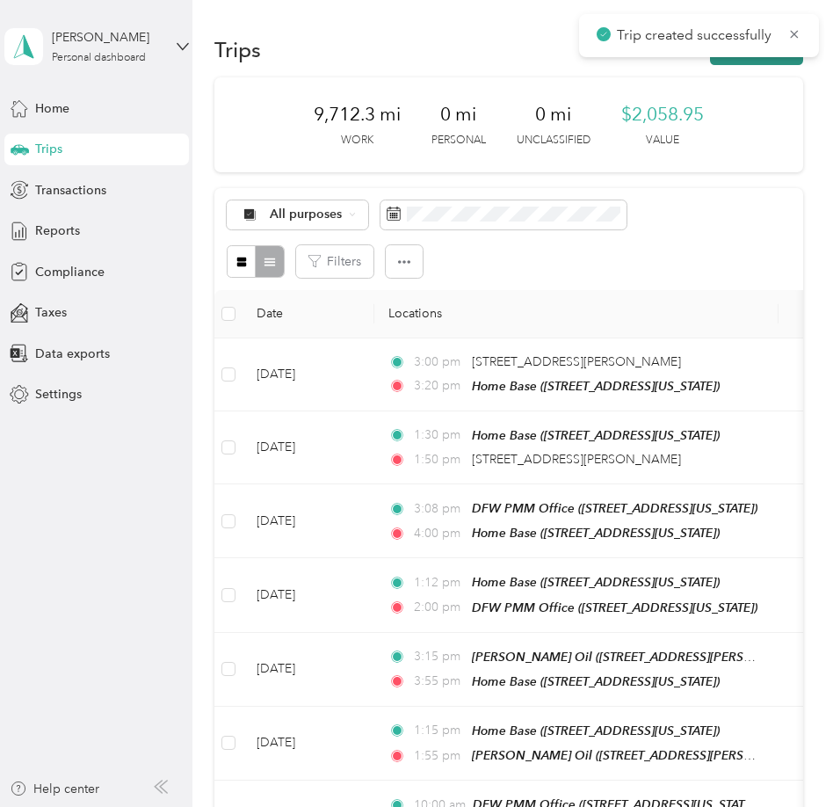
click at [772, 62] on button "New trip" at bounding box center [756, 49] width 93 height 31
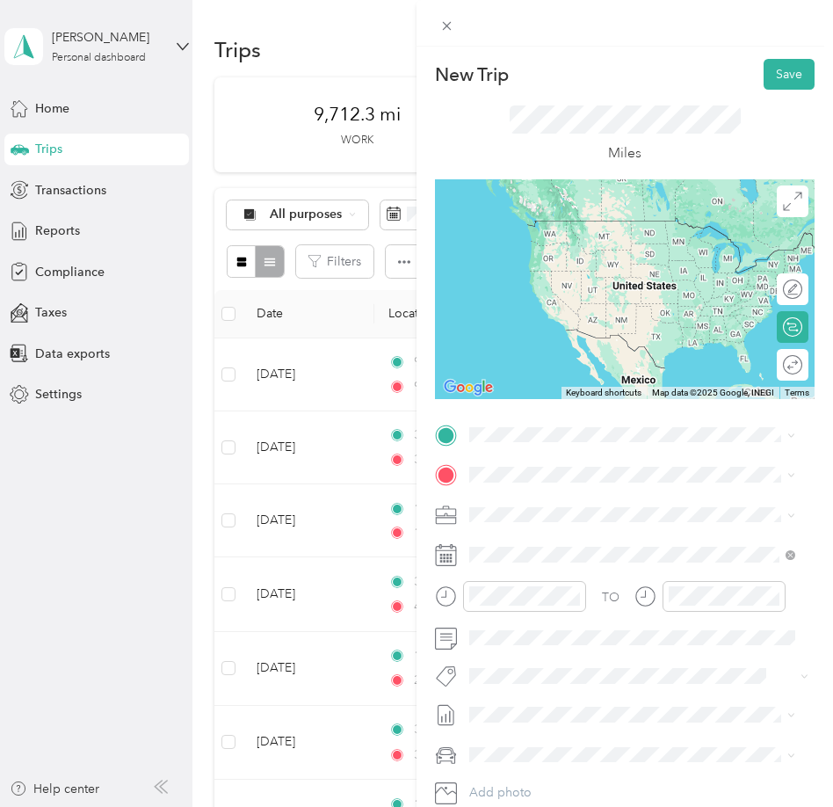
click at [560, 497] on span "[STREET_ADDRESS][US_STATE]" at bounding box center [591, 490] width 176 height 16
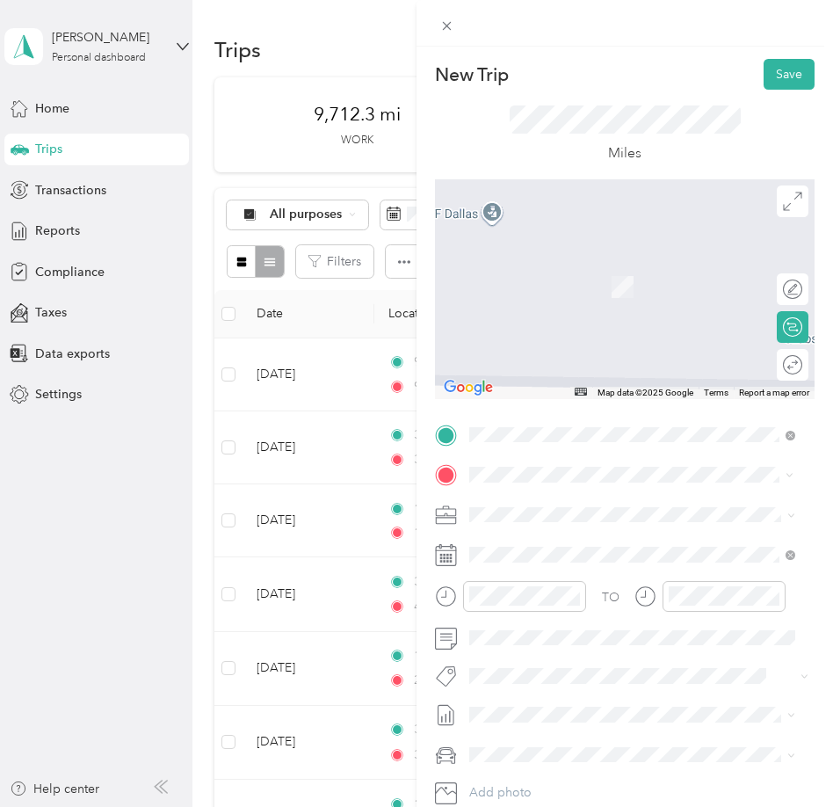
click at [558, 549] on div "Home Base [STREET_ADDRESS][US_STATE]" at bounding box center [591, 554] width 176 height 37
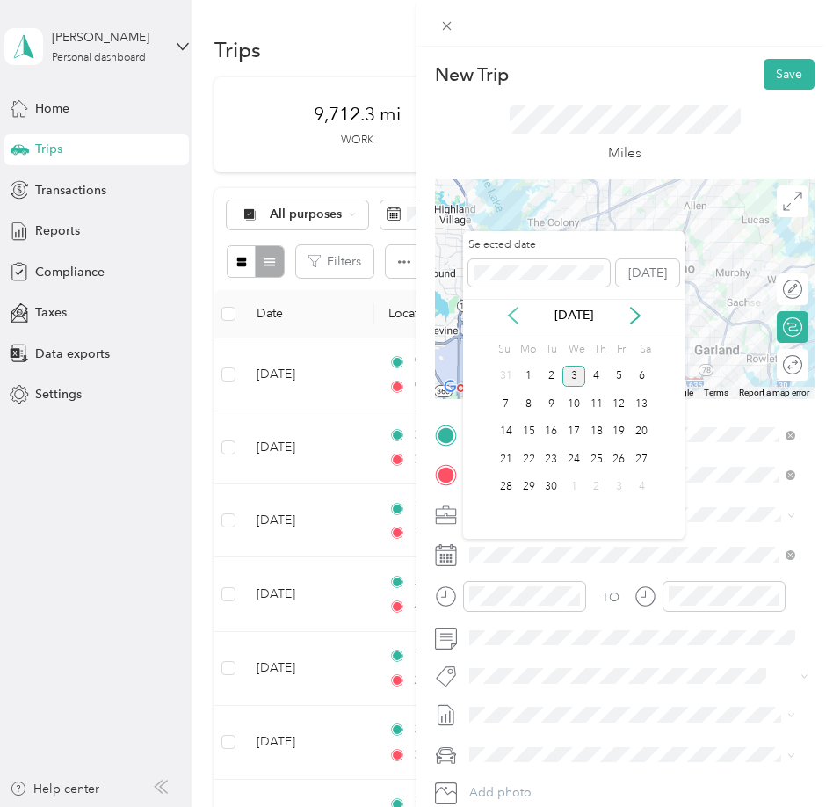
click at [518, 308] on icon at bounding box center [513, 316] width 18 height 18
click at [617, 490] on div "29" at bounding box center [619, 487] width 23 height 22
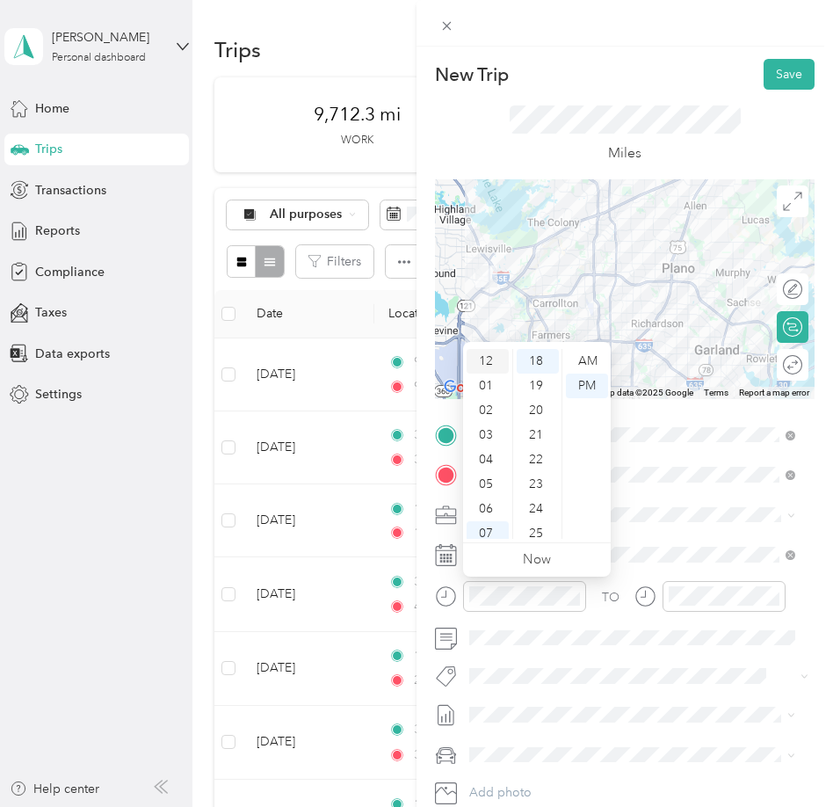
click at [482, 358] on div "12" at bounding box center [488, 361] width 42 height 25
click at [532, 459] on div "15" at bounding box center [538, 453] width 42 height 25
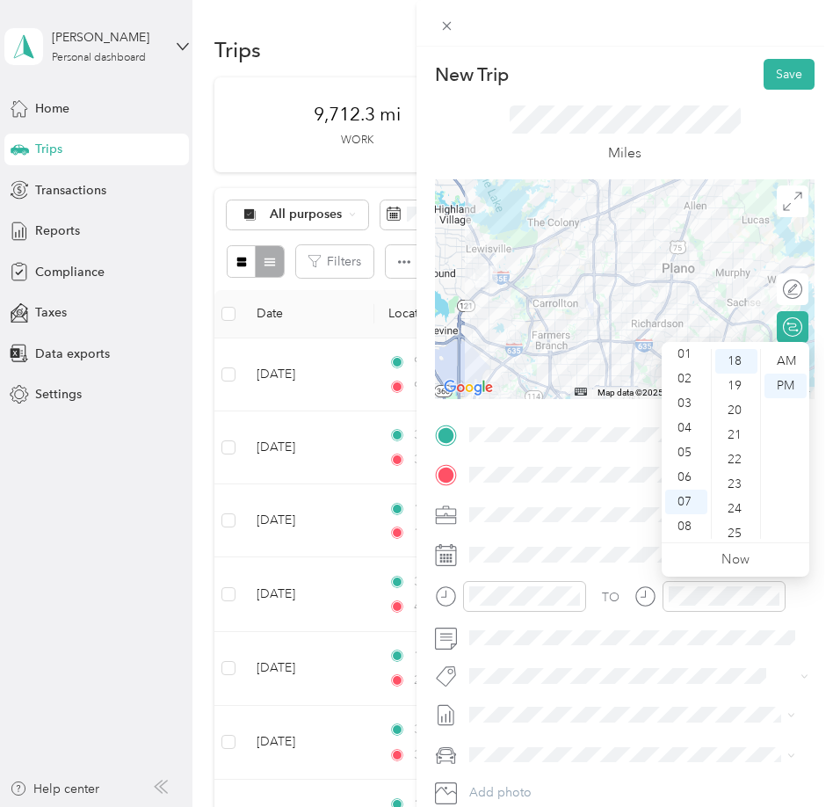
scroll to position [0, 0]
click at [688, 381] on div "01" at bounding box center [686, 385] width 42 height 25
click at [735, 356] on div "00" at bounding box center [736, 361] width 42 height 25
click at [786, 383] on div "PM" at bounding box center [785, 385] width 42 height 25
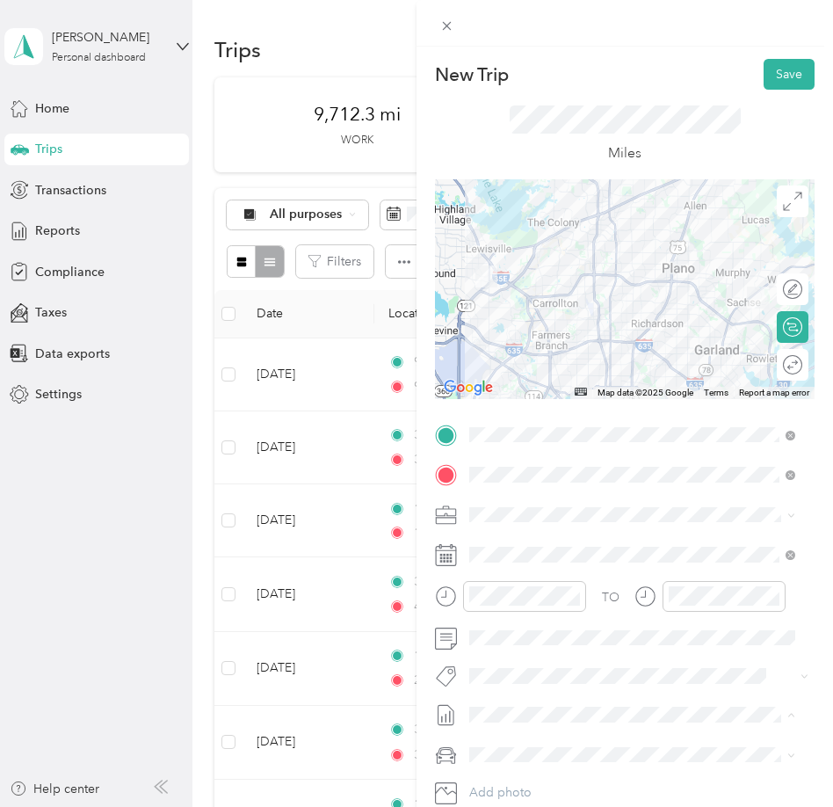
click at [551, 774] on span "SMH August Mileage" at bounding box center [527, 773] width 117 height 18
click at [524, 693] on li "Lexus" at bounding box center [632, 692] width 338 height 31
click at [773, 69] on button "Save" at bounding box center [789, 74] width 51 height 31
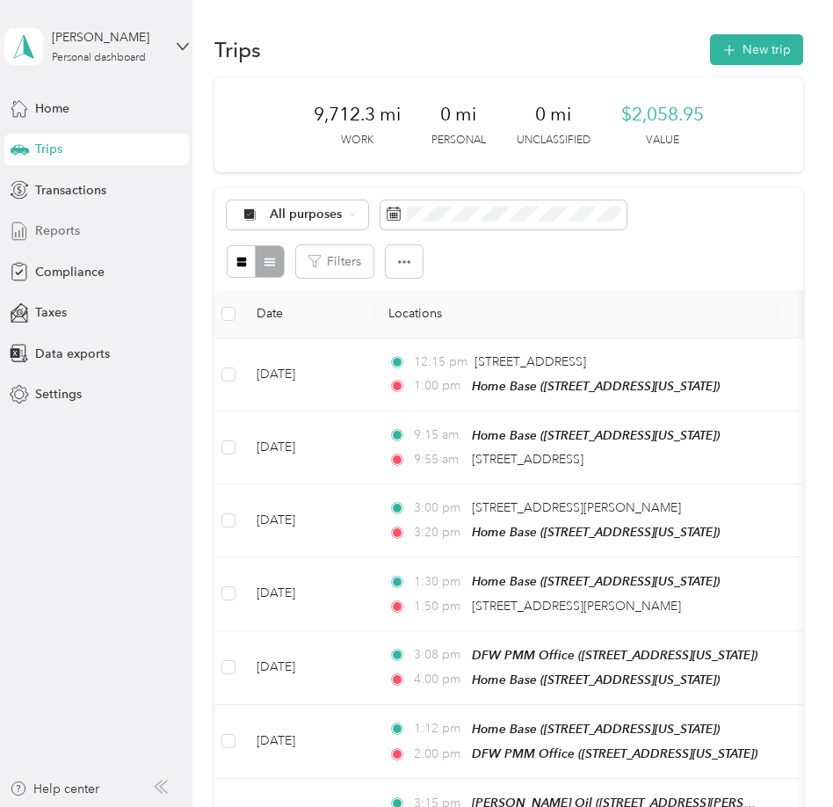
click at [102, 223] on div "Reports" at bounding box center [96, 231] width 185 height 32
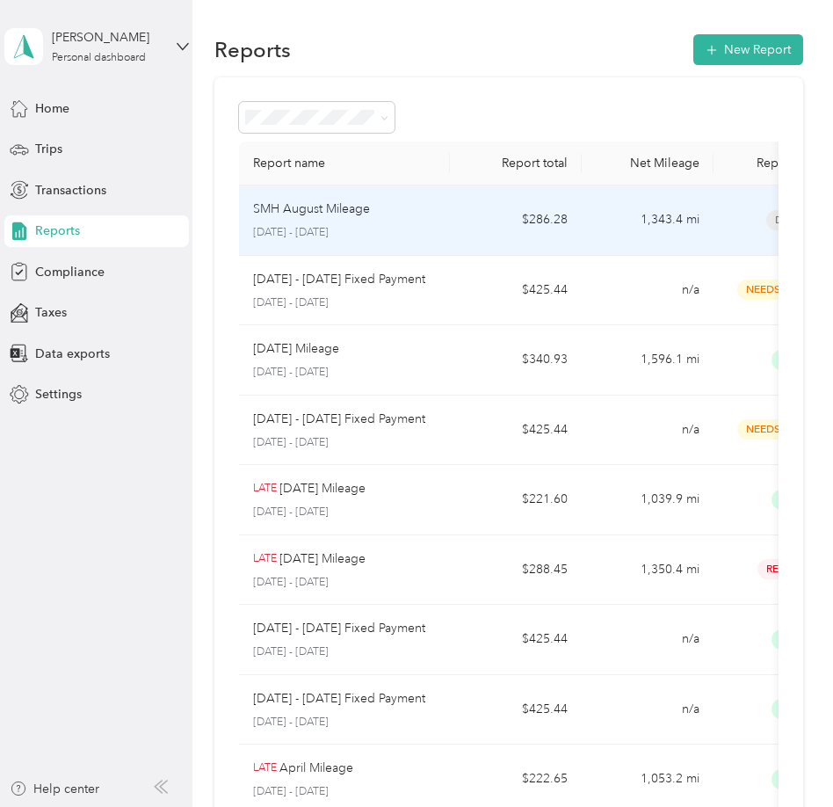
click at [359, 223] on div "SMH August Mileage [DATE] - [DATE]" at bounding box center [344, 219] width 183 height 41
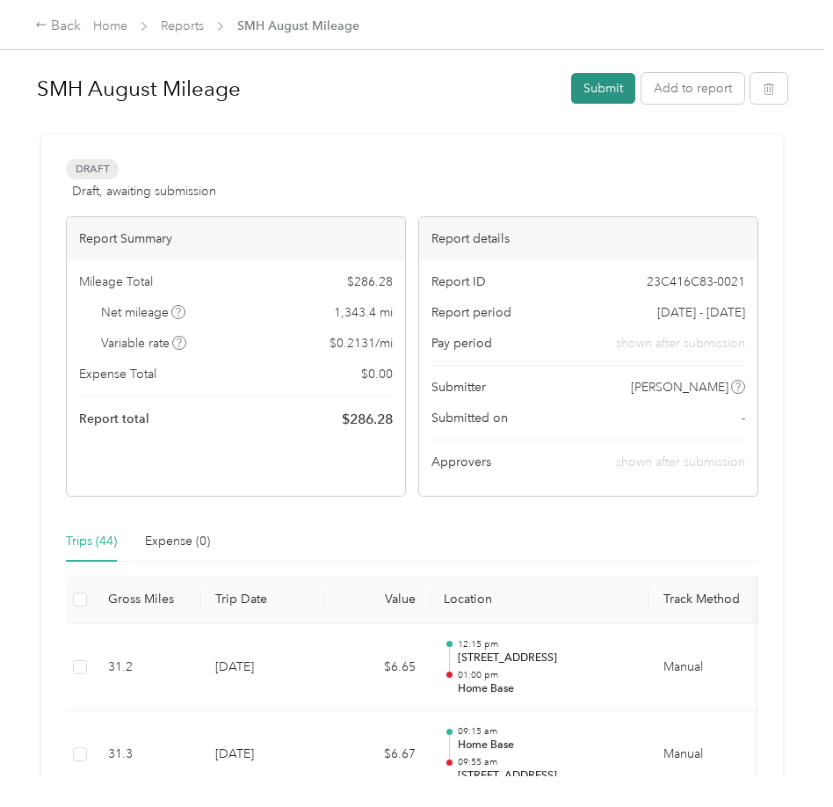
click at [601, 85] on button "Submit" at bounding box center [603, 88] width 64 height 31
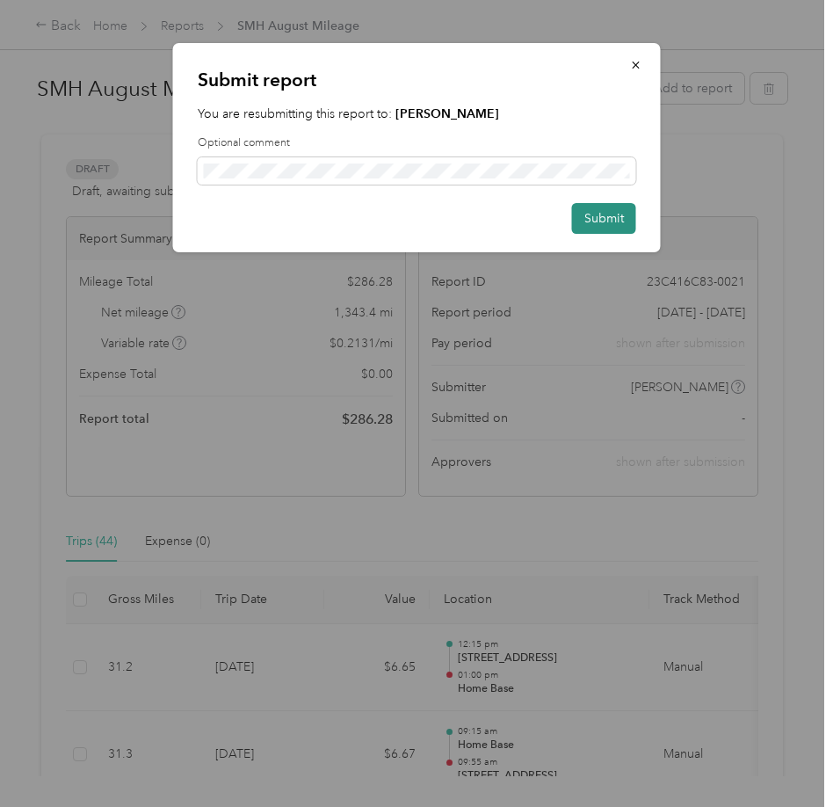
click at [612, 214] on button "Submit" at bounding box center [604, 218] width 64 height 31
